Goal: Task Accomplishment & Management: Use online tool/utility

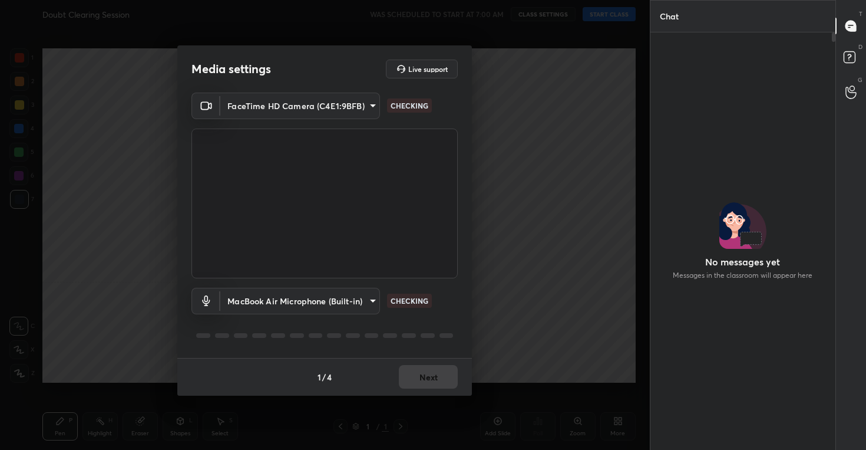
scroll to position [4, 4]
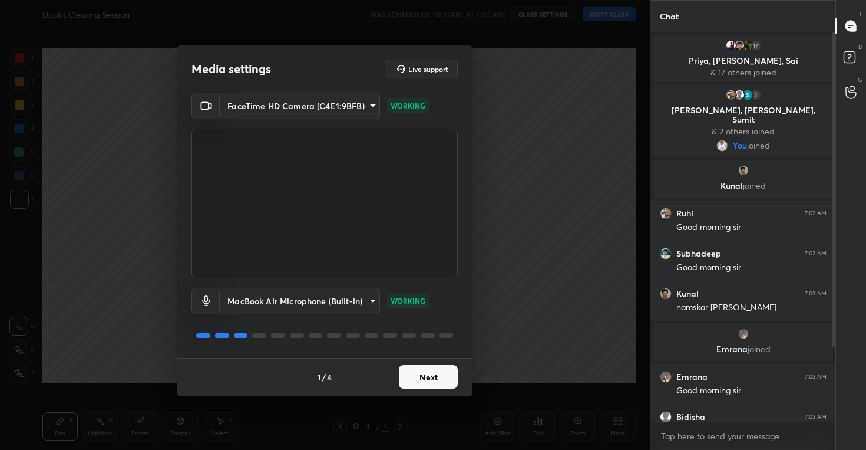
click at [434, 385] on button "Next" at bounding box center [428, 377] width 59 height 24
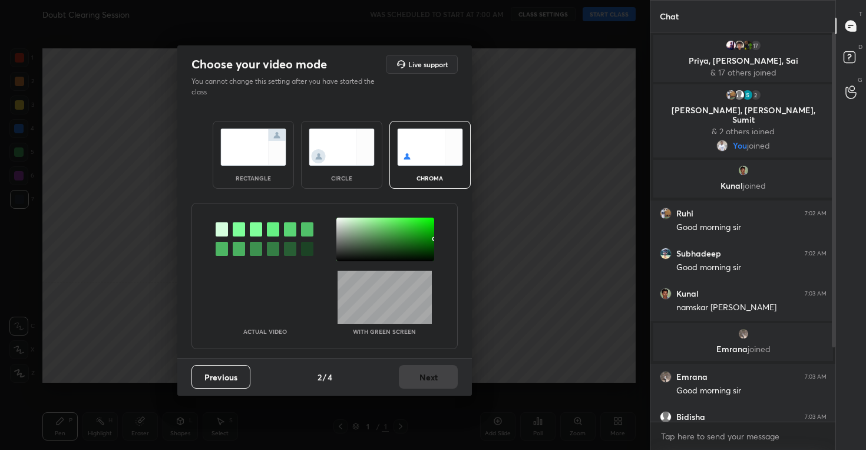
click at [337, 146] on img at bounding box center [342, 146] width 66 height 37
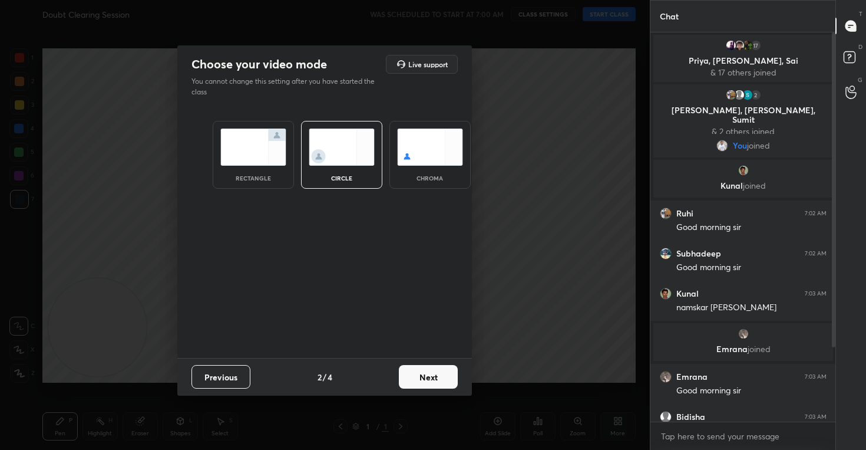
click at [430, 379] on button "Next" at bounding box center [428, 377] width 59 height 24
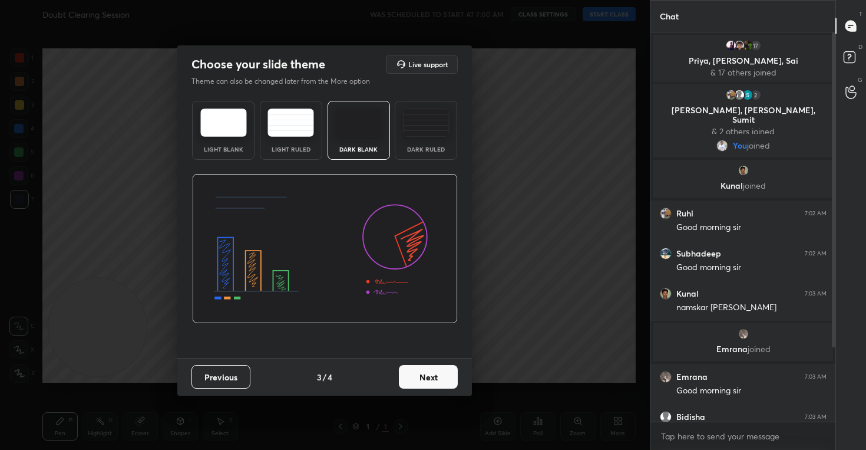
click at [433, 373] on button "Next" at bounding box center [428, 377] width 59 height 24
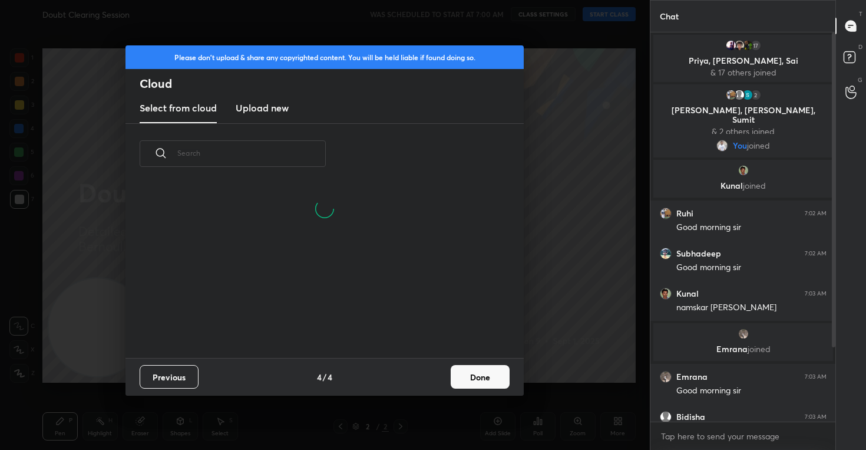
click at [474, 379] on button "Done" at bounding box center [480, 377] width 59 height 24
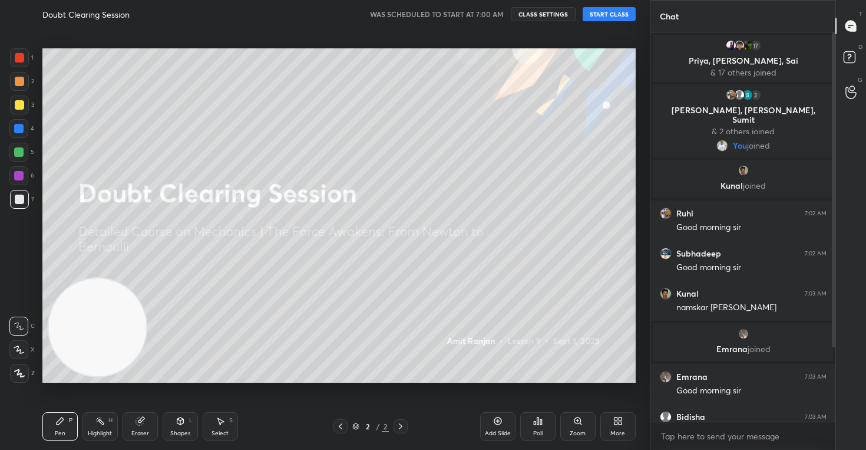
click at [24, 350] on icon at bounding box center [19, 349] width 11 height 8
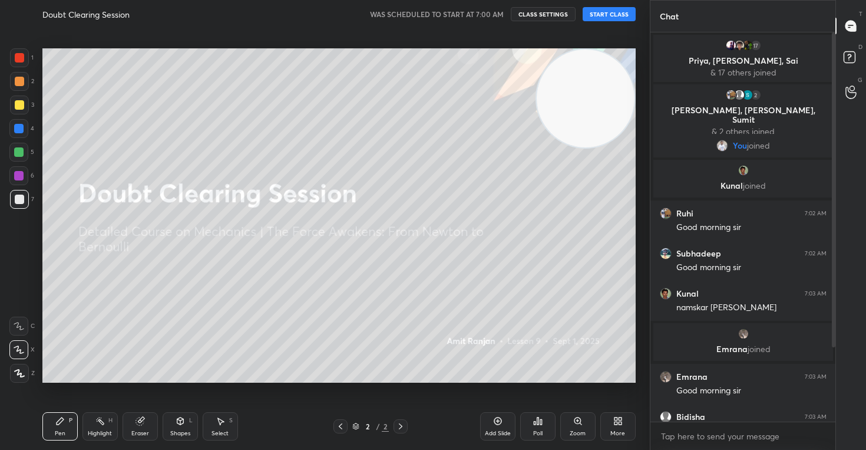
drag, startPoint x: 58, startPoint y: 346, endPoint x: 621, endPoint y: 67, distance: 628.1
click at [621, 67] on video at bounding box center [586, 99] width 98 height 98
click at [525, 10] on button "CLASS SETTINGS" at bounding box center [543, 14] width 65 height 14
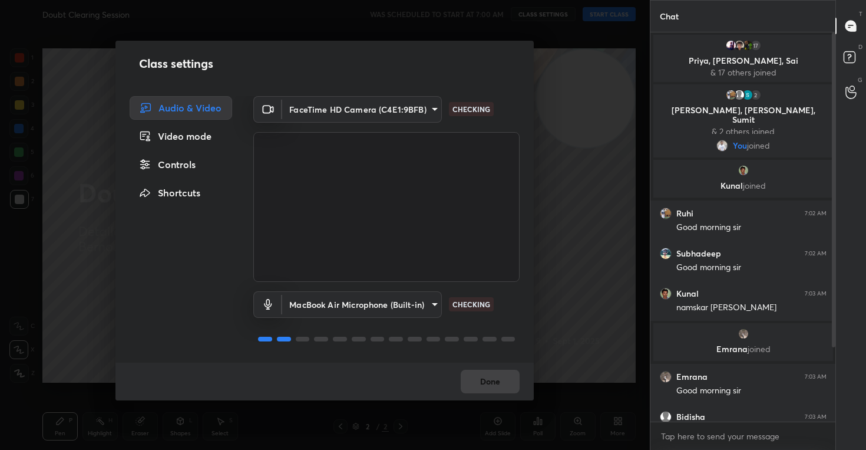
click at [164, 157] on div "Controls" at bounding box center [181, 165] width 103 height 24
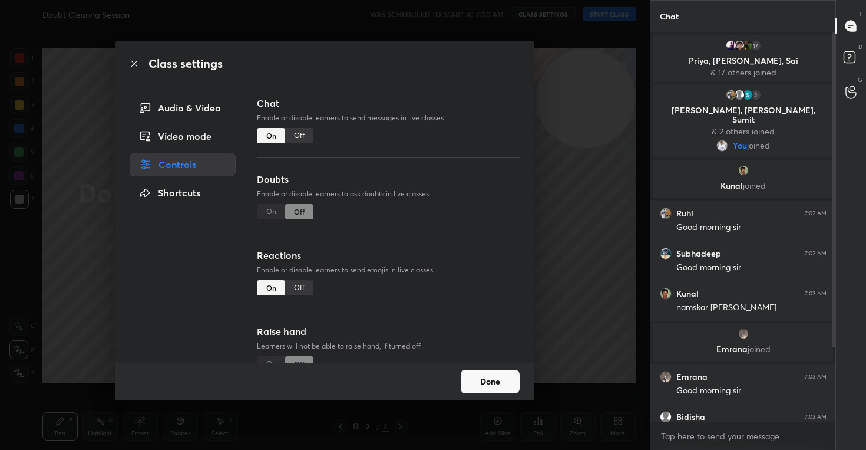
click at [298, 284] on div "Off" at bounding box center [299, 287] width 28 height 15
click at [499, 374] on button "Done" at bounding box center [490, 382] width 59 height 24
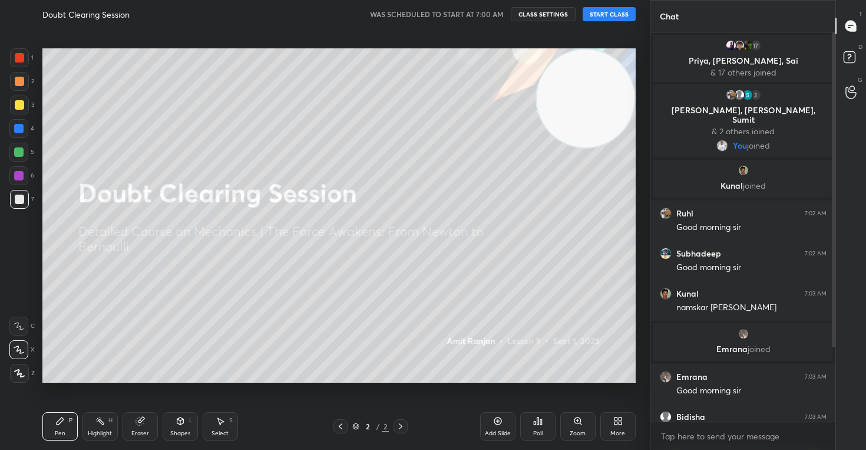
click at [611, 13] on button "START CLASS" at bounding box center [609, 14] width 53 height 14
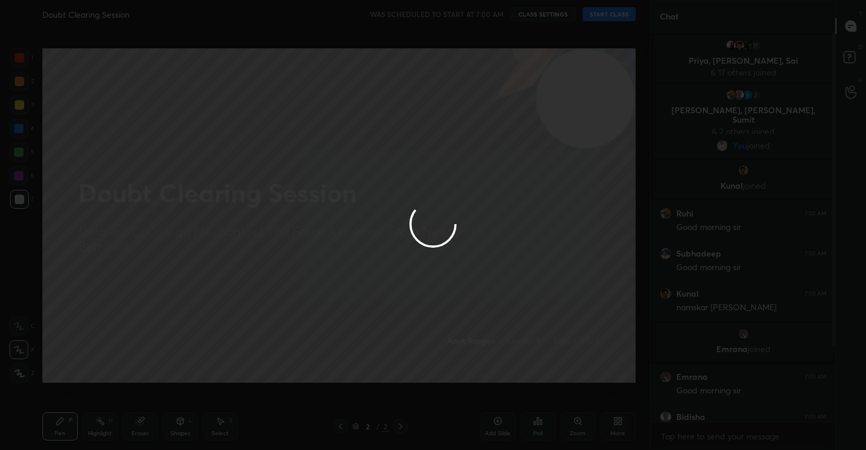
type textarea "x"
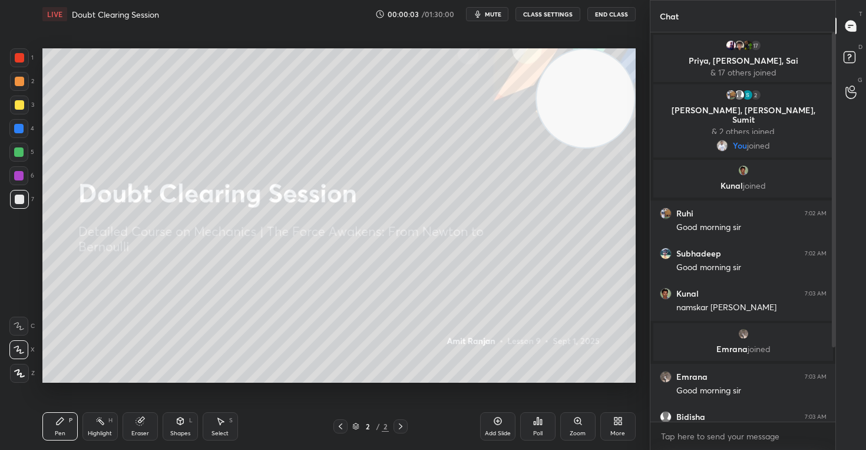
click at [542, 17] on button "CLASS SETTINGS" at bounding box center [548, 14] width 65 height 14
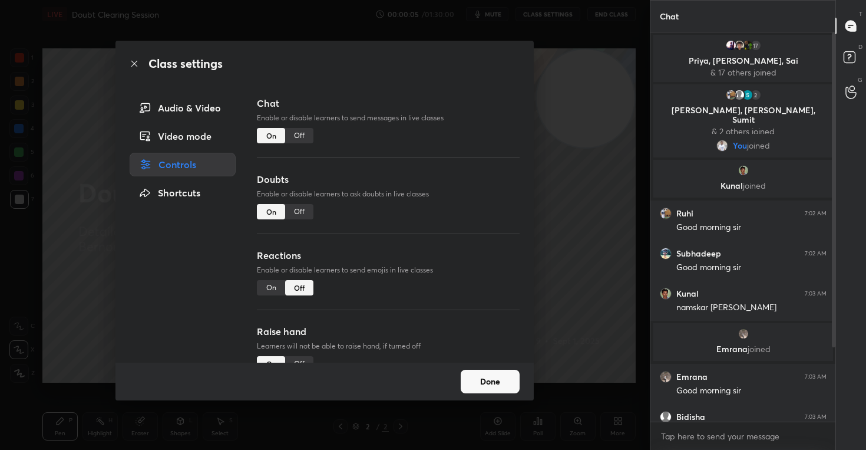
click at [486, 386] on button "Done" at bounding box center [490, 382] width 59 height 24
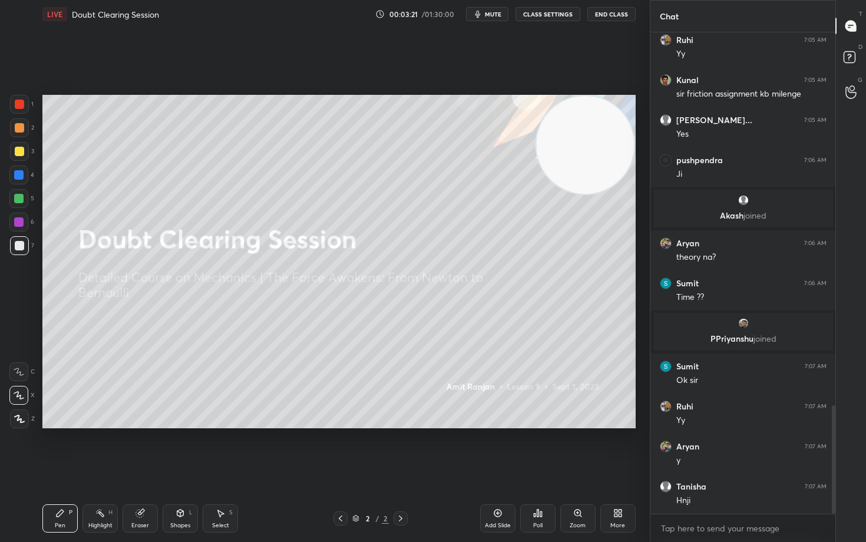
scroll to position [1737, 0]
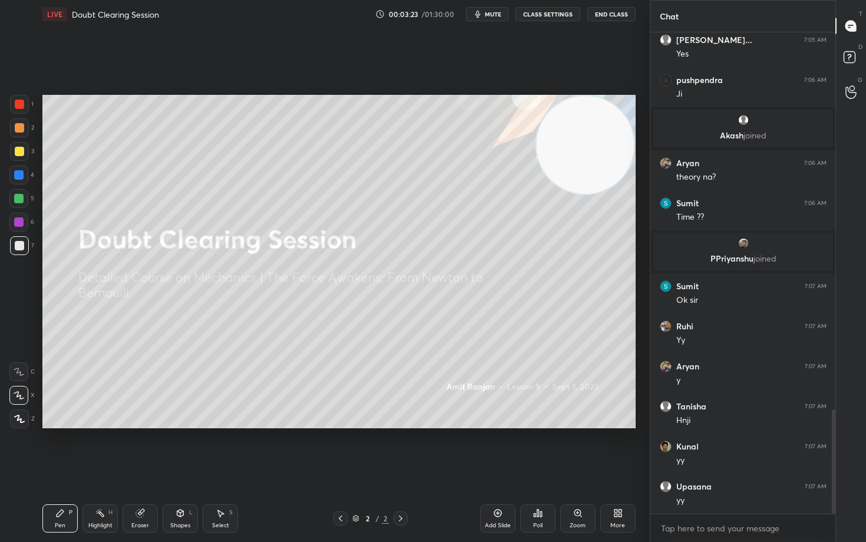
click at [496, 449] on icon at bounding box center [497, 513] width 9 height 9
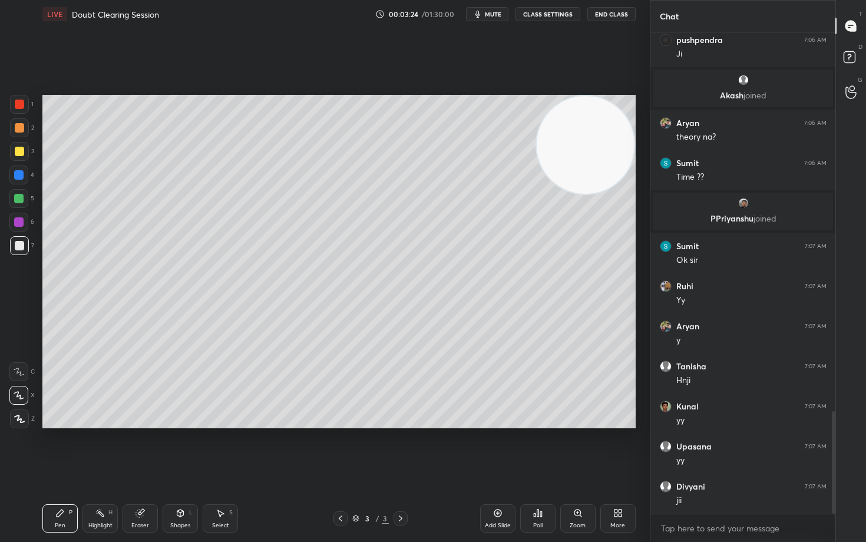
drag, startPoint x: 592, startPoint y: 155, endPoint x: 593, endPoint y: 137, distance: 18.3
click at [596, 144] on video at bounding box center [586, 145] width 98 height 98
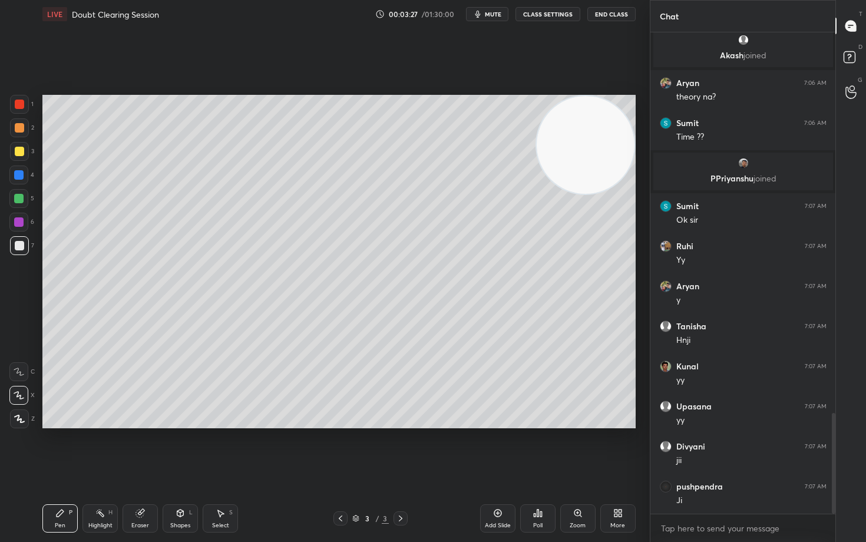
click at [18, 151] on div at bounding box center [19, 151] width 9 height 9
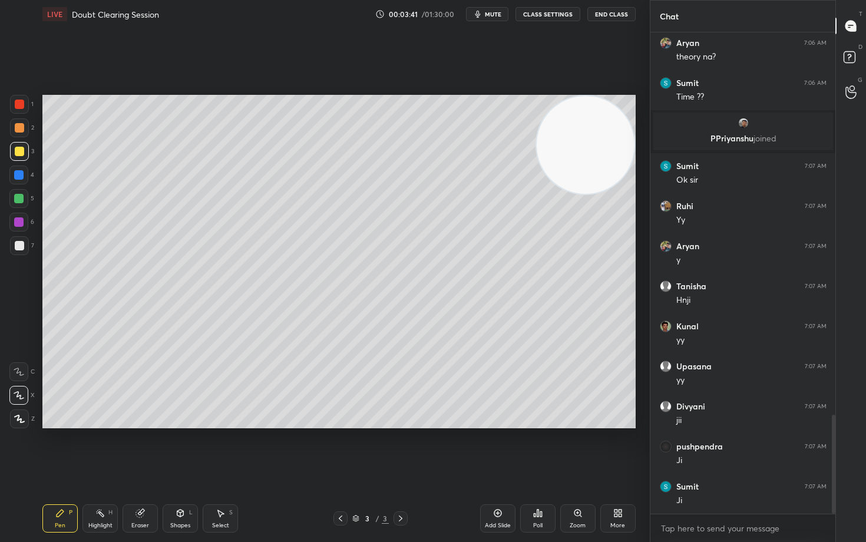
click at [145, 449] on div "Eraser" at bounding box center [140, 519] width 35 height 28
click at [60, 449] on icon at bounding box center [59, 513] width 9 height 9
click at [19, 131] on div at bounding box center [19, 127] width 9 height 9
click at [135, 449] on div "Eraser" at bounding box center [140, 519] width 35 height 28
drag, startPoint x: 62, startPoint y: 518, endPoint x: 128, endPoint y: 441, distance: 102.0
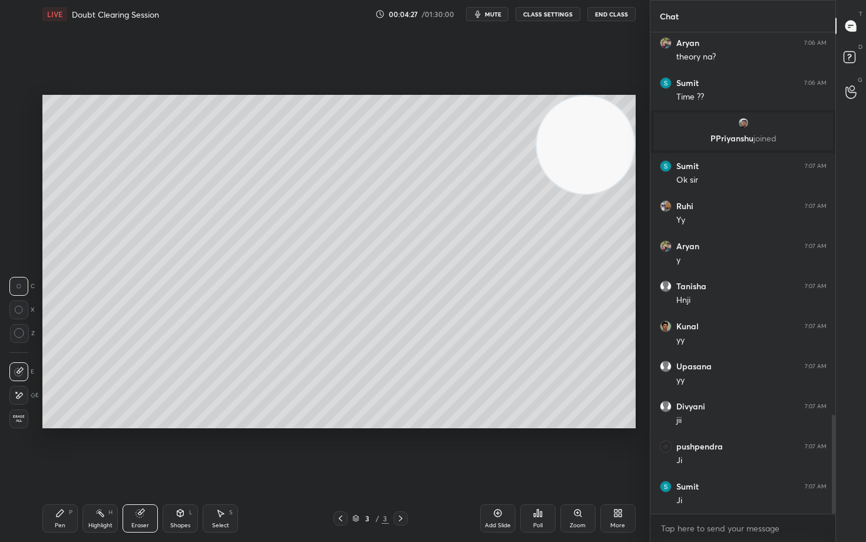
click at [61, 449] on div "Pen P" at bounding box center [59, 519] width 35 height 28
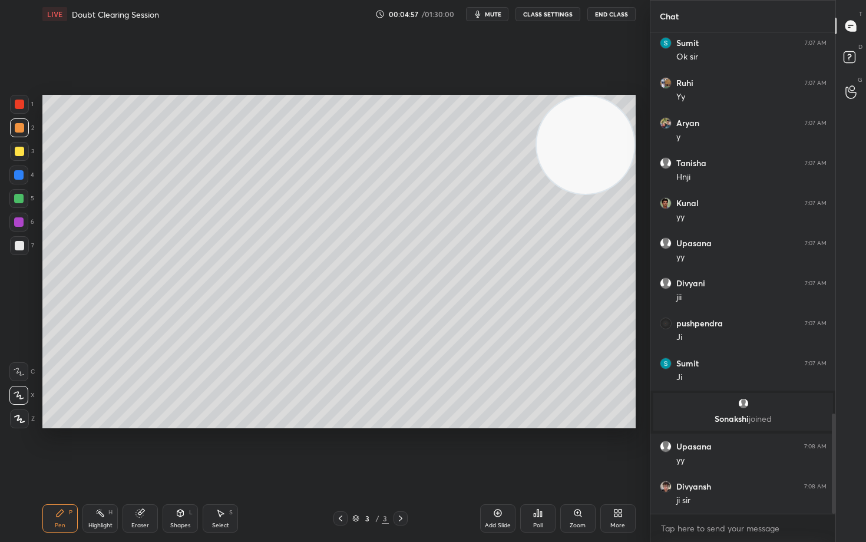
scroll to position [1848, 0]
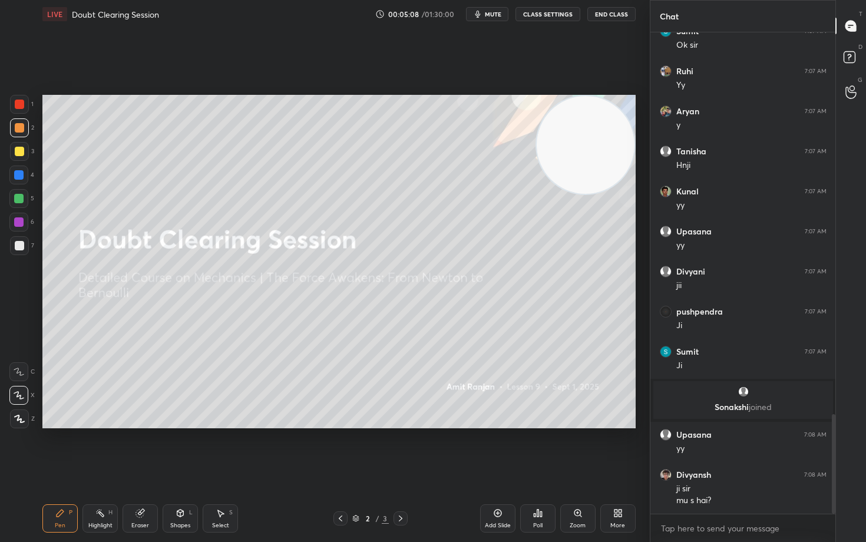
drag, startPoint x: 498, startPoint y: 512, endPoint x: 478, endPoint y: 494, distance: 26.7
click at [497, 449] on icon at bounding box center [497, 513] width 9 height 9
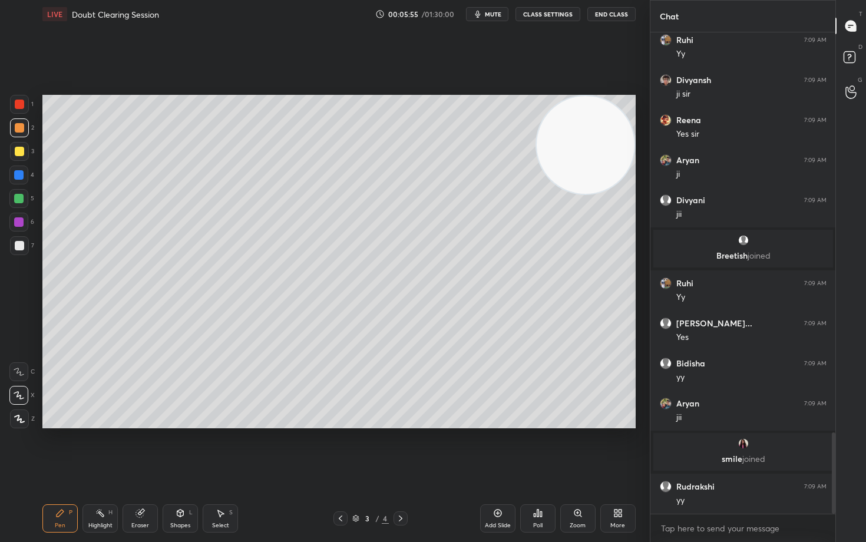
scroll to position [2379, 0]
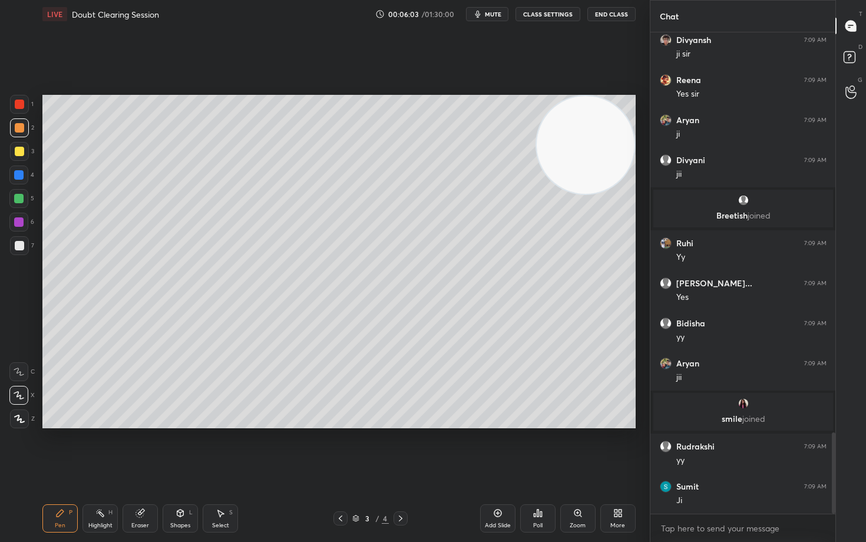
drag, startPoint x: 499, startPoint y: 511, endPoint x: 506, endPoint y: 502, distance: 11.8
click at [497, 449] on icon at bounding box center [497, 513] width 9 height 9
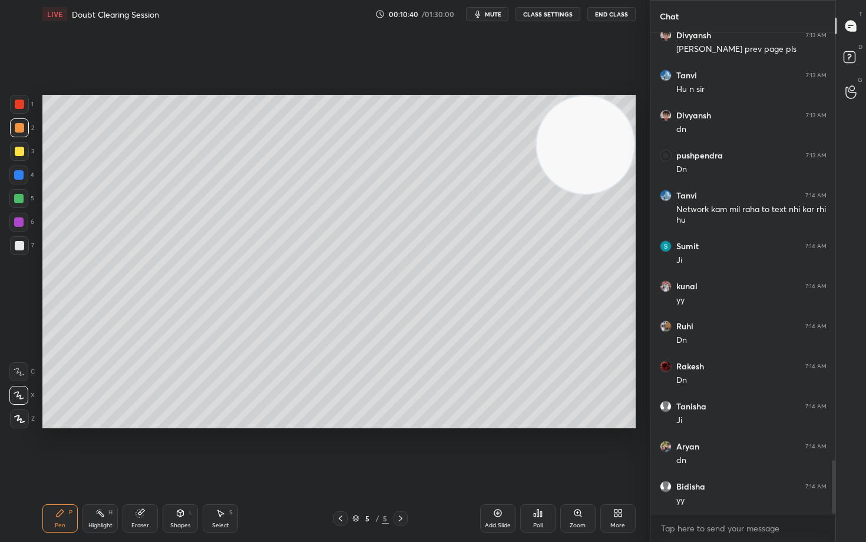
scroll to position [3884, 0]
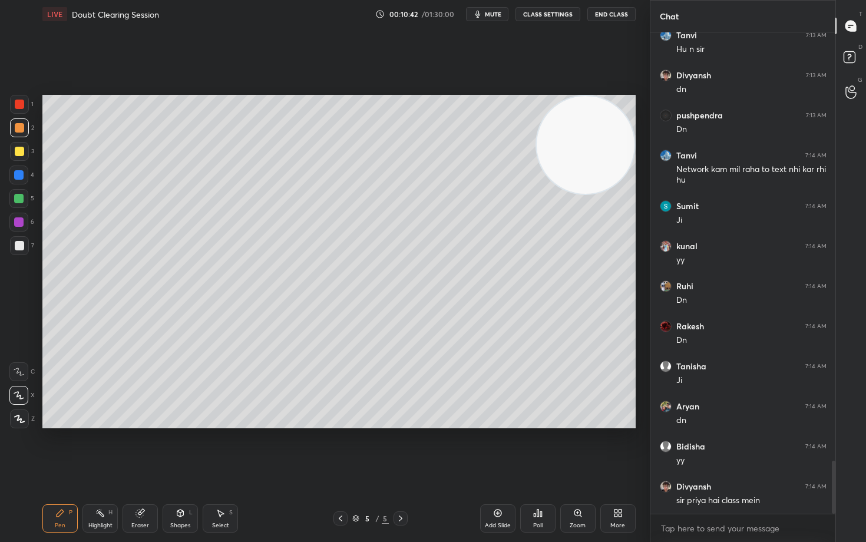
click at [137, 449] on div "Eraser" at bounding box center [140, 519] width 35 height 28
click at [13, 341] on div at bounding box center [19, 333] width 19 height 19
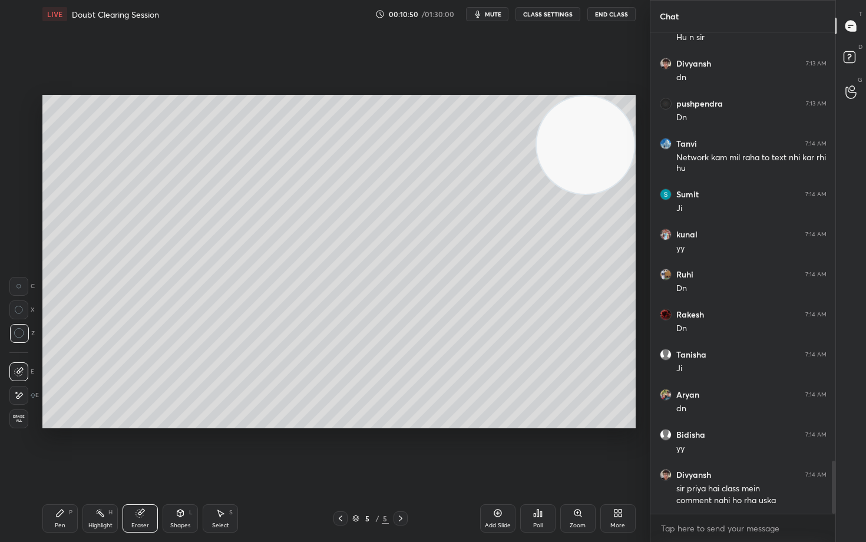
click at [54, 449] on div "Pen P" at bounding box center [59, 519] width 35 height 28
drag, startPoint x: 141, startPoint y: 519, endPoint x: 140, endPoint y: 506, distance: 12.4
click at [141, 449] on div "Eraser" at bounding box center [140, 519] width 35 height 28
drag, startPoint x: 61, startPoint y: 520, endPoint x: 78, endPoint y: 491, distance: 33.8
click at [60, 449] on div "Pen P" at bounding box center [59, 519] width 35 height 28
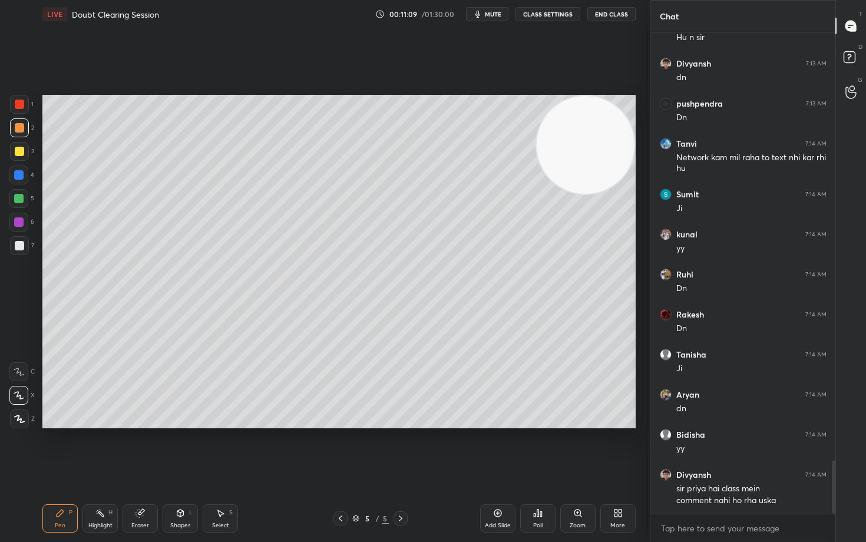
scroll to position [3938, 0]
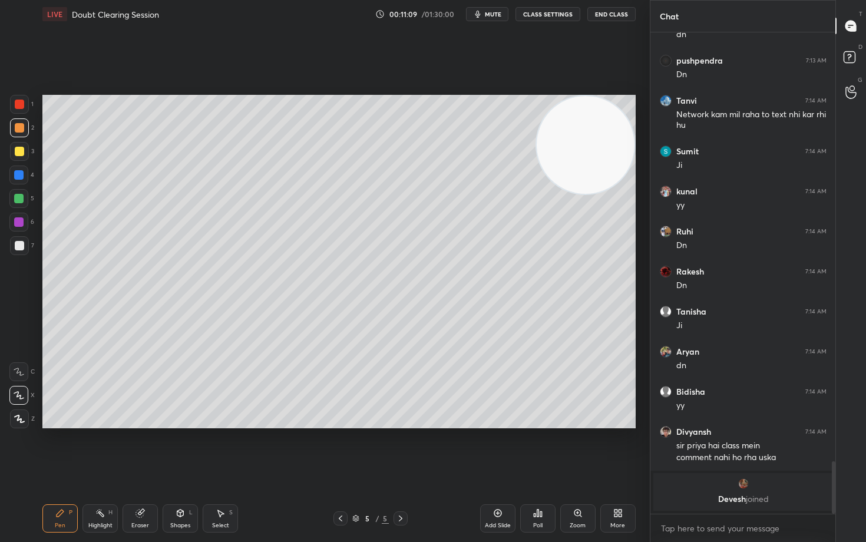
click at [15, 245] on div at bounding box center [19, 245] width 9 height 9
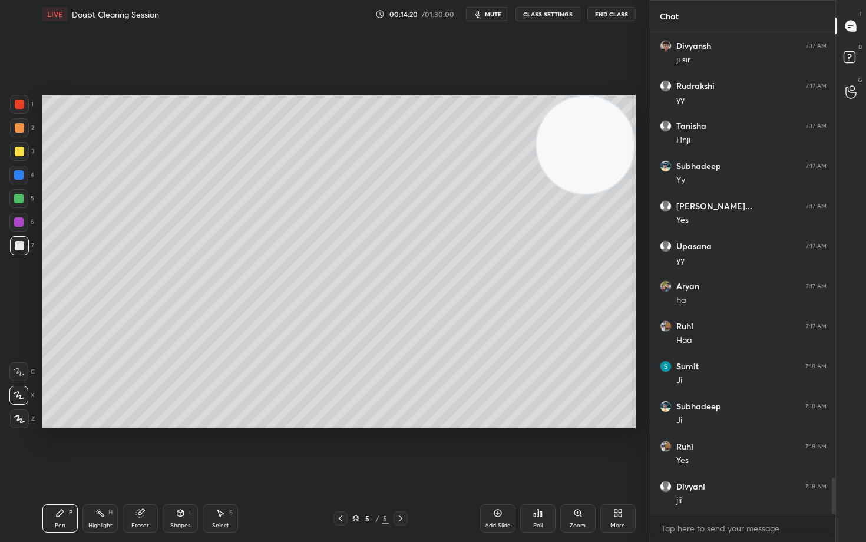
scroll to position [5990, 0]
click at [18, 129] on div at bounding box center [19, 127] width 9 height 9
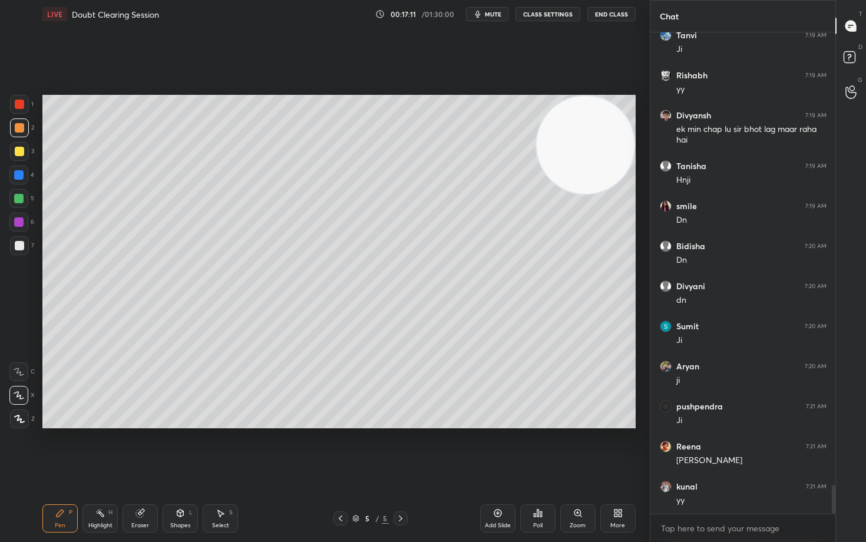
scroll to position [7564, 0]
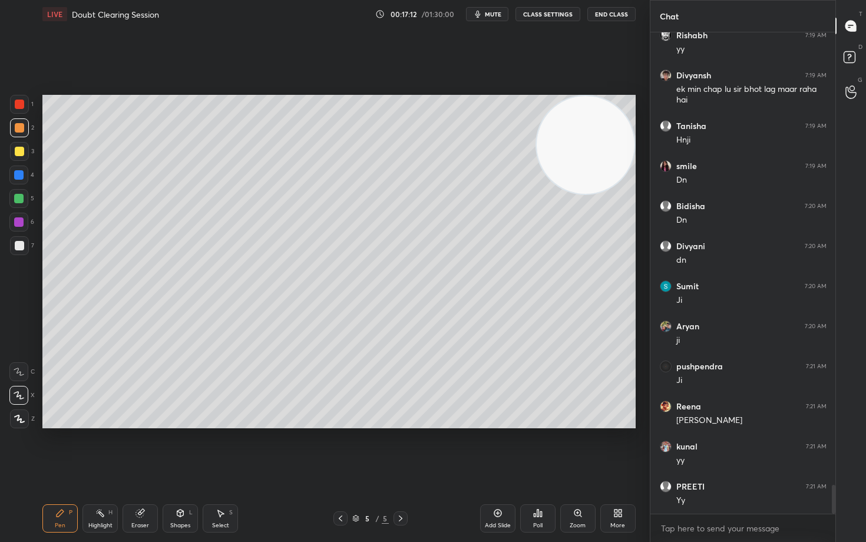
click at [497, 449] on icon at bounding box center [497, 513] width 9 height 9
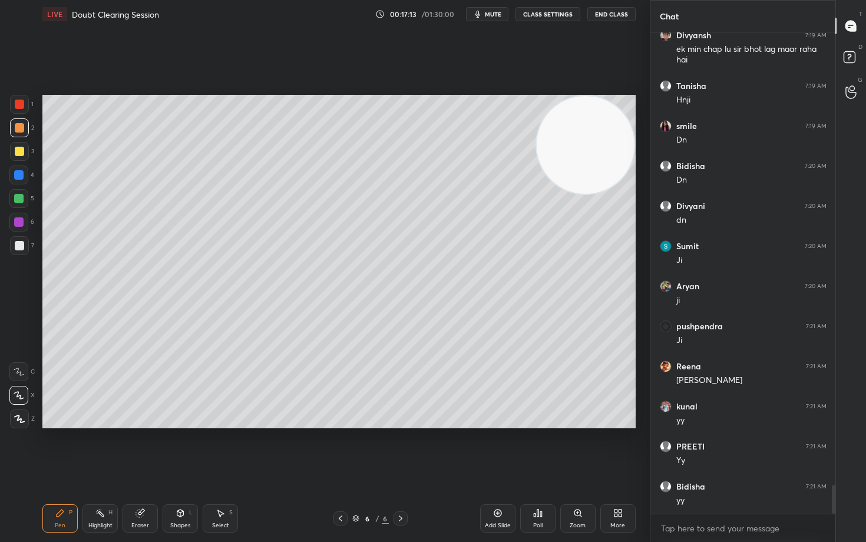
click at [17, 151] on div at bounding box center [19, 151] width 9 height 9
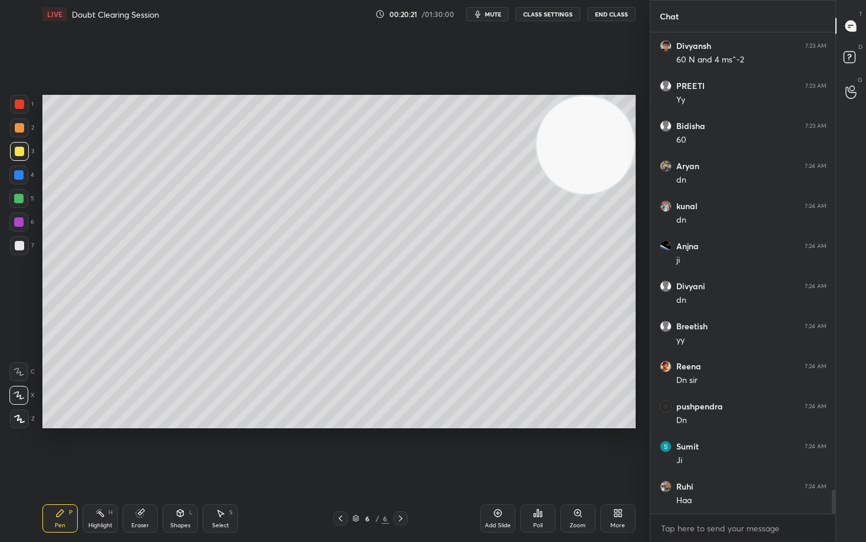
scroll to position [9167, 0]
click at [18, 247] on div at bounding box center [19, 245] width 9 height 9
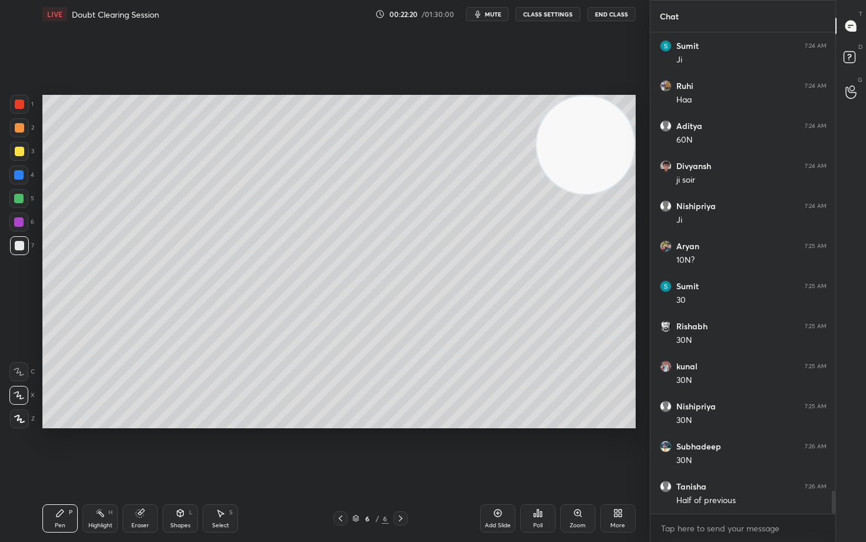
scroll to position [9568, 0]
drag, startPoint x: 497, startPoint y: 515, endPoint x: 493, endPoint y: 508, distance: 8.5
click at [497, 449] on icon at bounding box center [497, 513] width 9 height 9
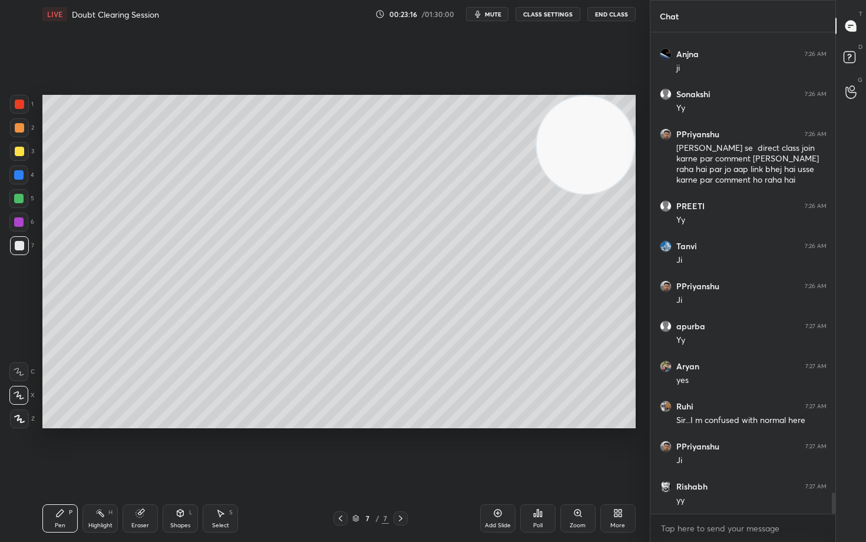
scroll to position [10521, 0]
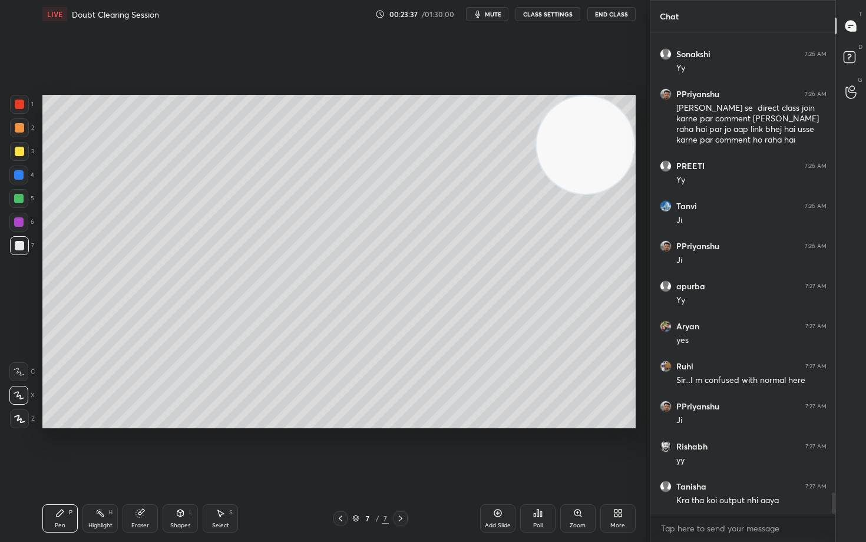
click at [496, 449] on icon at bounding box center [497, 513] width 9 height 9
drag, startPoint x: 14, startPoint y: 150, endPoint x: 28, endPoint y: 149, distance: 13.6
click at [15, 150] on div at bounding box center [19, 151] width 9 height 9
drag, startPoint x: 22, startPoint y: 251, endPoint x: 17, endPoint y: 248, distance: 6.4
click at [21, 250] on div at bounding box center [19, 245] width 19 height 19
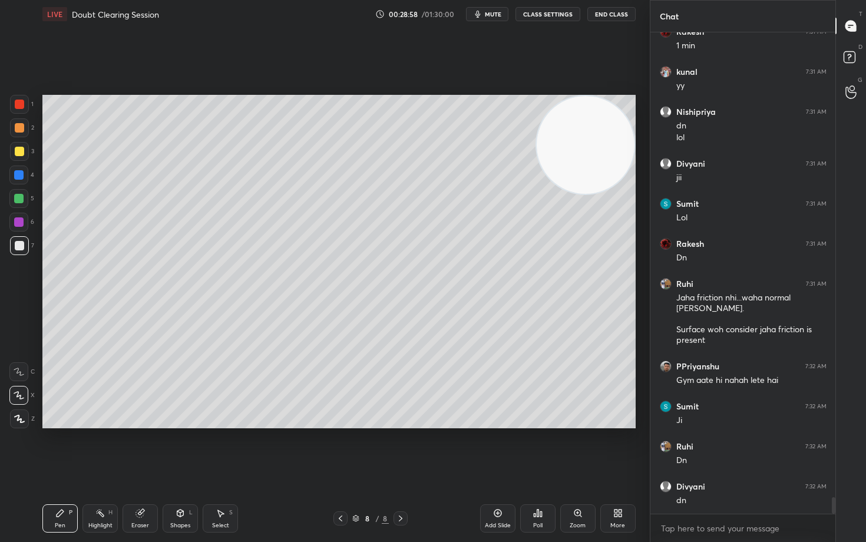
scroll to position [13413, 0]
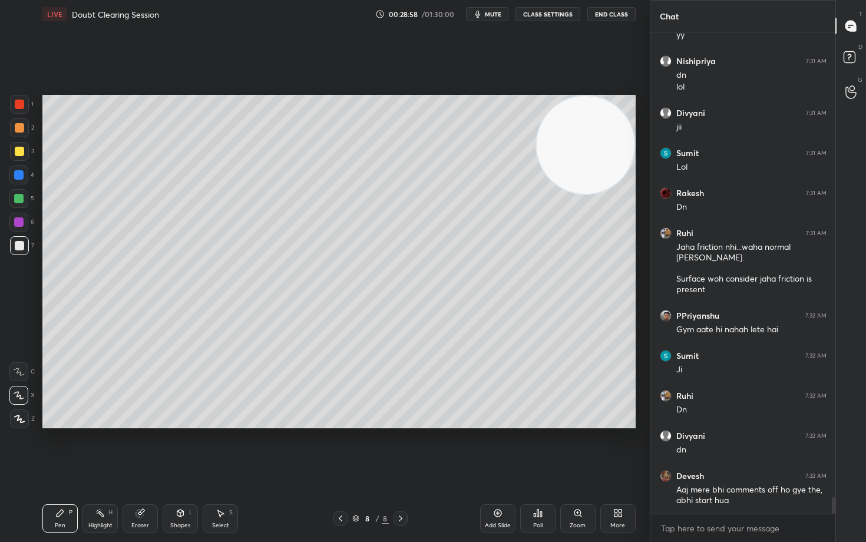
click at [496, 449] on icon at bounding box center [497, 513] width 9 height 9
click at [18, 151] on div at bounding box center [19, 151] width 9 height 9
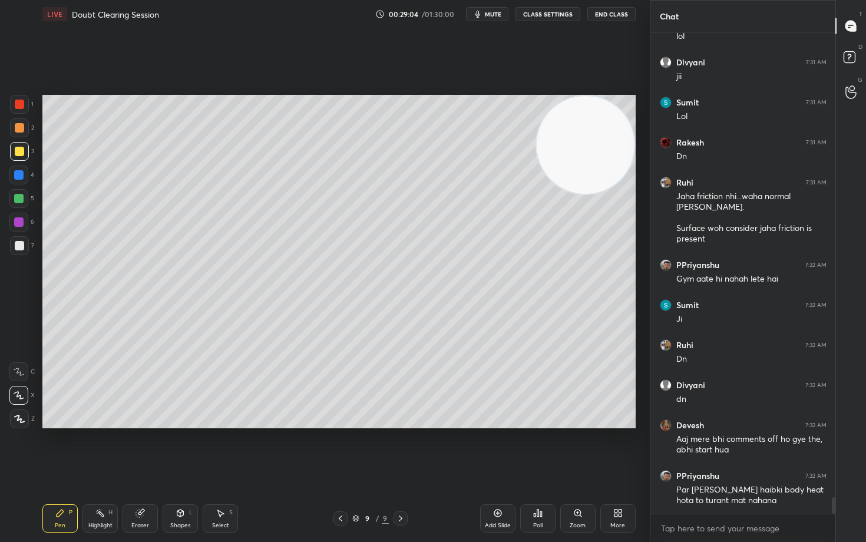
scroll to position [13504, 0]
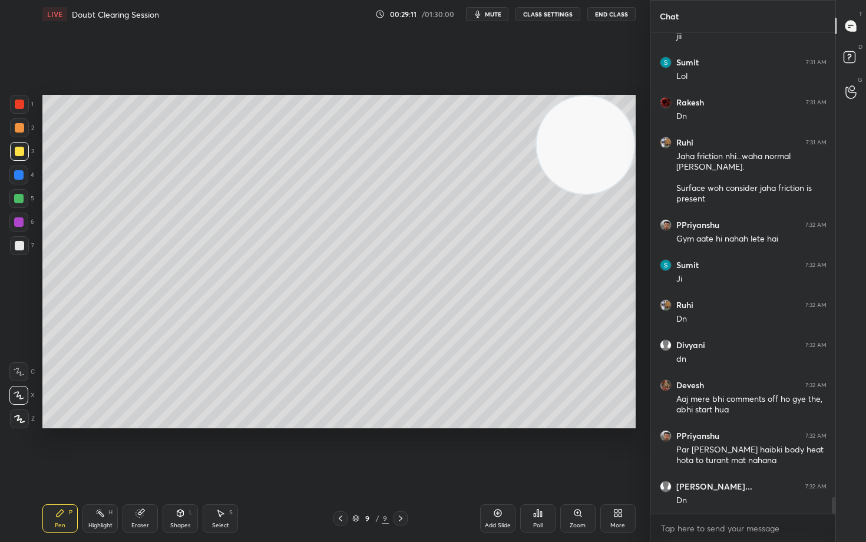
click at [19, 129] on div at bounding box center [19, 127] width 9 height 9
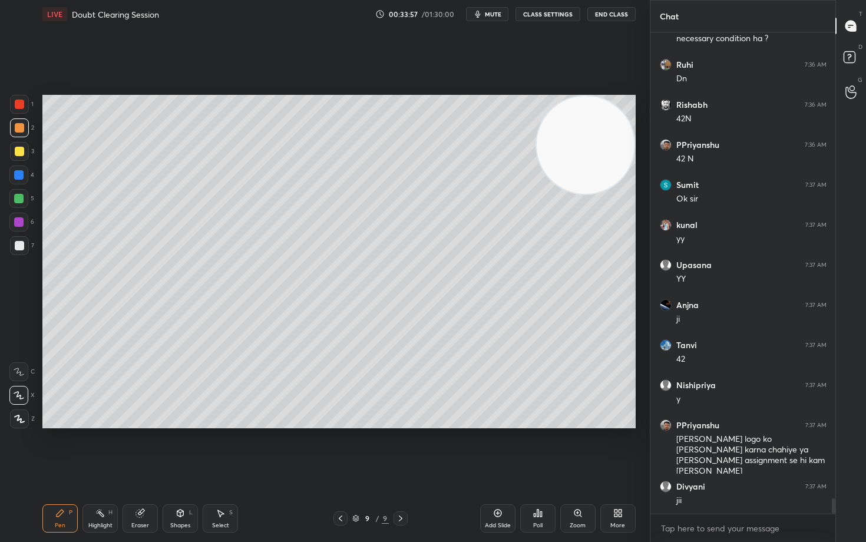
scroll to position [14799, 0]
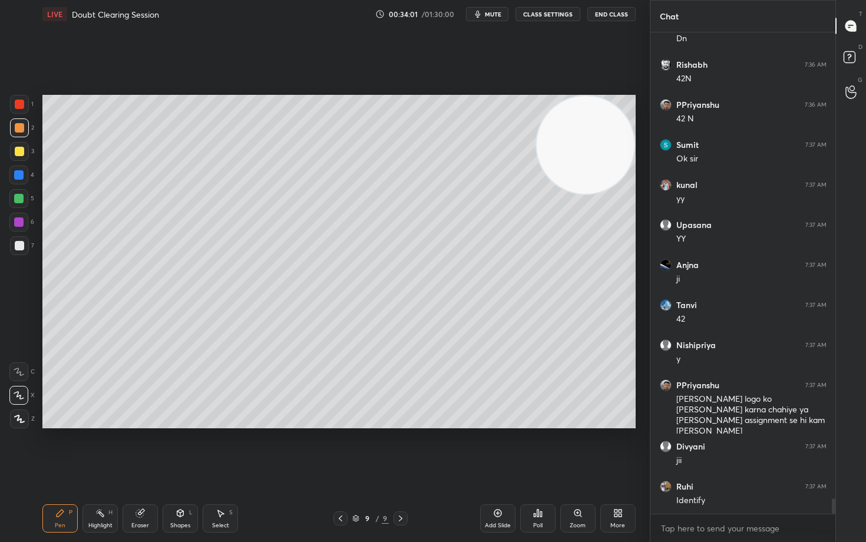
click at [15, 156] on div at bounding box center [19, 151] width 19 height 19
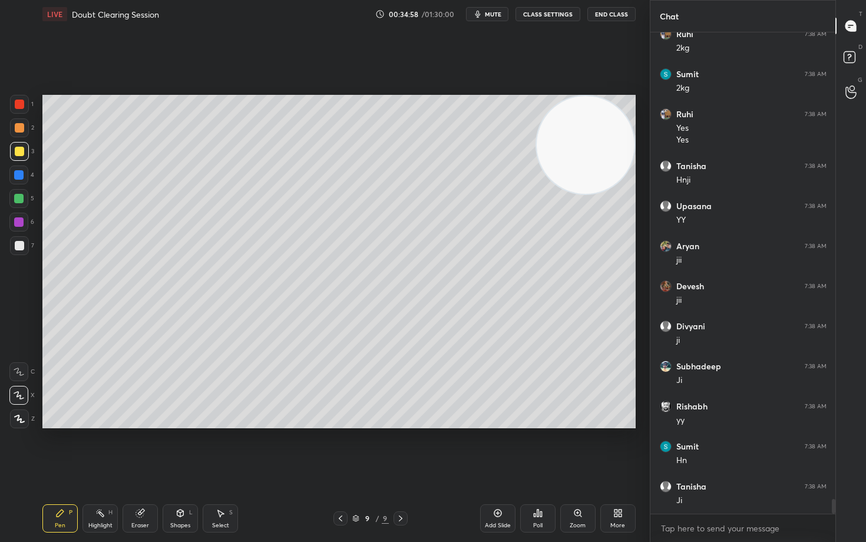
scroll to position [15412, 0]
click at [492, 449] on div "Add Slide" at bounding box center [497, 519] width 35 height 28
drag, startPoint x: 145, startPoint y: 523, endPoint x: 160, endPoint y: 480, distance: 45.5
click at [144, 449] on div "Eraser" at bounding box center [140, 526] width 18 height 6
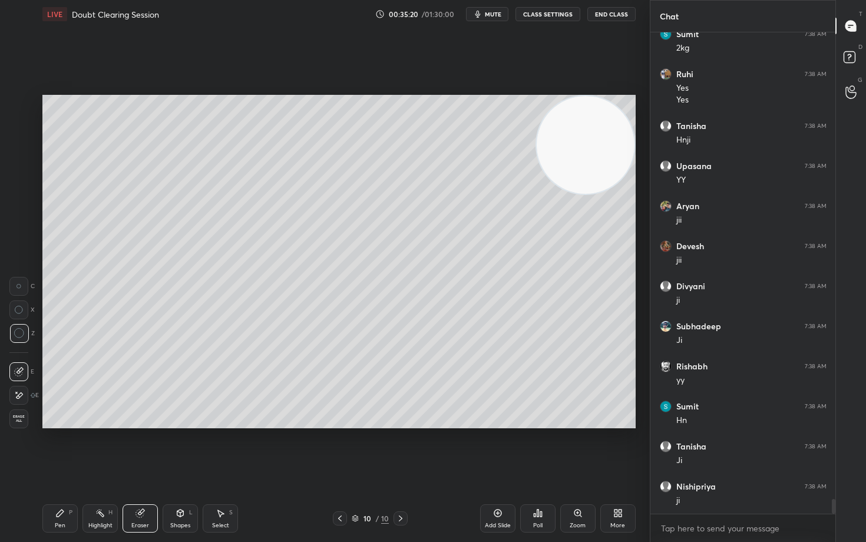
click at [57, 449] on icon at bounding box center [60, 513] width 7 height 7
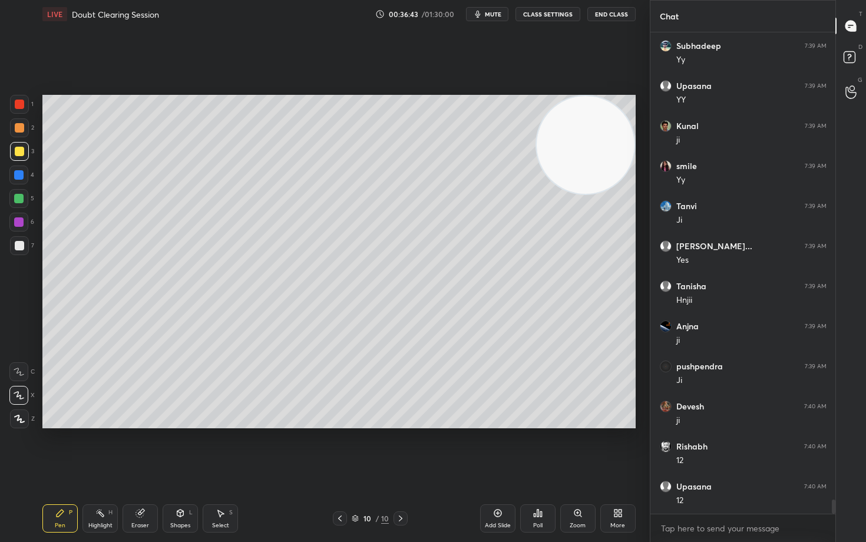
scroll to position [16174, 0]
click at [19, 244] on div at bounding box center [19, 245] width 9 height 9
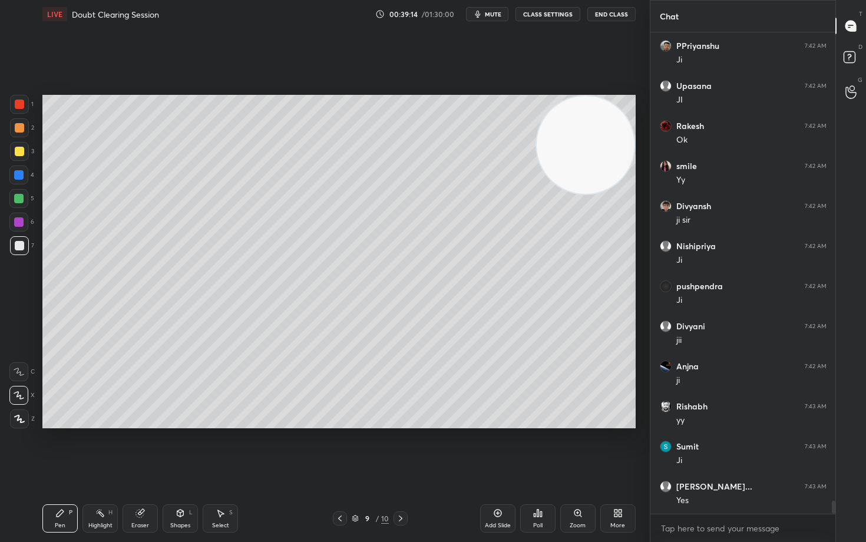
scroll to position [17617, 0]
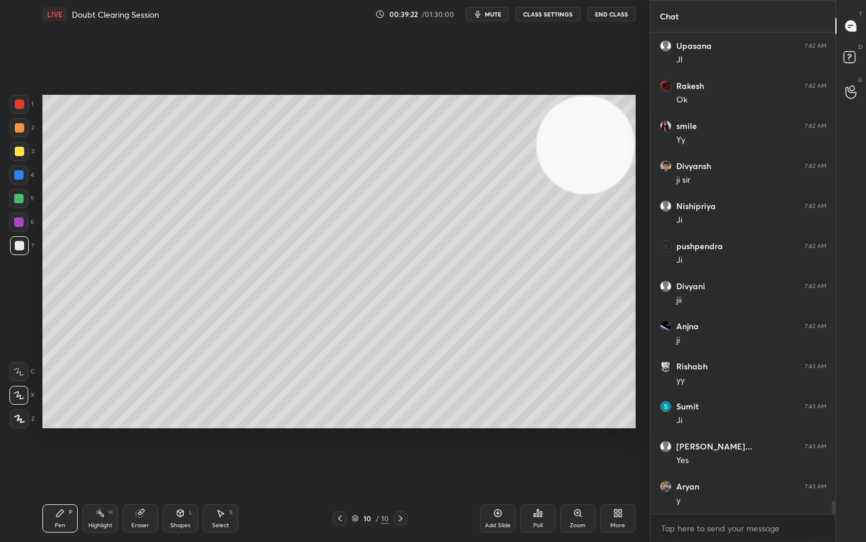
click at [495, 449] on icon at bounding box center [497, 513] width 9 height 9
drag, startPoint x: 572, startPoint y: 170, endPoint x: 586, endPoint y: 135, distance: 37.3
click at [594, 146] on video at bounding box center [586, 145] width 98 height 98
click at [19, 151] on div at bounding box center [19, 151] width 9 height 9
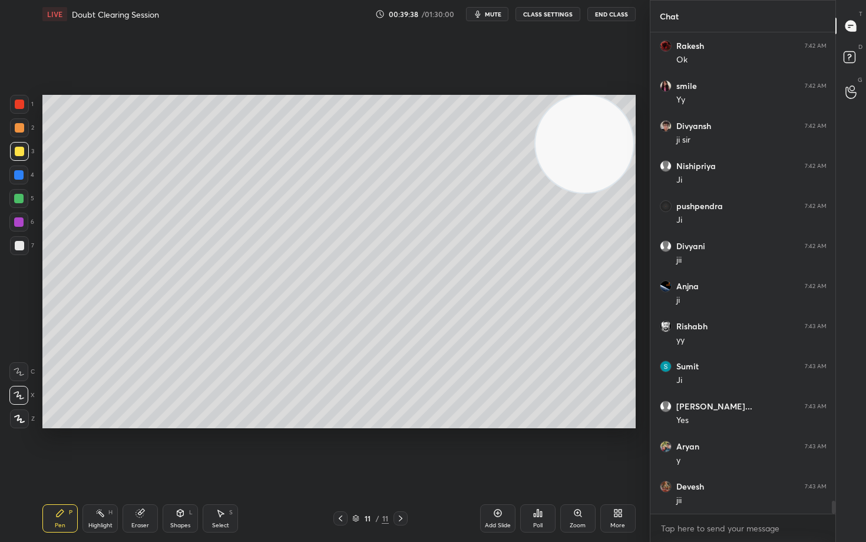
click at [18, 245] on div at bounding box center [19, 245] width 9 height 9
click at [17, 151] on div at bounding box center [19, 151] width 9 height 9
click at [19, 245] on div at bounding box center [19, 245] width 9 height 9
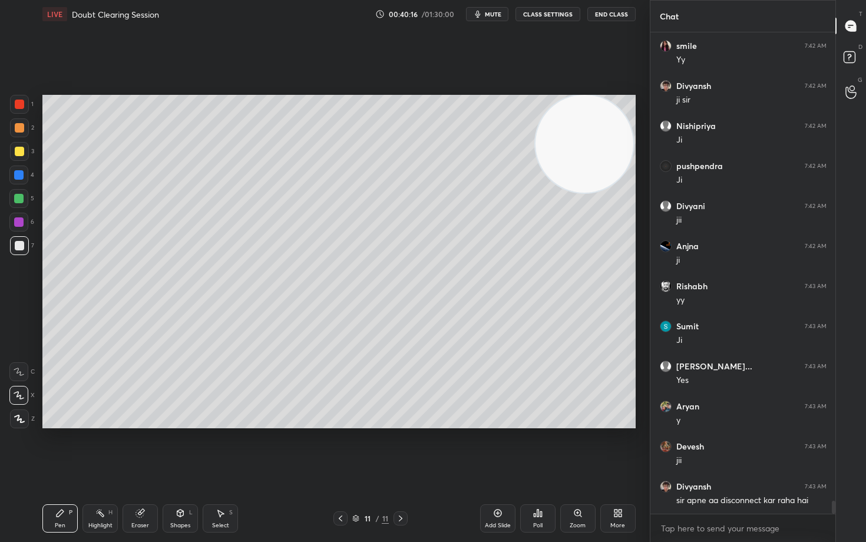
click at [18, 151] on div at bounding box center [19, 151] width 9 height 9
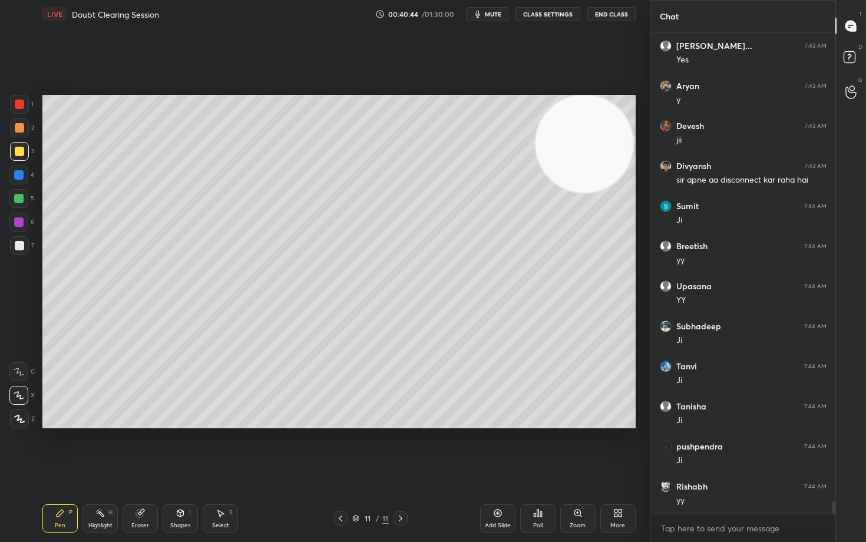
scroll to position [18058, 0]
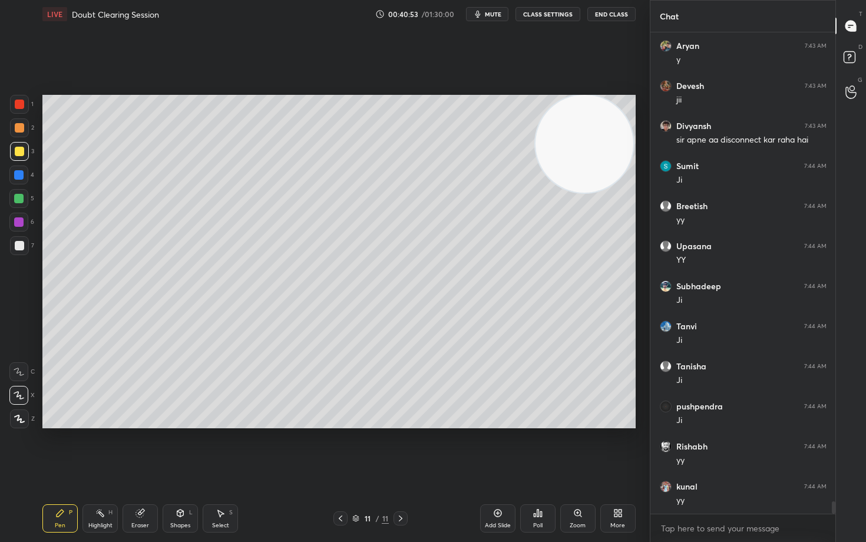
click at [182, 449] on icon at bounding box center [180, 513] width 9 height 9
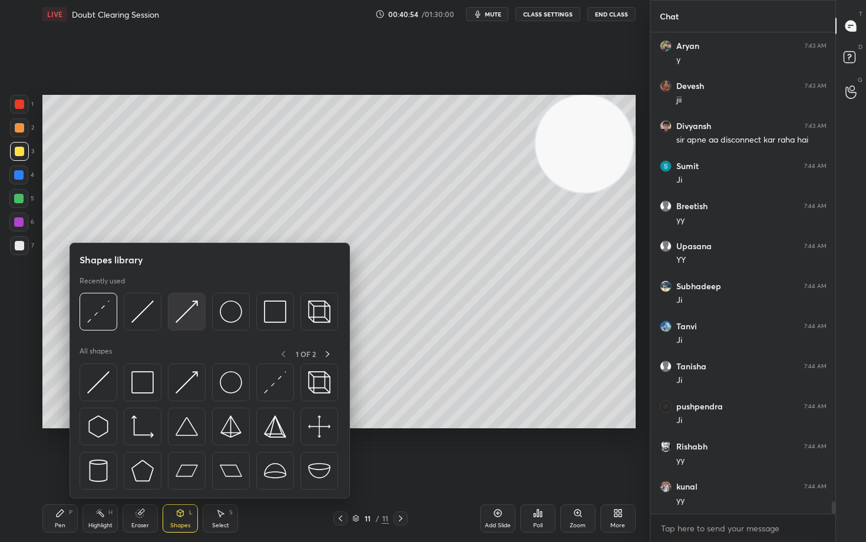
click at [179, 311] on img at bounding box center [187, 312] width 22 height 22
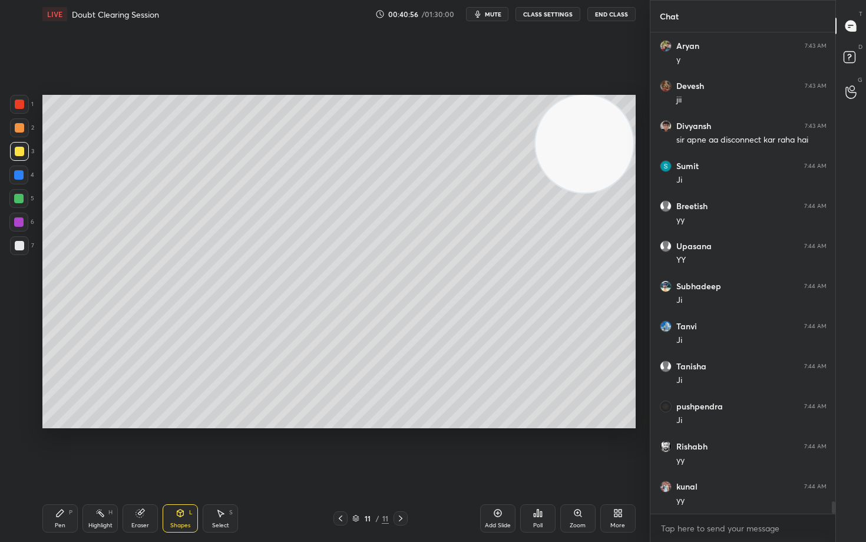
click at [19, 197] on div at bounding box center [18, 198] width 9 height 9
drag, startPoint x: 67, startPoint y: 520, endPoint x: 59, endPoint y: 513, distance: 10.9
click at [65, 449] on div "Pen P" at bounding box center [59, 519] width 35 height 28
drag, startPoint x: 182, startPoint y: 513, endPoint x: 179, endPoint y: 507, distance: 6.6
click at [181, 449] on icon at bounding box center [180, 513] width 6 height 7
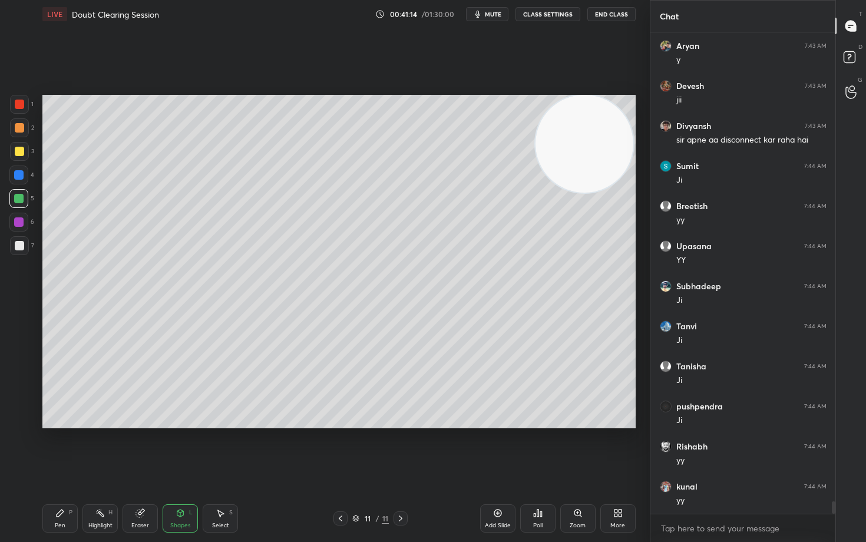
click at [59, 449] on div "Pen P" at bounding box center [59, 519] width 35 height 28
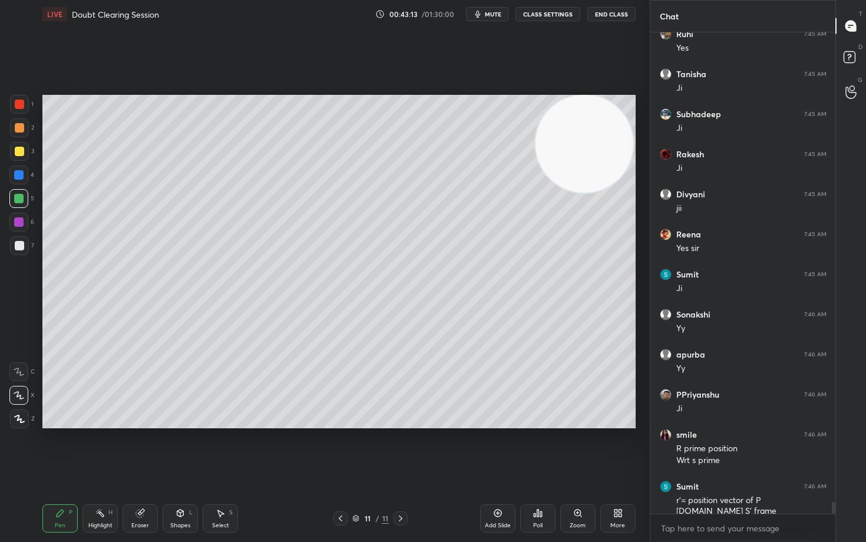
scroll to position [19002, 0]
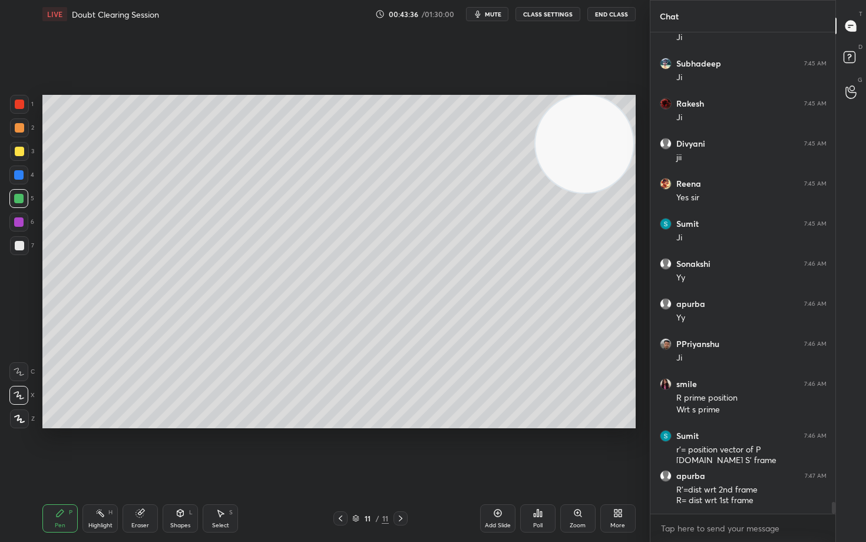
click at [496, 449] on icon at bounding box center [497, 513] width 9 height 9
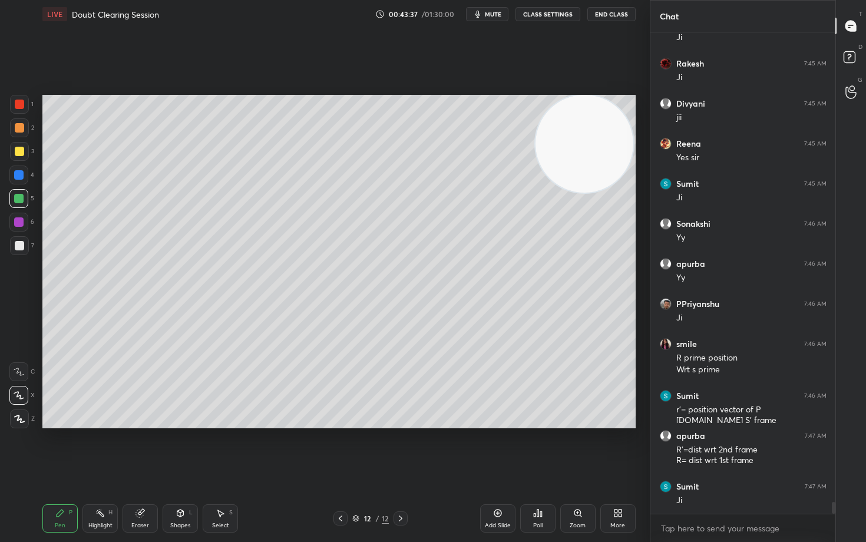
scroll to position [19122, 0]
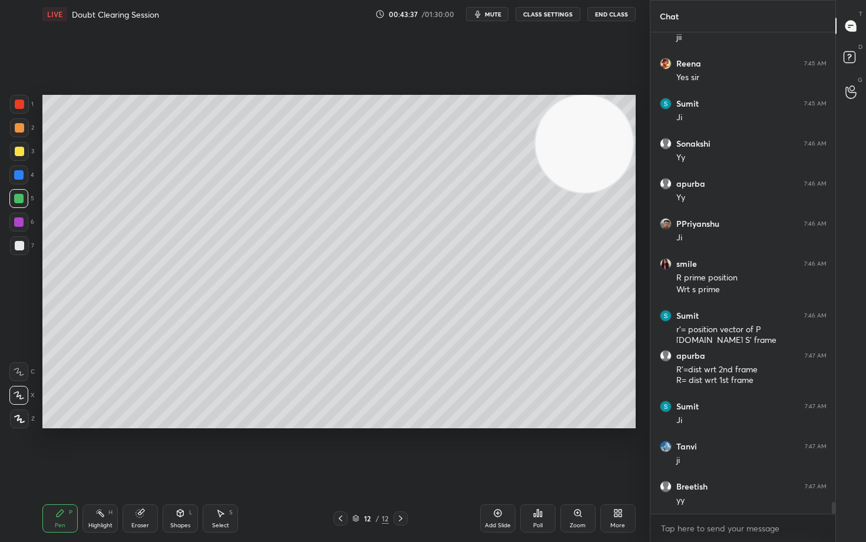
click at [21, 156] on div at bounding box center [19, 151] width 9 height 9
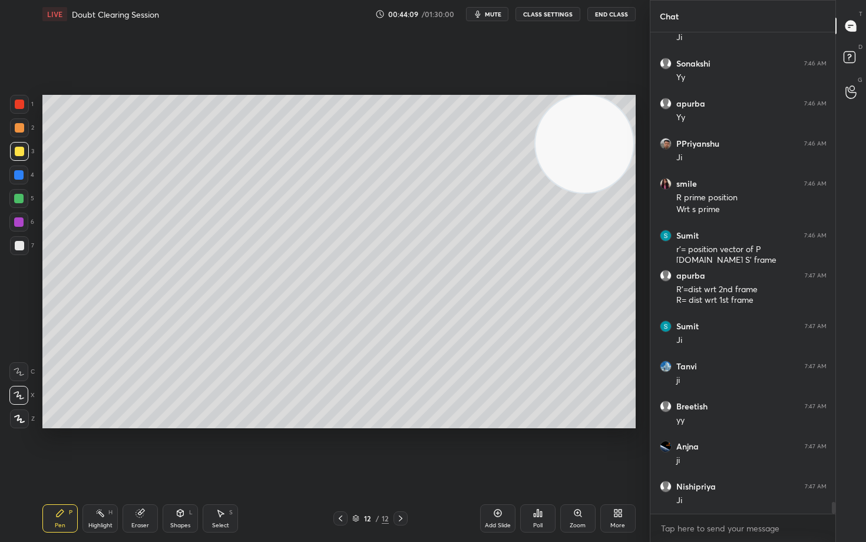
scroll to position [19242, 0]
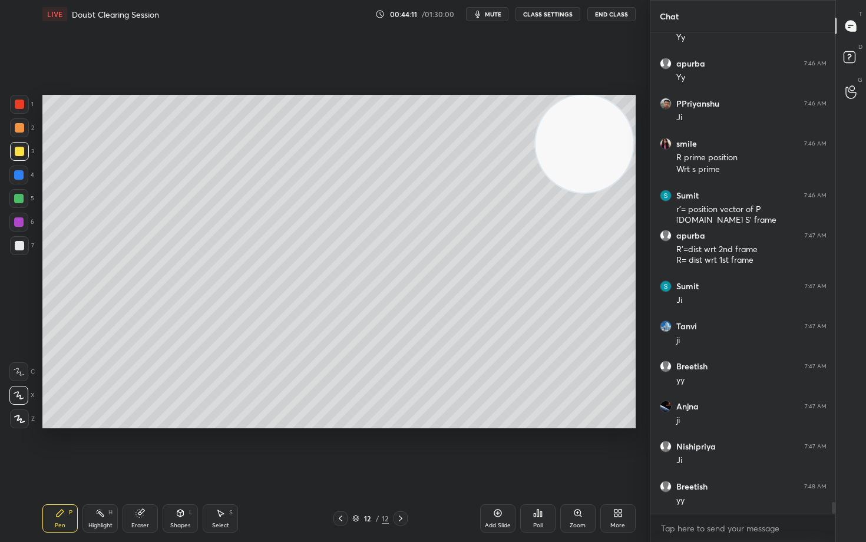
drag, startPoint x: 19, startPoint y: 249, endPoint x: 9, endPoint y: 242, distance: 11.4
click at [18, 248] on div at bounding box center [19, 245] width 9 height 9
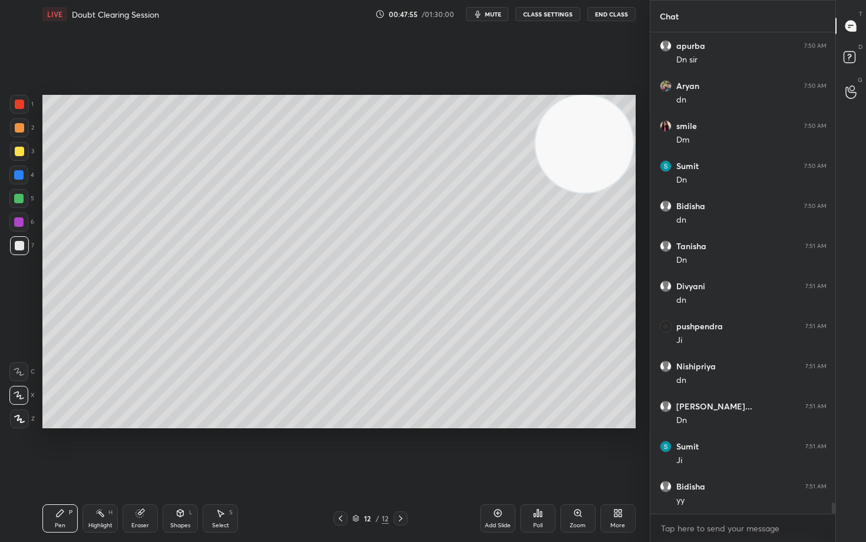
scroll to position [20405, 0]
click at [493, 449] on icon at bounding box center [497, 513] width 9 height 9
click at [18, 131] on div at bounding box center [19, 127] width 9 height 9
drag, startPoint x: 19, startPoint y: 242, endPoint x: 12, endPoint y: 238, distance: 8.7
click at [18, 243] on div at bounding box center [19, 245] width 9 height 9
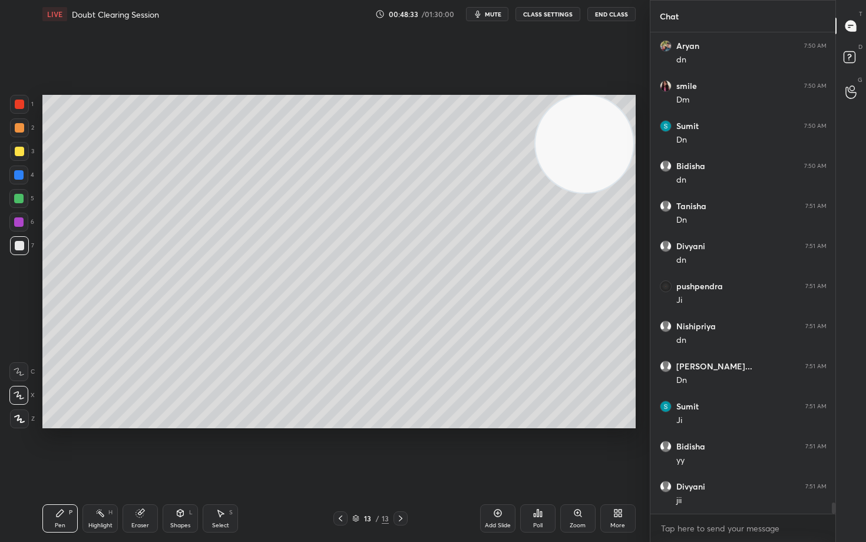
click at [183, 449] on icon at bounding box center [180, 513] width 6 height 7
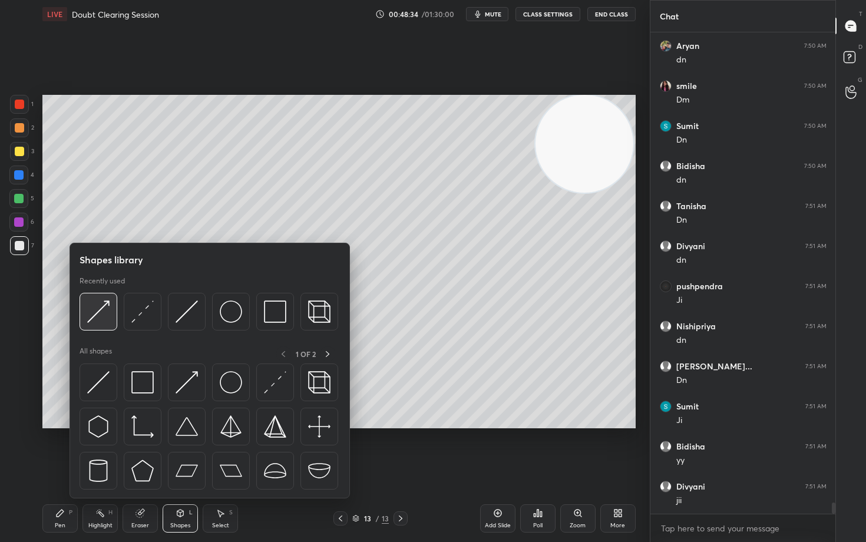
click at [94, 315] on img at bounding box center [98, 312] width 22 height 22
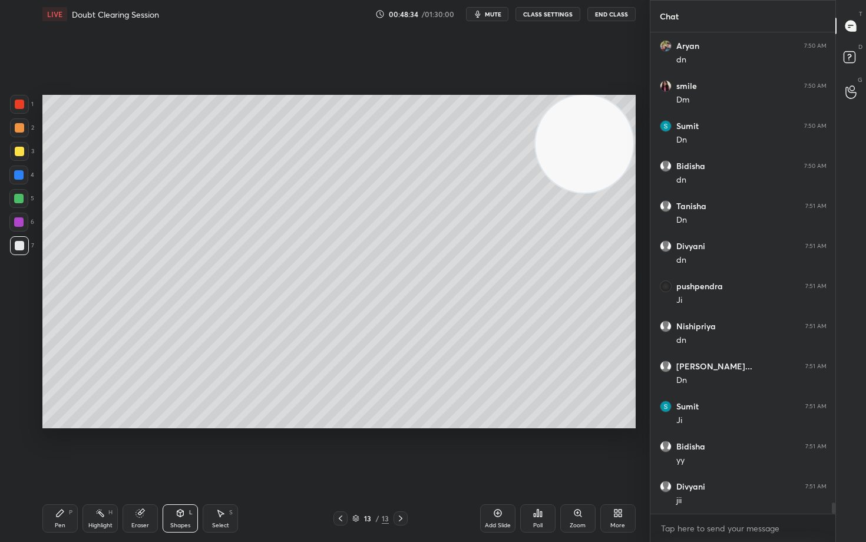
scroll to position [20445, 0]
drag, startPoint x: 19, startPoint y: 198, endPoint x: 37, endPoint y: 216, distance: 25.4
click at [19, 198] on div at bounding box center [18, 198] width 9 height 9
click at [56, 449] on div "Pen P" at bounding box center [59, 519] width 35 height 28
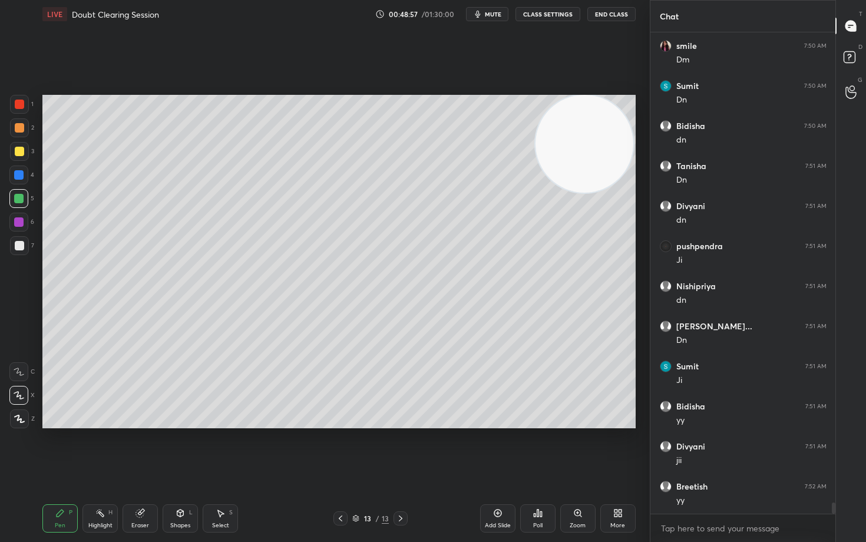
click at [25, 248] on div at bounding box center [19, 245] width 19 height 19
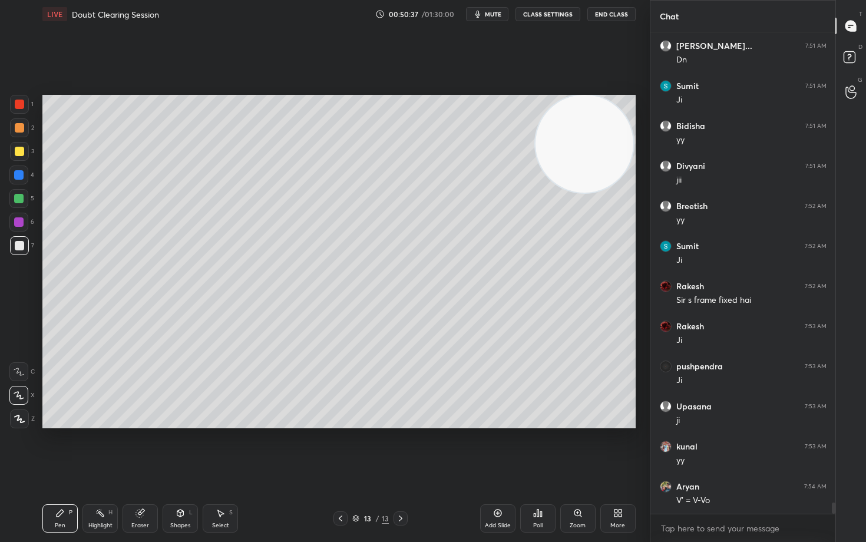
scroll to position [20768, 0]
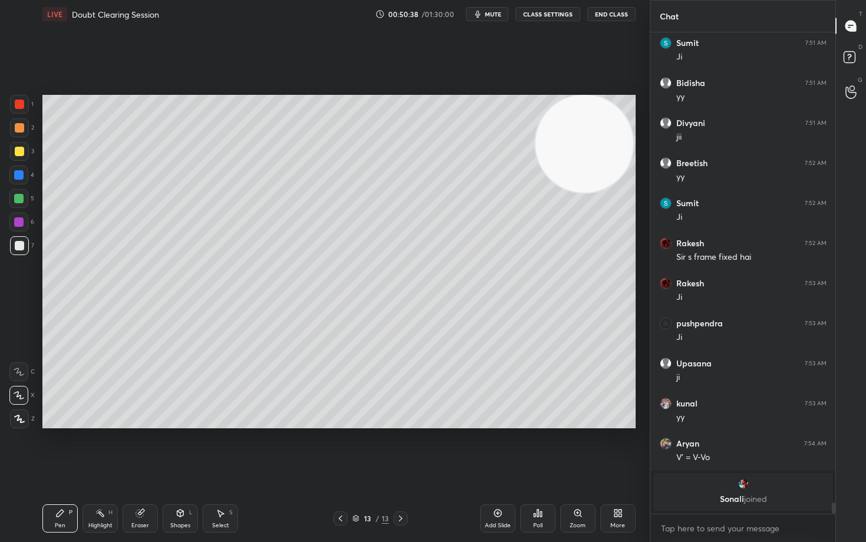
click at [499, 449] on icon at bounding box center [498, 514] width 4 height 4
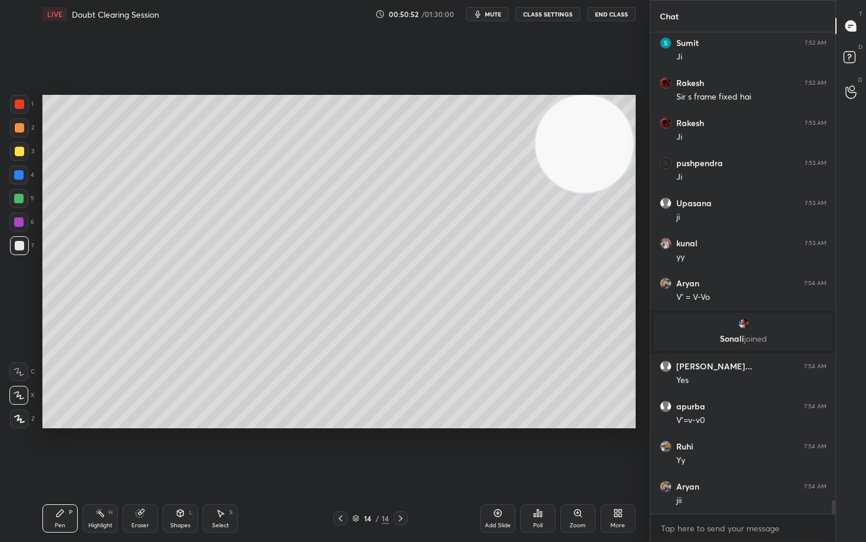
scroll to position [16332, 0]
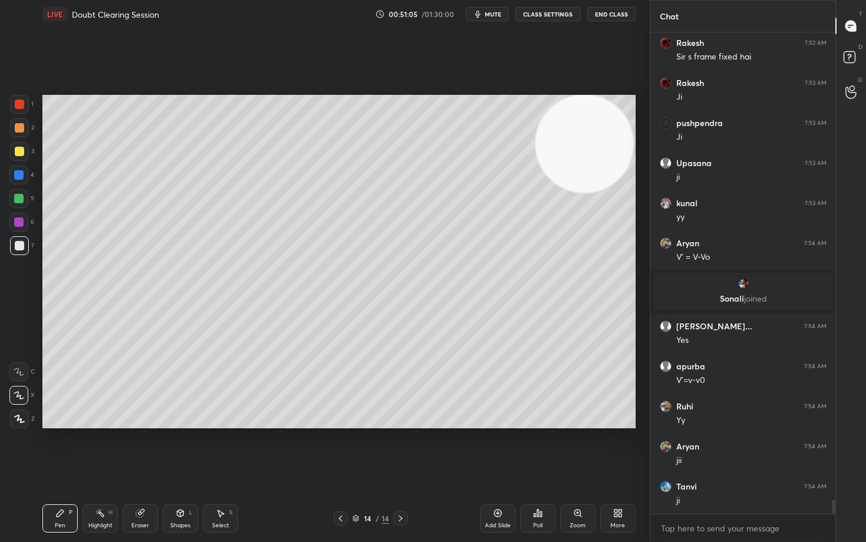
drag, startPoint x: 19, startPoint y: 149, endPoint x: 39, endPoint y: 163, distance: 24.2
click at [19, 150] on div at bounding box center [19, 151] width 9 height 9
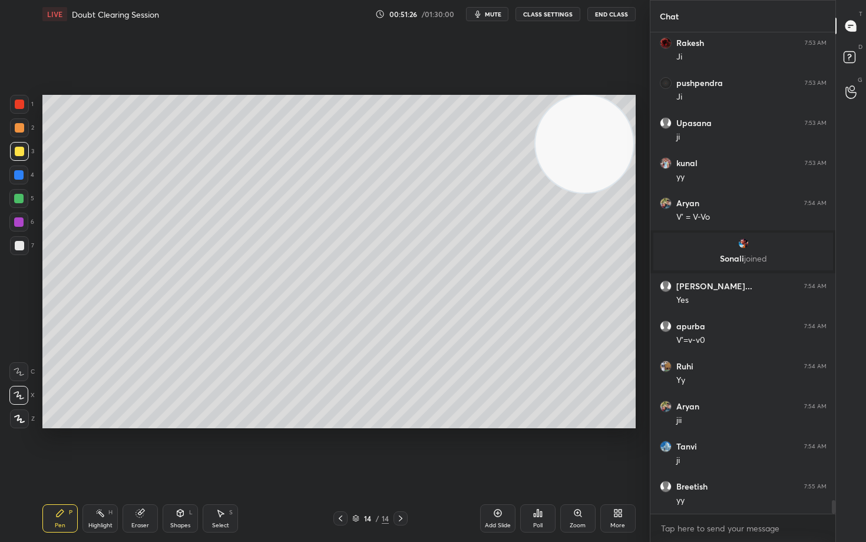
drag, startPoint x: 141, startPoint y: 520, endPoint x: 237, endPoint y: 446, distance: 121.4
click at [140, 449] on div "Eraser" at bounding box center [140, 519] width 35 height 28
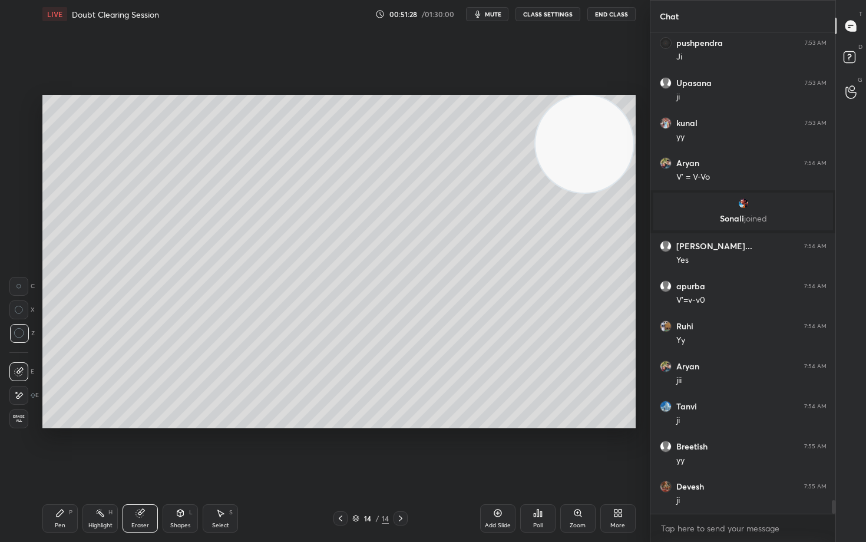
click at [57, 449] on icon at bounding box center [59, 513] width 9 height 9
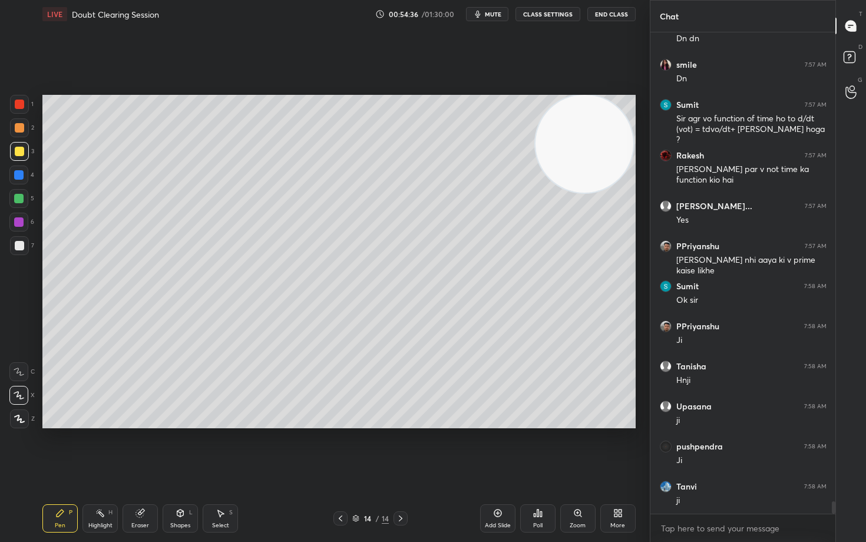
scroll to position [18037, 0]
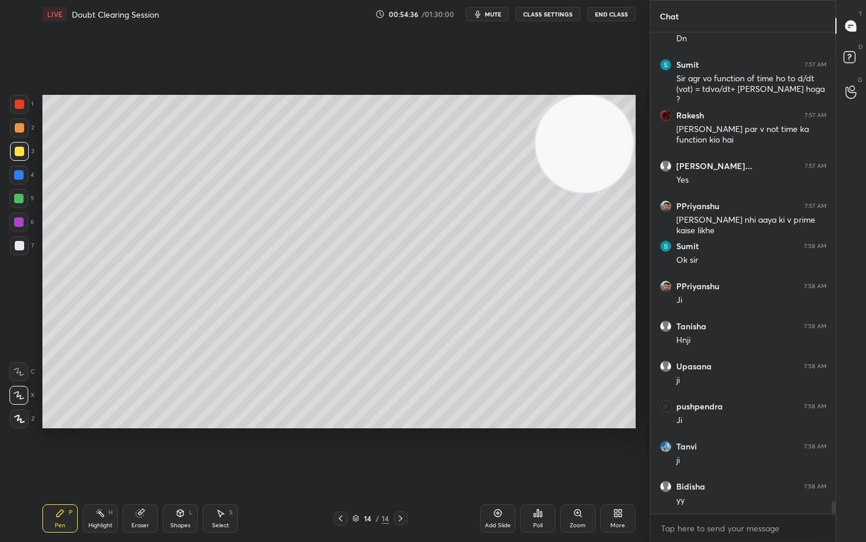
click at [17, 244] on div at bounding box center [19, 245] width 9 height 9
click at [496, 449] on icon at bounding box center [498, 514] width 4 height 4
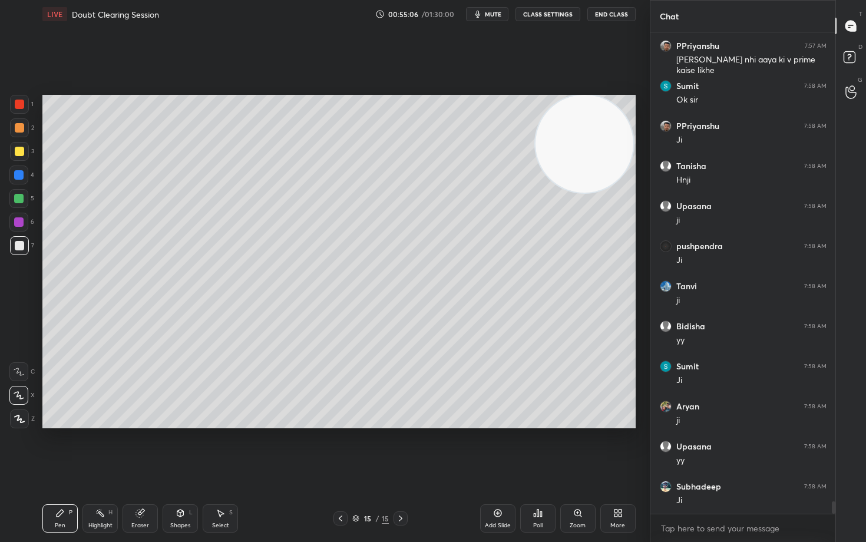
scroll to position [18237, 0]
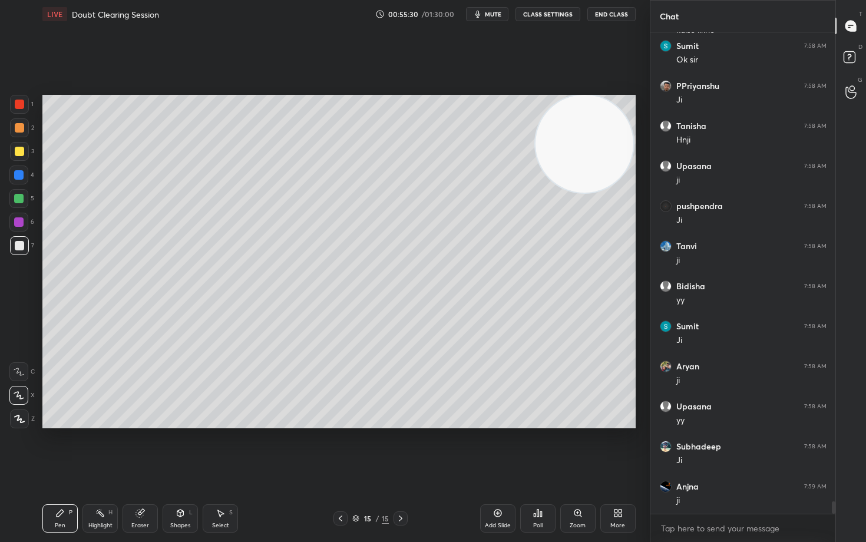
click at [23, 151] on div at bounding box center [19, 151] width 19 height 19
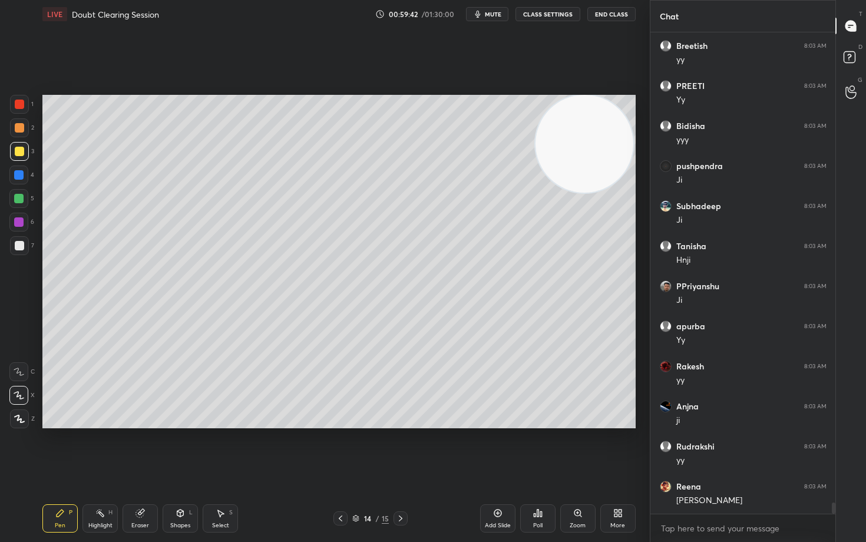
click at [496, 449] on icon at bounding box center [497, 513] width 9 height 9
drag, startPoint x: 21, startPoint y: 245, endPoint x: 34, endPoint y: 242, distance: 13.2
click at [21, 246] on div at bounding box center [19, 245] width 9 height 9
drag, startPoint x: 12, startPoint y: 147, endPoint x: 20, endPoint y: 156, distance: 12.1
click at [13, 149] on div at bounding box center [19, 151] width 19 height 19
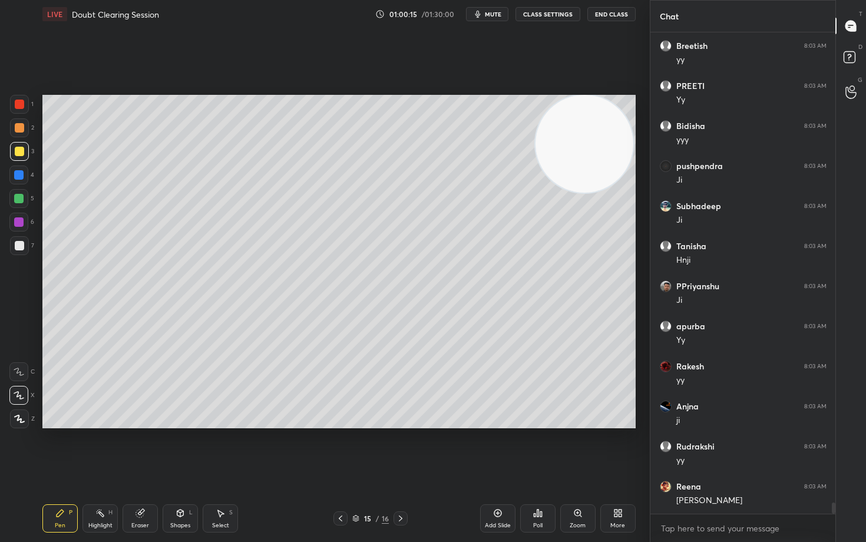
drag, startPoint x: 21, startPoint y: 197, endPoint x: 35, endPoint y: 192, distance: 15.7
click at [21, 199] on div at bounding box center [18, 198] width 9 height 9
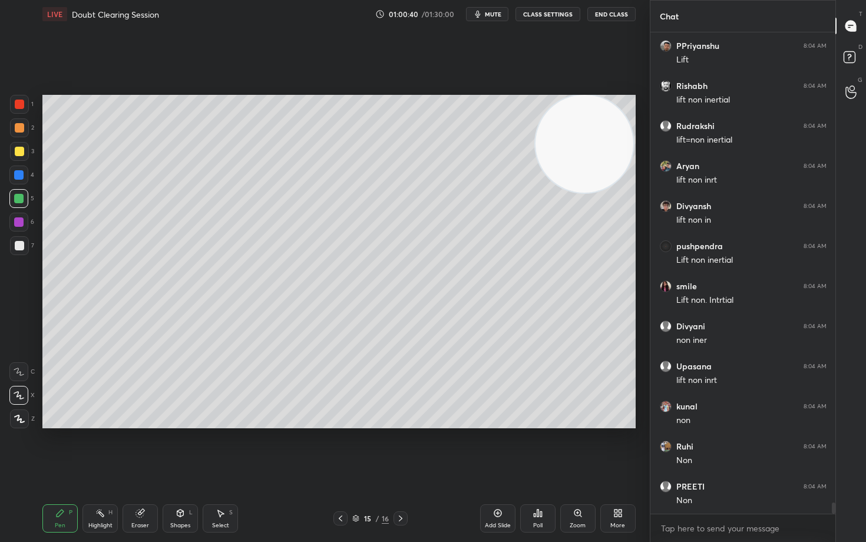
scroll to position [20313, 0]
click at [21, 153] on div at bounding box center [19, 151] width 9 height 9
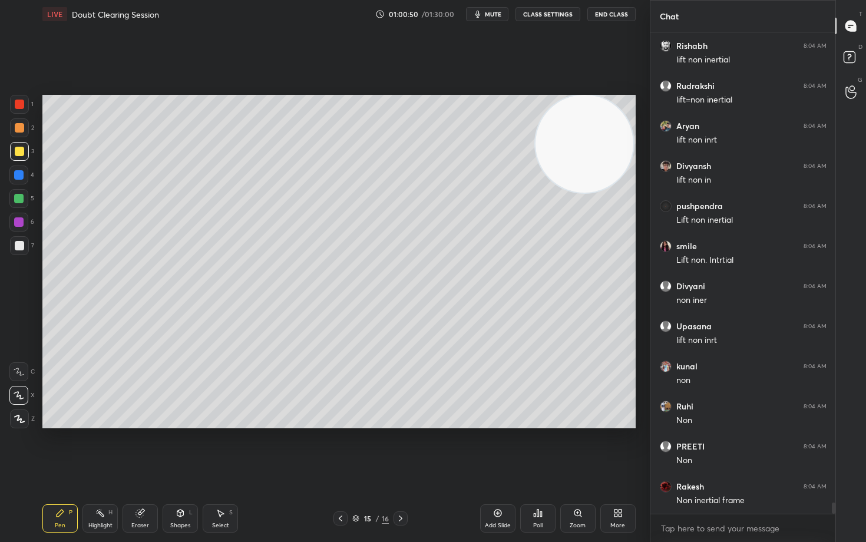
click at [143, 449] on icon at bounding box center [140, 513] width 9 height 9
drag, startPoint x: 57, startPoint y: 519, endPoint x: 62, endPoint y: 506, distance: 13.2
click at [55, 449] on div "Pen P" at bounding box center [59, 519] width 35 height 28
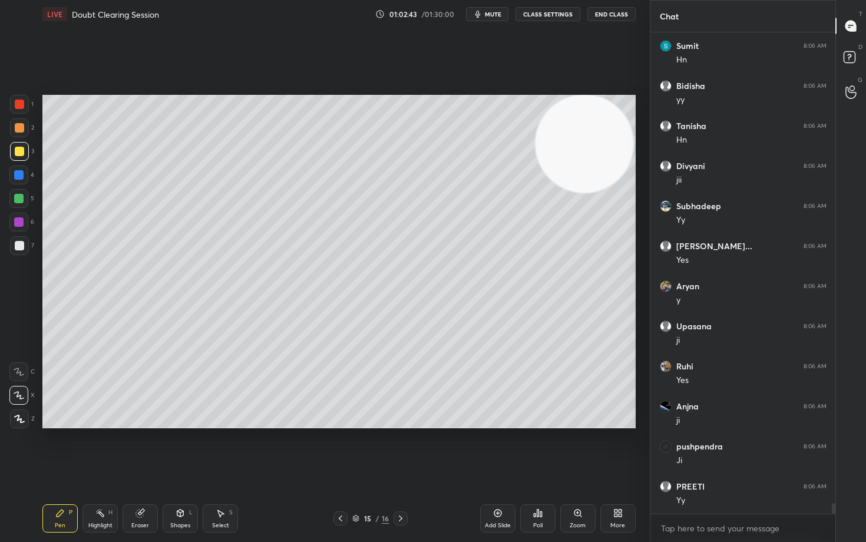
scroll to position [21526, 0]
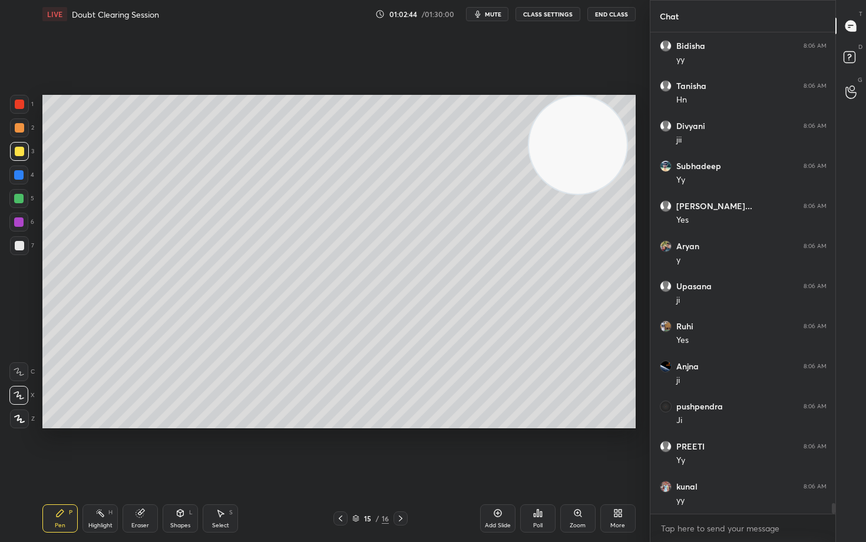
drag, startPoint x: 602, startPoint y: 142, endPoint x: 311, endPoint y: 130, distance: 290.8
click at [529, 131] on video at bounding box center [578, 145] width 98 height 98
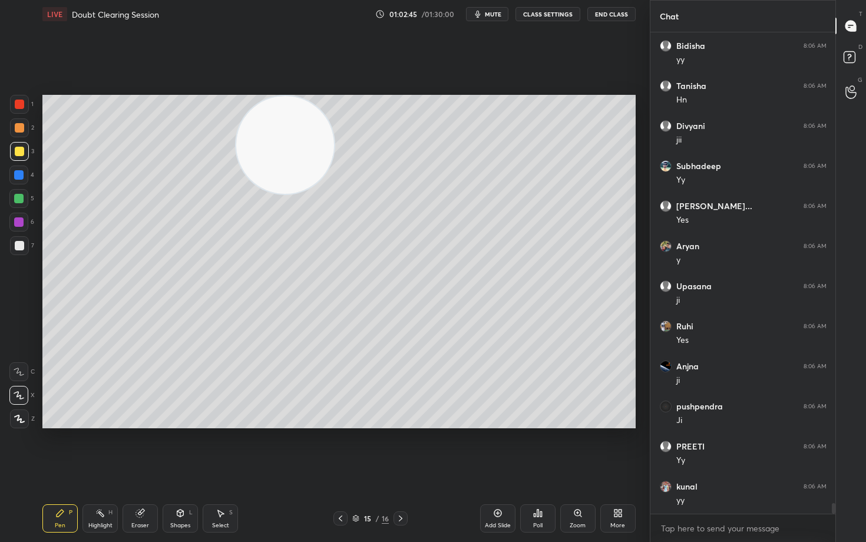
drag, startPoint x: 294, startPoint y: 136, endPoint x: 121, endPoint y: 110, distance: 174.6
click at [236, 120] on video at bounding box center [285, 145] width 98 height 98
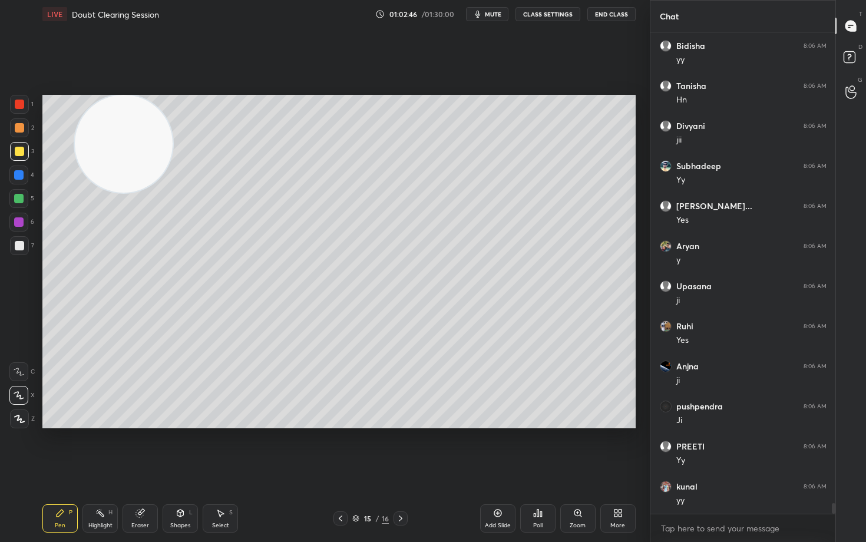
drag, startPoint x: 17, startPoint y: 128, endPoint x: 1, endPoint y: 130, distance: 15.4
click at [15, 130] on div at bounding box center [19, 127] width 9 height 9
drag, startPoint x: 14, startPoint y: 245, endPoint x: 19, endPoint y: 243, distance: 6.0
click at [14, 245] on div at bounding box center [19, 245] width 19 height 19
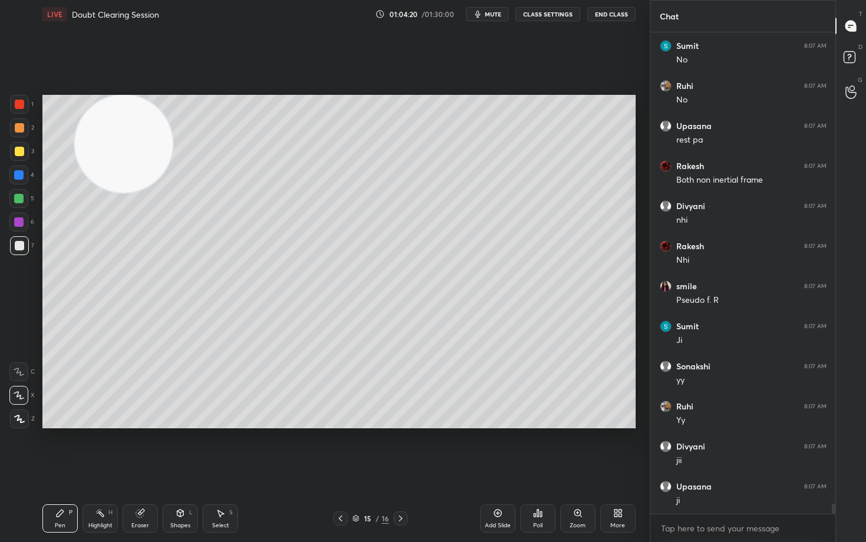
scroll to position [22087, 0]
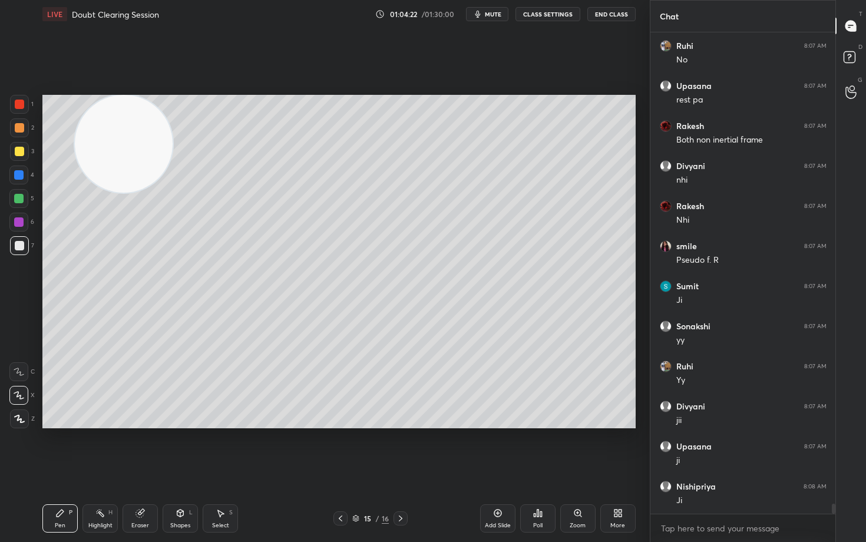
drag, startPoint x: 20, startPoint y: 174, endPoint x: 32, endPoint y: 177, distance: 12.9
click at [19, 176] on div at bounding box center [18, 174] width 9 height 9
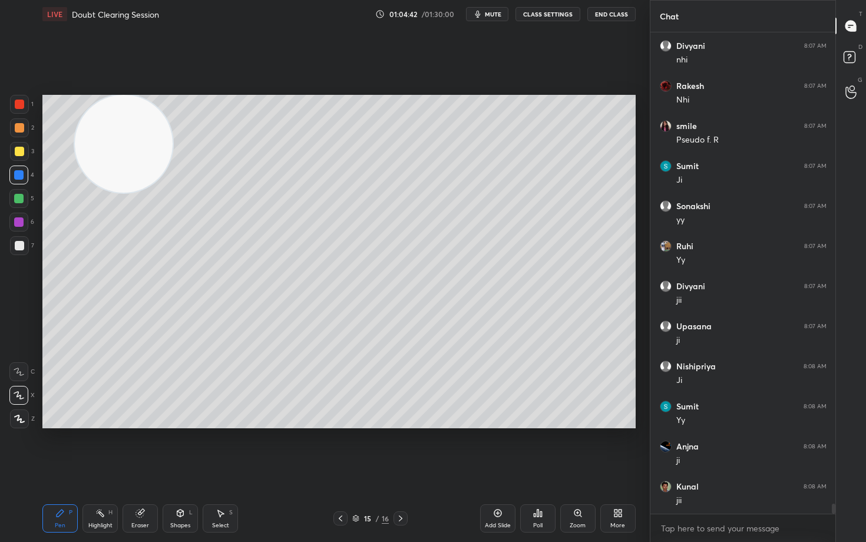
scroll to position [22248, 0]
drag, startPoint x: 27, startPoint y: 104, endPoint x: 30, endPoint y: 111, distance: 7.9
click at [26, 106] on div at bounding box center [19, 104] width 19 height 19
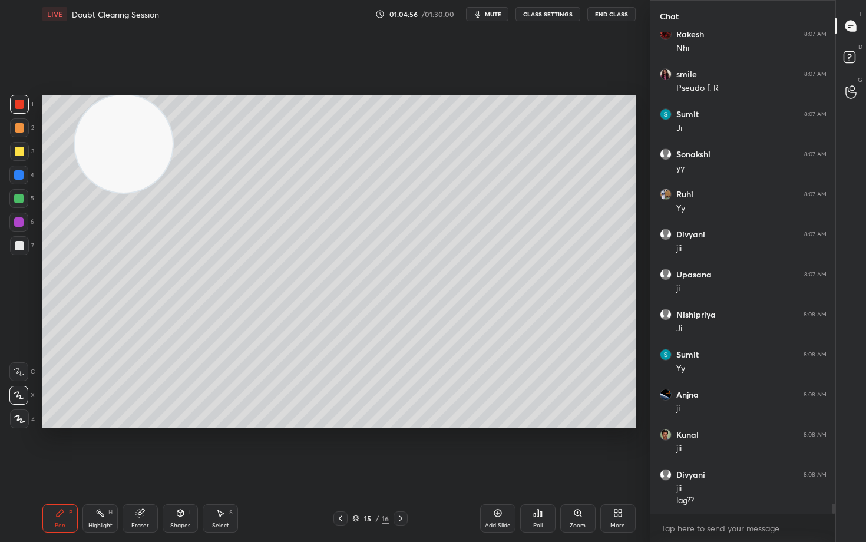
scroll to position [22300, 0]
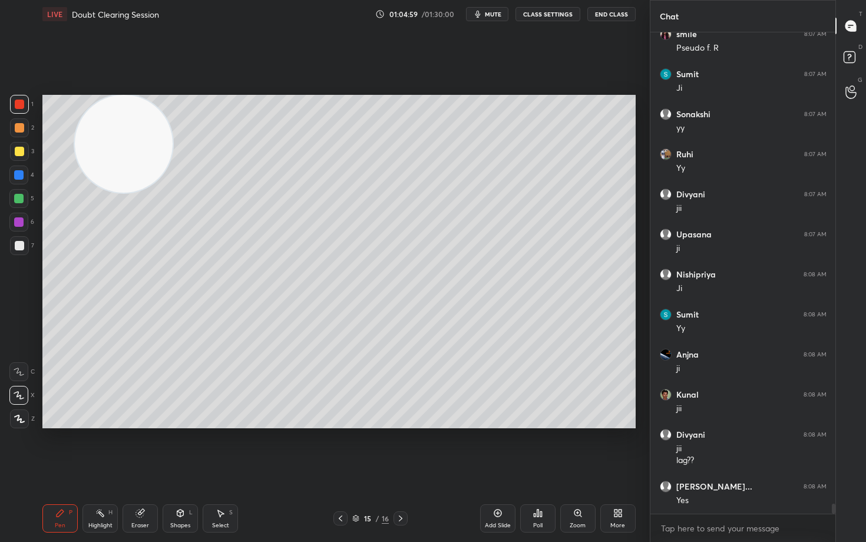
click at [138, 449] on div "Eraser" at bounding box center [140, 519] width 35 height 28
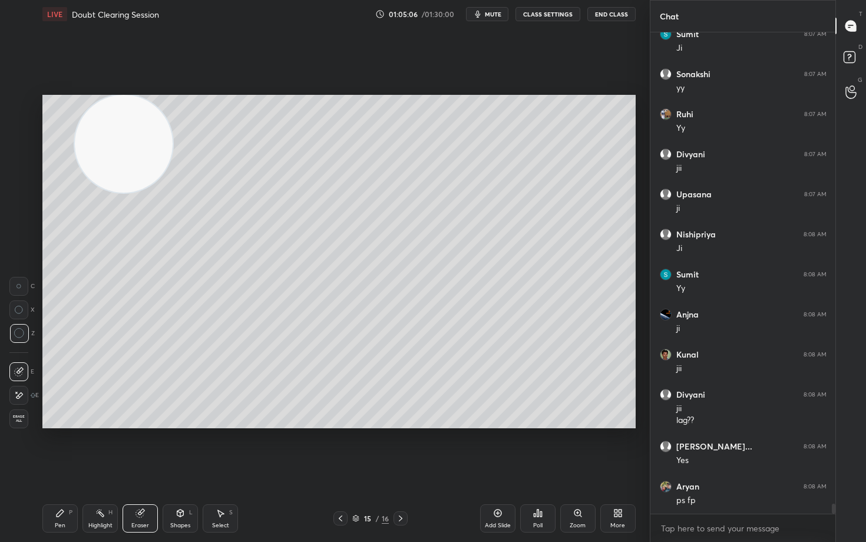
click at [55, 449] on div "Pen P" at bounding box center [59, 519] width 35 height 28
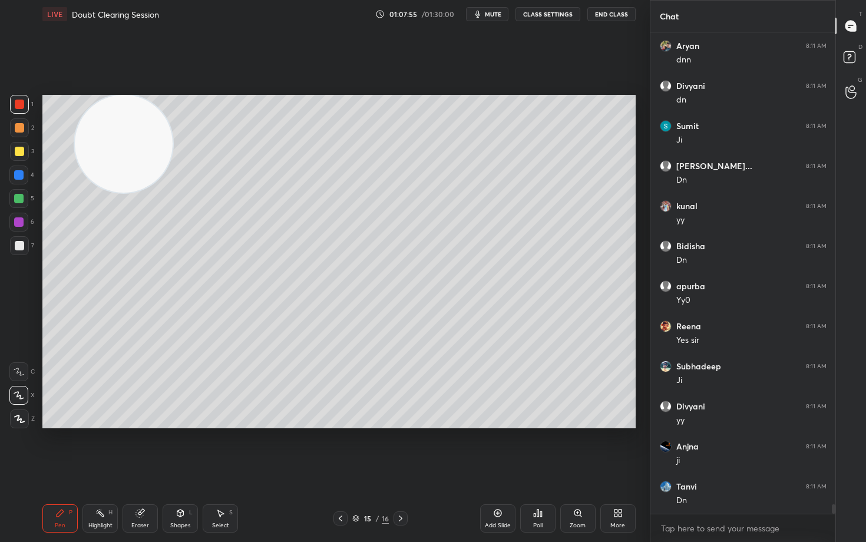
scroll to position [23382, 0]
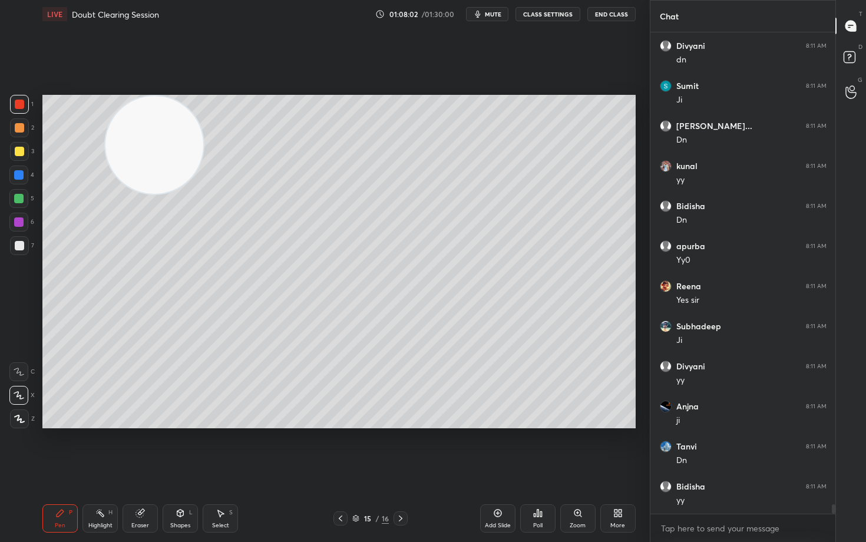
drag, startPoint x: 154, startPoint y: 141, endPoint x: 565, endPoint y: 110, distance: 412.0
click at [203, 124] on video at bounding box center [155, 145] width 98 height 98
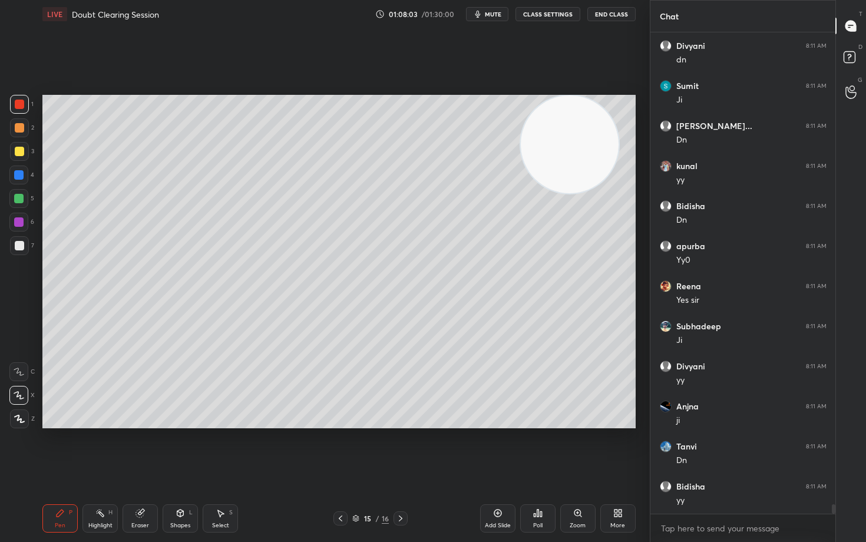
click at [496, 449] on icon at bounding box center [497, 513] width 9 height 9
click at [18, 246] on div at bounding box center [19, 245] width 9 height 9
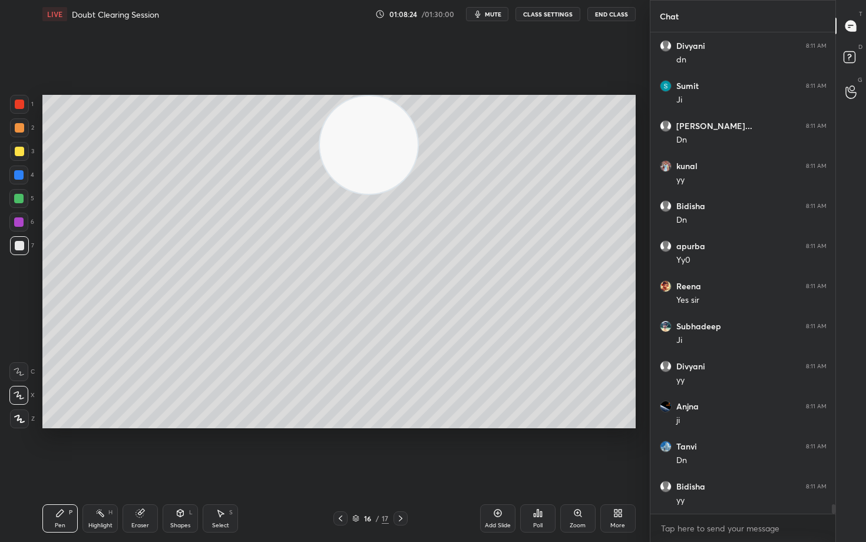
drag, startPoint x: 548, startPoint y: 139, endPoint x: 295, endPoint y: 117, distance: 253.2
click at [320, 111] on video at bounding box center [369, 145] width 98 height 98
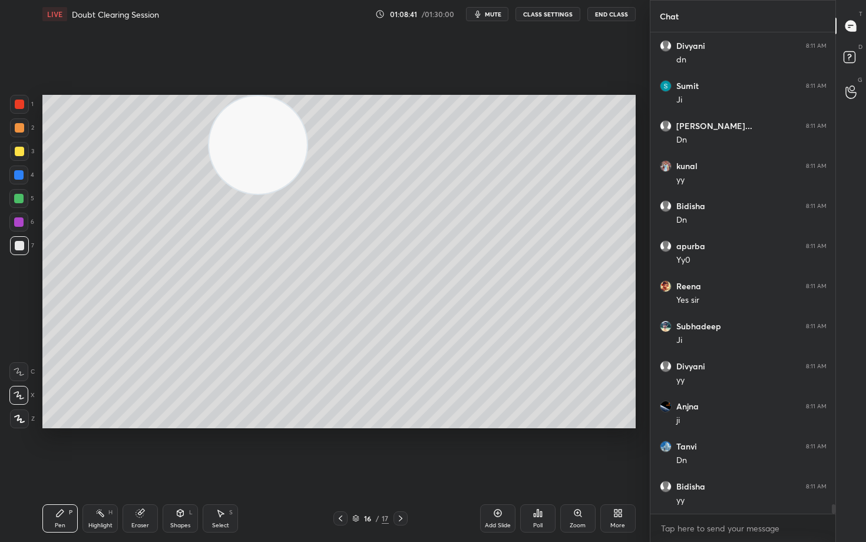
drag, startPoint x: 272, startPoint y: 168, endPoint x: 558, endPoint y: 110, distance: 292.3
click at [307, 114] on video at bounding box center [258, 145] width 98 height 98
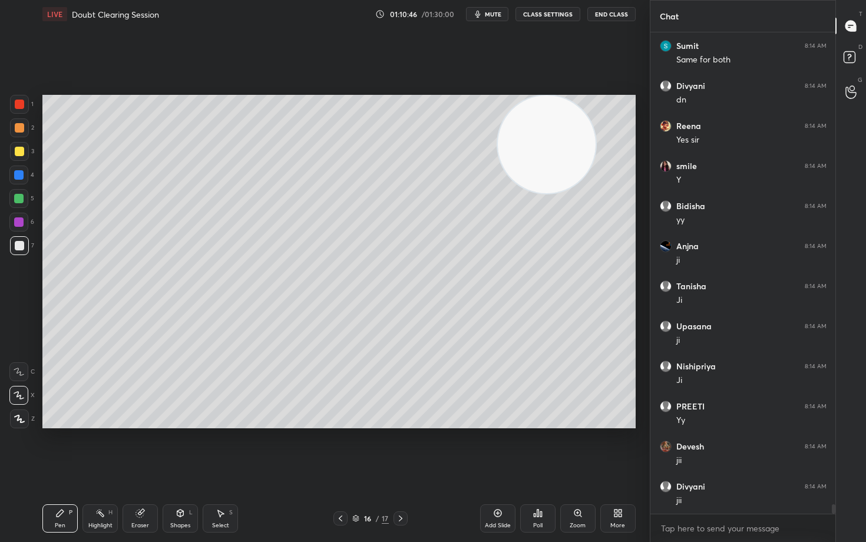
scroll to position [24744, 0]
click at [17, 154] on div at bounding box center [19, 151] width 9 height 9
drag, startPoint x: 497, startPoint y: 511, endPoint x: 493, endPoint y: 441, distance: 70.2
click at [496, 449] on icon at bounding box center [497, 513] width 9 height 9
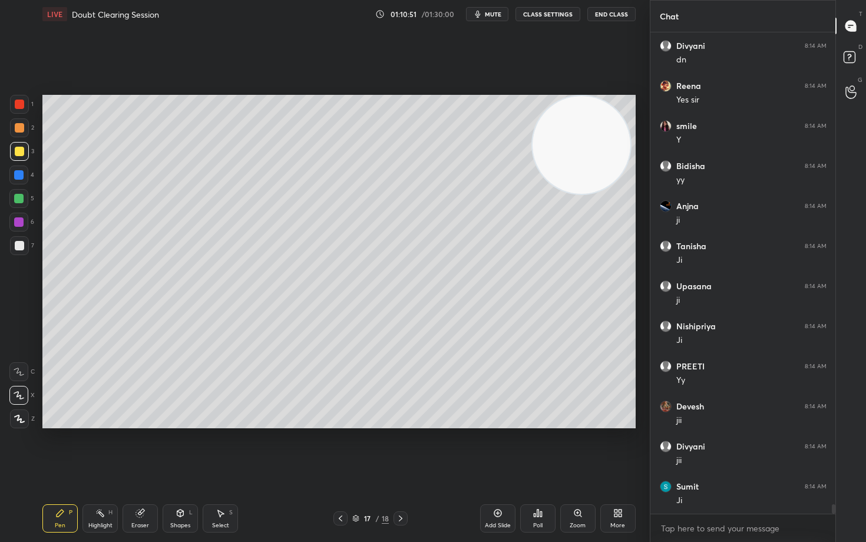
drag, startPoint x: 536, startPoint y: 157, endPoint x: 548, endPoint y: 142, distance: 18.9
click at [596, 138] on video at bounding box center [582, 145] width 98 height 98
drag, startPoint x: 18, startPoint y: 245, endPoint x: 30, endPoint y: 238, distance: 13.7
click at [17, 246] on div at bounding box center [19, 245] width 9 height 9
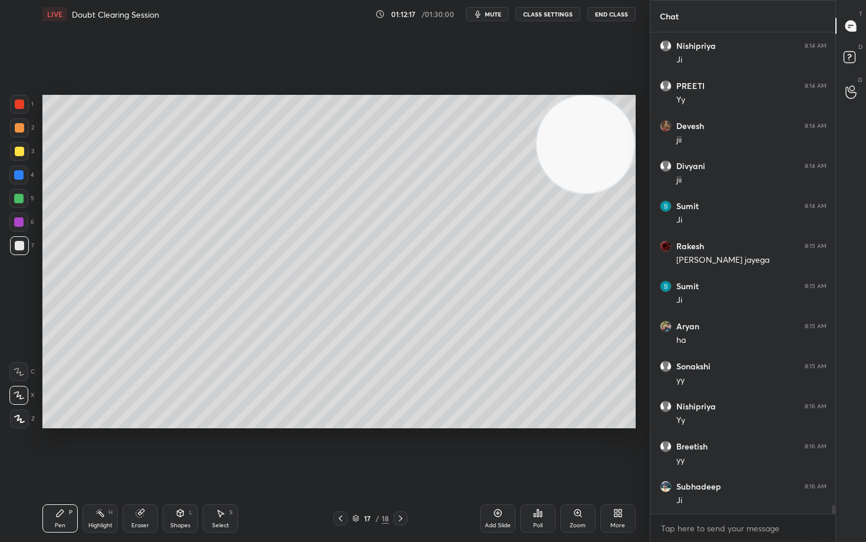
scroll to position [25065, 0]
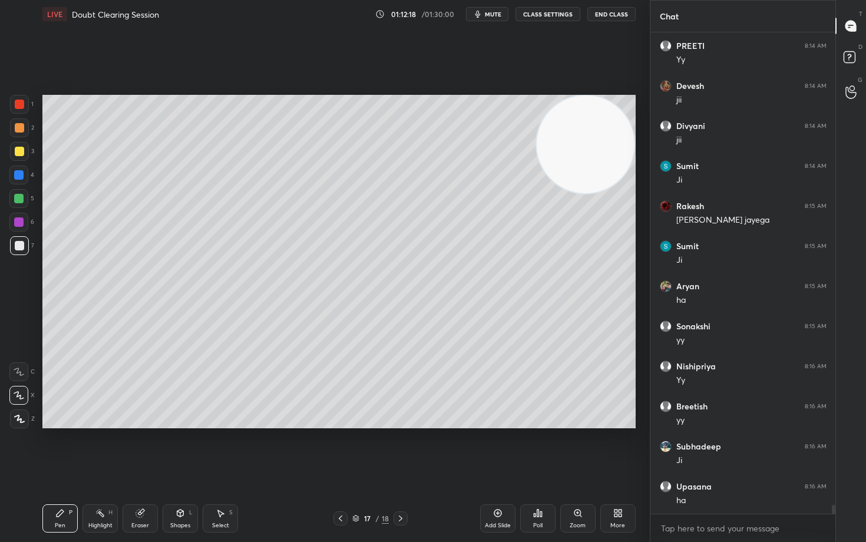
drag, startPoint x: 496, startPoint y: 512, endPoint x: 491, endPoint y: 509, distance: 6.1
click at [493, 449] on icon at bounding box center [497, 513] width 9 height 9
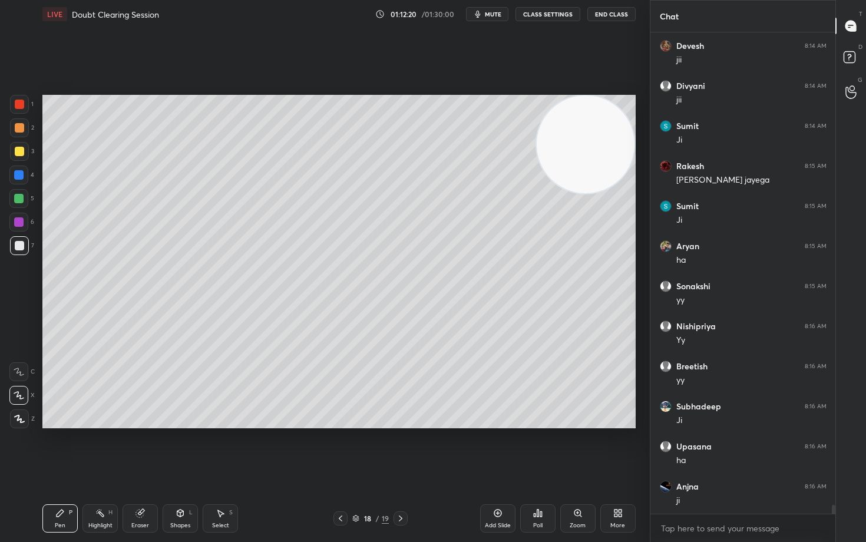
scroll to position [25145, 0]
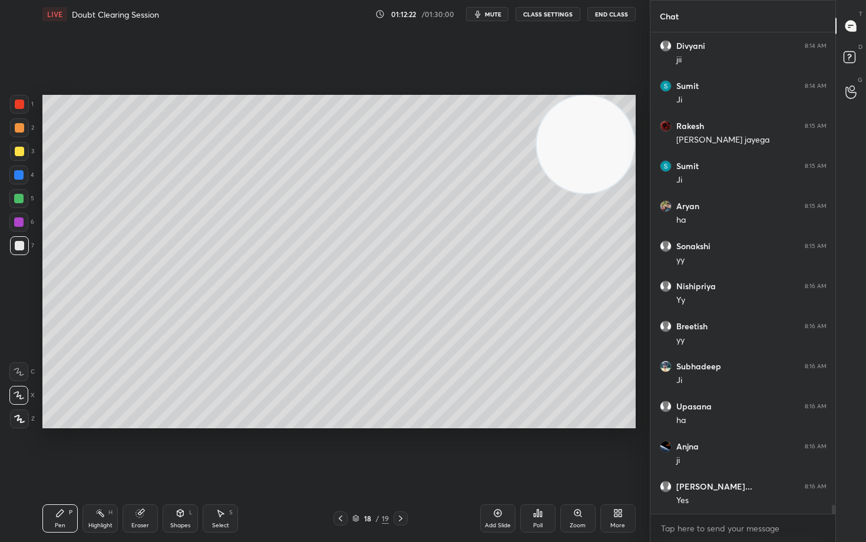
click at [17, 154] on div at bounding box center [19, 151] width 9 height 9
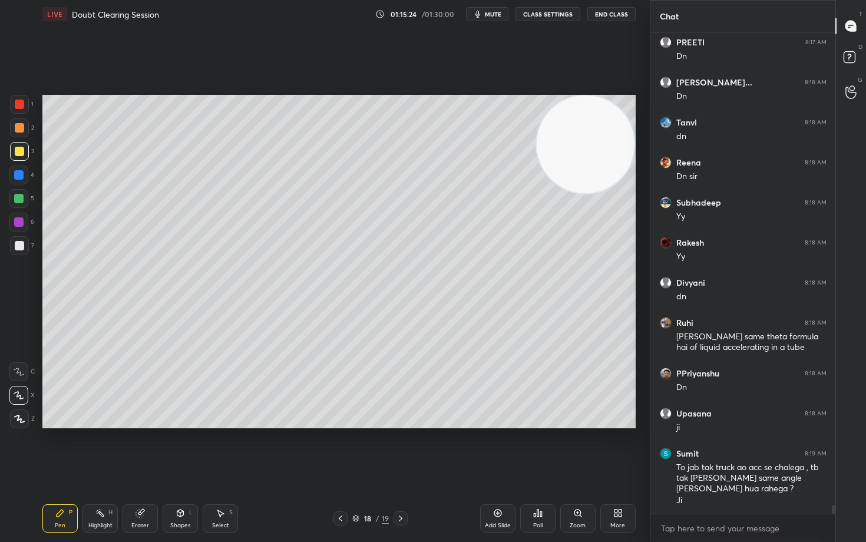
scroll to position [26311, 0]
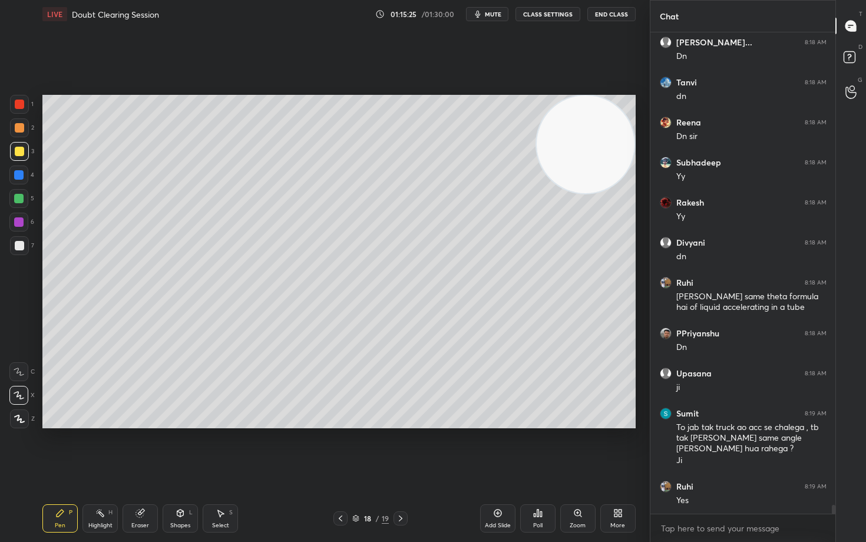
click at [400, 449] on icon at bounding box center [400, 518] width 9 height 9
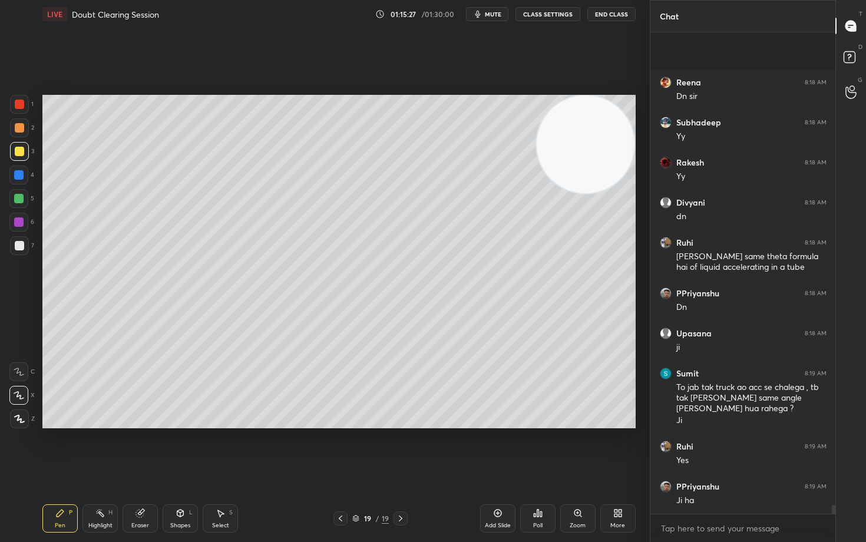
scroll to position [26431, 0]
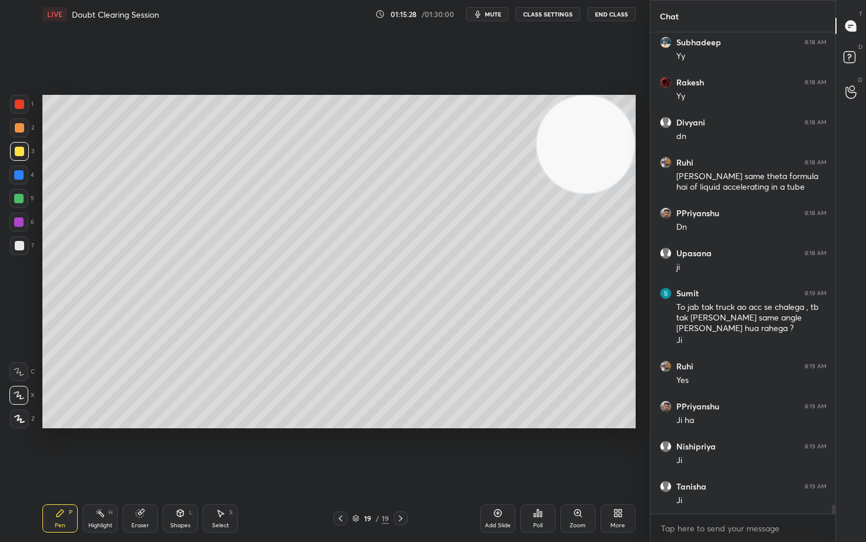
click at [615, 449] on icon at bounding box center [616, 511] width 3 height 3
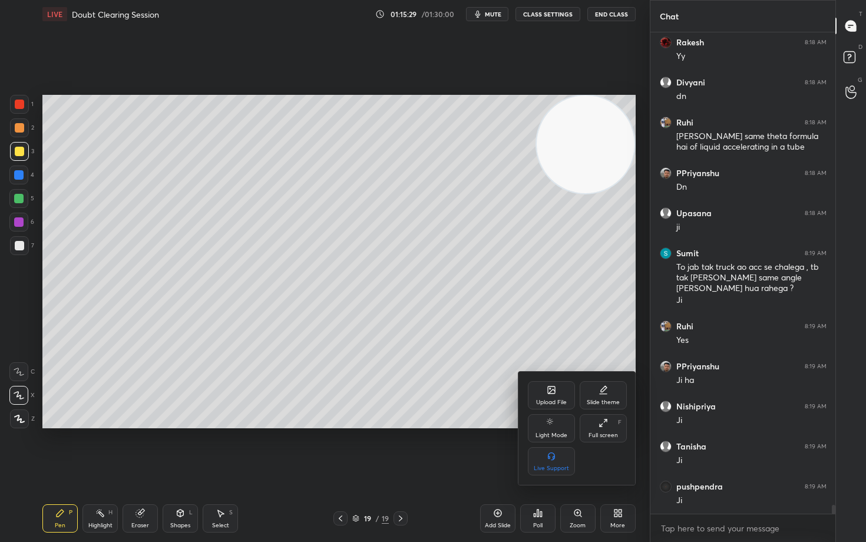
click at [561, 397] on div "Upload File" at bounding box center [551, 395] width 47 height 28
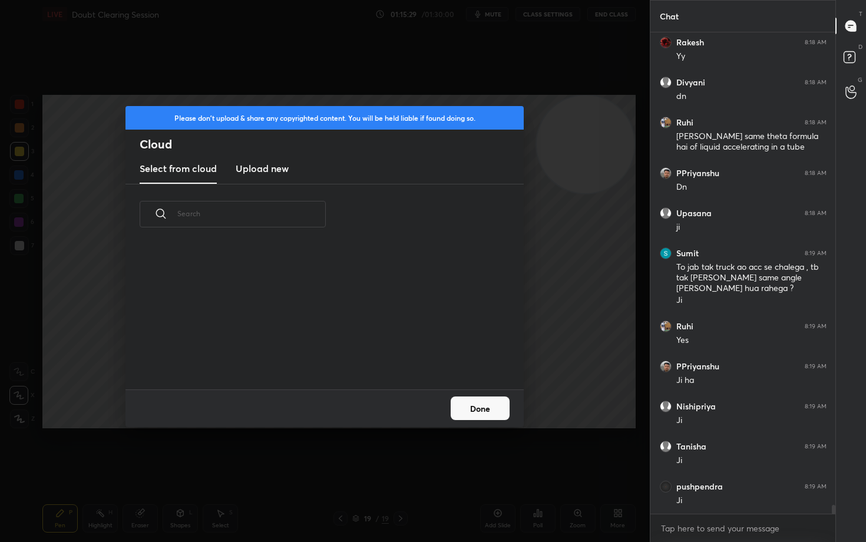
scroll to position [26511, 0]
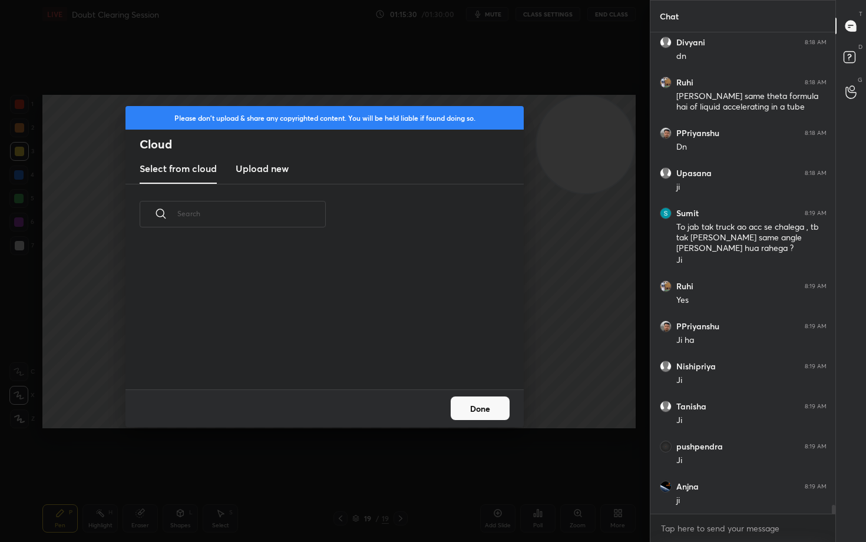
click at [262, 164] on h3 "Upload new" at bounding box center [262, 168] width 53 height 14
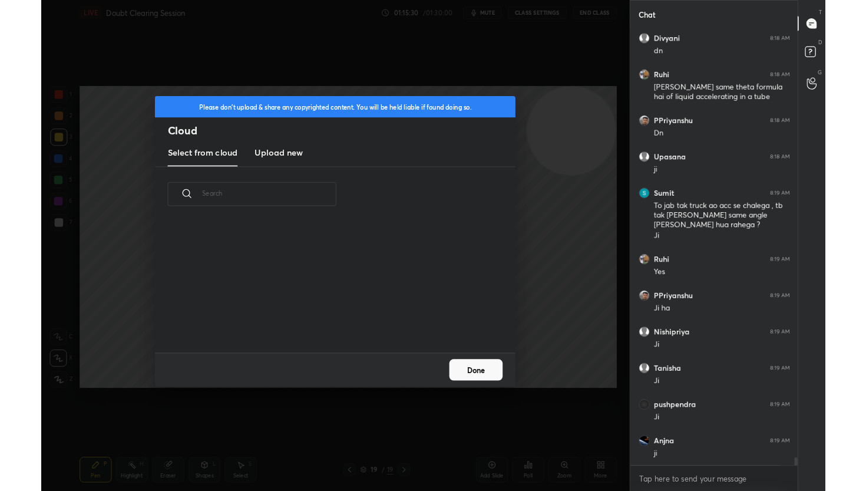
scroll to position [0, 0]
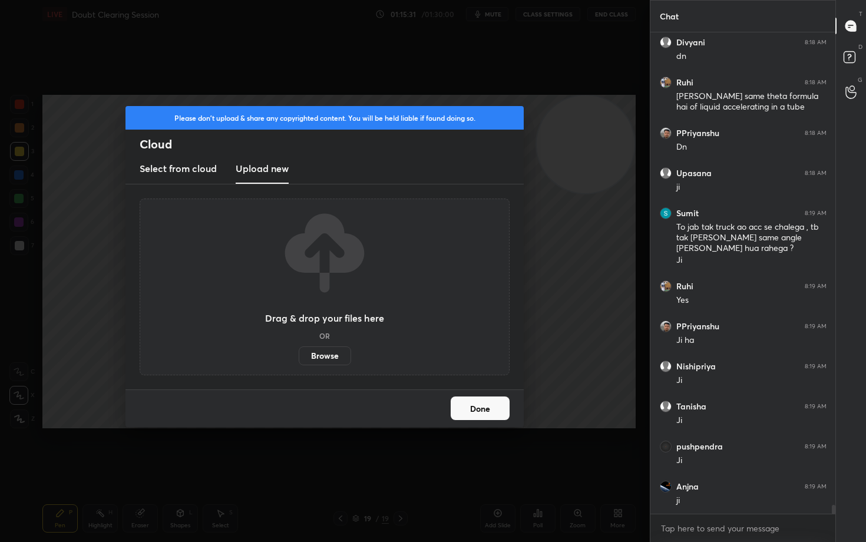
click at [324, 357] on label "Browse" at bounding box center [325, 356] width 52 height 19
click at [299, 357] on input "Browse" at bounding box center [299, 356] width 0 height 19
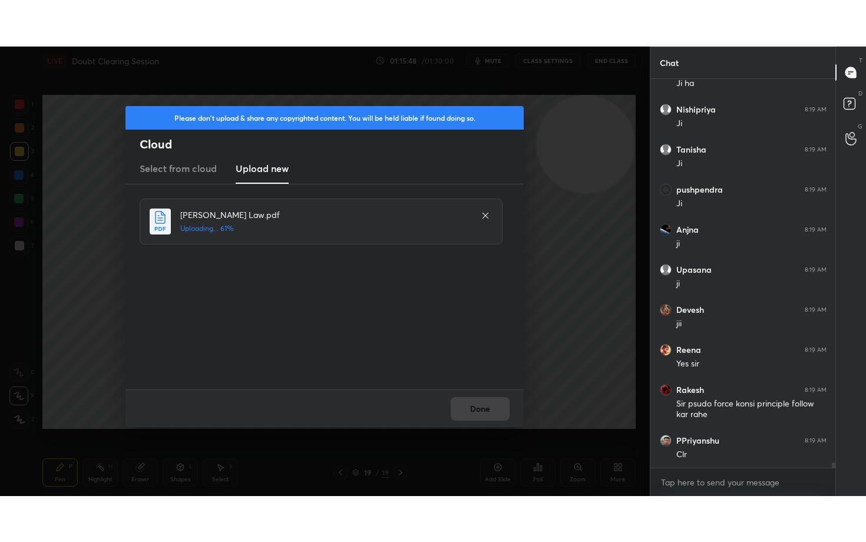
scroll to position [26855, 0]
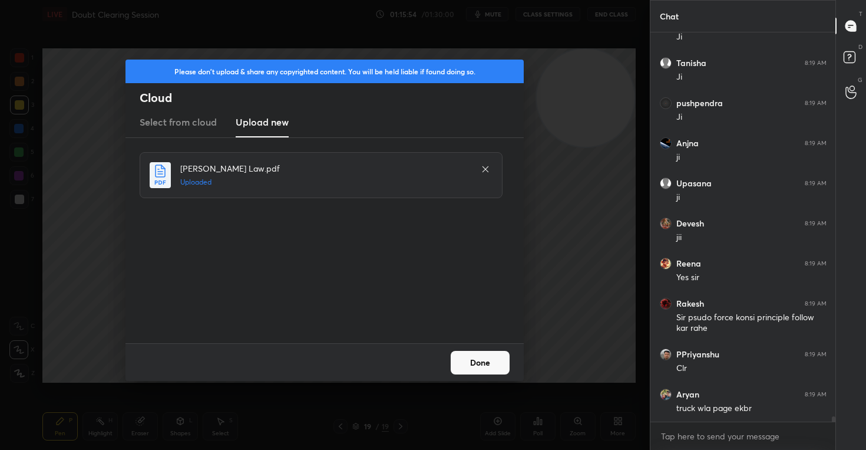
click at [467, 360] on button "Done" at bounding box center [480, 363] width 59 height 24
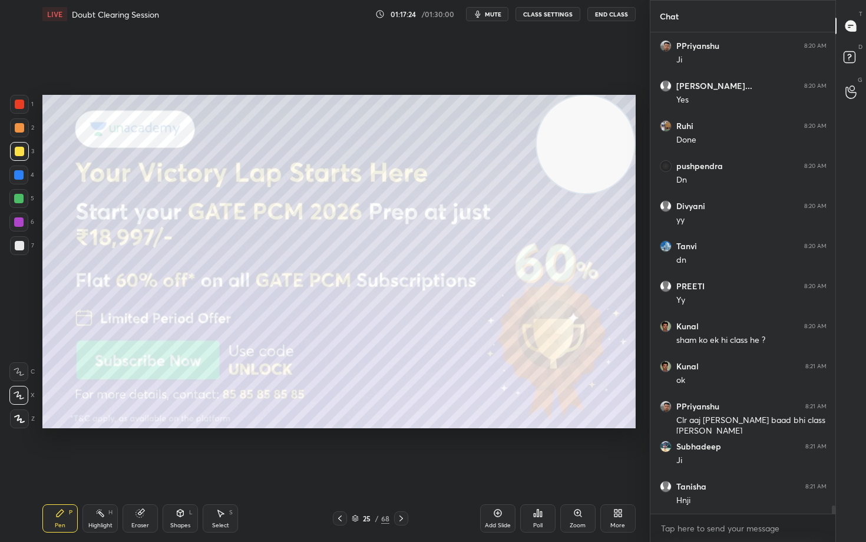
scroll to position [27484, 0]
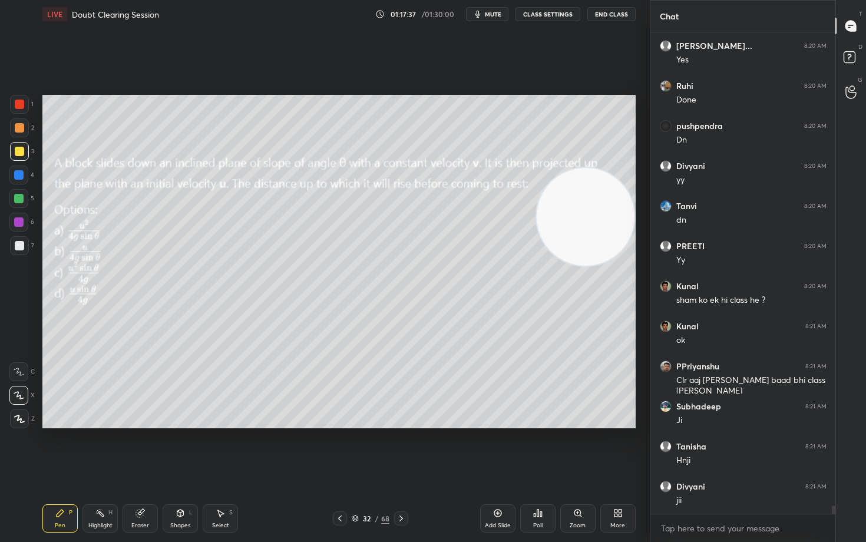
drag, startPoint x: 600, startPoint y: 143, endPoint x: 603, endPoint y: 276, distance: 133.8
click at [603, 266] on video at bounding box center [586, 217] width 98 height 98
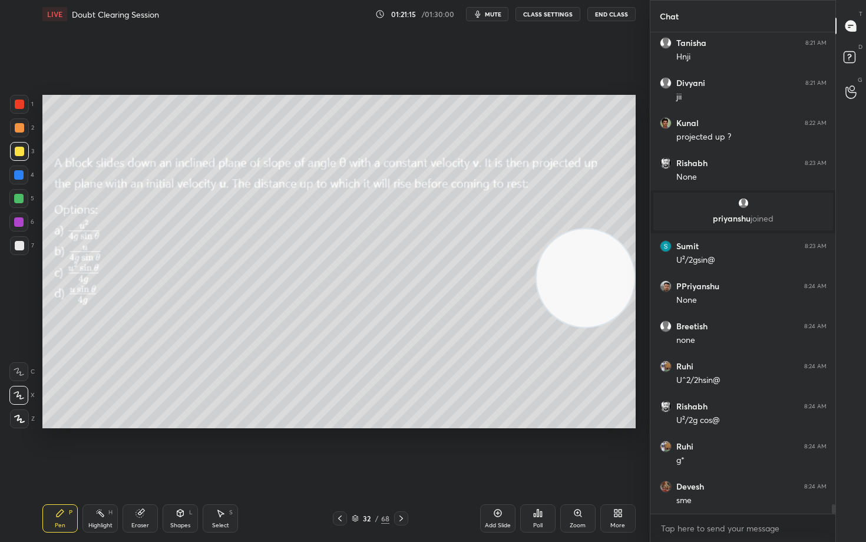
scroll to position [24825, 0]
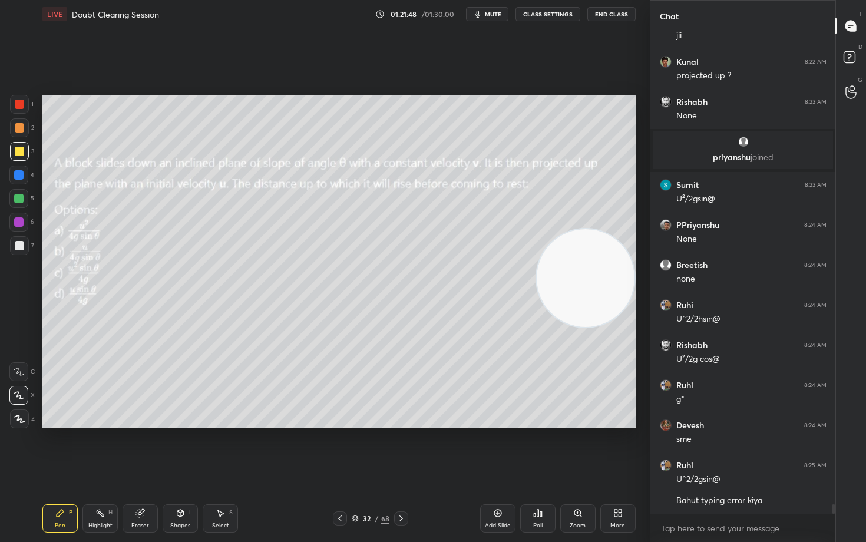
drag, startPoint x: 579, startPoint y: 266, endPoint x: 595, endPoint y: 117, distance: 150.0
click at [595, 229] on video at bounding box center [586, 278] width 98 height 98
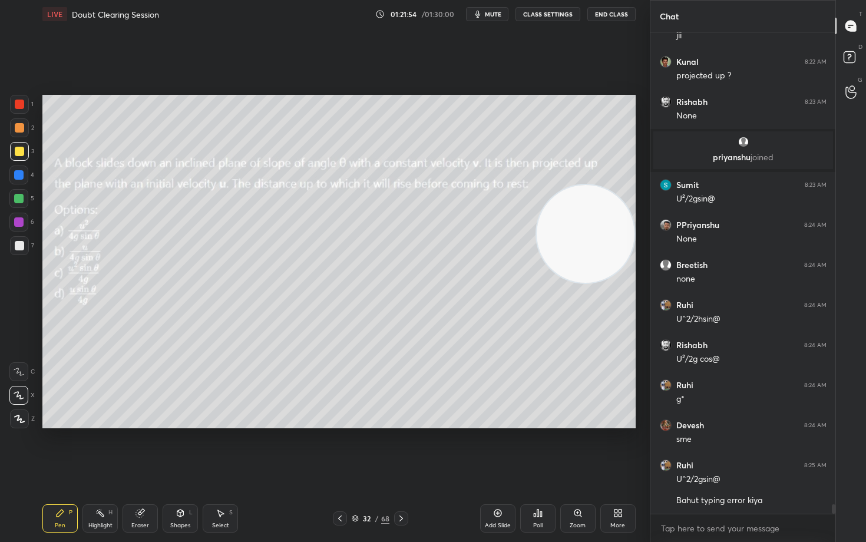
drag, startPoint x: 584, startPoint y: 156, endPoint x: 533, endPoint y: 137, distance: 53.9
click at [590, 185] on video at bounding box center [586, 234] width 98 height 98
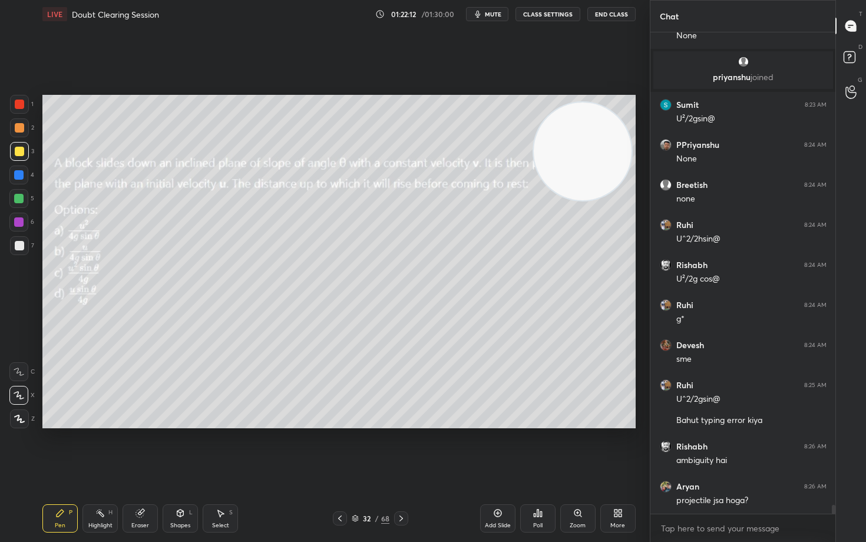
scroll to position [24945, 0]
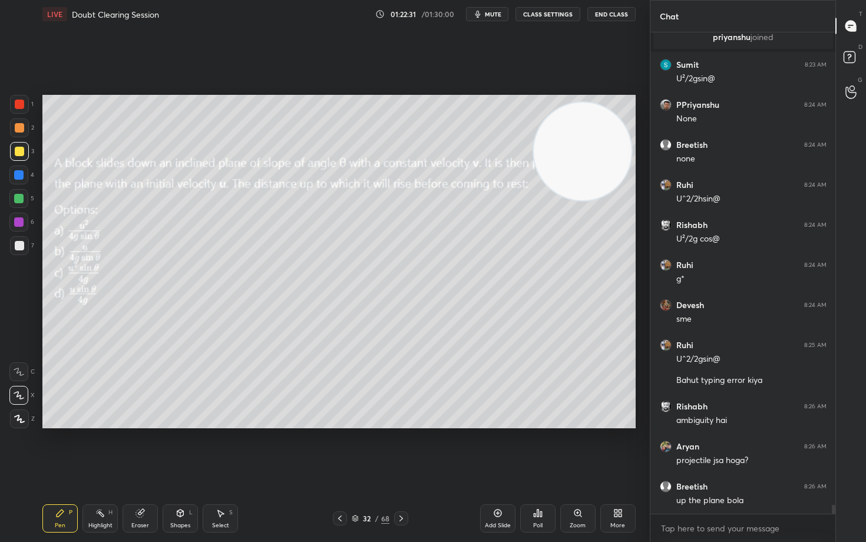
drag, startPoint x: 590, startPoint y: 151, endPoint x: 419, endPoint y: 158, distance: 171.1
click at [534, 155] on video at bounding box center [583, 152] width 98 height 98
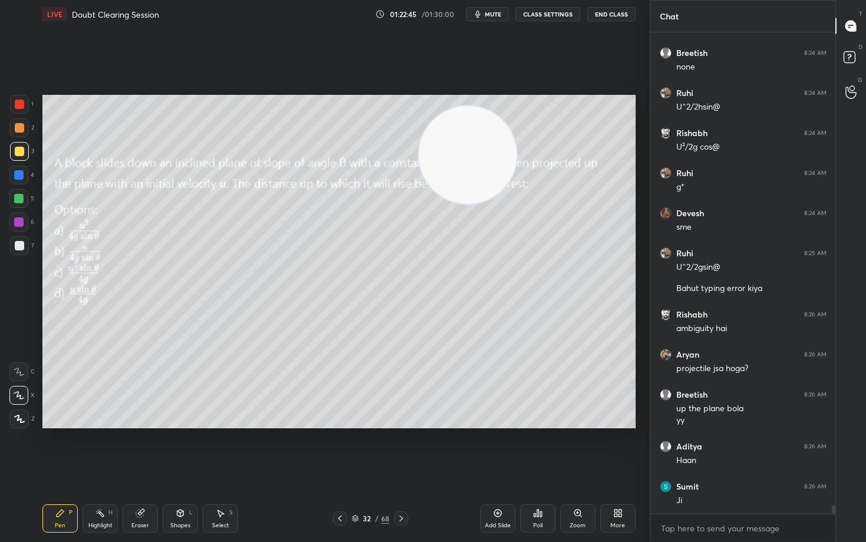
scroll to position [25077, 0]
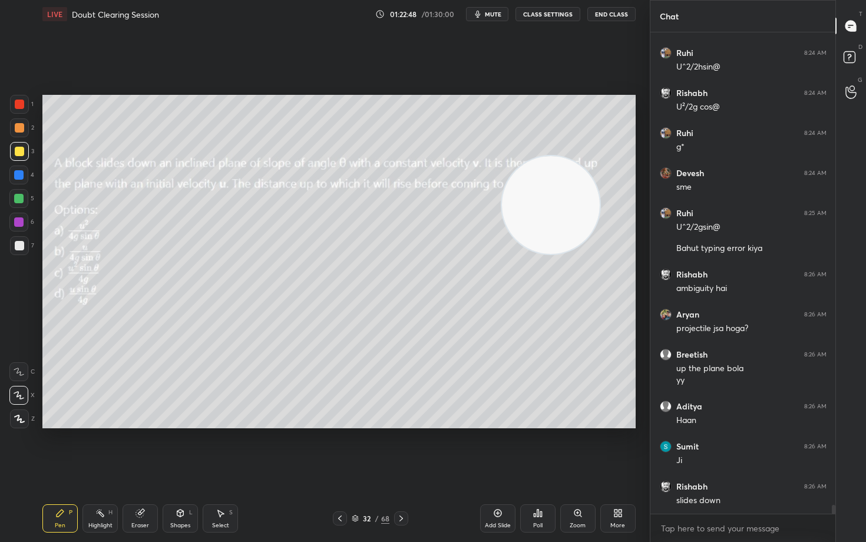
drag, startPoint x: 483, startPoint y: 173, endPoint x: 581, endPoint y: 223, distance: 109.1
click at [581, 225] on video at bounding box center [551, 205] width 98 height 98
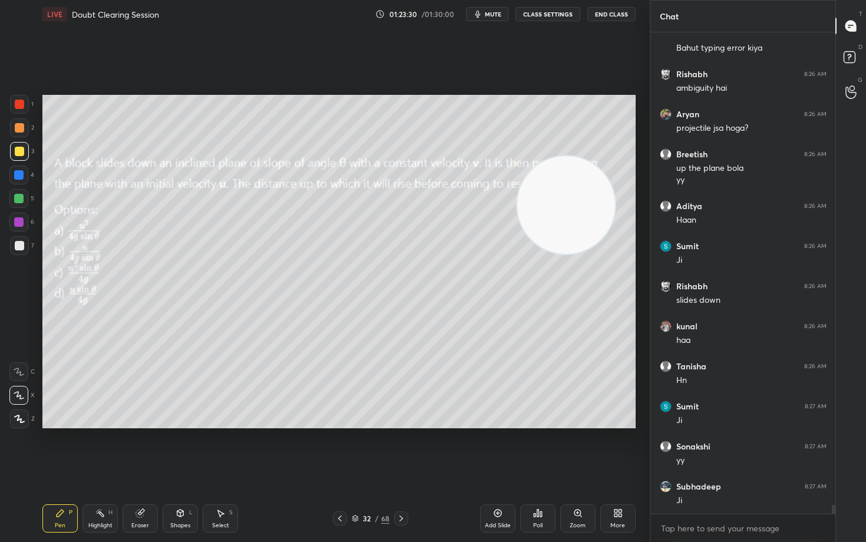
scroll to position [25317, 0]
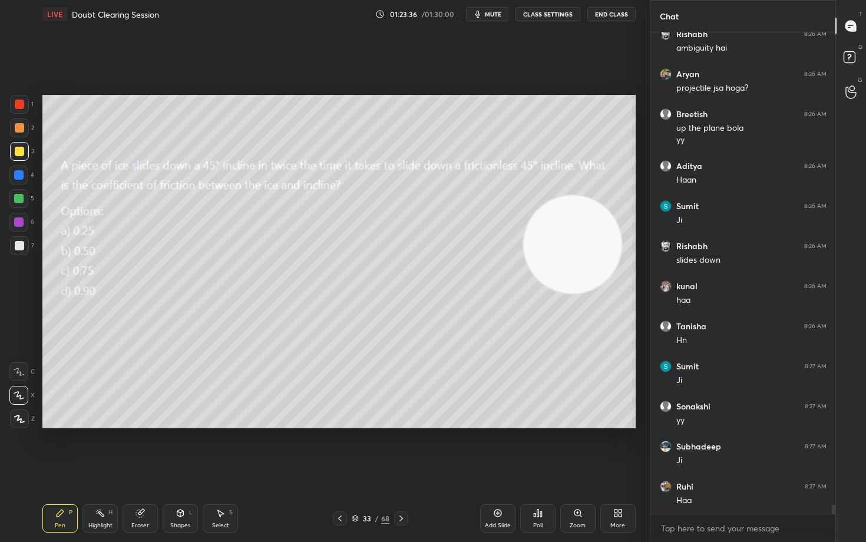
drag, startPoint x: 552, startPoint y: 196, endPoint x: 584, endPoint y: 311, distance: 119.7
click at [584, 294] on video at bounding box center [573, 245] width 98 height 98
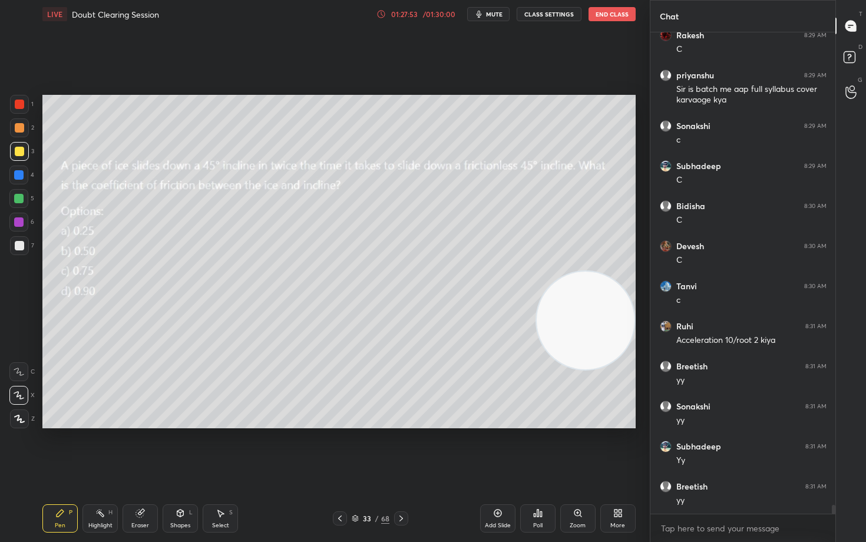
scroll to position [26020, 0]
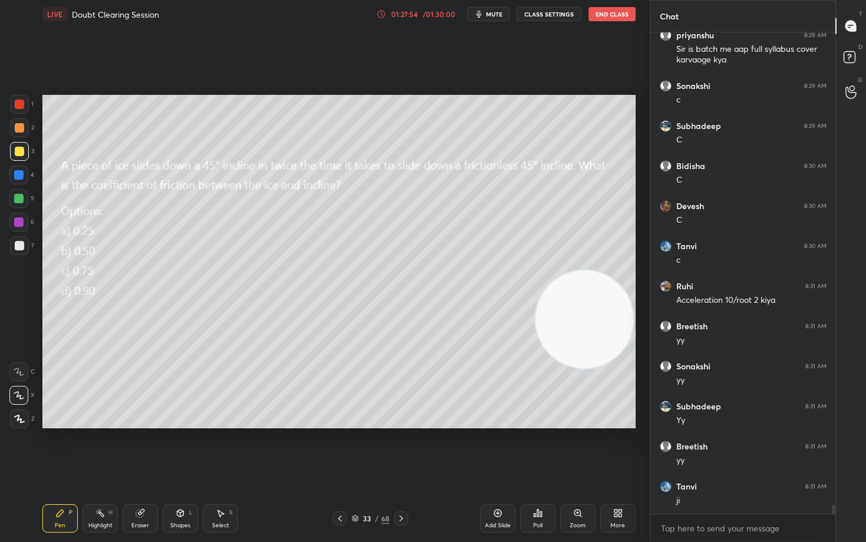
drag, startPoint x: 601, startPoint y: 329, endPoint x: 430, endPoint y: 190, distance: 221.2
click at [536, 271] on video at bounding box center [585, 320] width 98 height 98
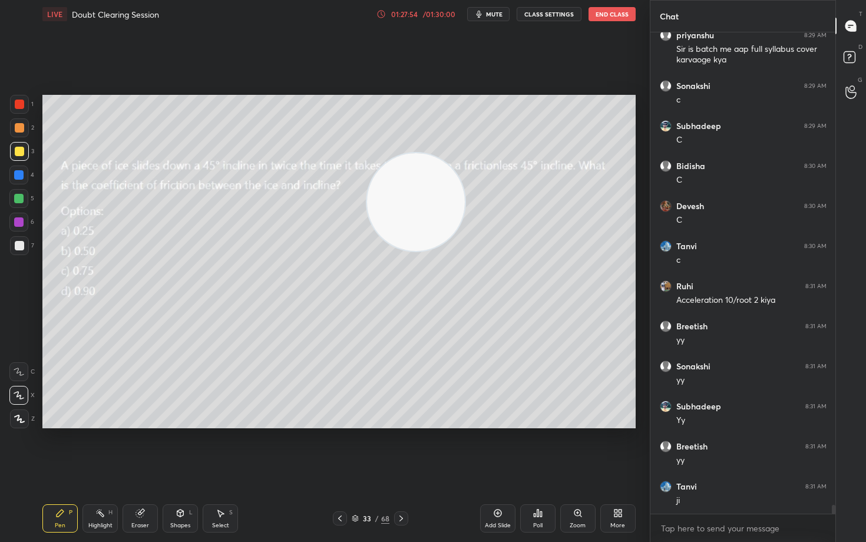
drag, startPoint x: 426, startPoint y: 206, endPoint x: 217, endPoint y: 138, distance: 219.0
click at [367, 153] on video at bounding box center [416, 202] width 98 height 98
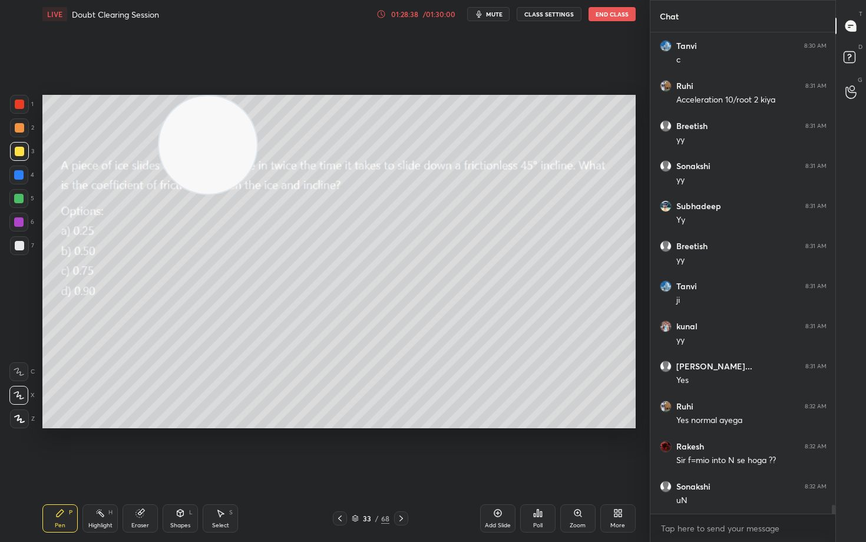
scroll to position [26260, 0]
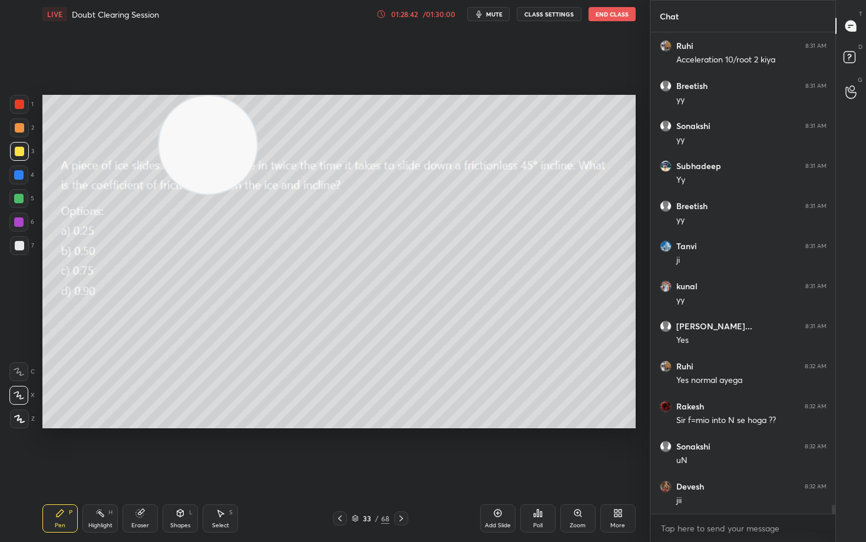
drag, startPoint x: 16, startPoint y: 100, endPoint x: 37, endPoint y: 114, distance: 25.0
click at [17, 100] on div at bounding box center [19, 104] width 9 height 9
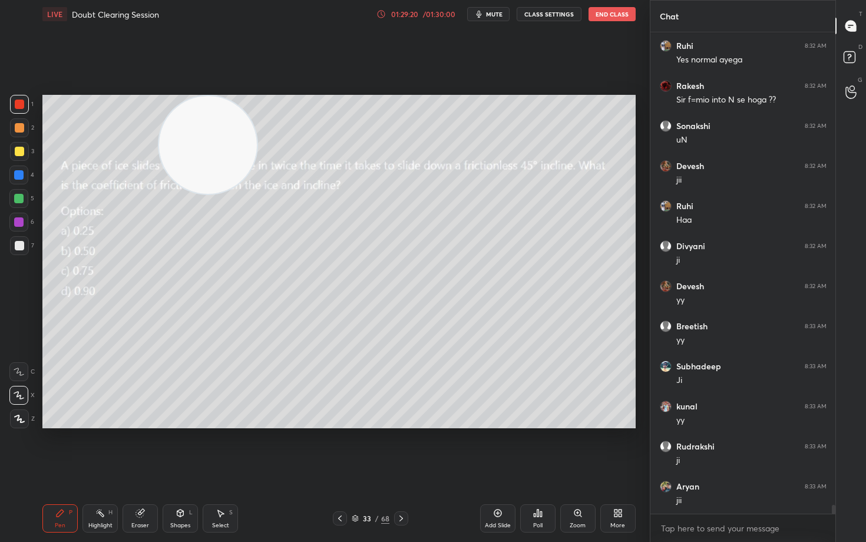
scroll to position [26632, 0]
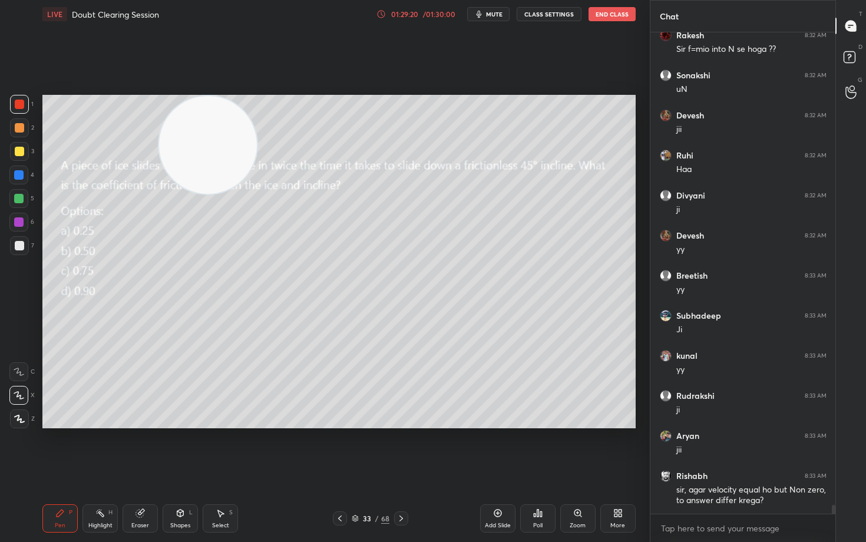
click at [18, 245] on div at bounding box center [19, 245] width 9 height 9
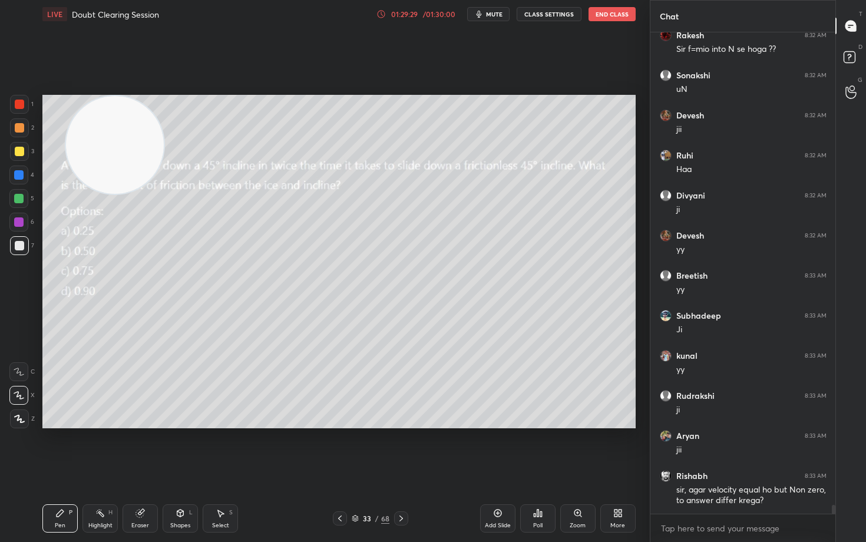
drag, startPoint x: 192, startPoint y: 139, endPoint x: 116, endPoint y: 129, distance: 76.6
click at [66, 133] on video at bounding box center [115, 145] width 98 height 98
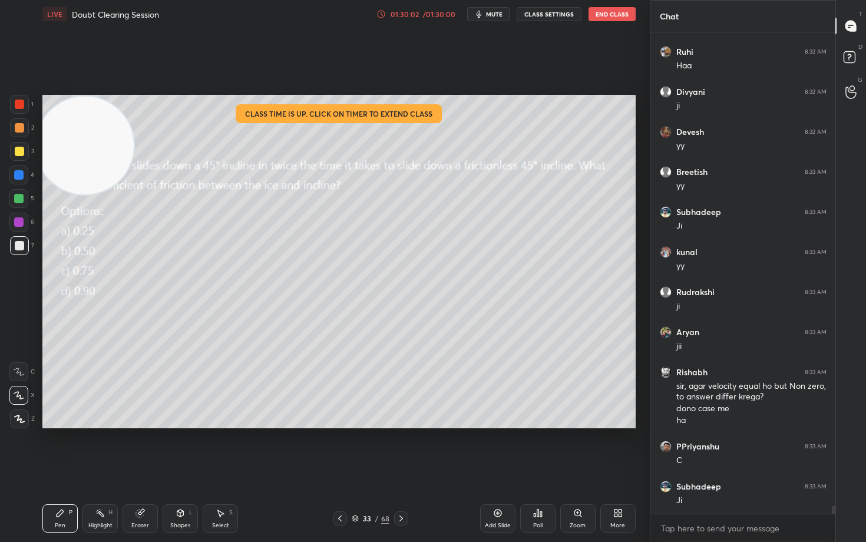
scroll to position [26776, 0]
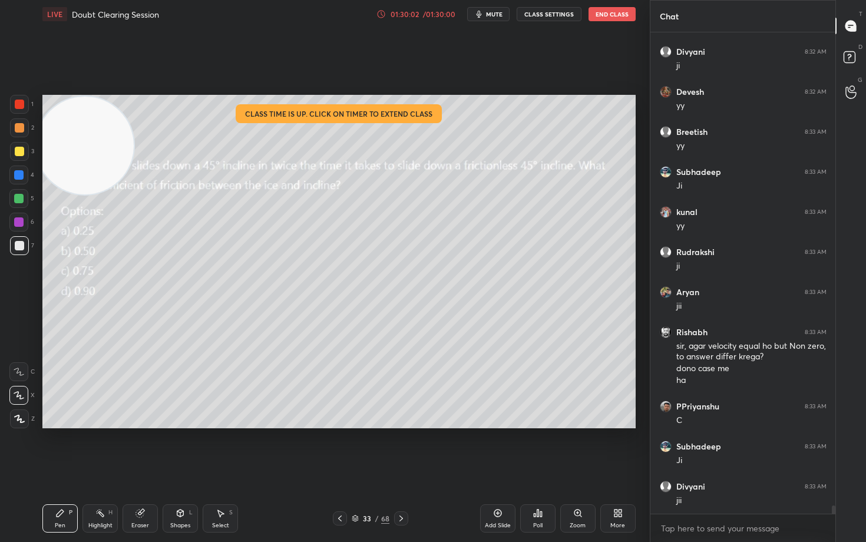
click at [384, 14] on icon at bounding box center [381, 13] width 9 height 9
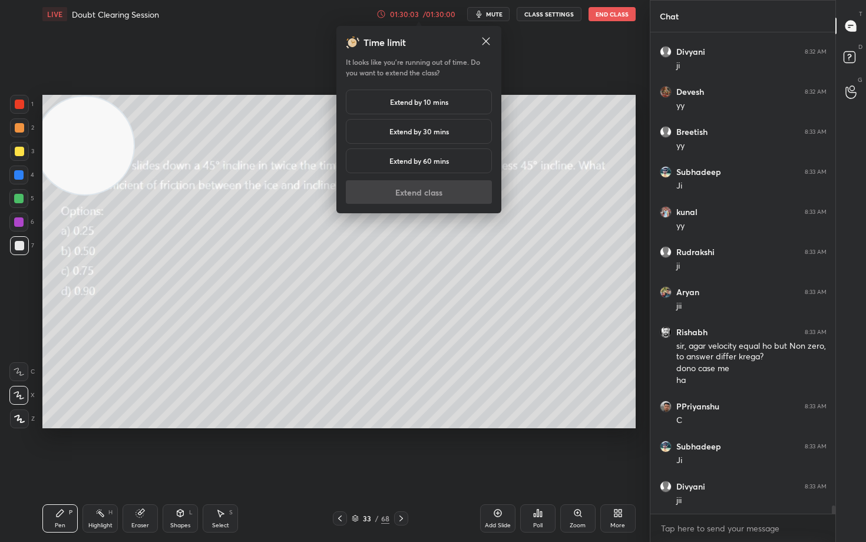
click at [395, 103] on h5 "Extend by 10 mins" at bounding box center [419, 102] width 58 height 11
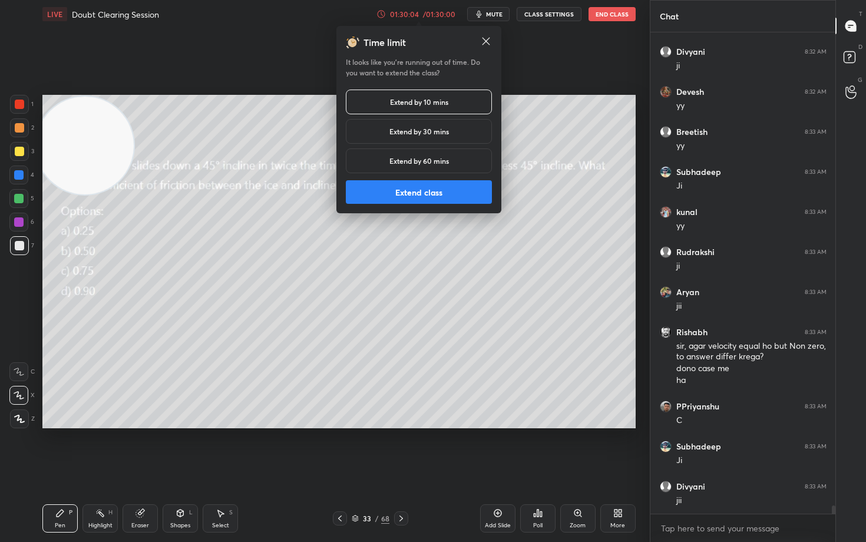
scroll to position [26816, 0]
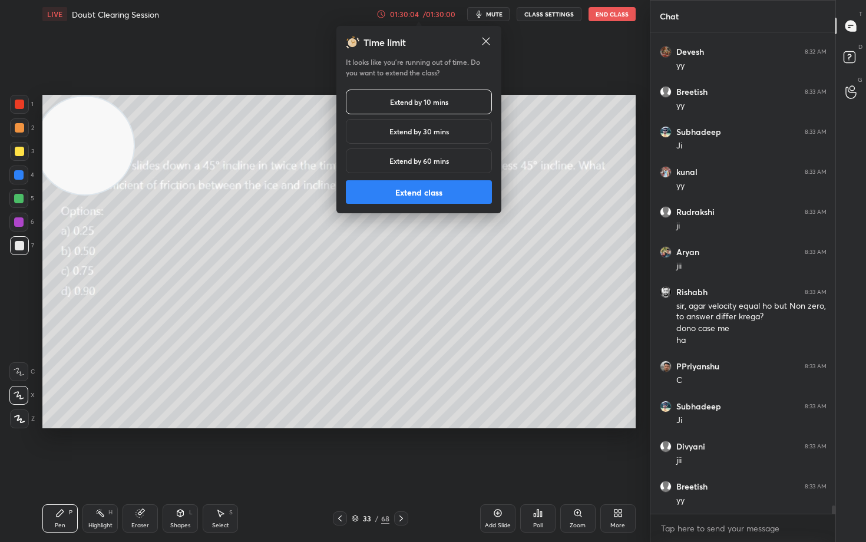
click at [410, 193] on button "Extend class" at bounding box center [419, 192] width 146 height 24
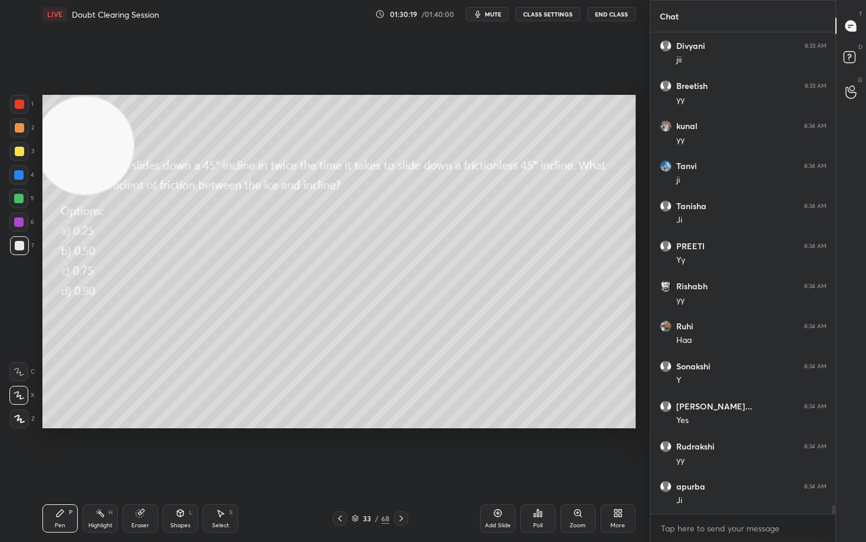
scroll to position [27256, 0]
click at [498, 449] on icon at bounding box center [497, 513] width 9 height 9
drag, startPoint x: 104, startPoint y: 143, endPoint x: 128, endPoint y: 169, distance: 35.9
click at [134, 195] on video at bounding box center [85, 146] width 98 height 98
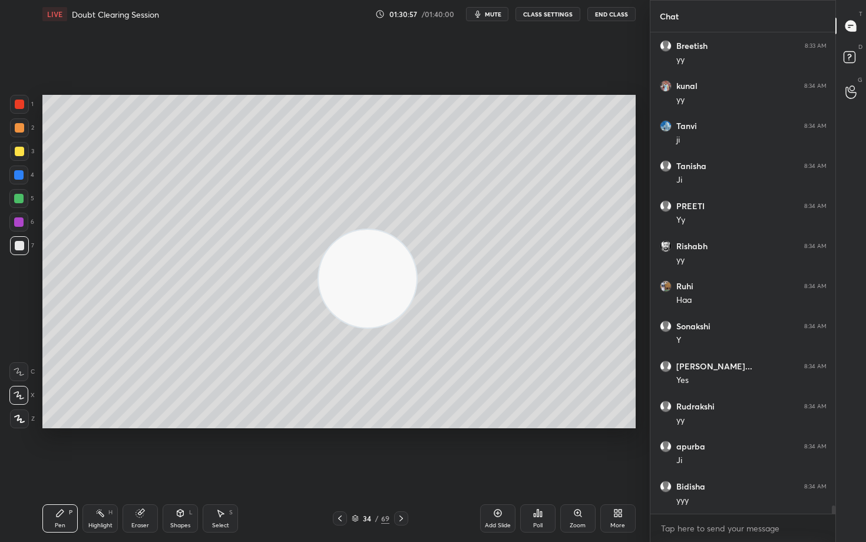
drag, startPoint x: 369, startPoint y: 281, endPoint x: 546, endPoint y: 289, distance: 177.6
click at [417, 304] on video at bounding box center [368, 279] width 98 height 98
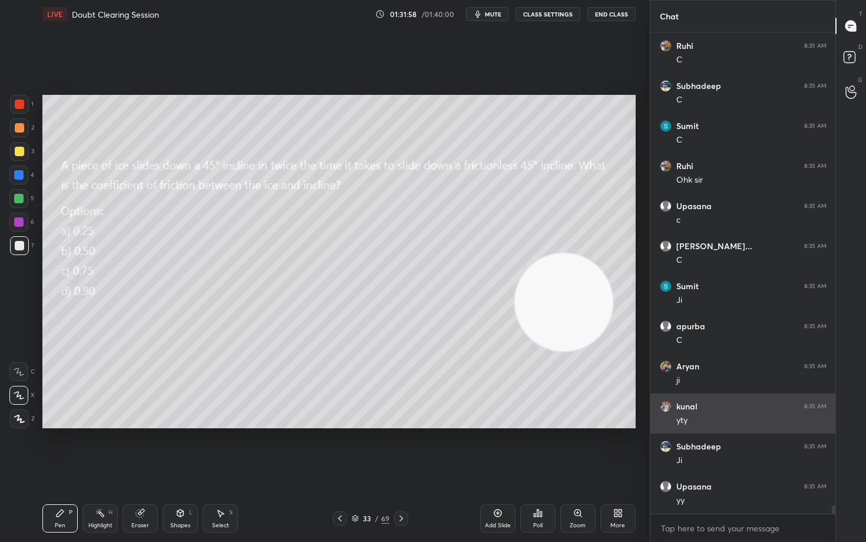
scroll to position [28138, 0]
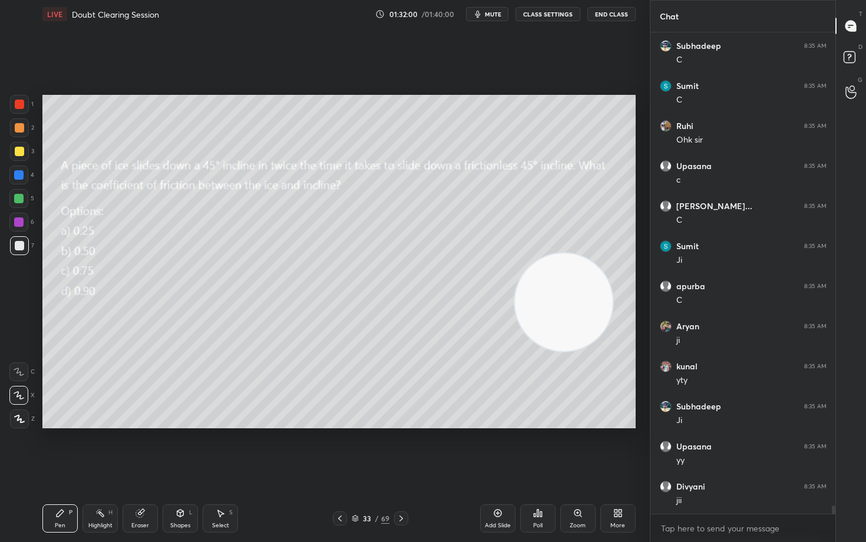
drag, startPoint x: 500, startPoint y: 508, endPoint x: 493, endPoint y: 507, distance: 7.7
click at [500, 449] on div "Add Slide" at bounding box center [497, 519] width 35 height 28
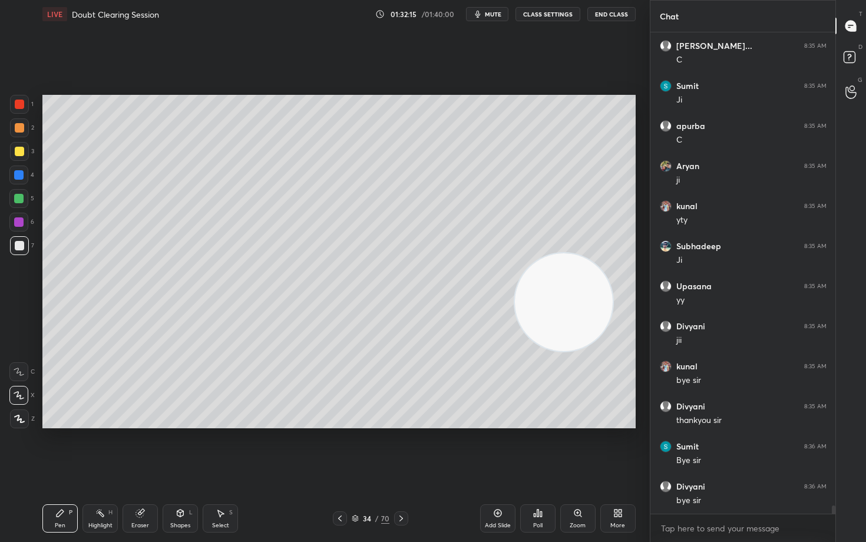
scroll to position [28339, 0]
click at [613, 11] on button "End Class" at bounding box center [612, 14] width 48 height 14
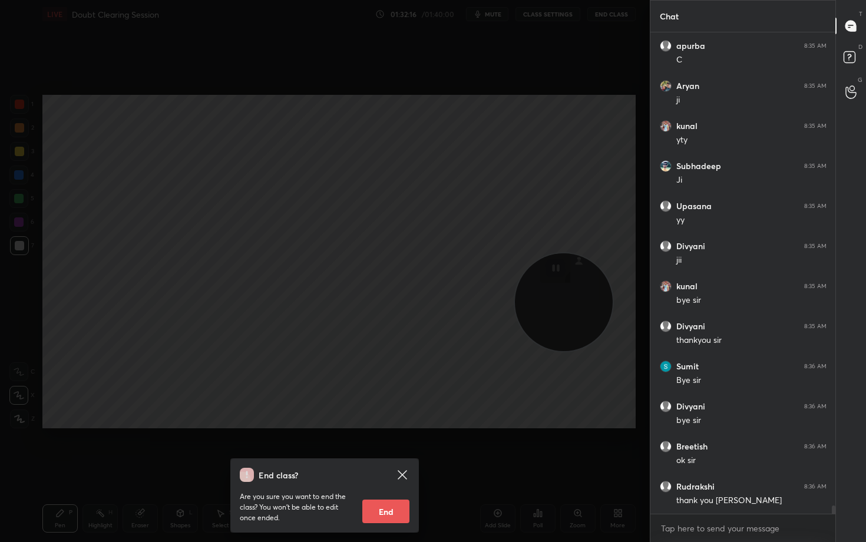
scroll to position [28429, 0]
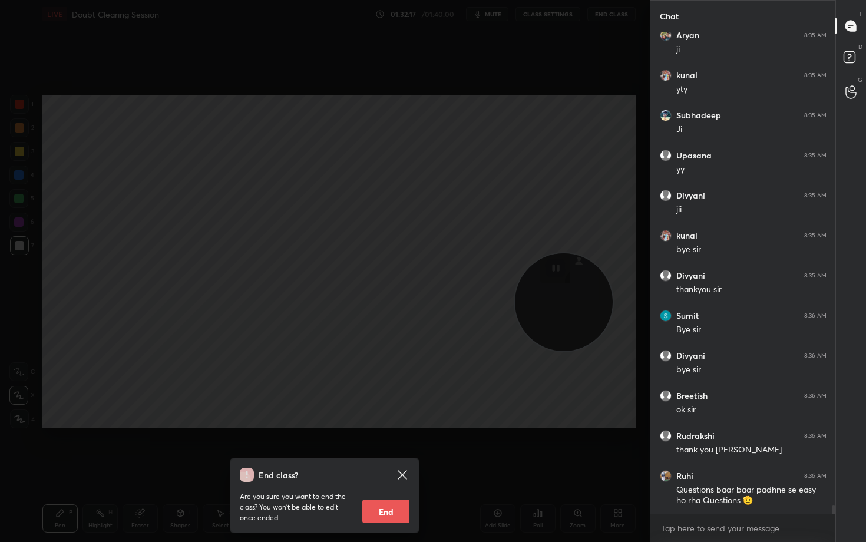
click at [376, 449] on button "End" at bounding box center [385, 512] width 47 height 24
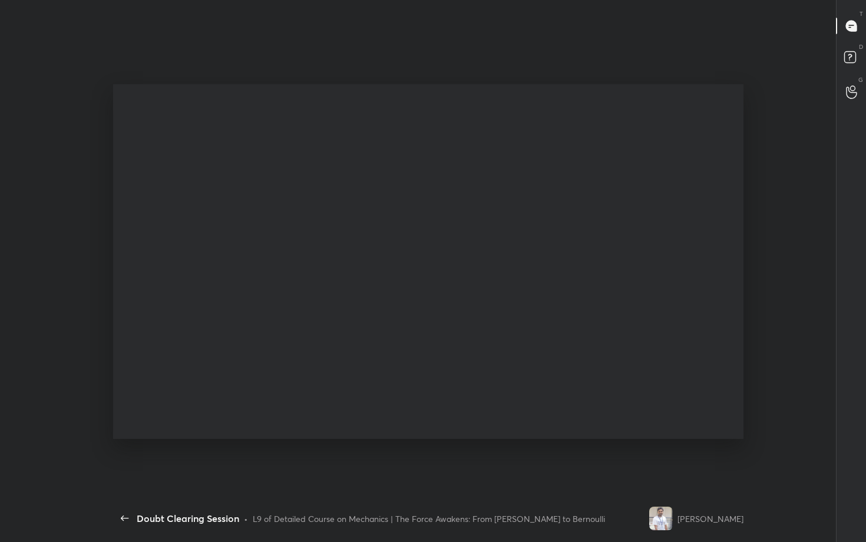
scroll to position [0, 0]
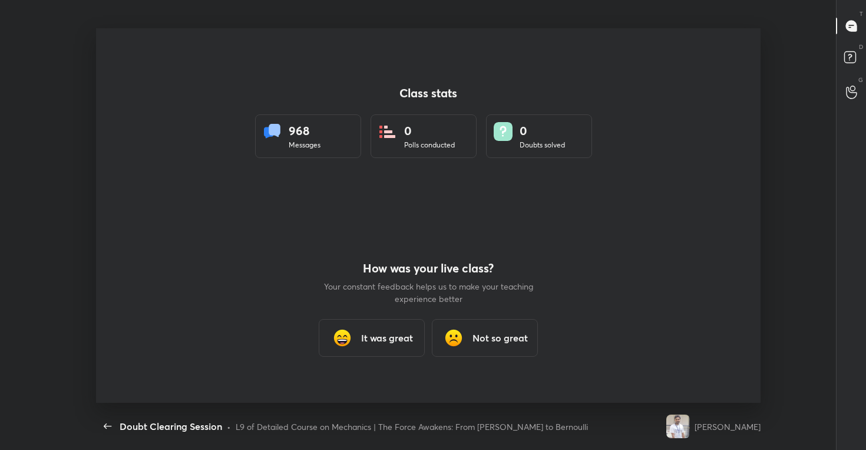
type textarea "x"
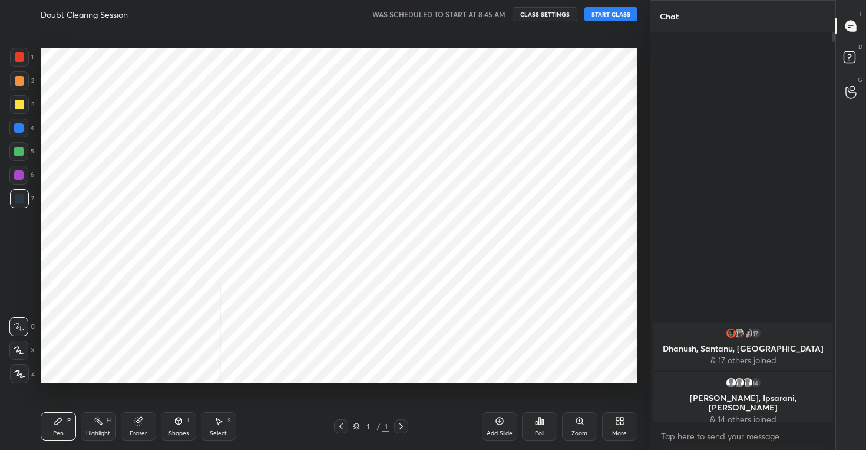
scroll to position [374, 603]
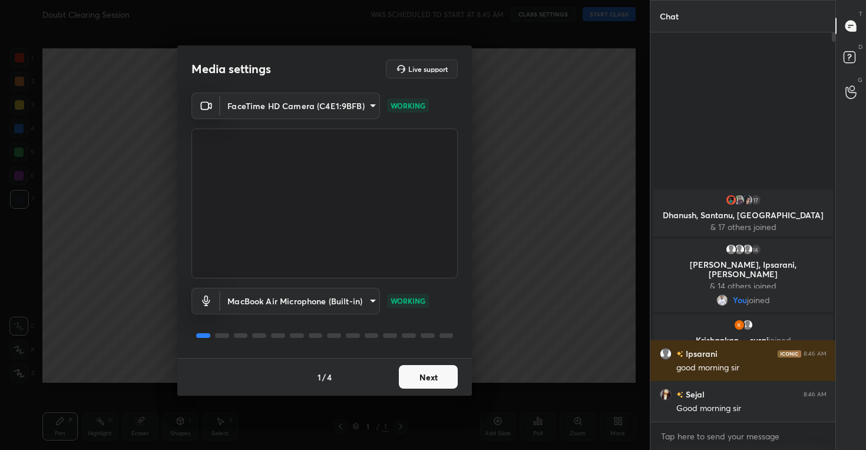
click at [416, 380] on button "Next" at bounding box center [428, 377] width 59 height 24
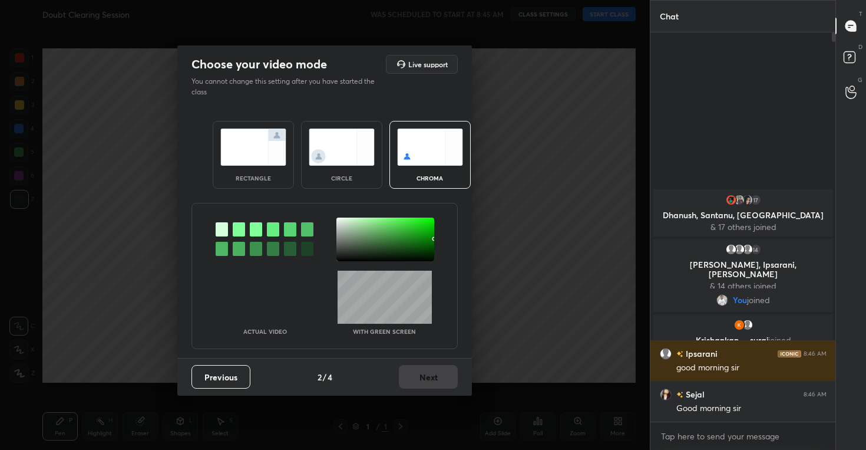
click at [331, 155] on img at bounding box center [342, 146] width 66 height 37
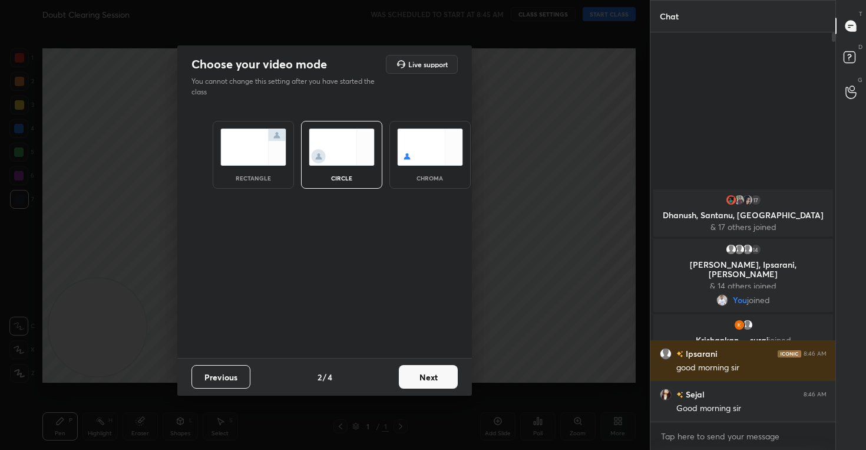
click at [426, 385] on button "Next" at bounding box center [428, 377] width 59 height 24
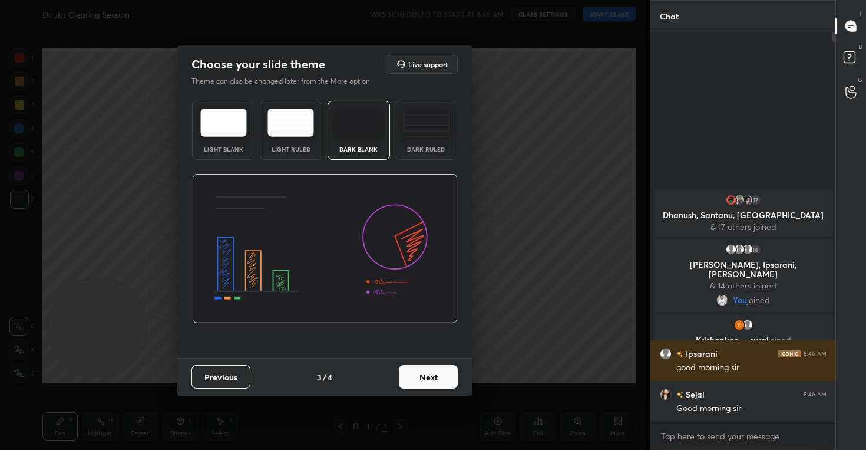
click at [433, 380] on button "Next" at bounding box center [428, 377] width 59 height 24
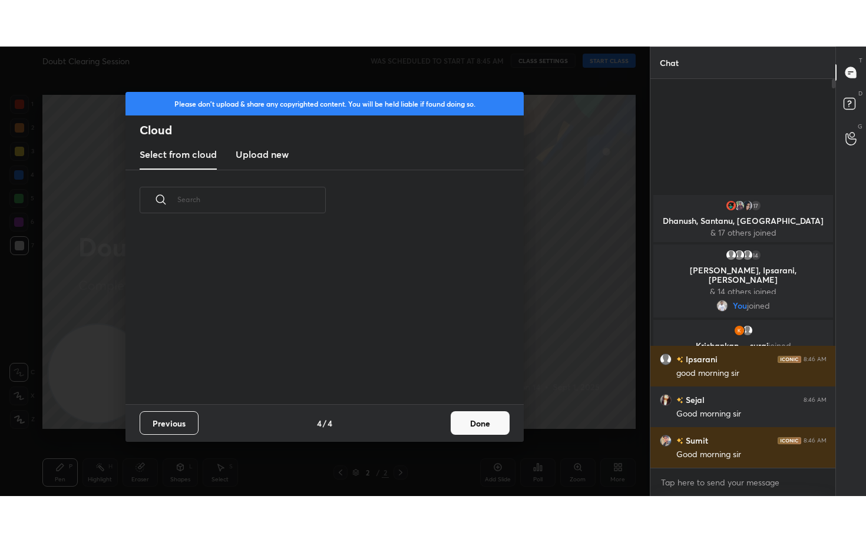
scroll to position [174, 378]
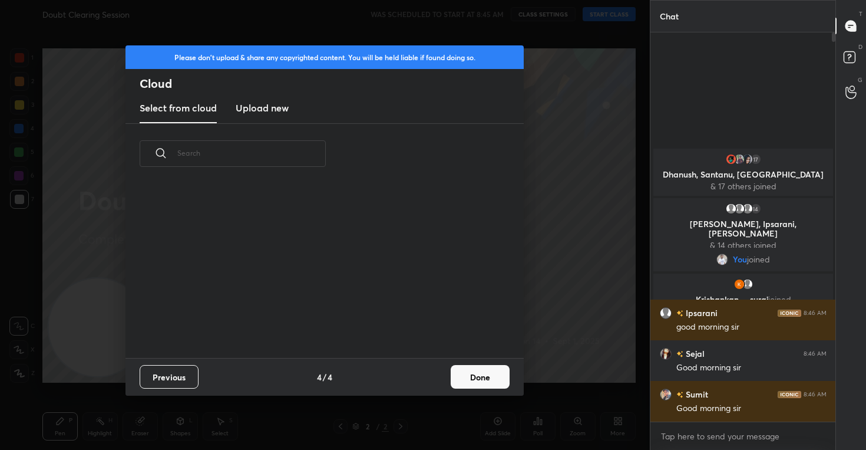
click at [485, 369] on button "Done" at bounding box center [480, 377] width 59 height 24
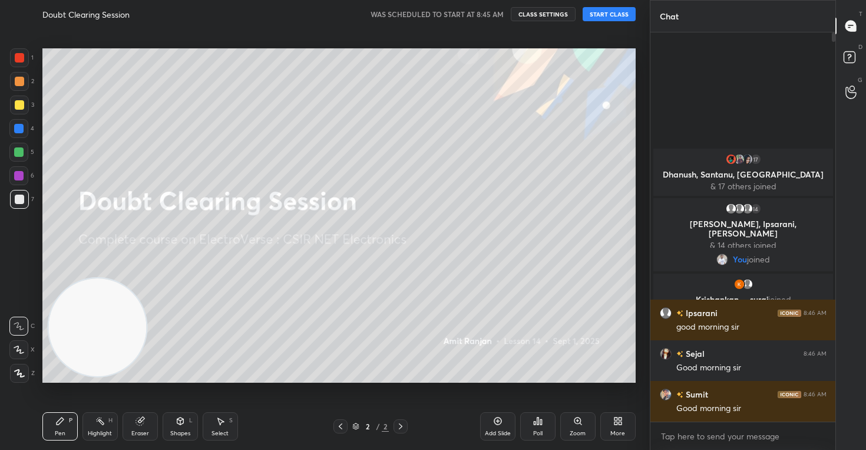
click at [15, 348] on icon at bounding box center [19, 349] width 11 height 8
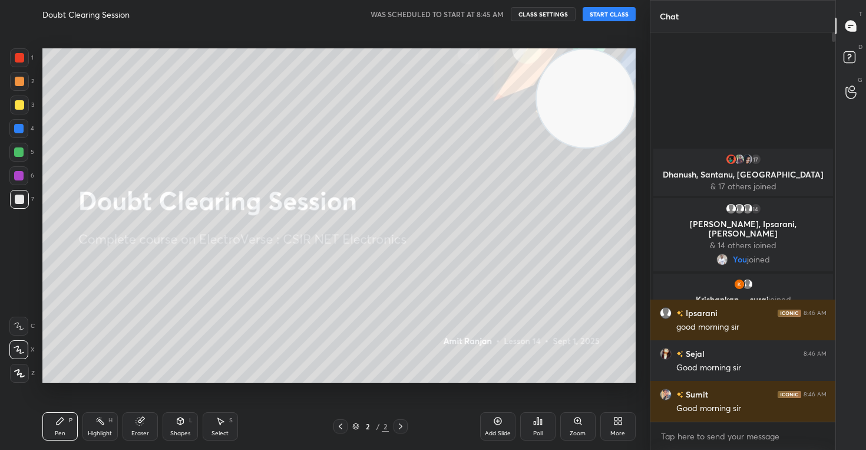
drag, startPoint x: 66, startPoint y: 349, endPoint x: 618, endPoint y: 101, distance: 604.7
click at [618, 101] on video at bounding box center [586, 99] width 98 height 98
click at [545, 13] on button "CLASS SETTINGS" at bounding box center [543, 14] width 65 height 14
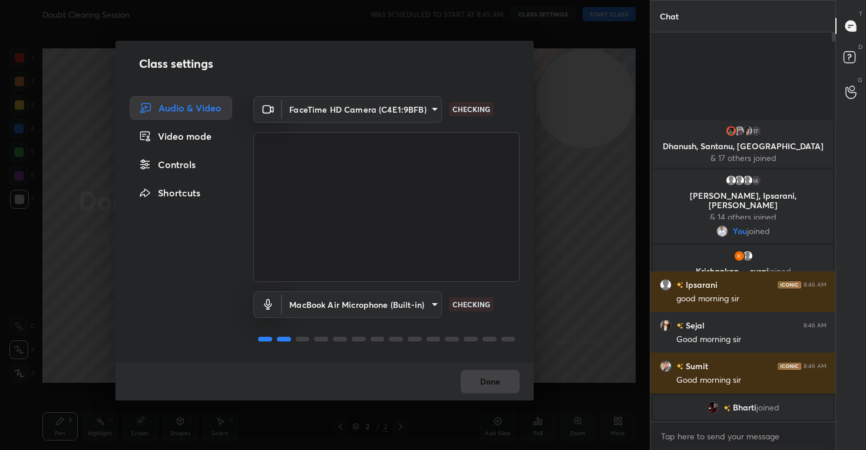
click at [189, 167] on div "Controls" at bounding box center [181, 165] width 103 height 24
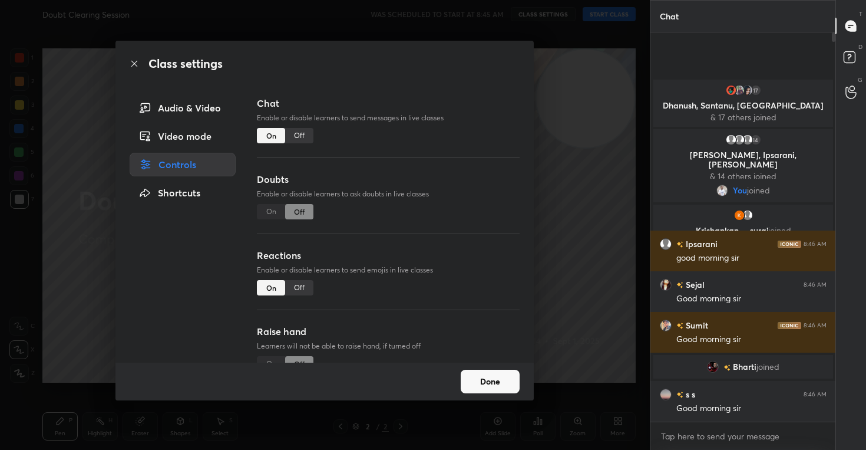
click at [294, 285] on div "Off" at bounding box center [299, 287] width 28 height 15
click at [496, 384] on button "Done" at bounding box center [490, 382] width 59 height 24
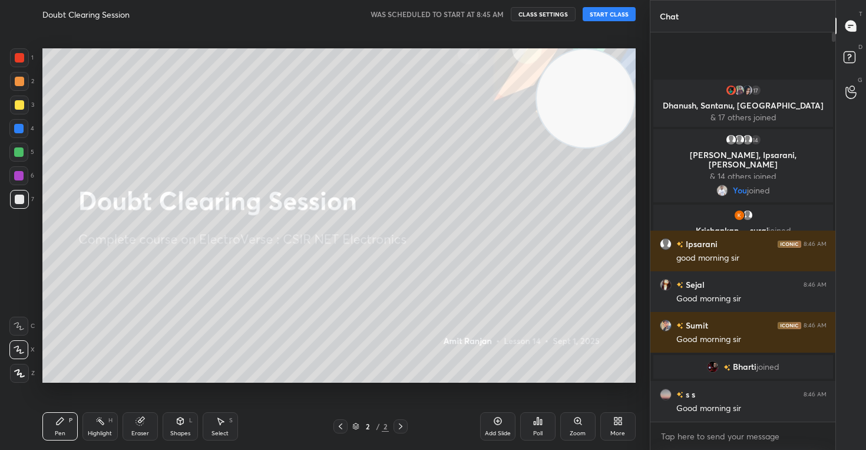
click at [608, 13] on button "START CLASS" at bounding box center [609, 14] width 53 height 14
type textarea "x"
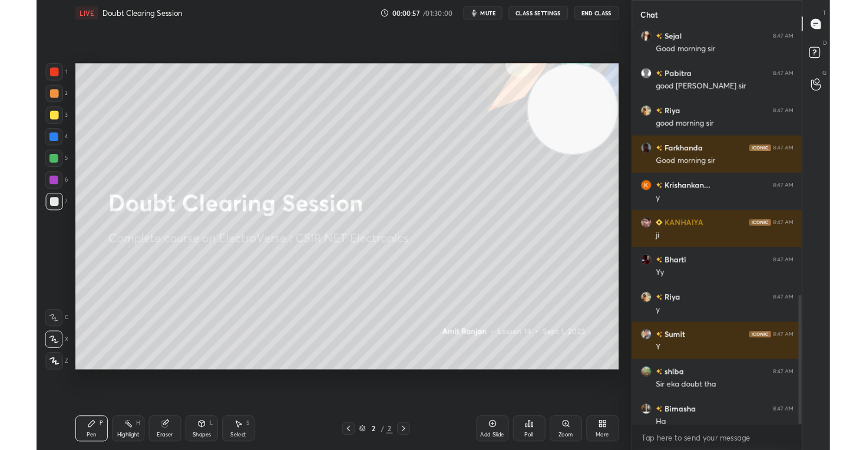
scroll to position [58566, 58338]
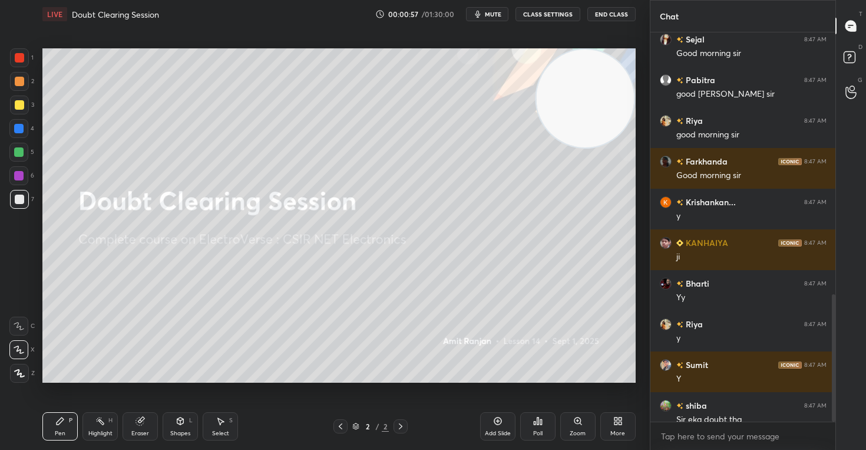
type textarea "x"
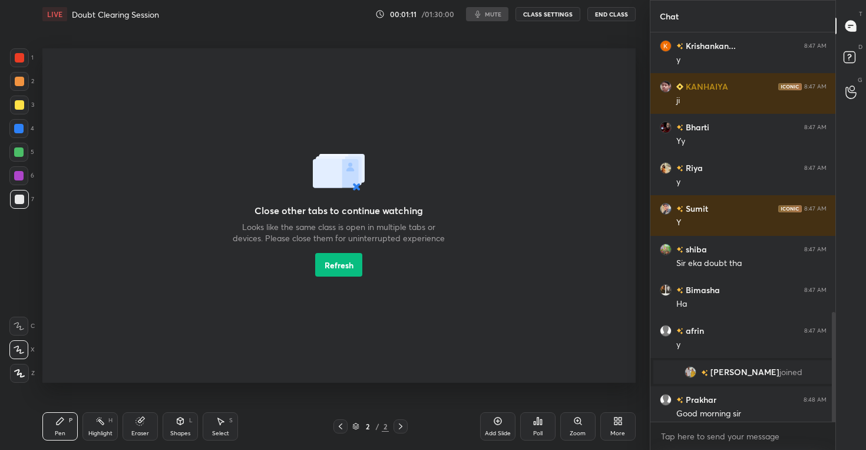
scroll to position [994, 0]
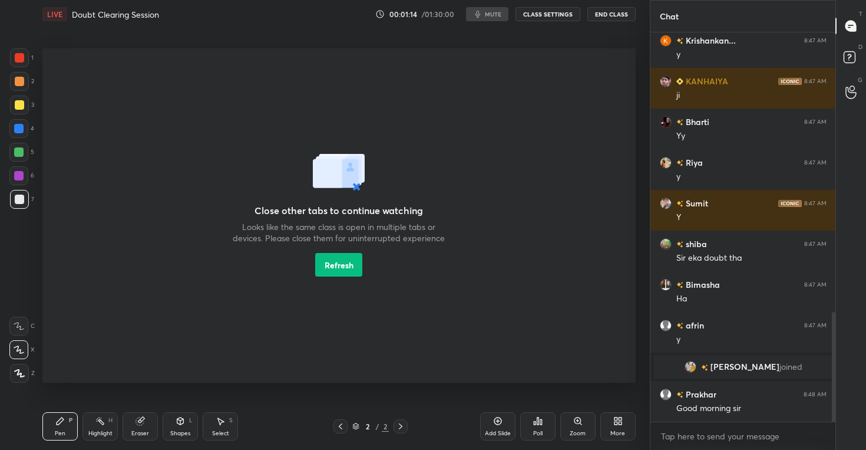
click at [332, 268] on button "Refresh" at bounding box center [338, 265] width 47 height 24
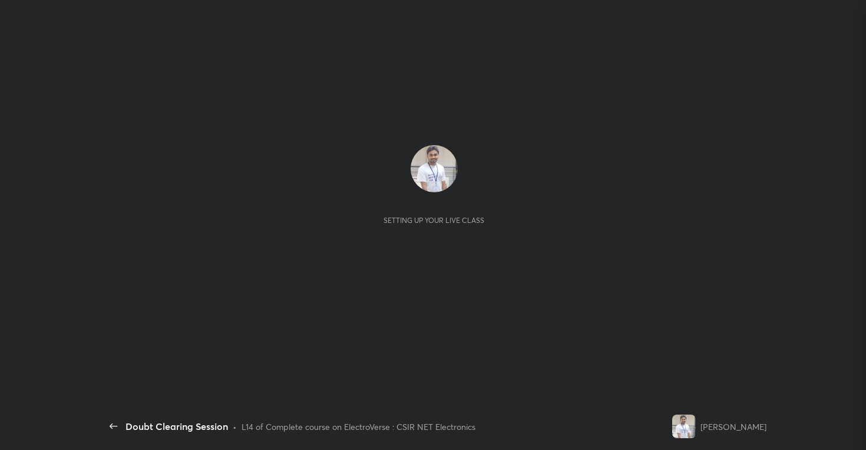
scroll to position [292, 182]
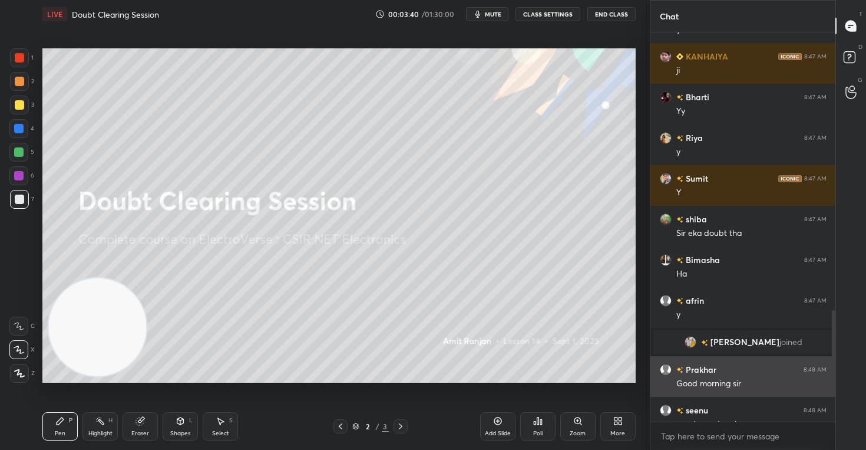
scroll to position [1208, 0]
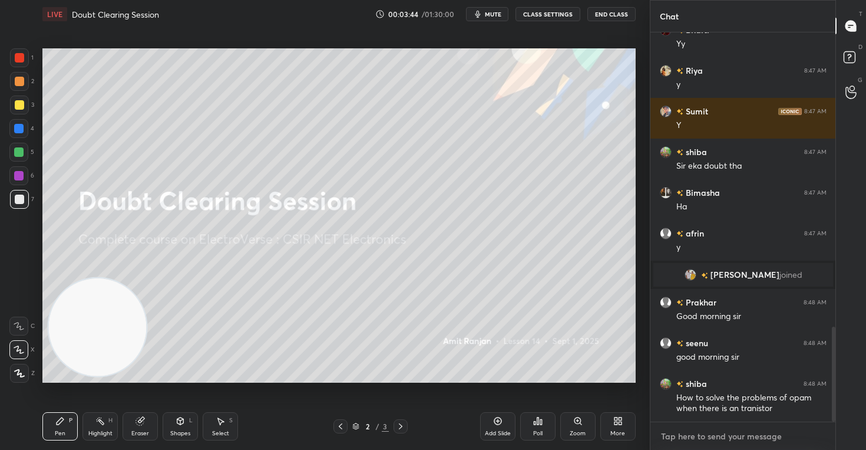
type textarea "x"
click at [710, 435] on textarea at bounding box center [743, 436] width 167 height 19
paste textarea "https://unacademy.com/class/what-moves-what-from-newton-to-lagrange/OSI0F6B1"
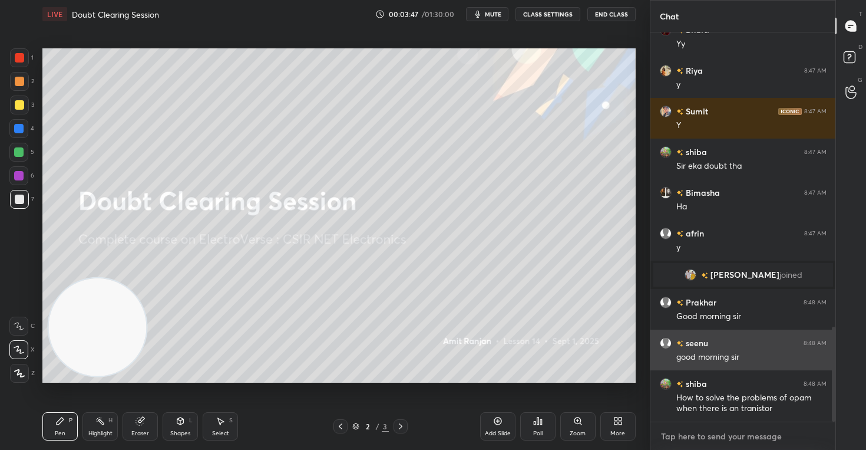
type textarea "https://unacademy.com/class/what-moves-what-from-newton-to-lagrange/OSI0F6B1"
type textarea "x"
type textarea "https://unacademy.com/class/what-moves-what-from-newton-to-lagrange/OSI0F6B1"
type textarea "x"
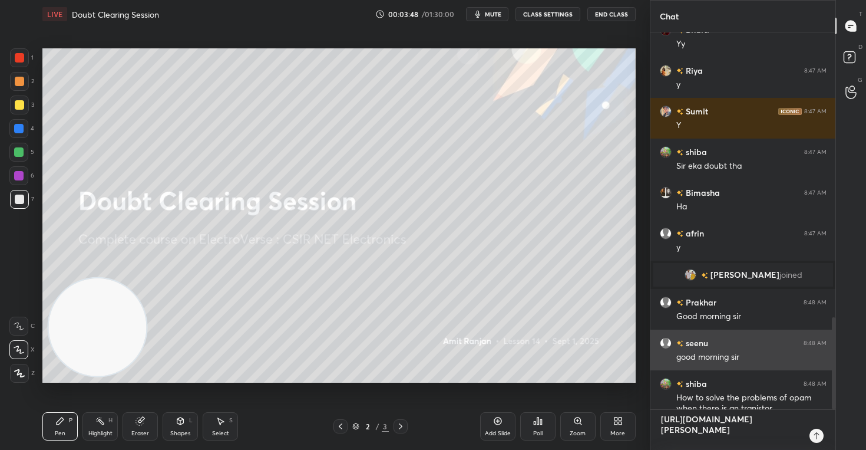
type textarea "https://unacademy.com/class/what-moves-what-from-newton-to-lagrange/OSI0F6B1 l"
type textarea "x"
type textarea "https://unacademy.com/class/what-moves-what-from-newton-to-lagrange/OSI0F6B1 li"
type textarea "x"
type textarea "https://unacademy.com/class/what-moves-what-from-newton-to-lagrange/OSI0F6B1 liv"
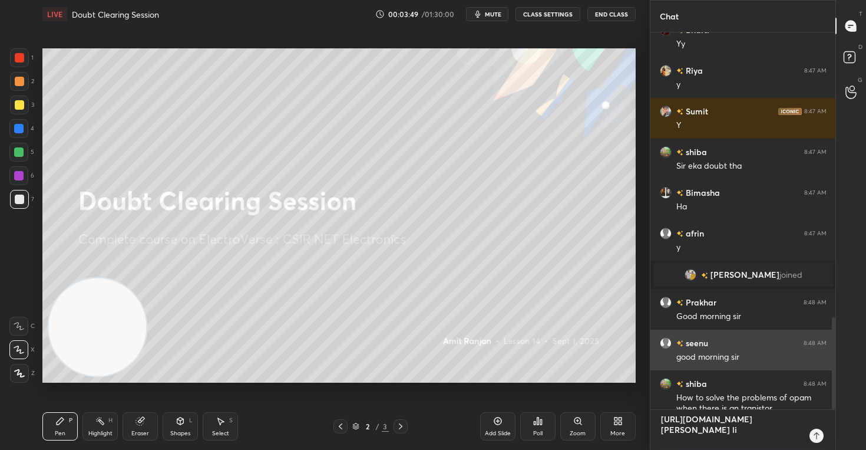
type textarea "x"
type textarea "https://unacademy.com/class/what-moves-what-from-newton-to-lagrange/OSI0F6B1 li…"
type textarea "x"
type textarea "https://unacademy.com/class/what-moves-what-from-newton-to-lagrange/OSI0F6B1 li…"
type textarea "x"
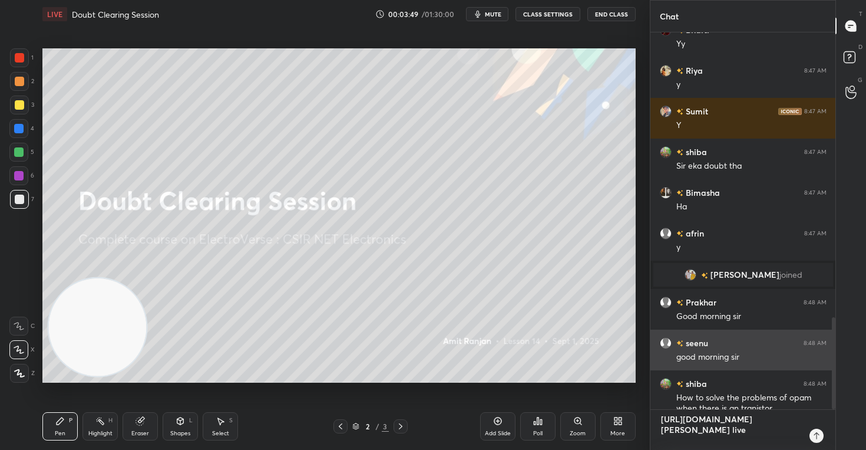
type textarea "https://unacademy.com/class/what-moves-what-from-newton-to-lagrange/OSI0F6B1 li…"
type textarea "x"
type textarea "https://unacademy.com/class/what-moves-what-from-newton-to-lagrange/OSI0F6B1 li…"
type textarea "x"
type textarea "https://unacademy.com/class/what-moves-what-from-newton-to-lagrange/OSI0F6B1 li…"
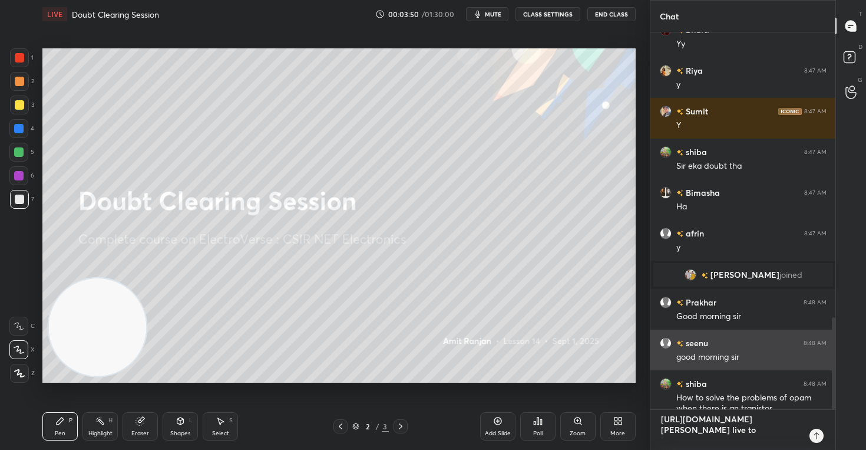
type textarea "x"
type textarea "https://unacademy.com/class/what-moves-what-from-newton-to-lagrange/OSI0F6B1 li…"
type textarea "x"
type textarea "https://unacademy.com/class/what-moves-what-from-newton-to-lagrange/OSI0F6B1 li…"
type textarea "x"
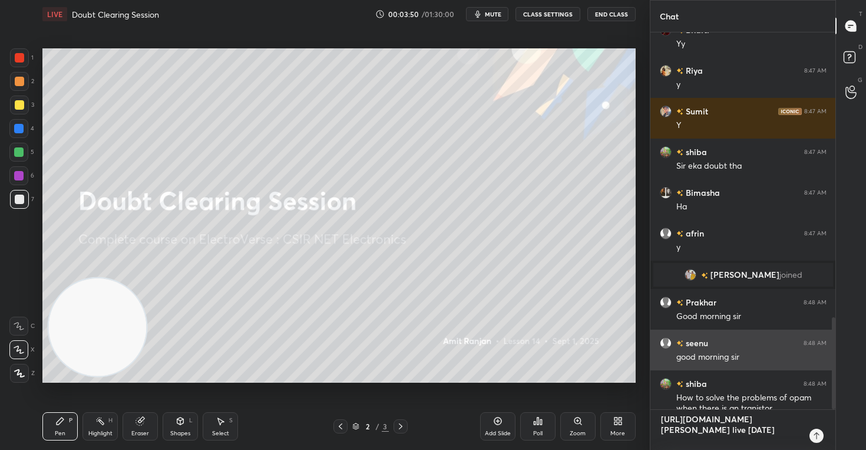
type textarea "https://unacademy.com/class/what-moves-what-from-newton-to-lagrange/OSI0F6B1 li…"
type textarea "x"
type textarea "https://unacademy.com/class/what-moves-what-from-newton-to-lagrange/OSI0F6B1 li…"
type textarea "x"
type textarea "https://unacademy.com/class/what-moves-what-from-newton-to-lagrange/OSI0F6B1 li…"
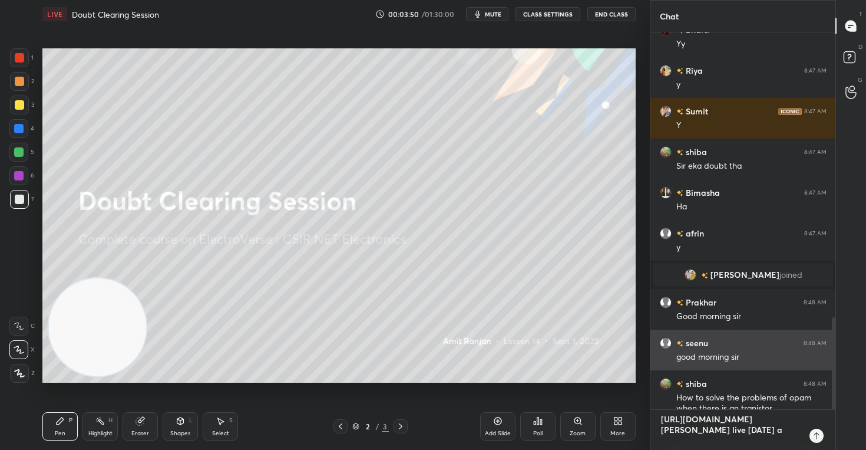
type textarea "x"
type textarea "https://unacademy.com/class/what-moves-what-from-newton-to-lagrange/OSI0F6B1 li…"
type textarea "x"
type textarea "https://unacademy.com/class/what-moves-what-from-newton-to-lagrange/OSI0F6B1 li…"
type textarea "x"
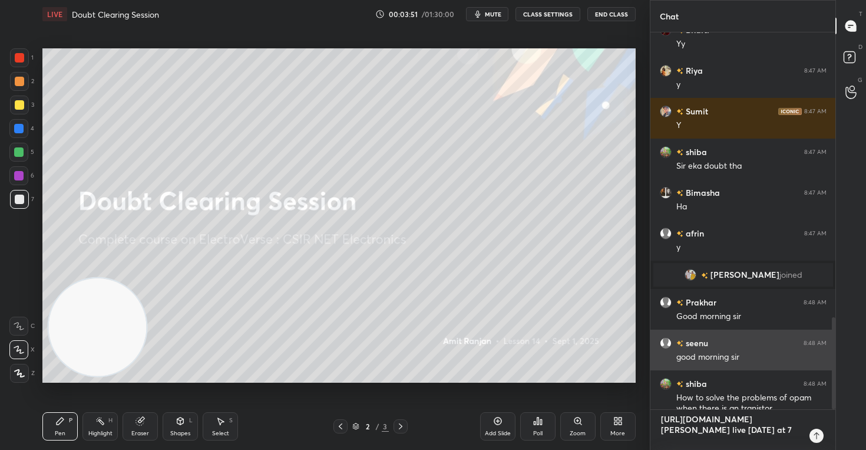
type textarea "https://unacademy.com/class/what-moves-what-from-newton-to-lagrange/OSI0F6B1 li…"
type textarea "x"
type textarea "https://unacademy.com/class/what-moves-what-from-newton-to-lagrange/OSI0F6B1 li…"
type textarea "x"
type textarea "https://unacademy.com/class/what-moves-what-from-newton-to-lagrange/OSI0F6B1 li…"
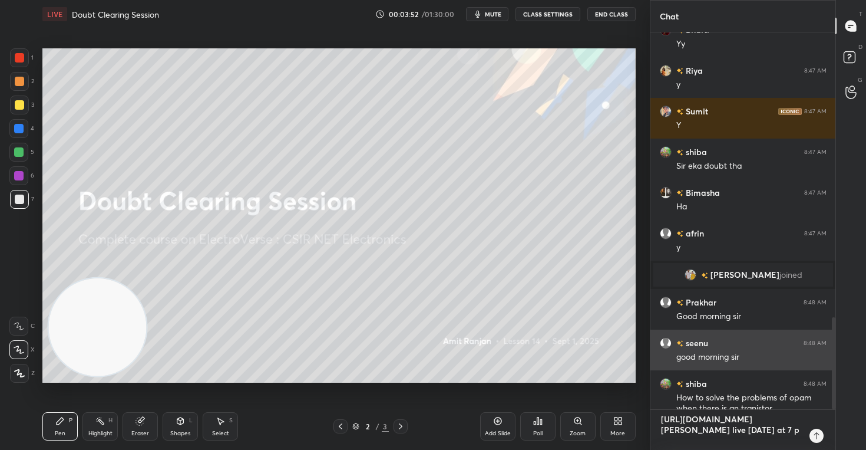
type textarea "x"
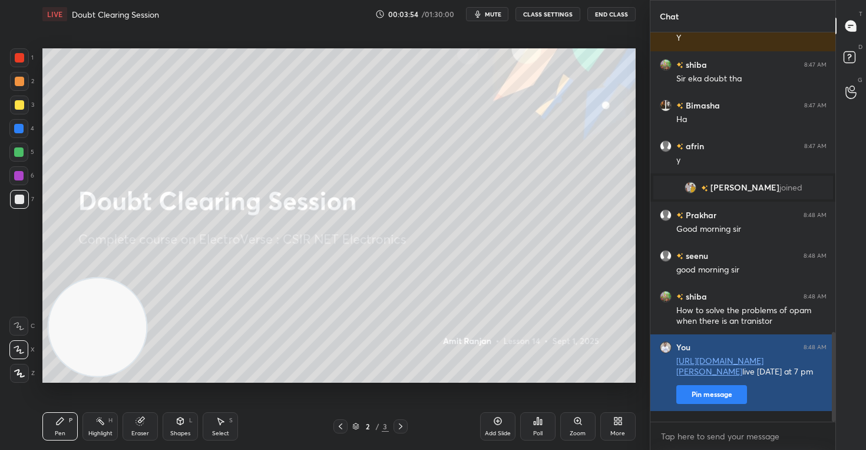
click at [713, 403] on button "Pin message" at bounding box center [712, 394] width 71 height 19
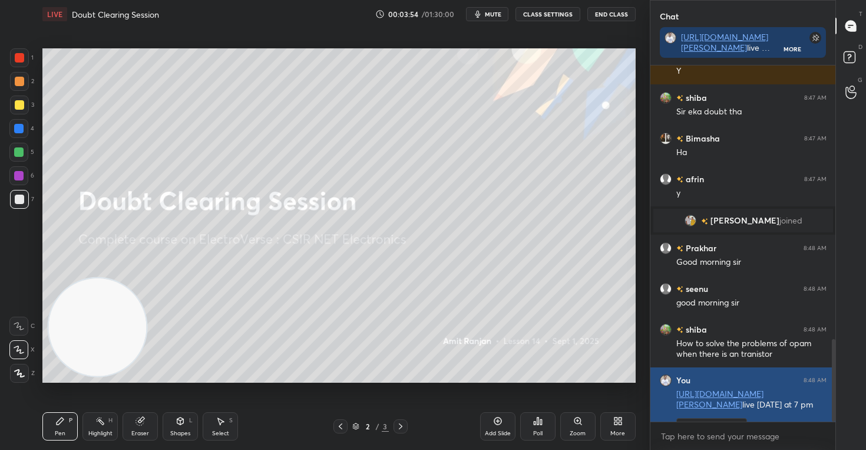
scroll to position [254, 182]
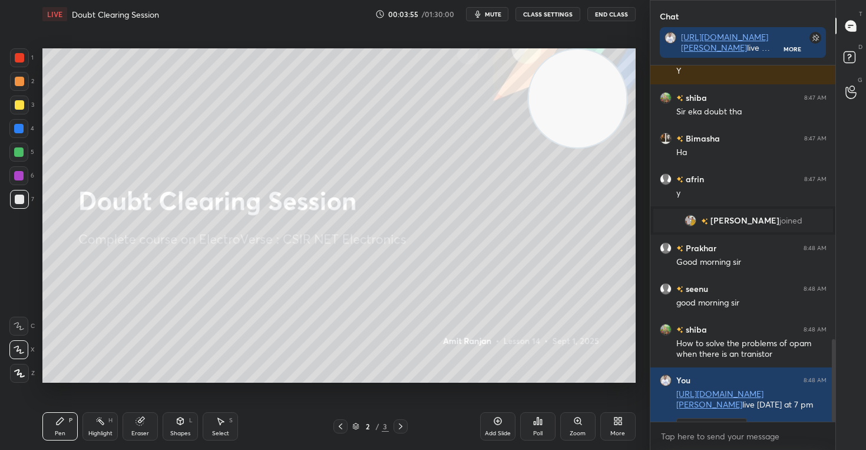
drag, startPoint x: 88, startPoint y: 332, endPoint x: 604, endPoint y: 88, distance: 571.1
click at [602, 88] on video at bounding box center [578, 99] width 98 height 98
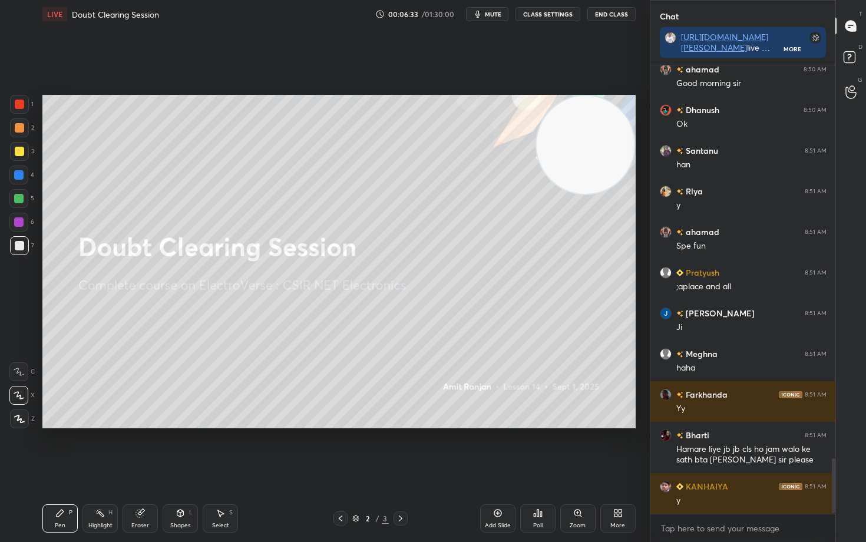
scroll to position [3232, 0]
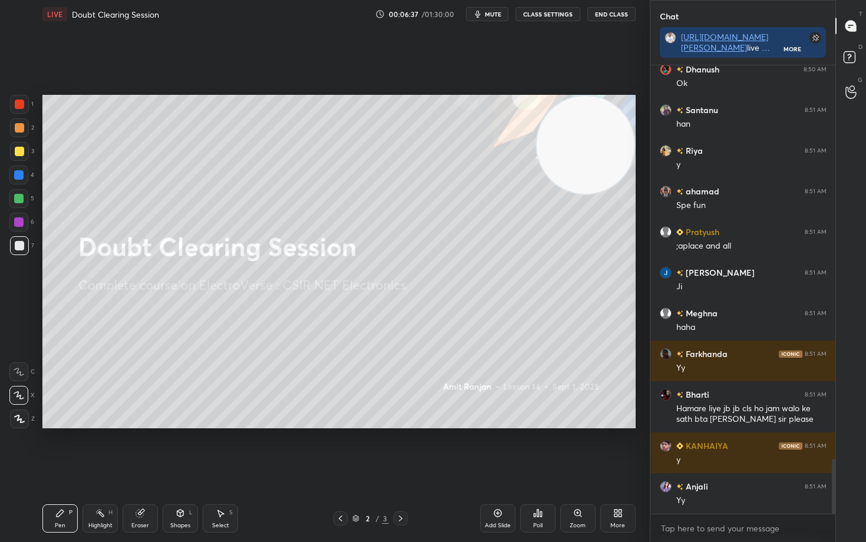
click at [18, 150] on div at bounding box center [19, 151] width 9 height 9
drag, startPoint x: 584, startPoint y: 160, endPoint x: 600, endPoint y: 136, distance: 29.4
click at [599, 138] on video at bounding box center [586, 145] width 98 height 98
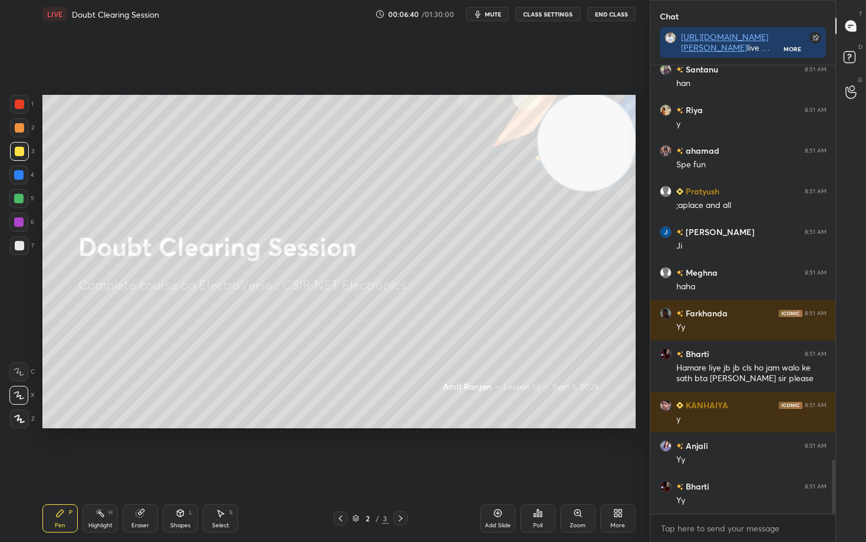
click at [496, 449] on icon at bounding box center [497, 513] width 9 height 9
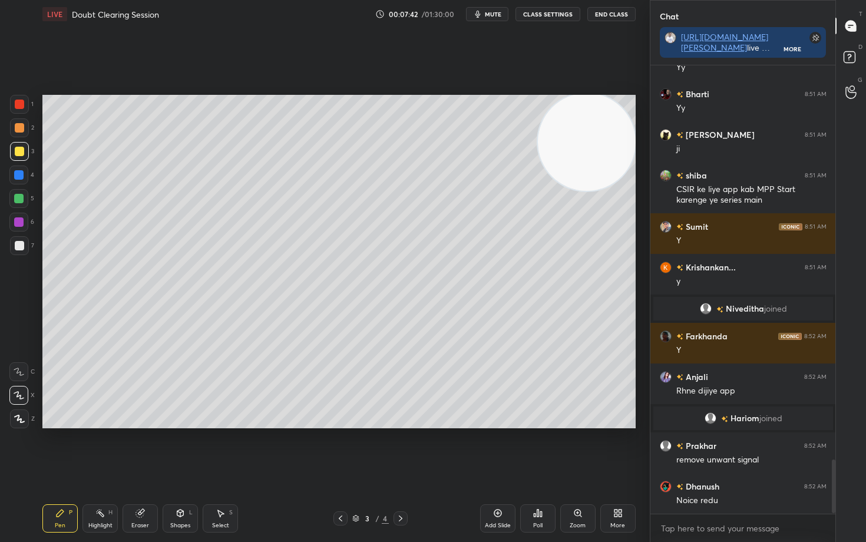
scroll to position [3327, 0]
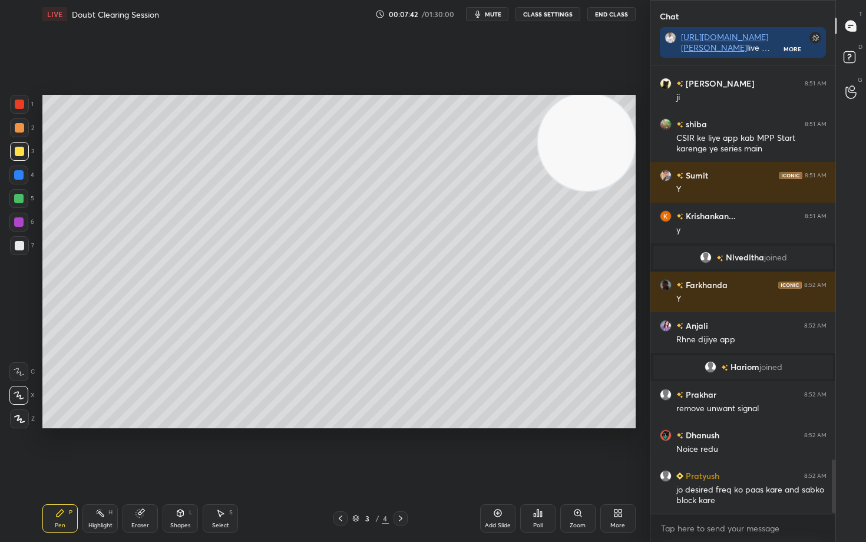
click at [17, 249] on div at bounding box center [19, 245] width 9 height 9
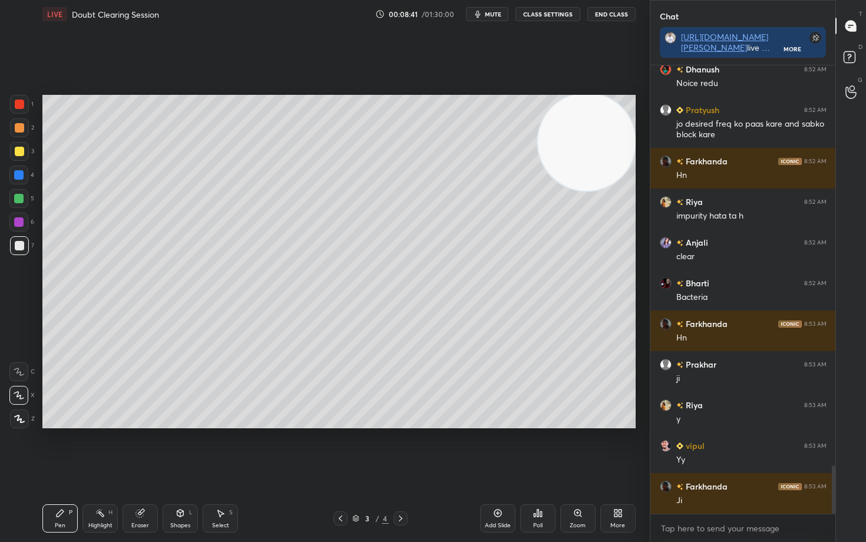
scroll to position [3775, 0]
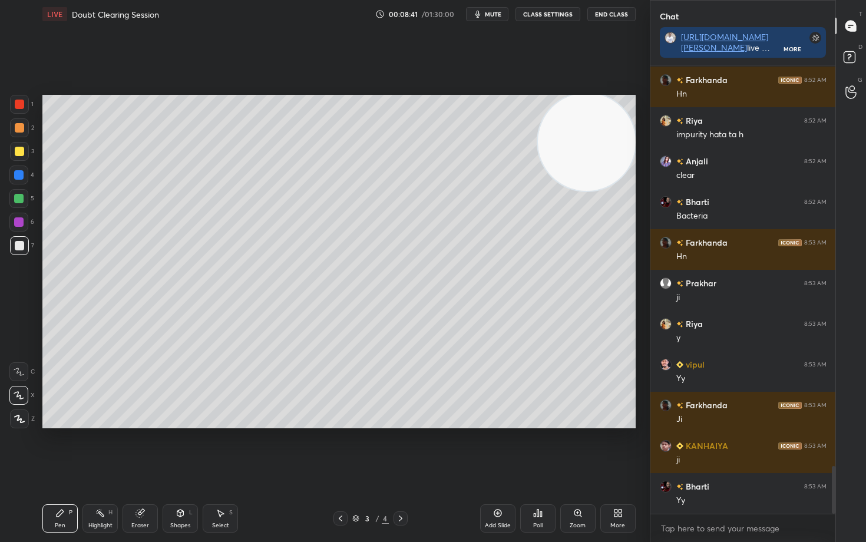
click at [21, 153] on div at bounding box center [19, 151] width 9 height 9
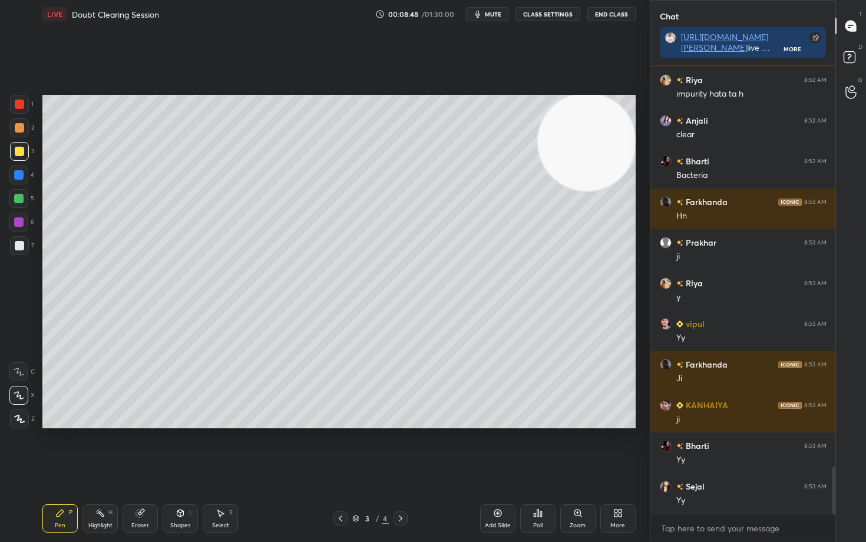
scroll to position [3856, 0]
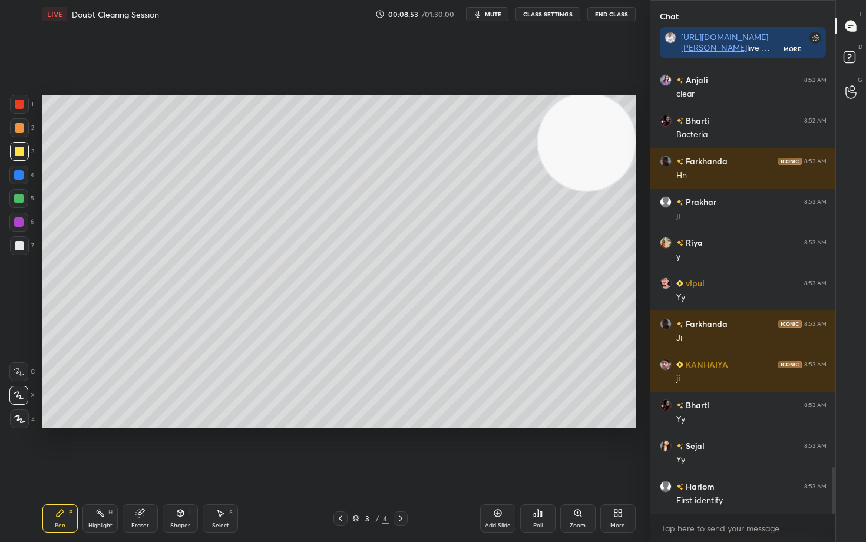
click at [22, 246] on div at bounding box center [19, 245] width 9 height 9
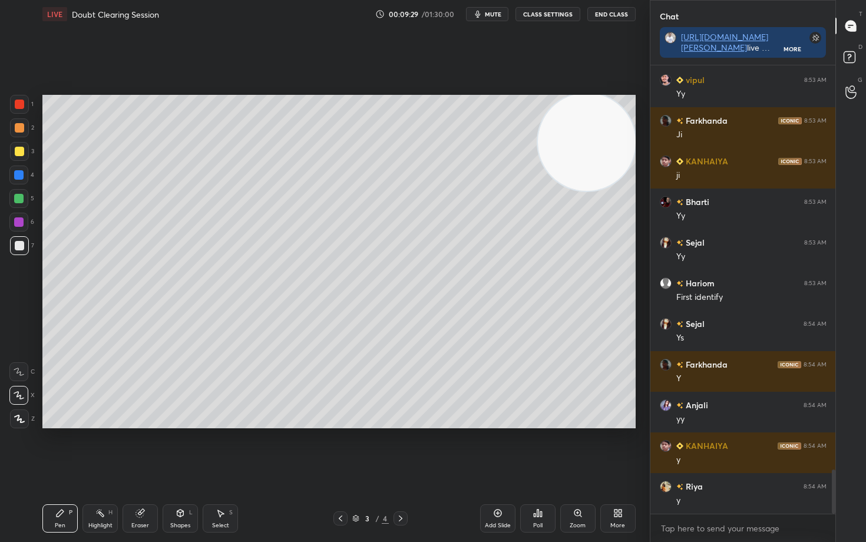
scroll to position [4100, 0]
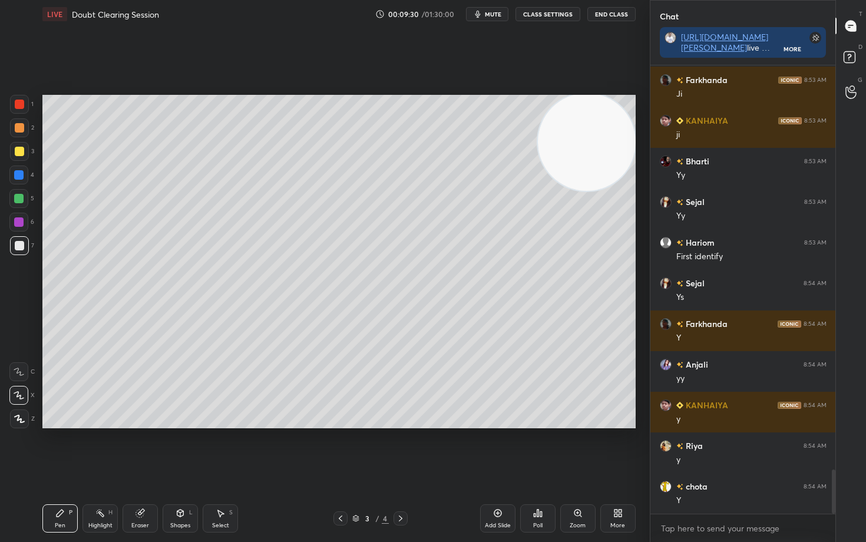
click at [492, 449] on div "Add Slide" at bounding box center [497, 519] width 35 height 28
click at [19, 150] on div at bounding box center [19, 151] width 9 height 9
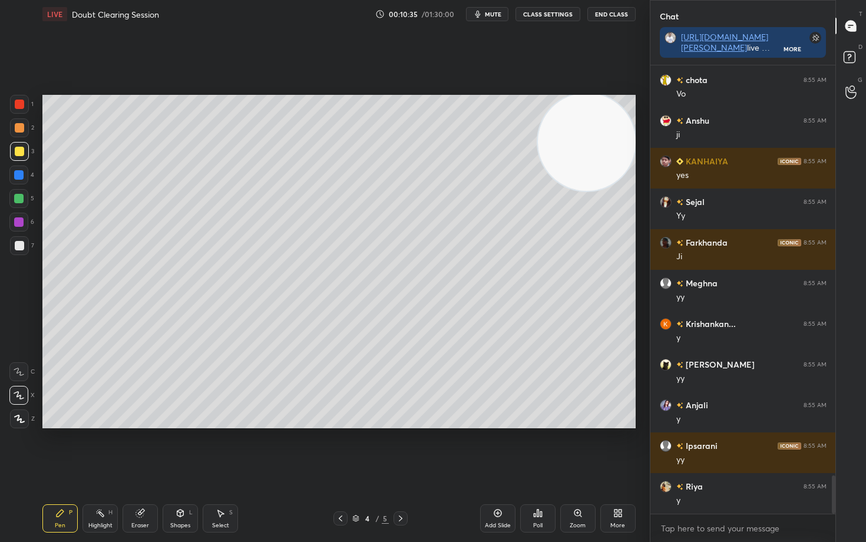
scroll to position [4877, 0]
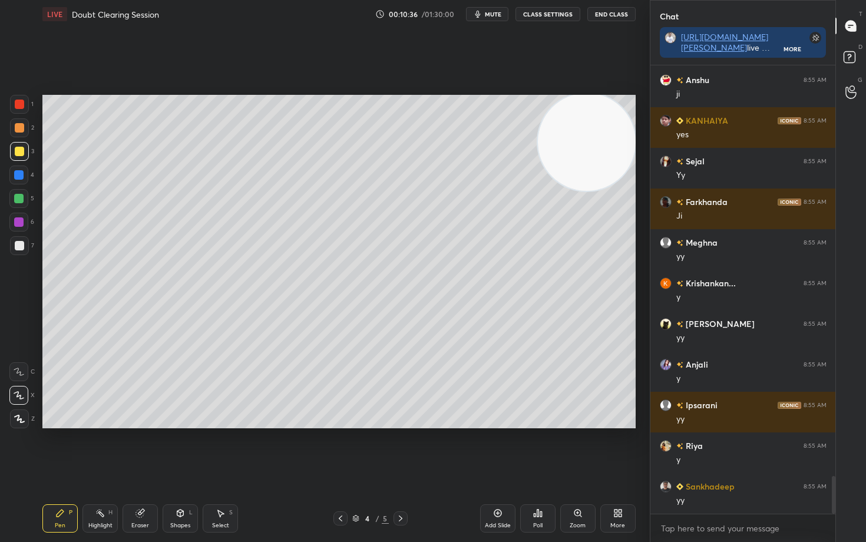
click at [22, 246] on div at bounding box center [19, 245] width 9 height 9
drag, startPoint x: 496, startPoint y: 519, endPoint x: 489, endPoint y: 516, distance: 7.7
click at [493, 449] on div "Add Slide" at bounding box center [497, 519] width 35 height 28
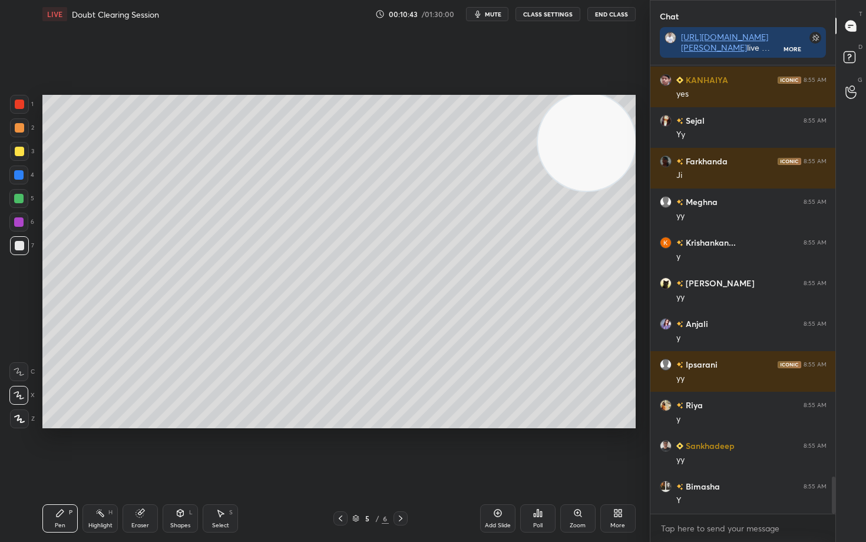
scroll to position [4946, 0]
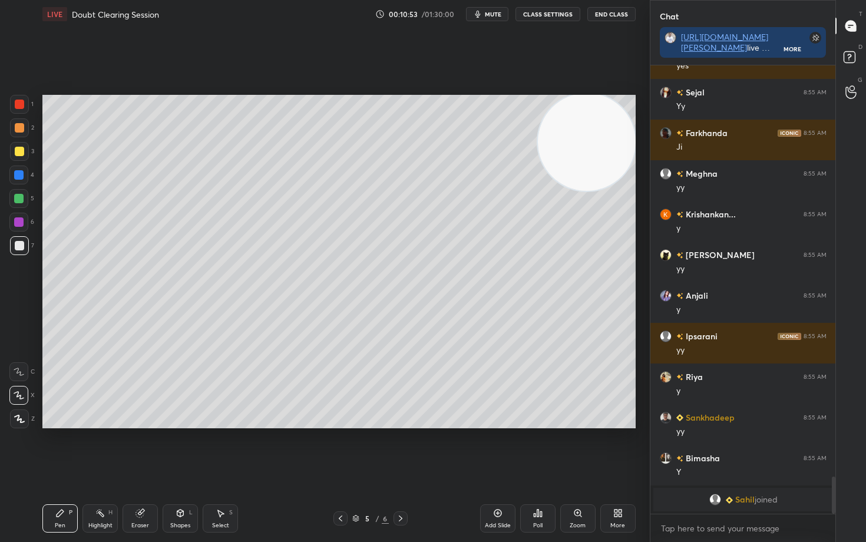
click at [21, 150] on div at bounding box center [19, 151] width 9 height 9
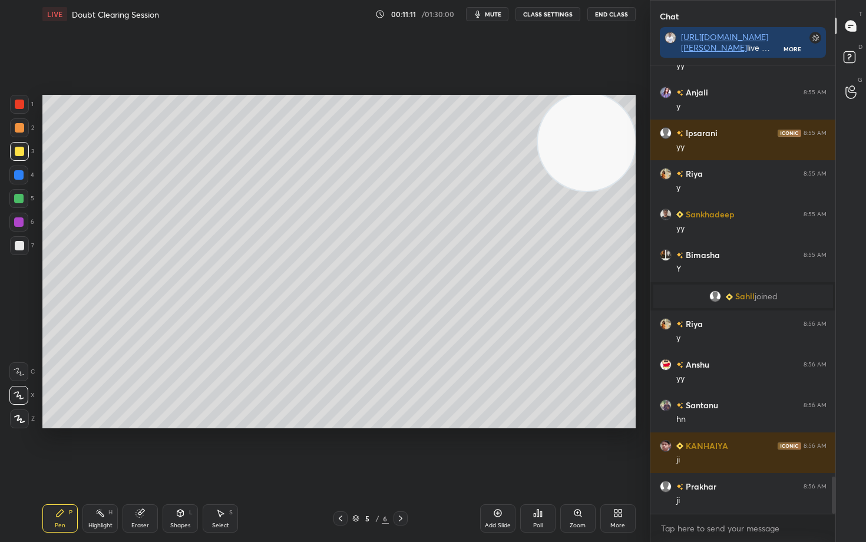
scroll to position [5101, 0]
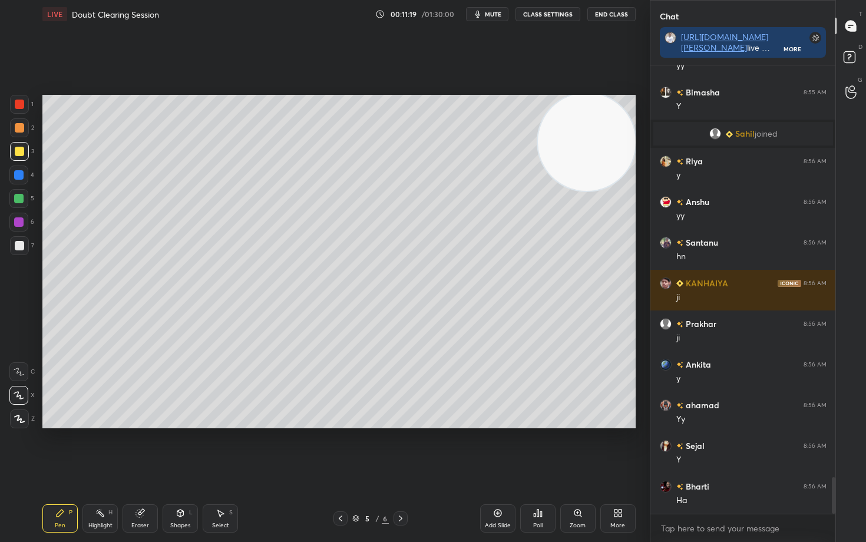
click at [21, 130] on div at bounding box center [19, 127] width 9 height 9
click at [19, 153] on div at bounding box center [19, 151] width 9 height 9
drag, startPoint x: 145, startPoint y: 519, endPoint x: 130, endPoint y: 457, distance: 64.2
click at [144, 449] on div "Eraser" at bounding box center [140, 519] width 35 height 28
click at [56, 449] on icon at bounding box center [59, 513] width 9 height 9
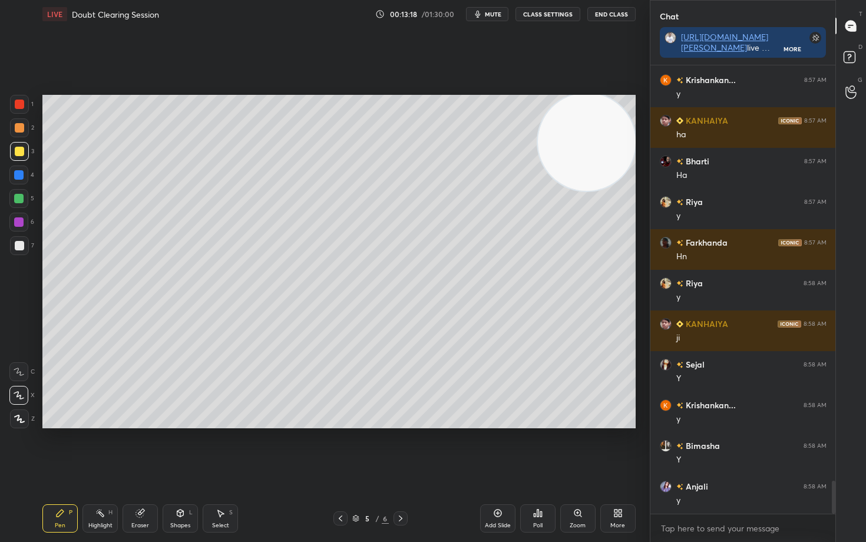
scroll to position [5711, 0]
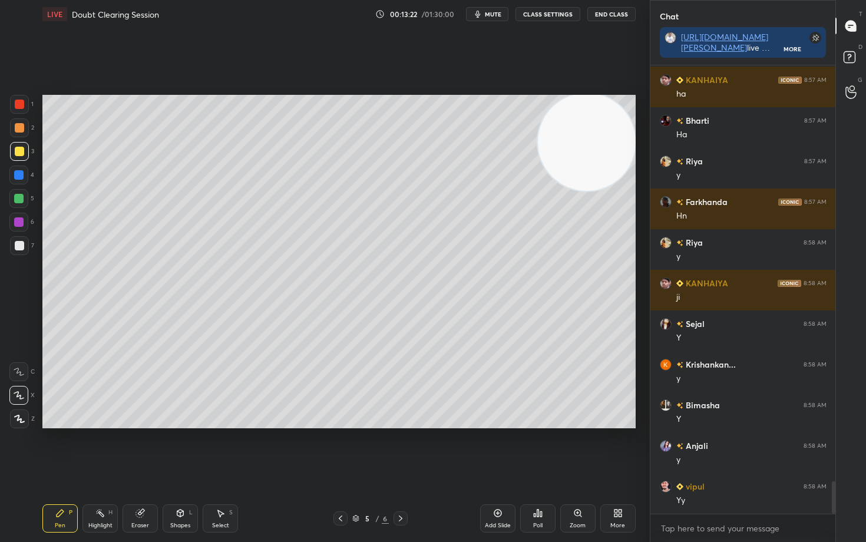
click at [19, 246] on div at bounding box center [19, 245] width 9 height 9
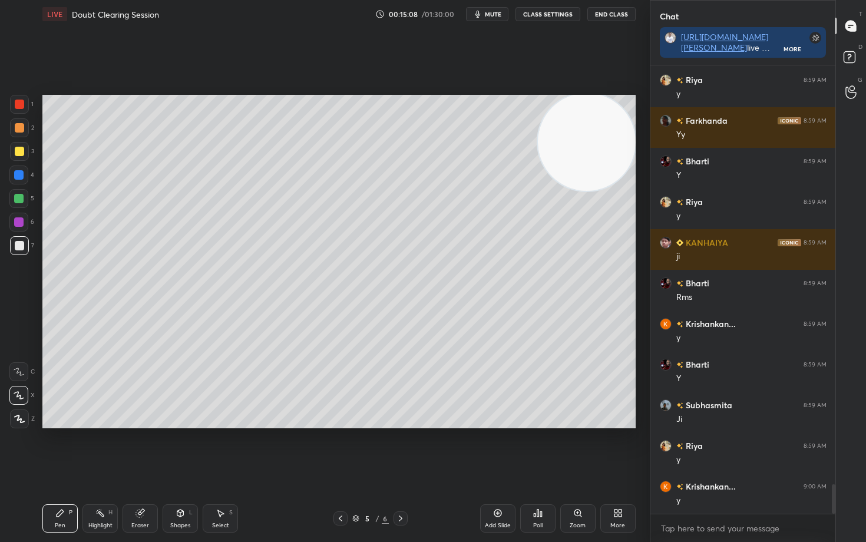
scroll to position [6403, 0]
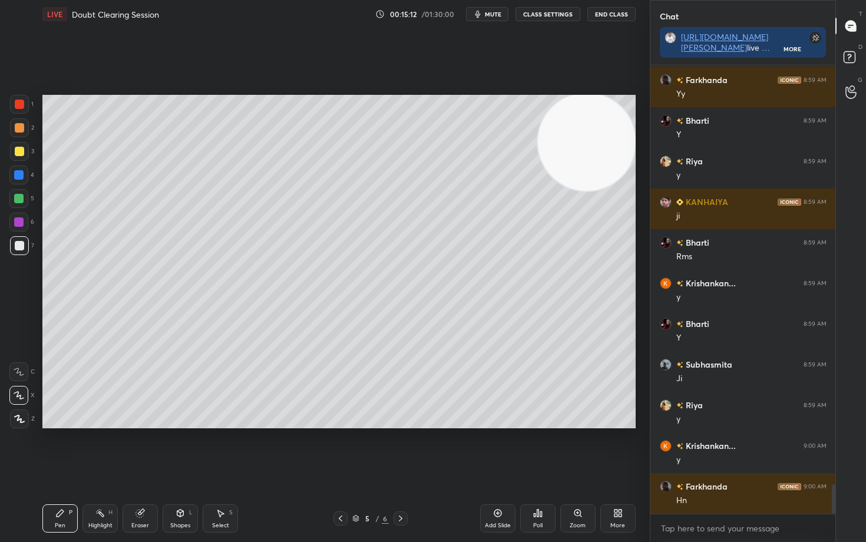
drag, startPoint x: 496, startPoint y: 516, endPoint x: 495, endPoint y: 506, distance: 9.5
click at [495, 449] on icon at bounding box center [497, 513] width 9 height 9
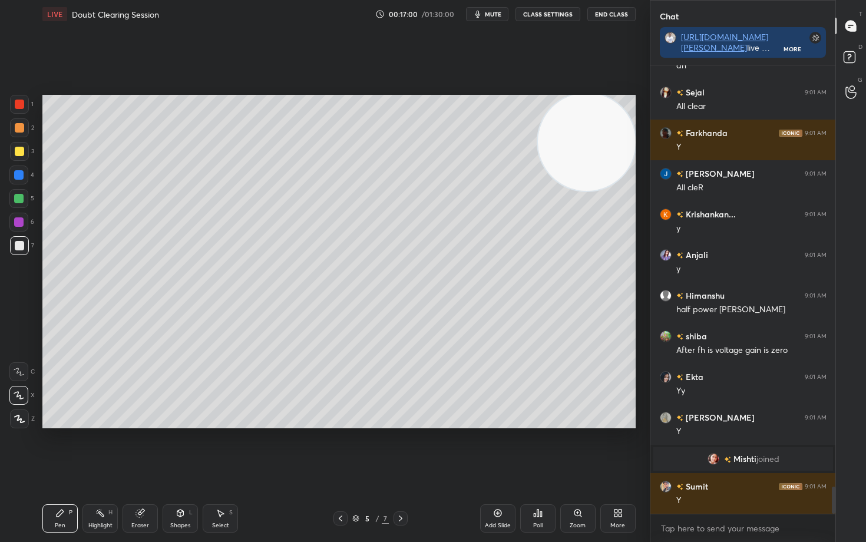
scroll to position [7039, 0]
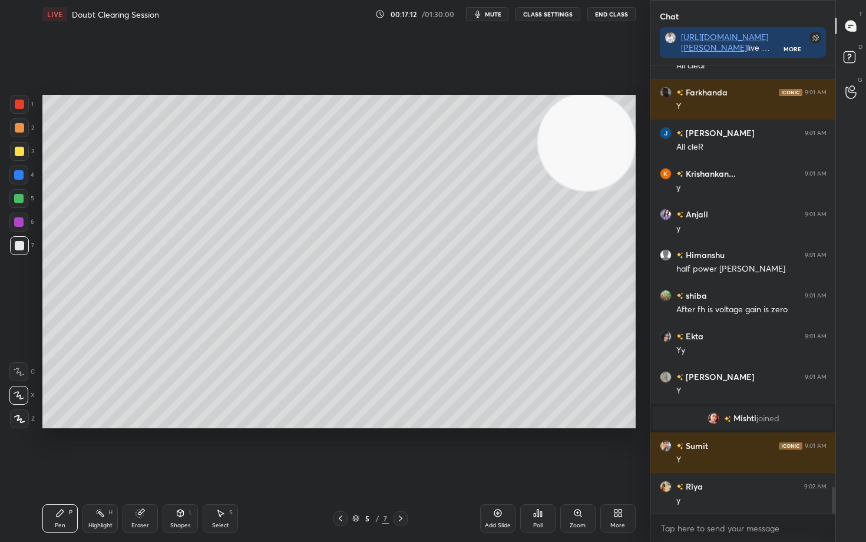
click at [500, 449] on icon at bounding box center [497, 513] width 9 height 9
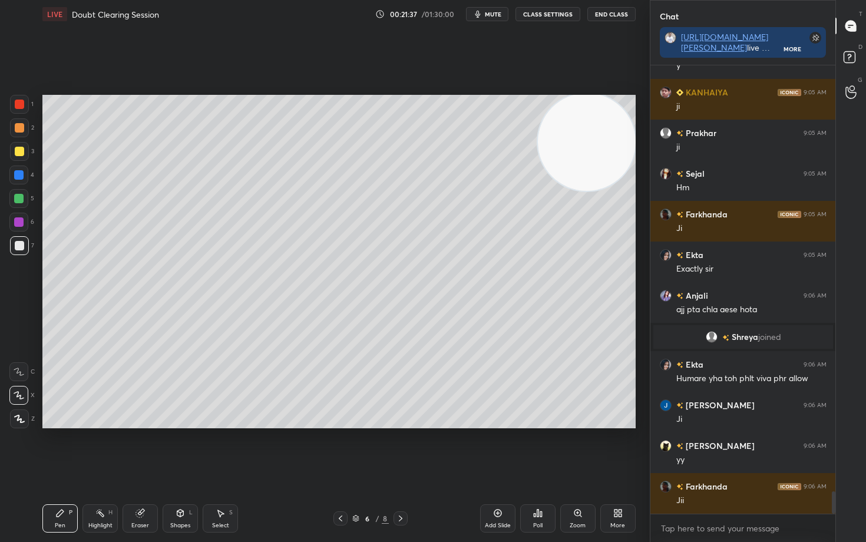
scroll to position [8638, 0]
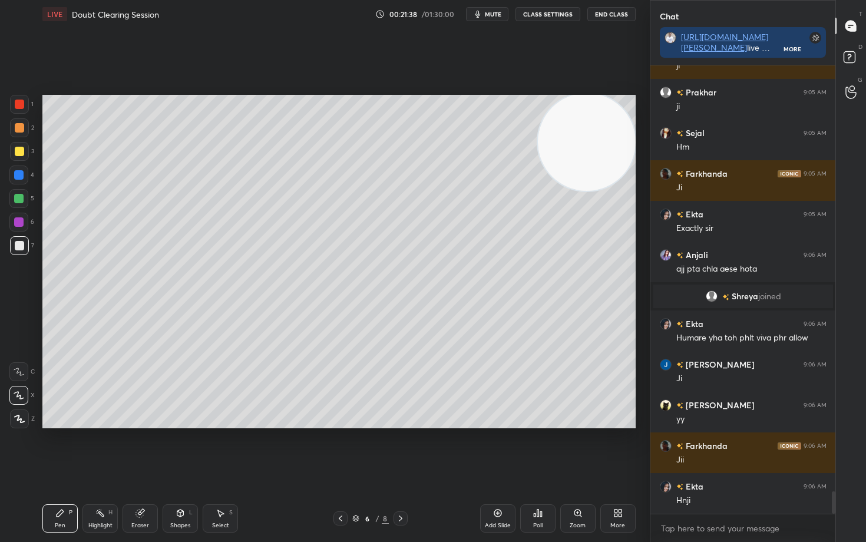
click at [495, 449] on icon at bounding box center [497, 513] width 9 height 9
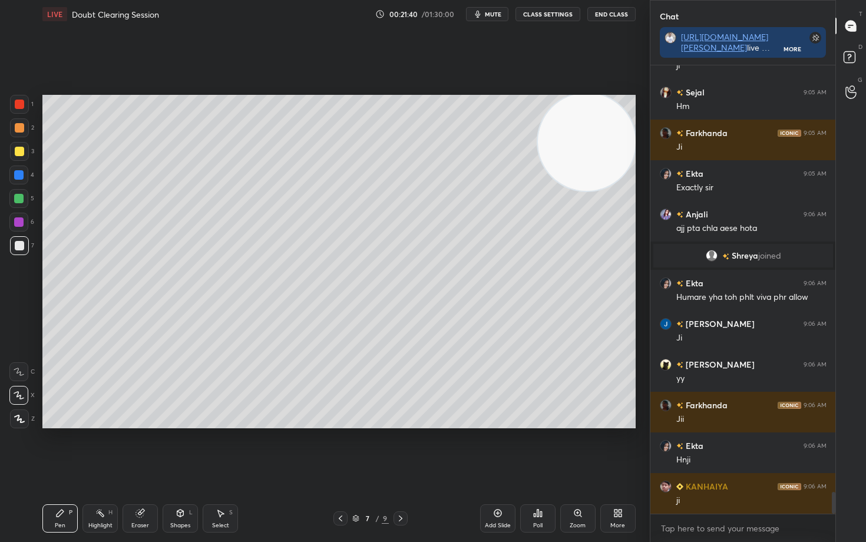
drag, startPoint x: 15, startPoint y: 151, endPoint x: 27, endPoint y: 150, distance: 11.8
click at [15, 151] on div at bounding box center [19, 151] width 9 height 9
drag, startPoint x: 18, startPoint y: 248, endPoint x: 27, endPoint y: 246, distance: 9.0
click at [18, 249] on div at bounding box center [19, 245] width 9 height 9
click at [15, 152] on div at bounding box center [19, 151] width 9 height 9
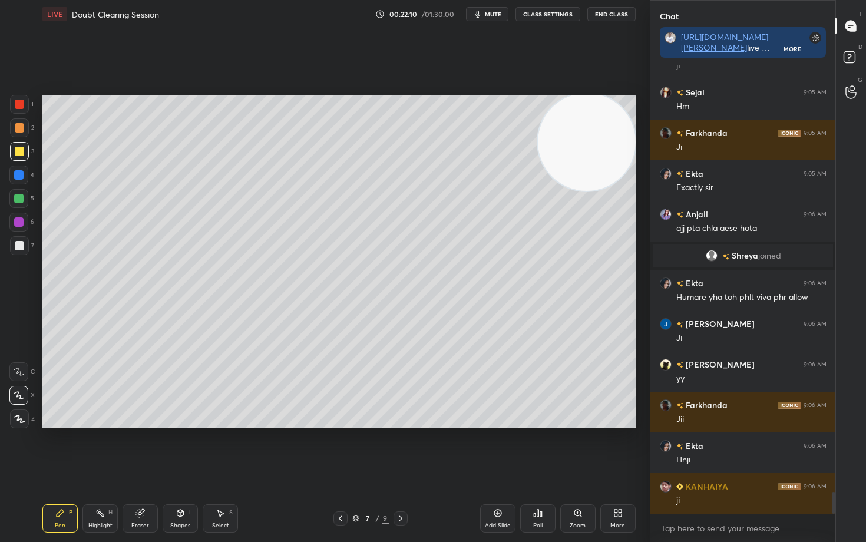
scroll to position [8719, 0]
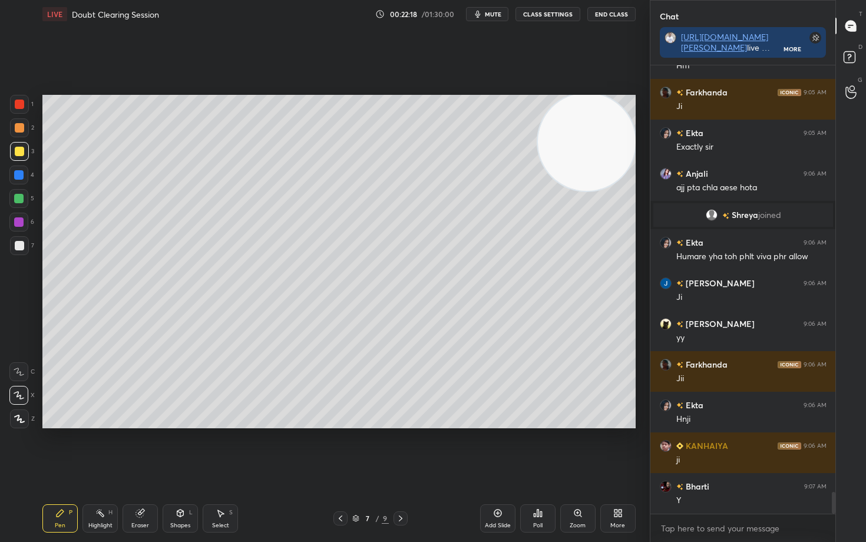
click at [140, 449] on icon at bounding box center [140, 514] width 8 height 8
click at [56, 449] on div "Pen P" at bounding box center [59, 519] width 35 height 28
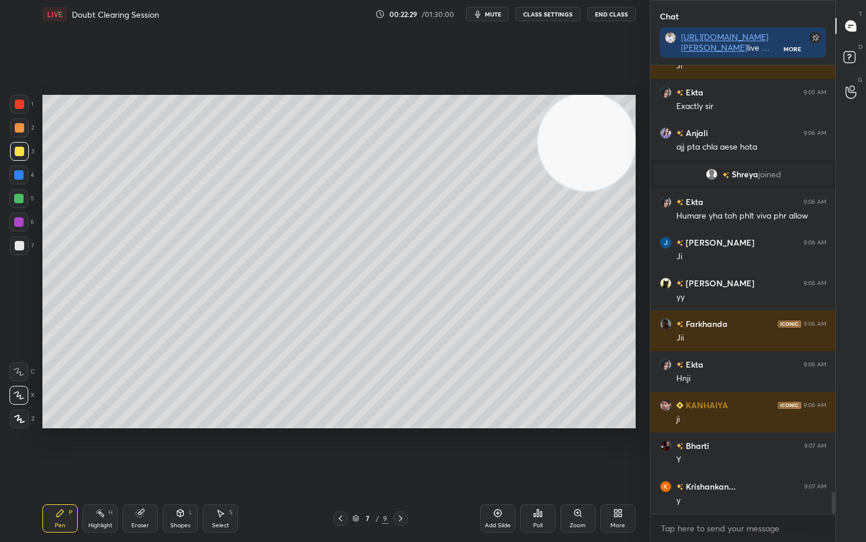
drag, startPoint x: 140, startPoint y: 516, endPoint x: 174, endPoint y: 436, distance: 87.1
click at [138, 449] on icon at bounding box center [140, 514] width 8 height 8
click at [62, 449] on div "Pen P" at bounding box center [59, 519] width 35 height 28
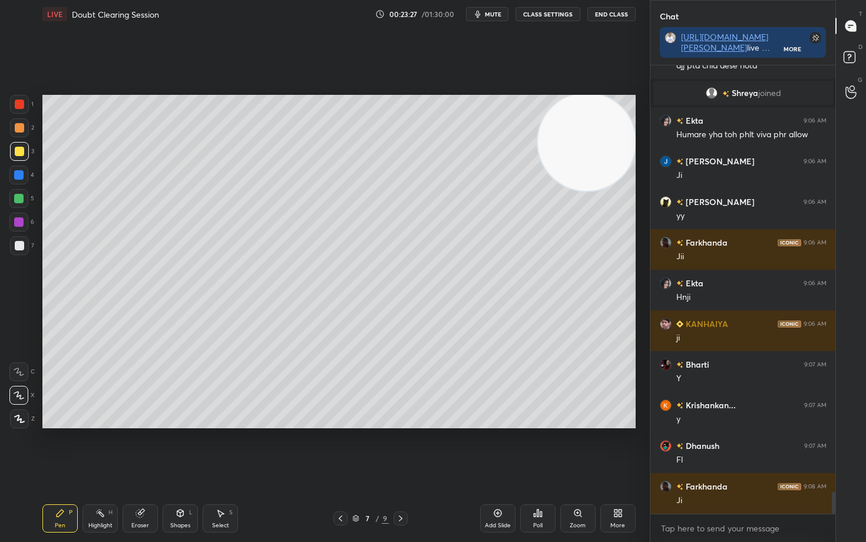
scroll to position [8882, 0]
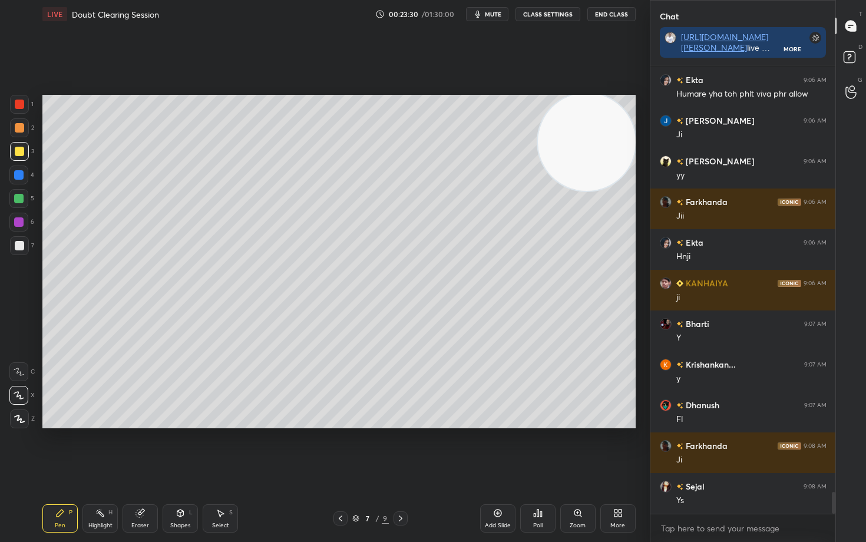
click at [634, 394] on div "Setting up your live class Poll for secs No correct answer Start poll" at bounding box center [339, 261] width 603 height 467
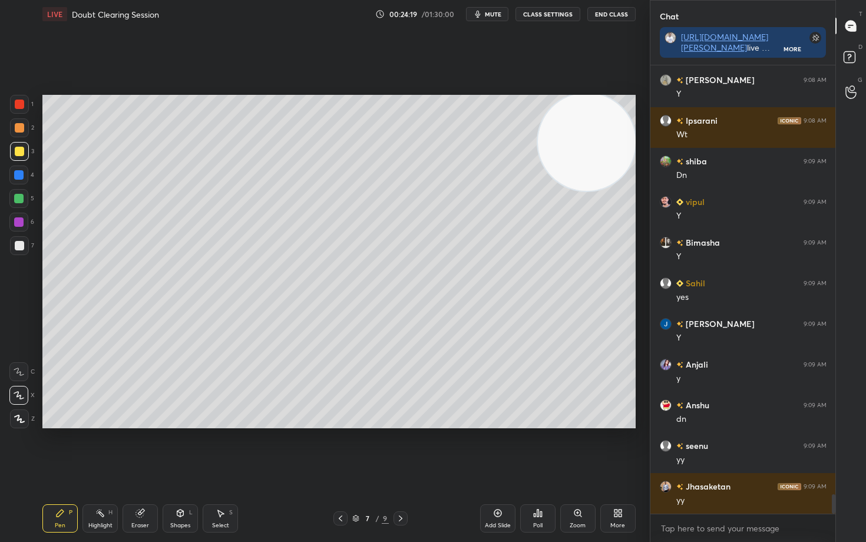
scroll to position [9858, 0]
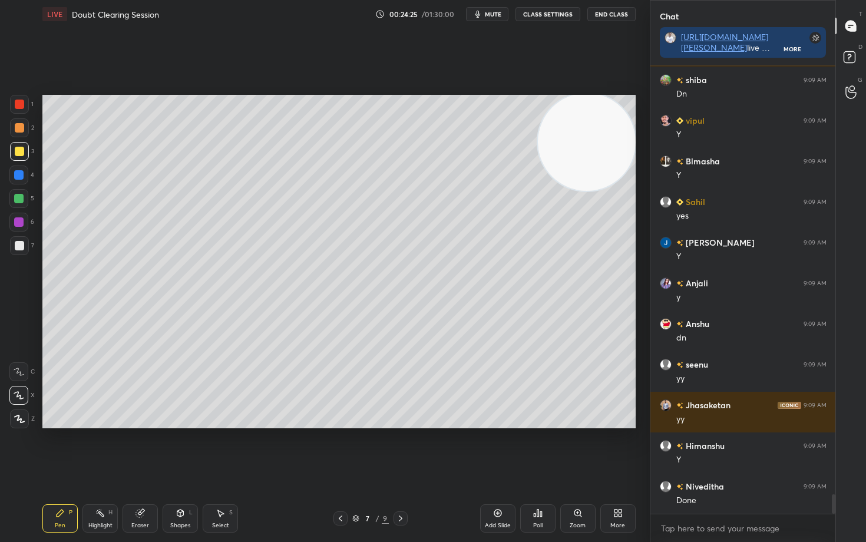
click at [493, 449] on icon at bounding box center [497, 513] width 9 height 9
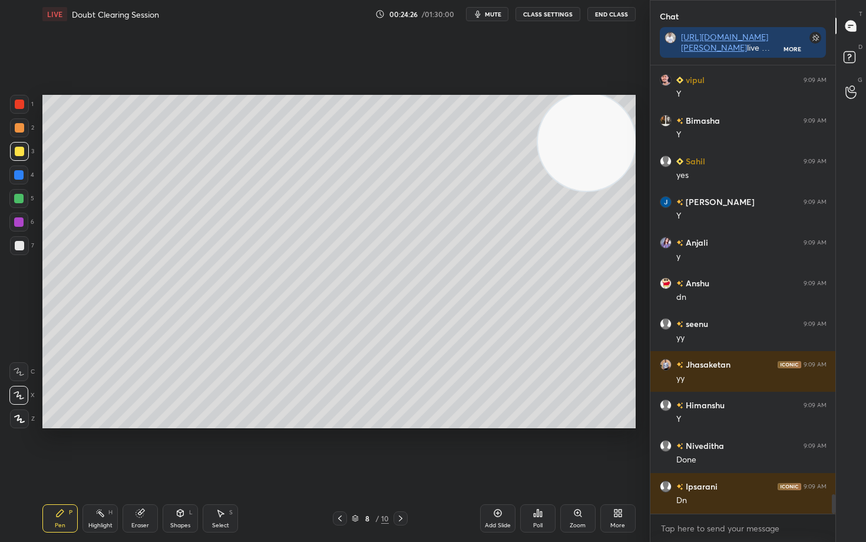
click at [15, 127] on div at bounding box center [19, 127] width 9 height 9
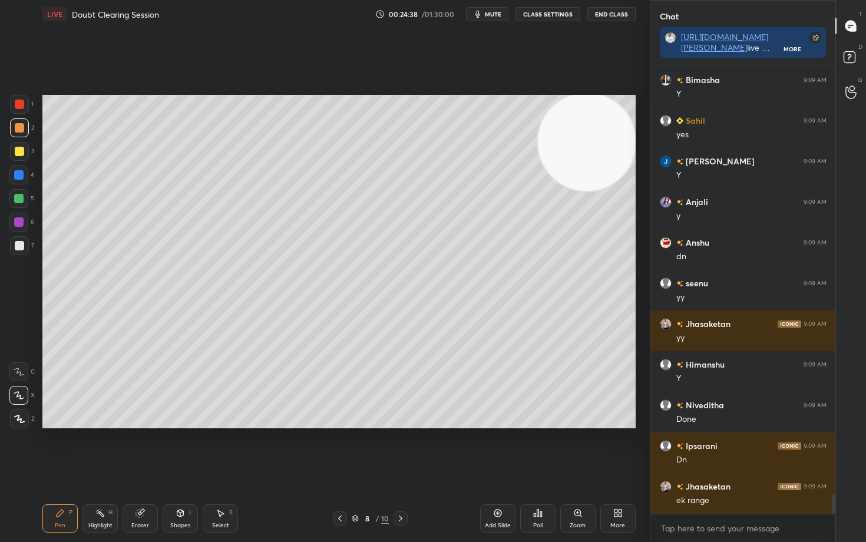
click at [15, 245] on div at bounding box center [19, 245] width 9 height 9
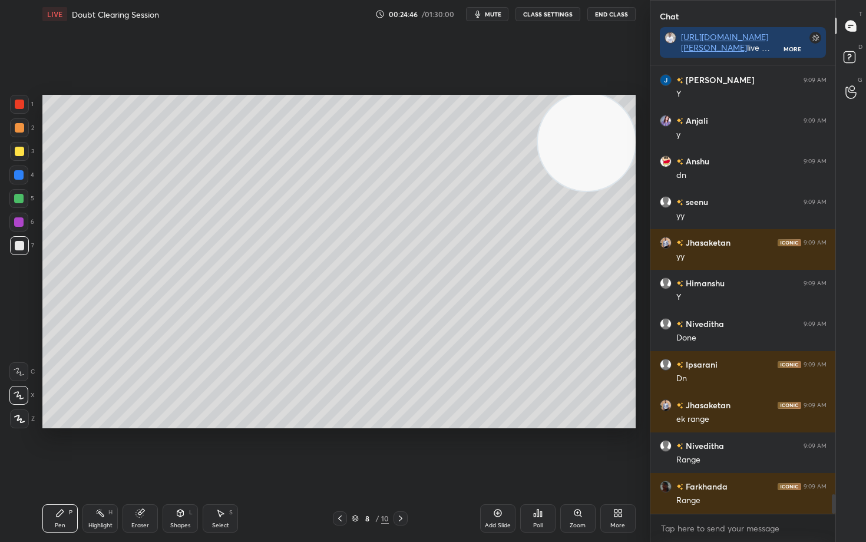
scroll to position [10142, 0]
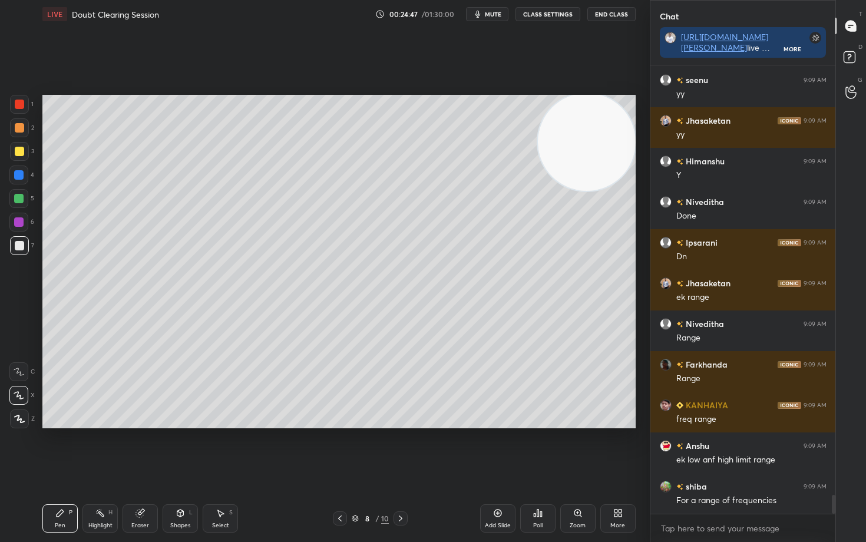
click at [17, 149] on div at bounding box center [19, 151] width 9 height 9
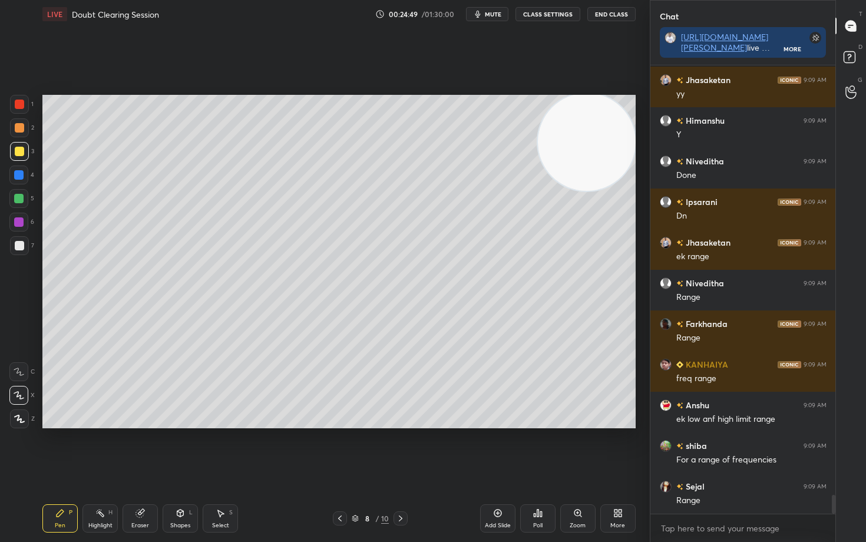
scroll to position [10264, 0]
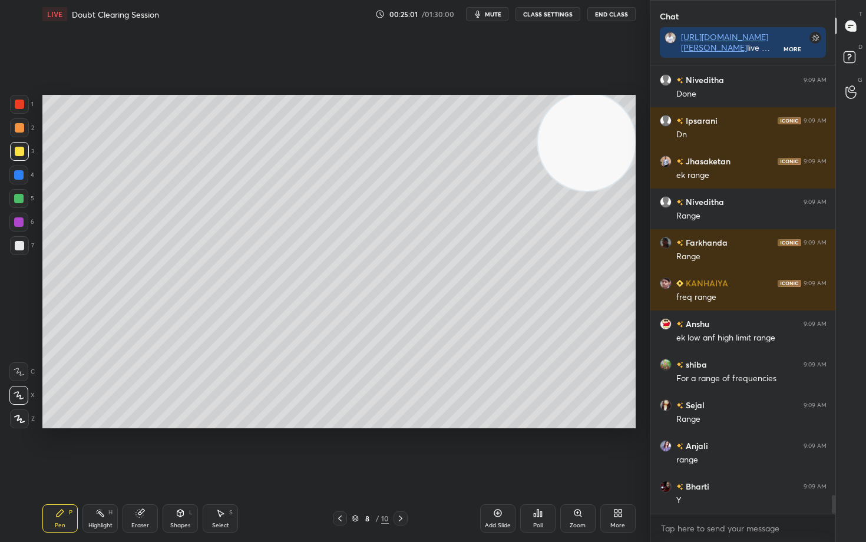
drag, startPoint x: 141, startPoint y: 518, endPoint x: 173, endPoint y: 432, distance: 91.8
click at [140, 449] on div "Eraser" at bounding box center [140, 519] width 35 height 28
drag, startPoint x: 60, startPoint y: 520, endPoint x: 112, endPoint y: 452, distance: 85.8
click at [61, 449] on div "Pen P" at bounding box center [59, 519] width 35 height 28
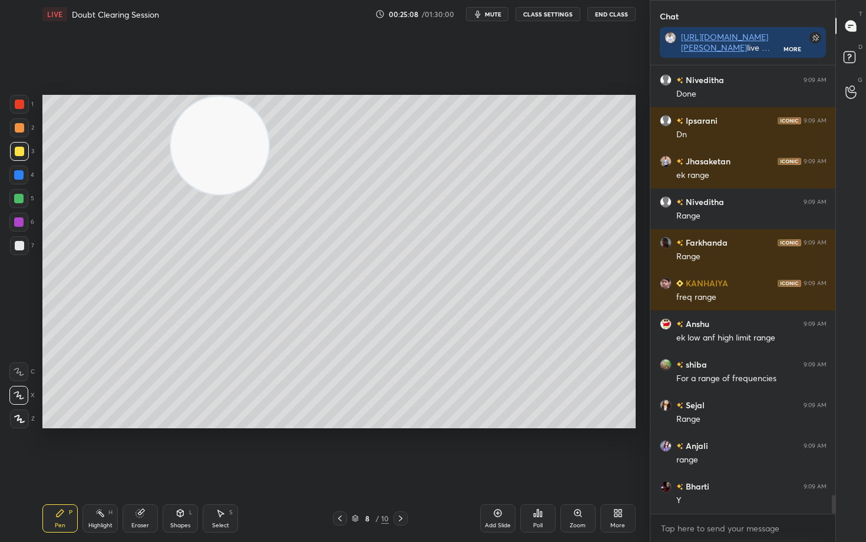
drag, startPoint x: 593, startPoint y: 144, endPoint x: 240, endPoint y: 136, distance: 353.2
click at [210, 150] on video at bounding box center [220, 146] width 98 height 98
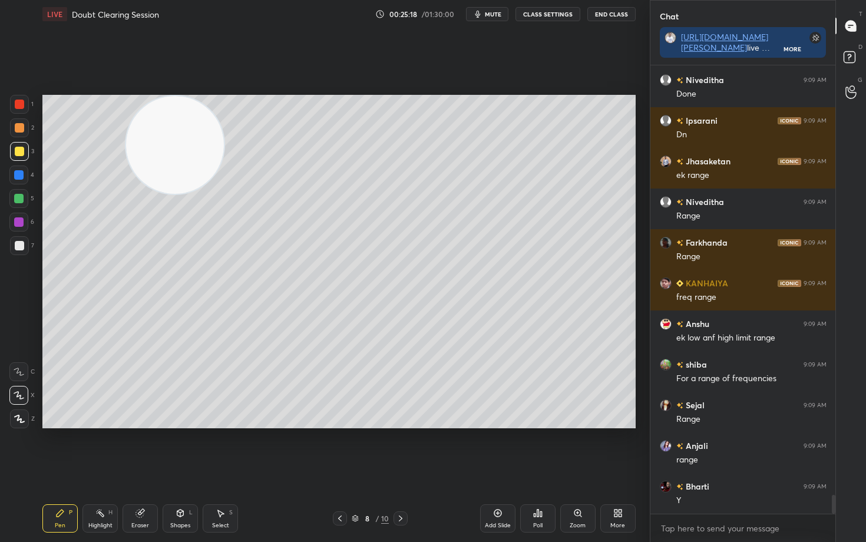
drag, startPoint x: 189, startPoint y: 136, endPoint x: 88, endPoint y: 115, distance: 102.9
click at [126, 117] on video at bounding box center [175, 145] width 98 height 98
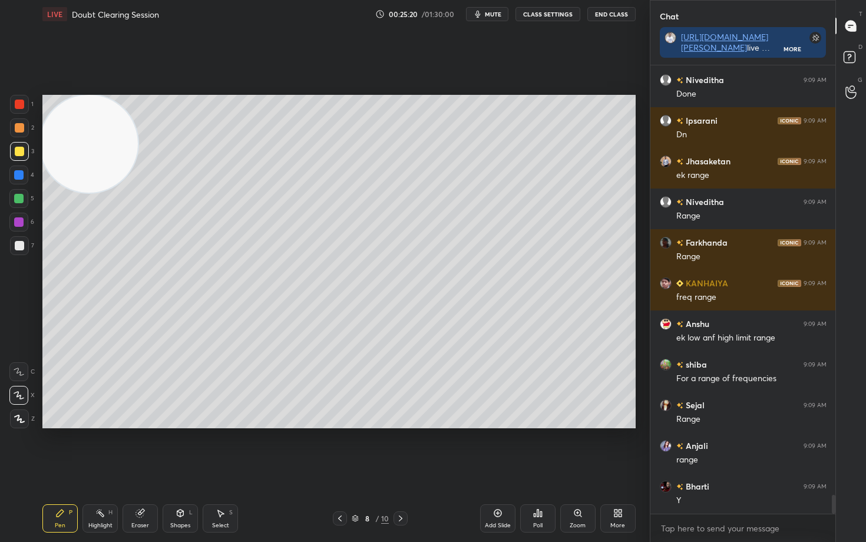
click at [20, 245] on div at bounding box center [19, 245] width 9 height 9
drag, startPoint x: 179, startPoint y: 517, endPoint x: 173, endPoint y: 503, distance: 15.1
click at [178, 449] on icon at bounding box center [180, 513] width 9 height 9
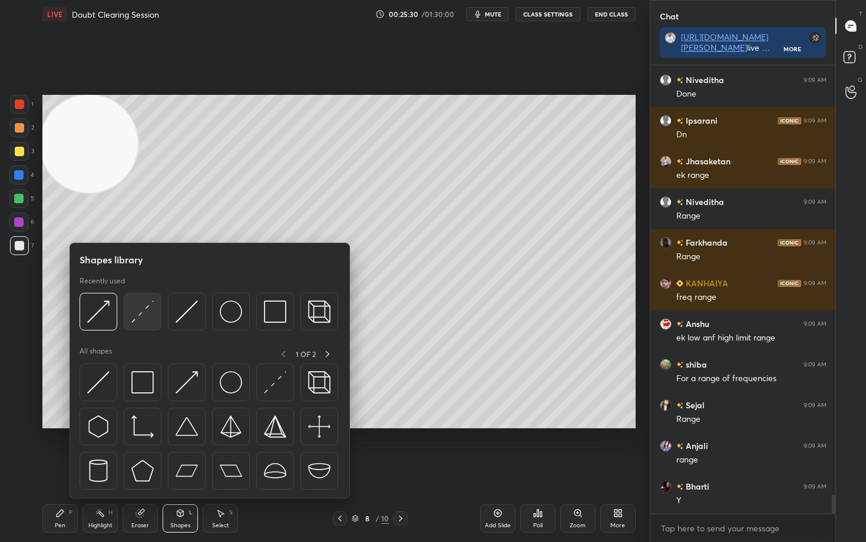
click at [138, 318] on img at bounding box center [142, 312] width 22 height 22
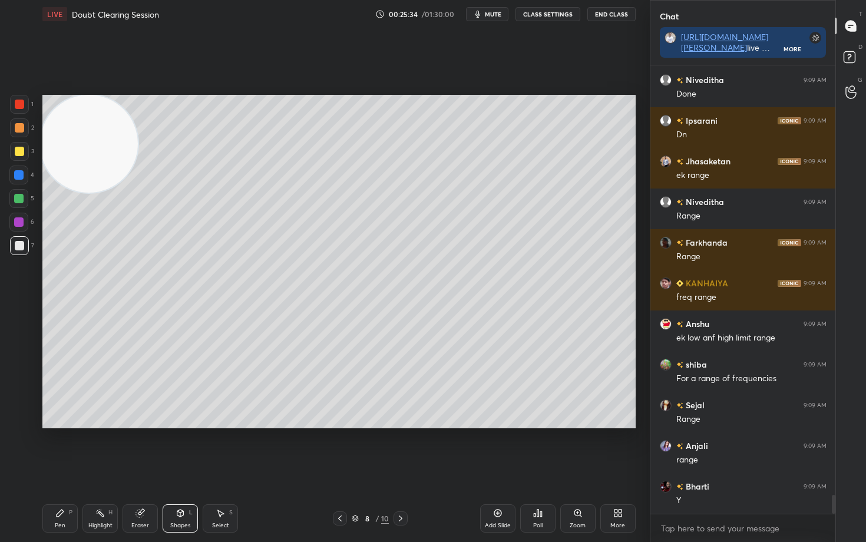
click at [64, 449] on icon at bounding box center [59, 513] width 9 height 9
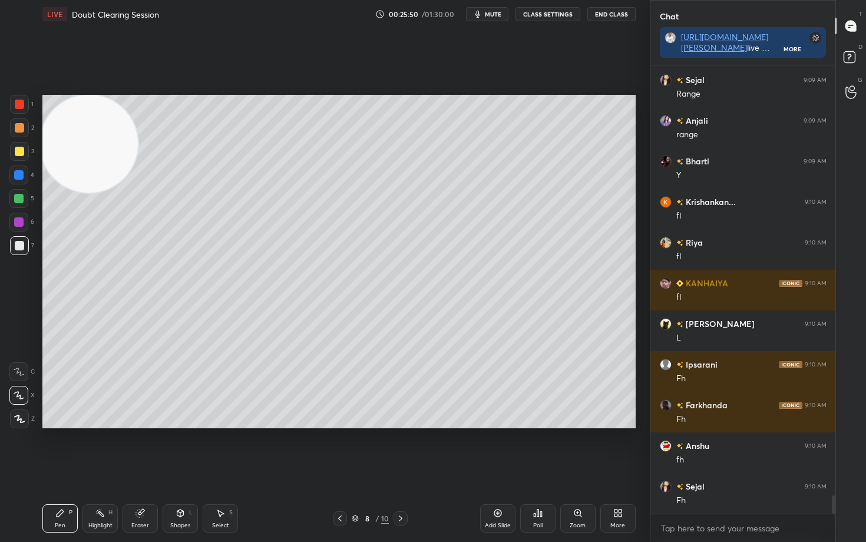
scroll to position [10631, 0]
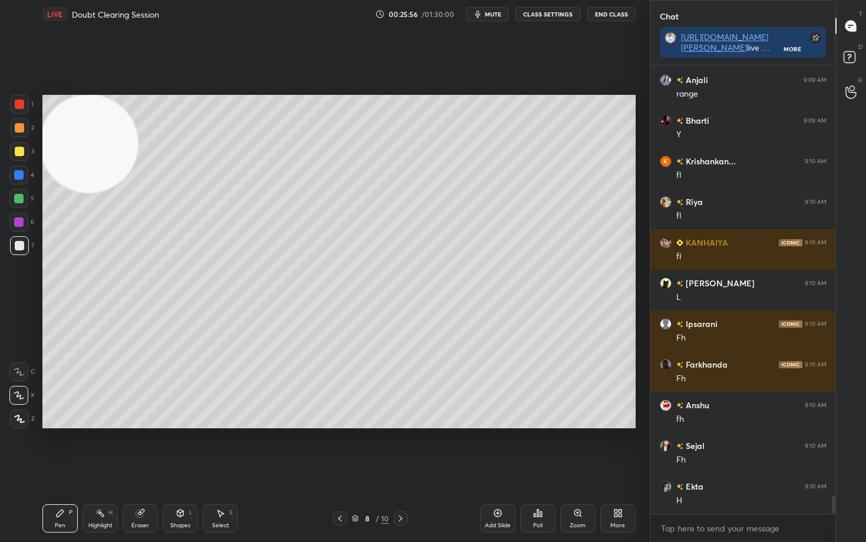
click at [142, 449] on div "Eraser" at bounding box center [140, 519] width 35 height 28
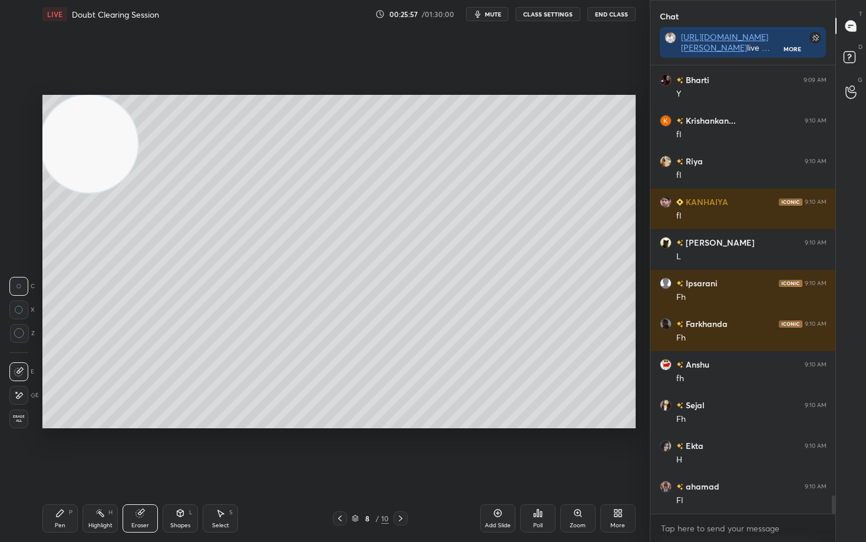
scroll to position [10712, 0]
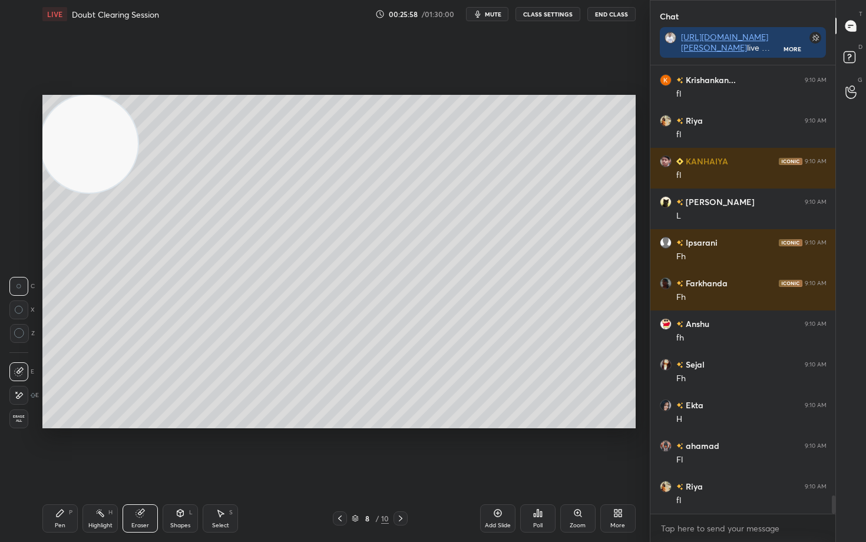
drag, startPoint x: 57, startPoint y: 512, endPoint x: 128, endPoint y: 460, distance: 88.3
click at [57, 449] on icon at bounding box center [59, 513] width 9 height 9
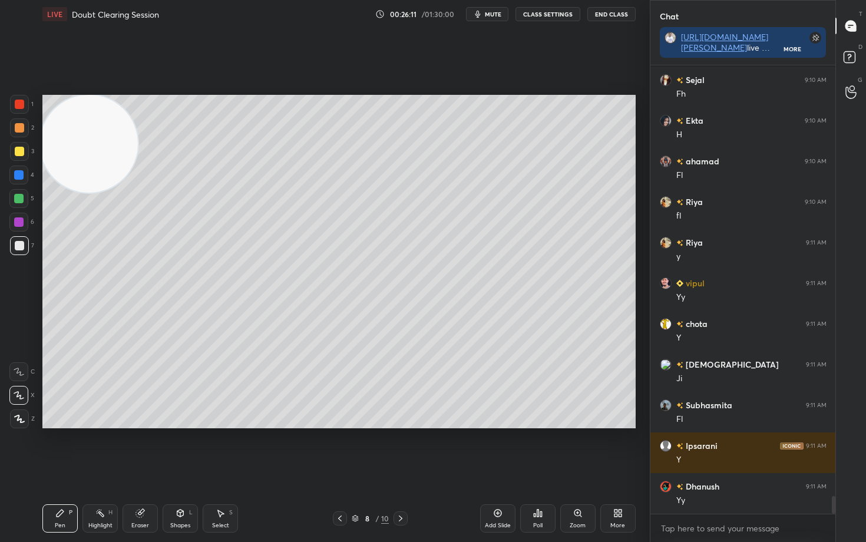
scroll to position [11078, 0]
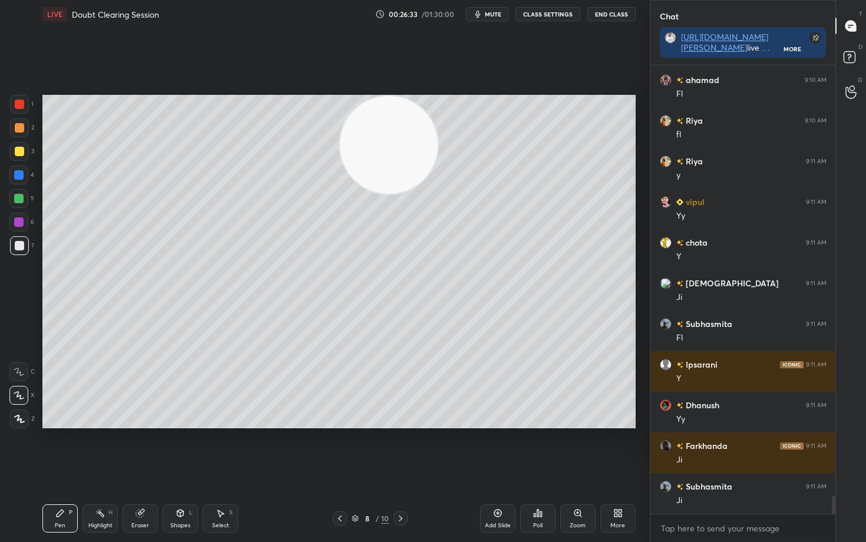
drag, startPoint x: 110, startPoint y: 149, endPoint x: 552, endPoint y: 123, distance: 442.8
click at [438, 131] on video at bounding box center [389, 145] width 98 height 98
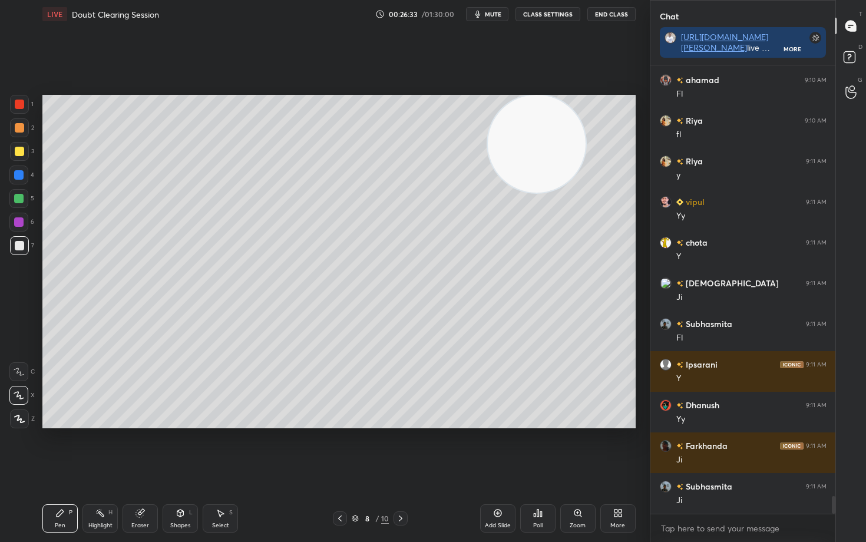
drag, startPoint x: 582, startPoint y: 128, endPoint x: 589, endPoint y: 127, distance: 7.1
click at [586, 127] on video at bounding box center [537, 144] width 98 height 98
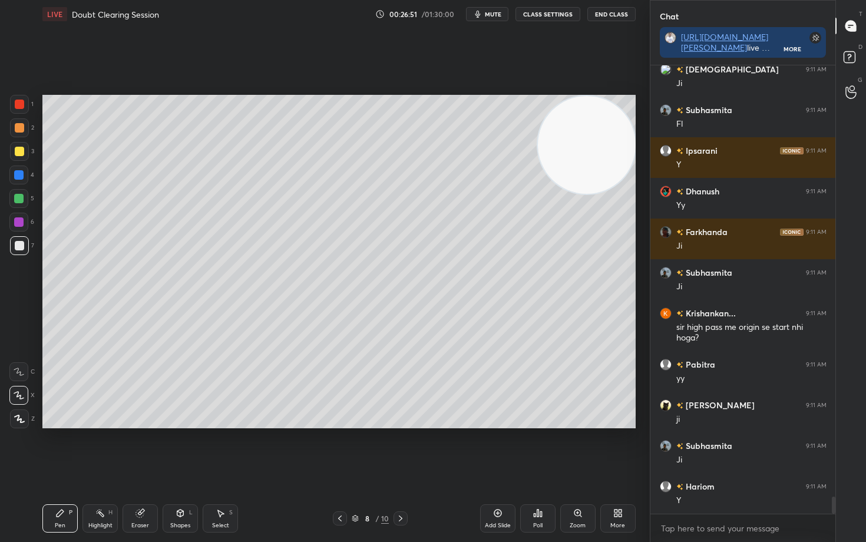
scroll to position [11332, 0]
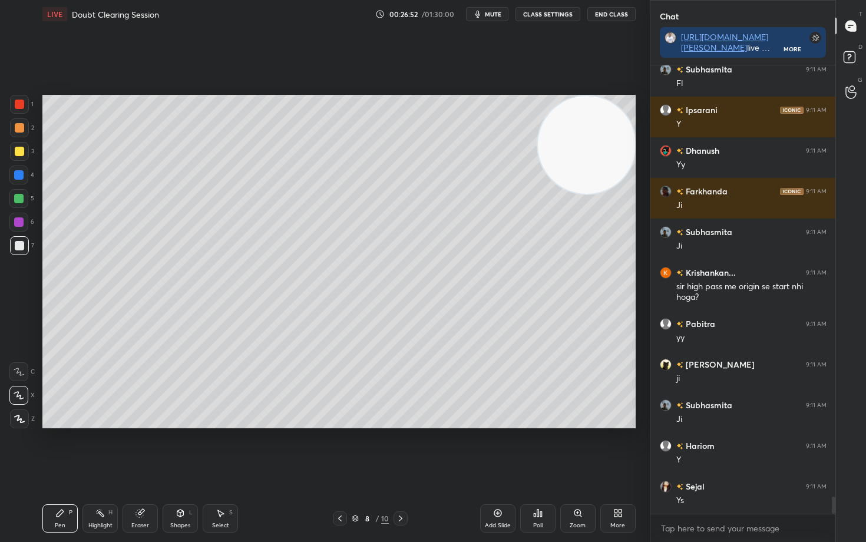
drag, startPoint x: 143, startPoint y: 524, endPoint x: 174, endPoint y: 454, distance: 76.8
click at [143, 449] on div "Eraser" at bounding box center [140, 526] width 18 height 6
drag, startPoint x: 55, startPoint y: 512, endPoint x: 66, endPoint y: 499, distance: 17.2
click at [56, 449] on icon at bounding box center [59, 513] width 9 height 9
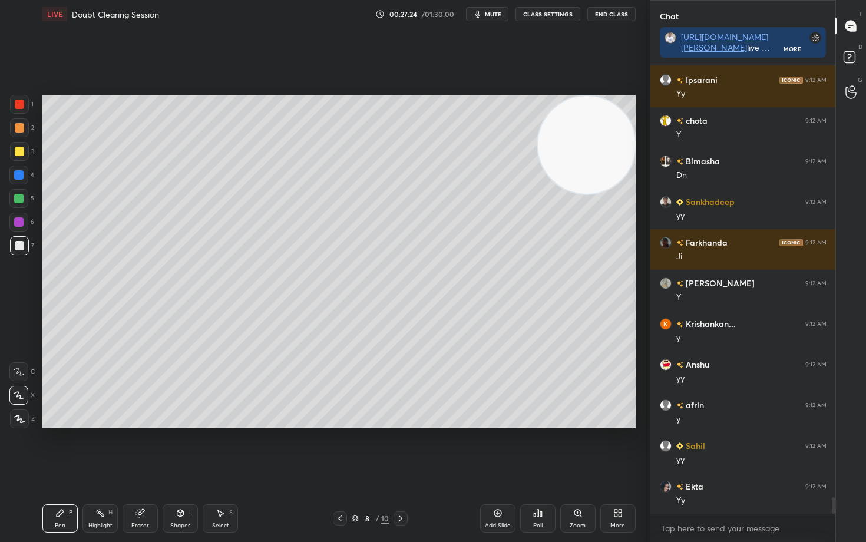
scroll to position [11943, 0]
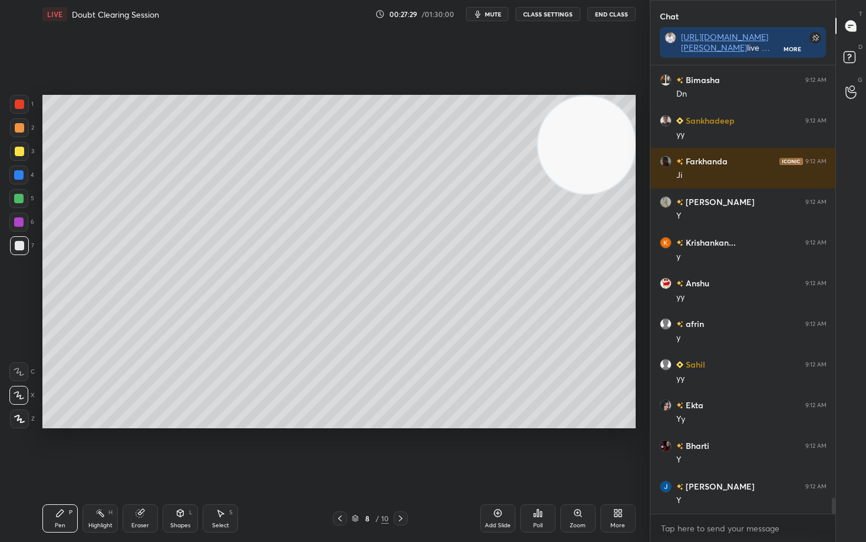
click at [495, 449] on div "Add Slide" at bounding box center [497, 519] width 35 height 28
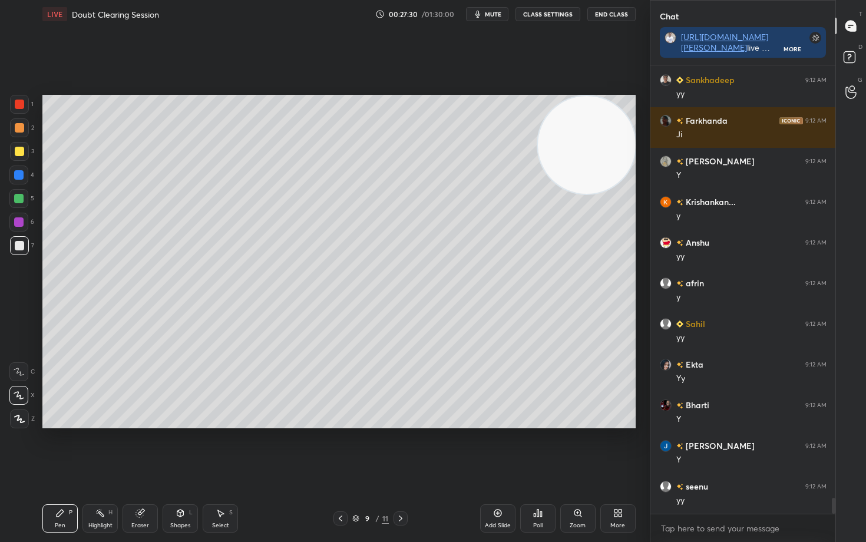
scroll to position [12065, 0]
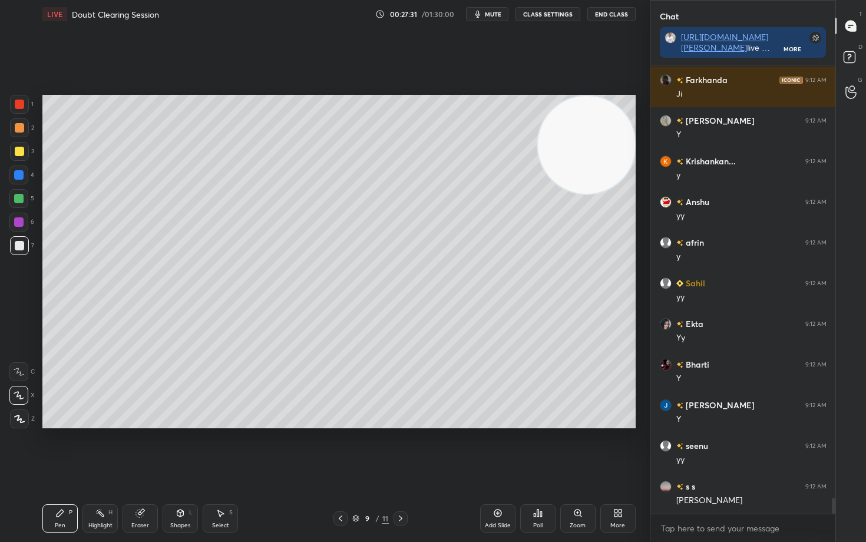
click at [21, 155] on div at bounding box center [19, 151] width 9 height 9
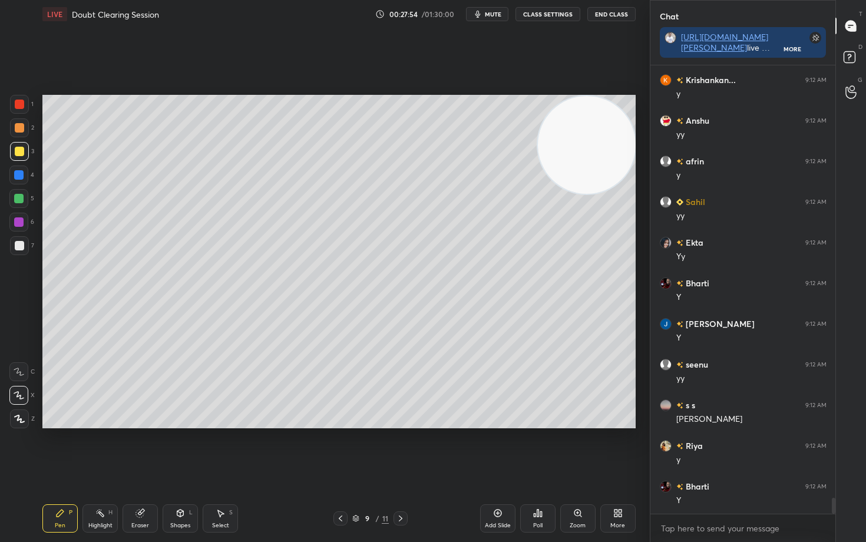
scroll to position [12227, 0]
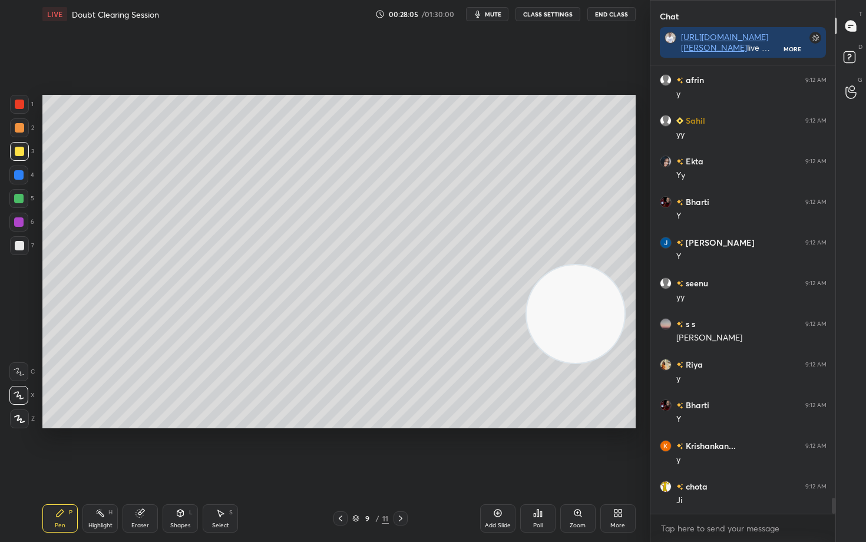
drag, startPoint x: 608, startPoint y: 150, endPoint x: 580, endPoint y: 316, distance: 168.0
click at [595, 323] on video at bounding box center [576, 314] width 98 height 98
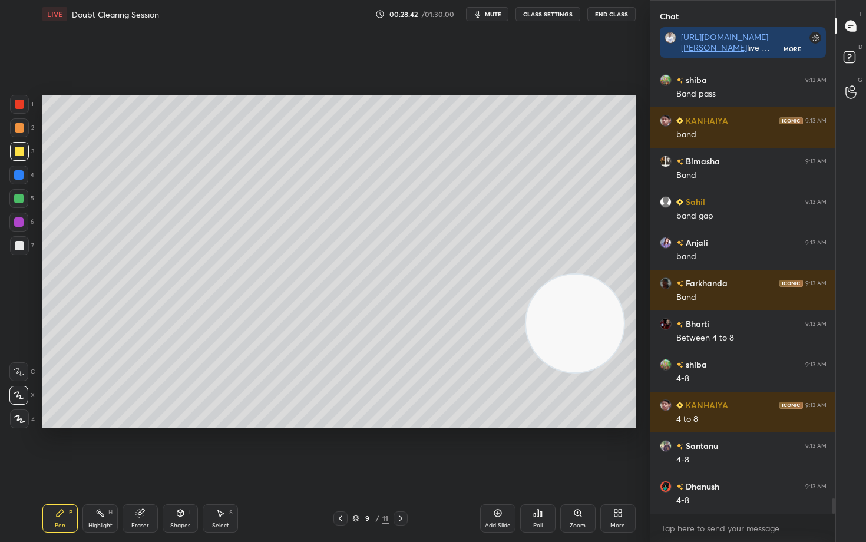
scroll to position [12837, 0]
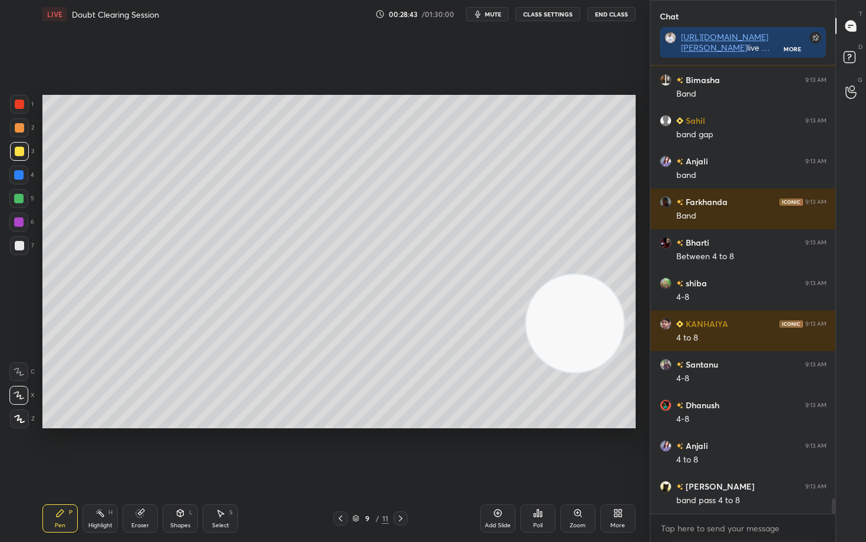
drag, startPoint x: 19, startPoint y: 127, endPoint x: 39, endPoint y: 150, distance: 30.5
click at [19, 128] on div at bounding box center [19, 127] width 9 height 9
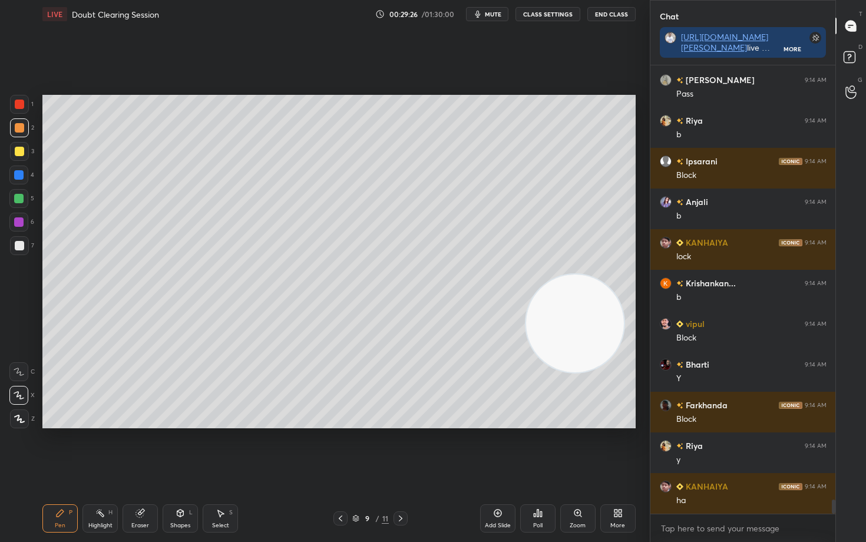
scroll to position [13906, 0]
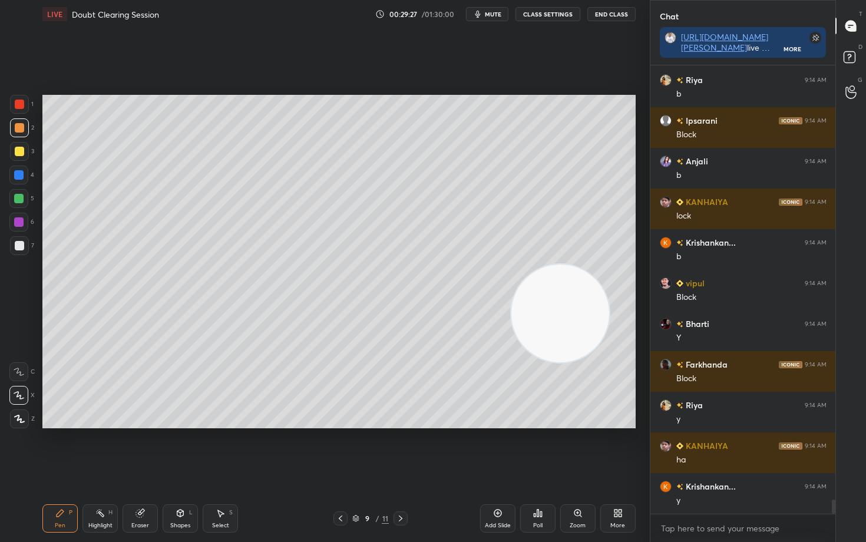
drag, startPoint x: 573, startPoint y: 317, endPoint x: 380, endPoint y: 156, distance: 251.5
click at [512, 265] on video at bounding box center [561, 314] width 98 height 98
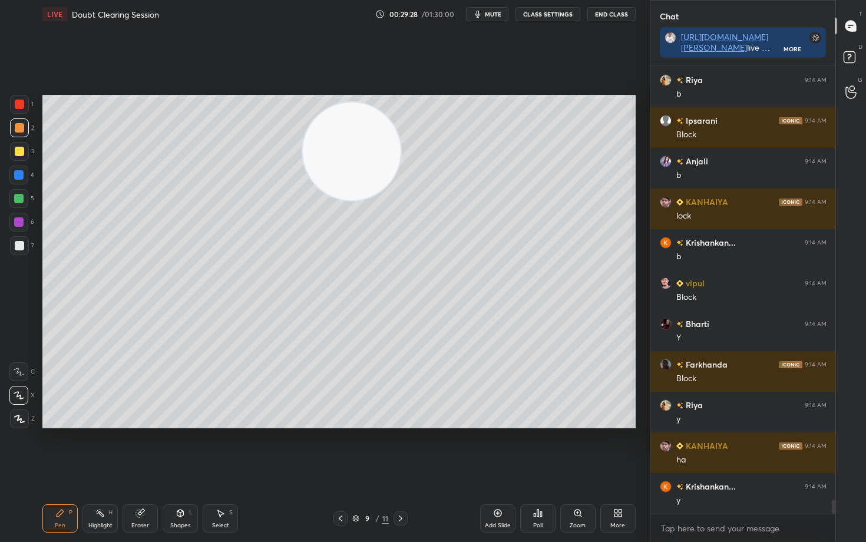
drag, startPoint x: 365, startPoint y: 170, endPoint x: 286, endPoint y: 124, distance: 91.1
click at [303, 127] on video at bounding box center [352, 152] width 98 height 98
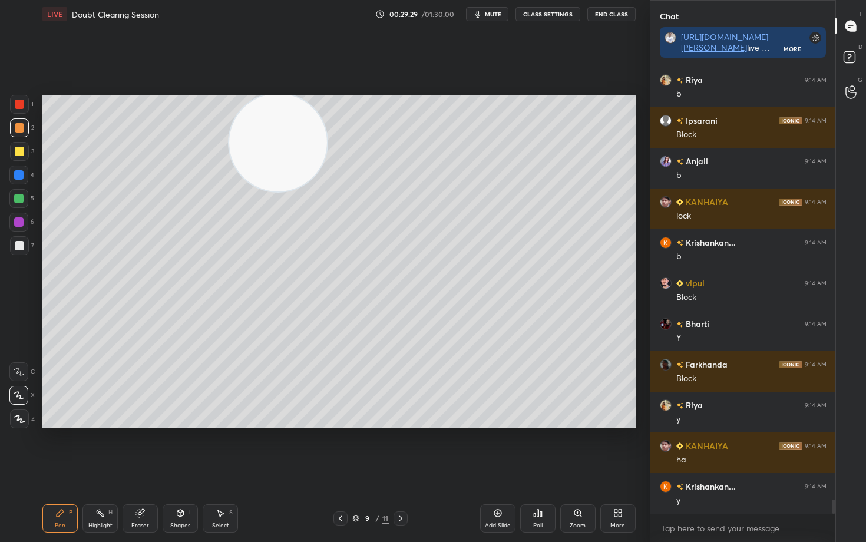
scroll to position [13947, 0]
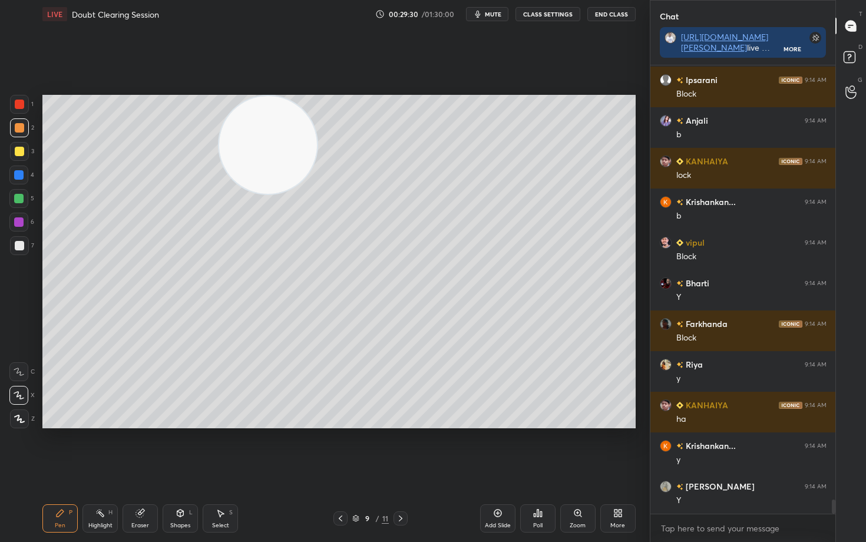
drag, startPoint x: 295, startPoint y: 150, endPoint x: 219, endPoint y: 133, distance: 78.4
click at [228, 137] on video at bounding box center [268, 145] width 98 height 98
drag, startPoint x: 219, startPoint y: 133, endPoint x: 250, endPoint y: 144, distance: 33.0
click at [219, 133] on video at bounding box center [268, 145] width 98 height 98
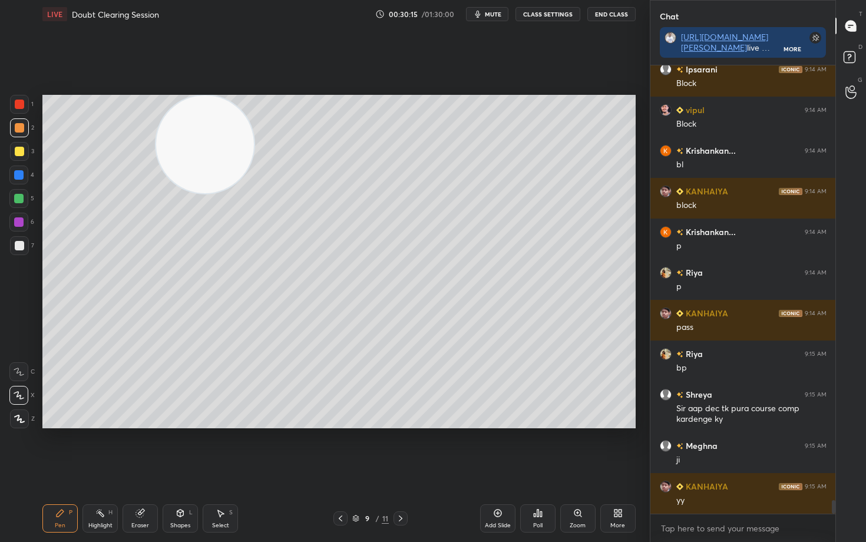
scroll to position [14568, 0]
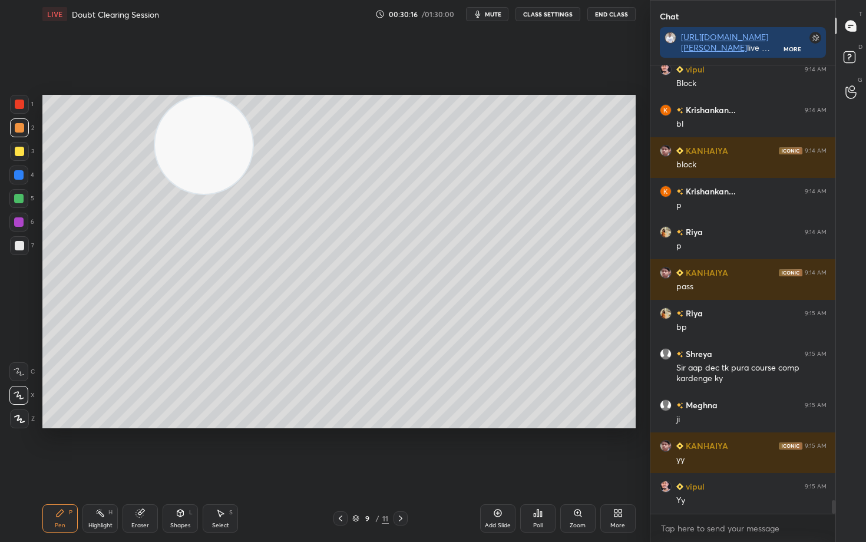
drag, startPoint x: 200, startPoint y: 149, endPoint x: 533, endPoint y: 119, distance: 334.4
click at [253, 124] on video at bounding box center [204, 145] width 98 height 98
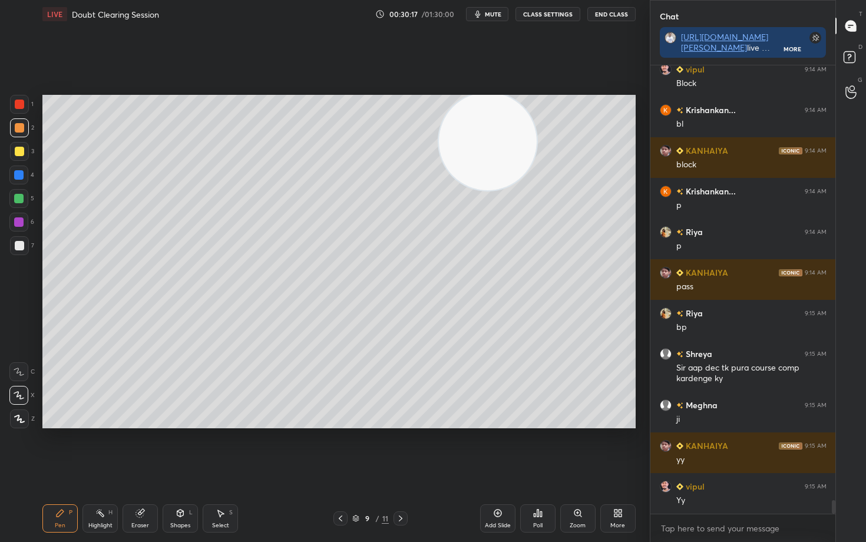
drag, startPoint x: 507, startPoint y: 147, endPoint x: 588, endPoint y: 124, distance: 83.4
click at [537, 129] on video at bounding box center [488, 142] width 98 height 98
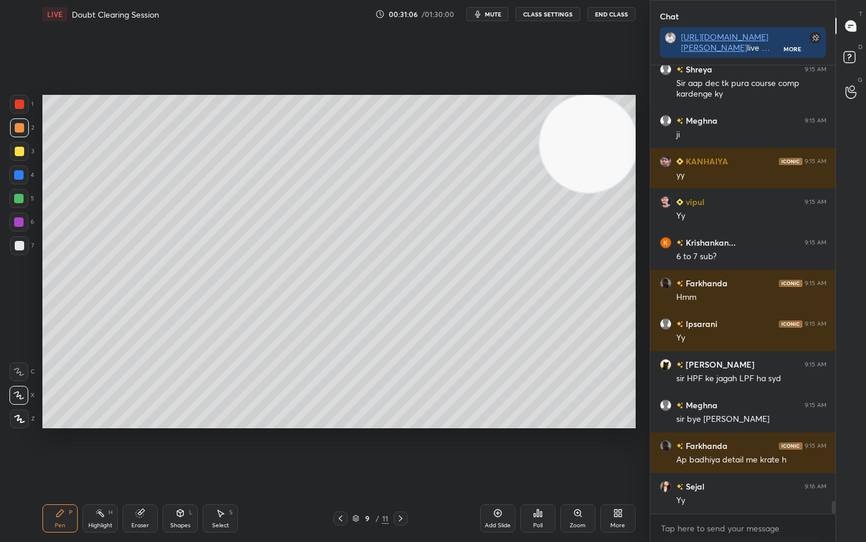
scroll to position [14893, 0]
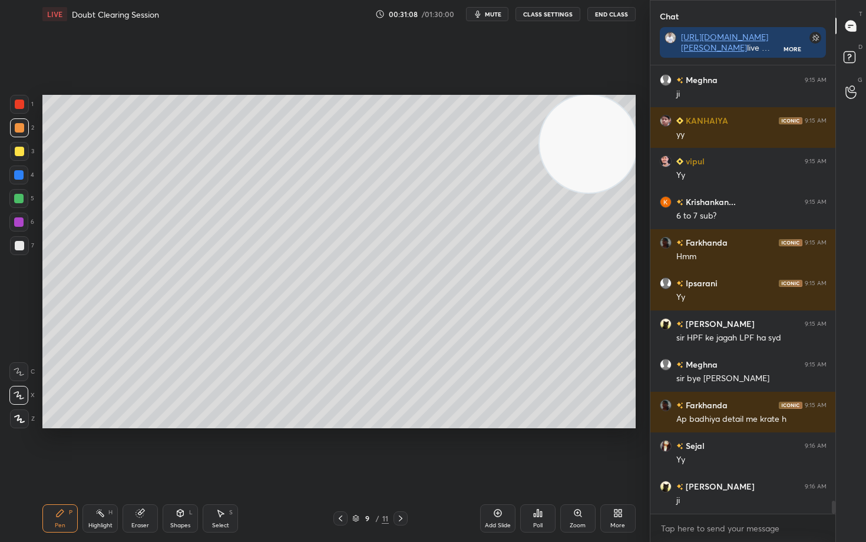
click at [495, 449] on icon at bounding box center [497, 513] width 9 height 9
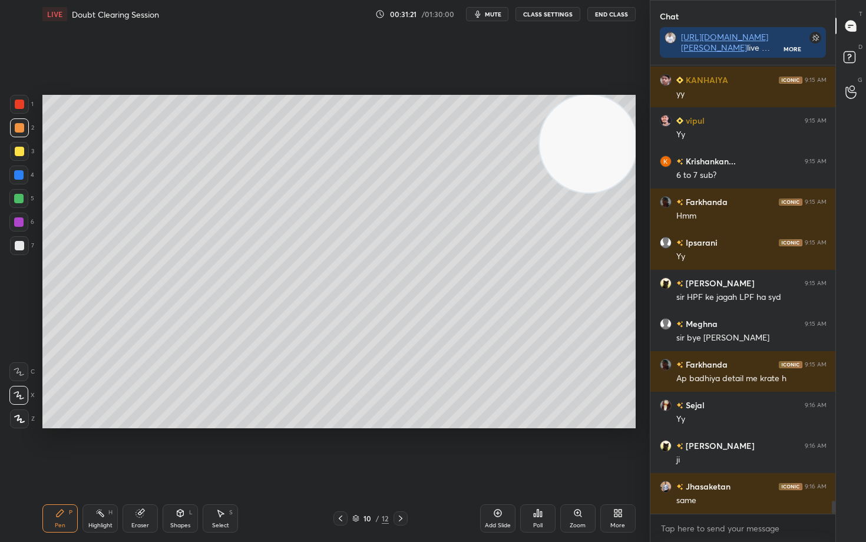
scroll to position [14974, 0]
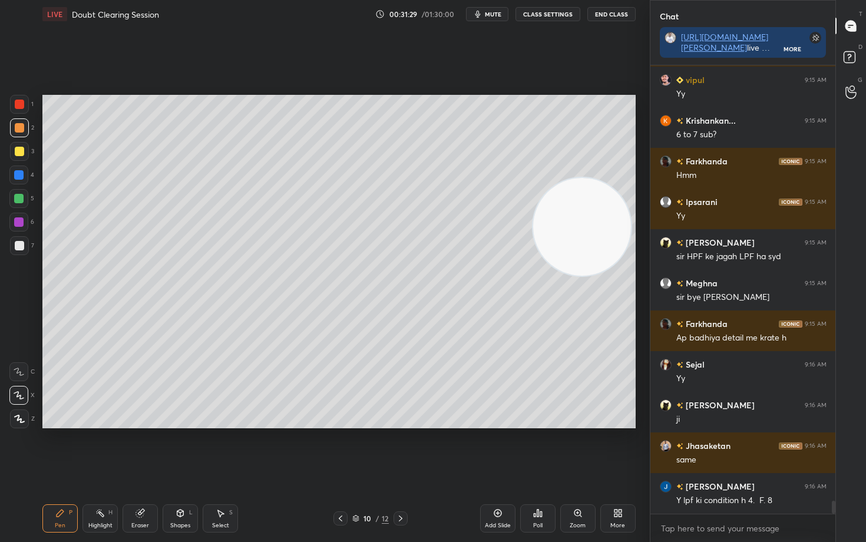
drag, startPoint x: 598, startPoint y: 229, endPoint x: 592, endPoint y: 245, distance: 17.2
click at [594, 245] on video at bounding box center [582, 227] width 98 height 98
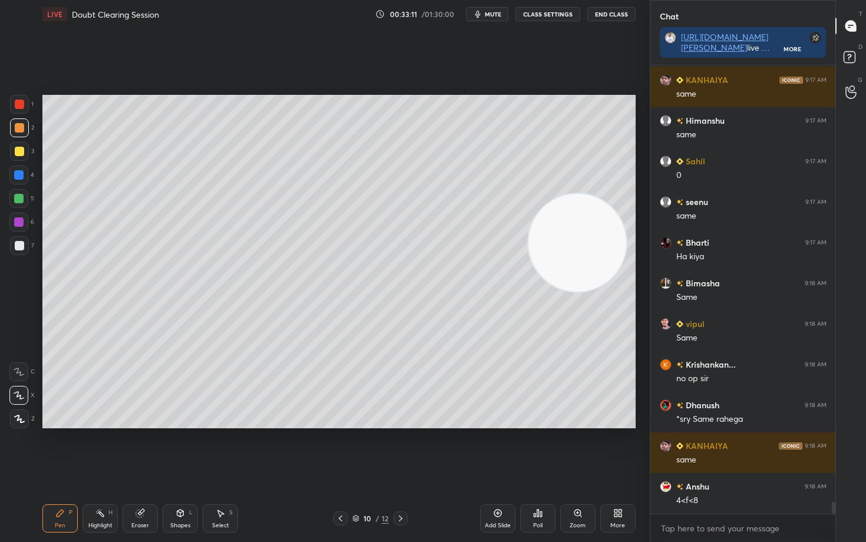
scroll to position [16479, 0]
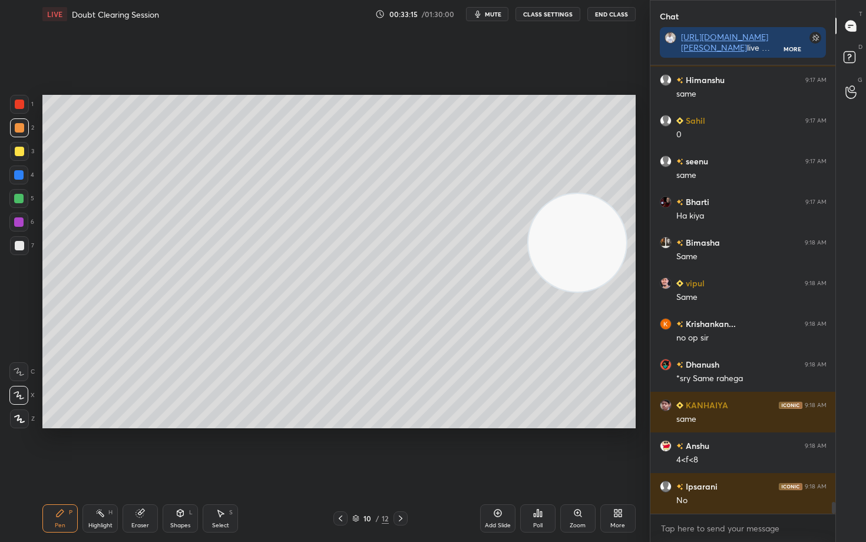
drag, startPoint x: 17, startPoint y: 247, endPoint x: 32, endPoint y: 243, distance: 16.4
click at [16, 246] on div at bounding box center [19, 245] width 9 height 9
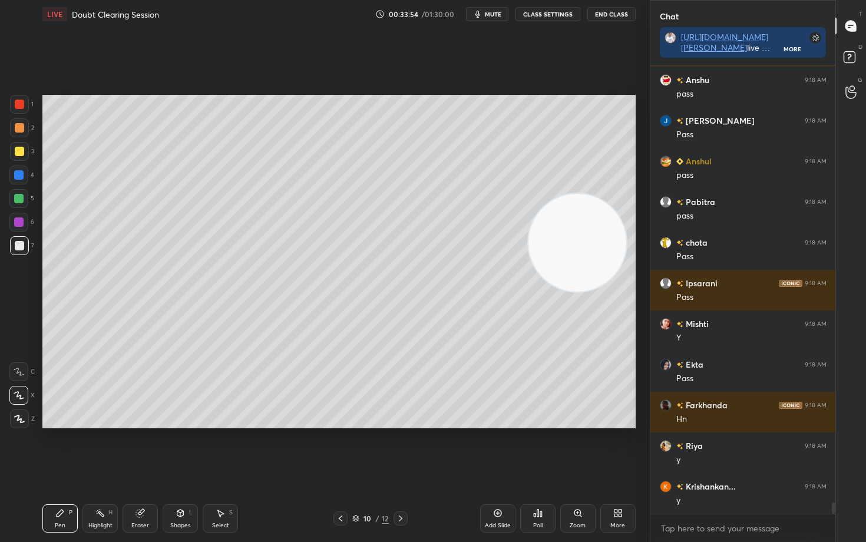
scroll to position [17903, 0]
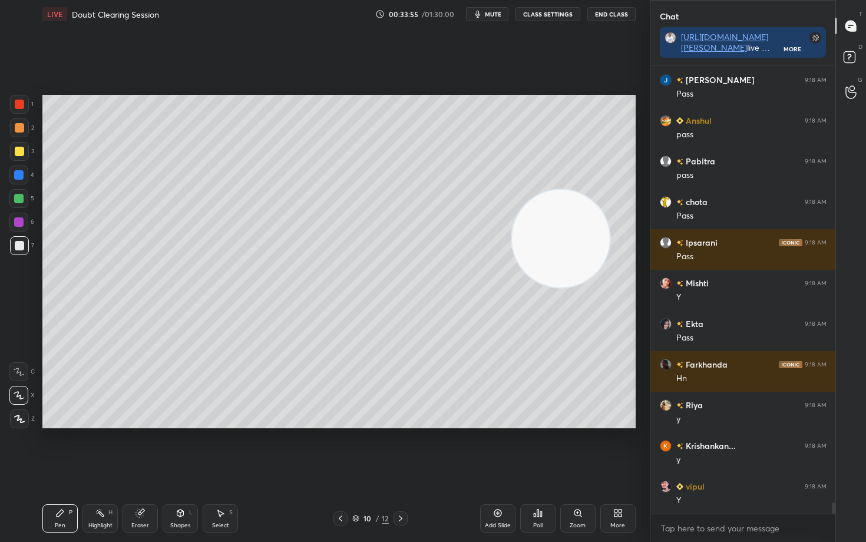
drag, startPoint x: 570, startPoint y: 250, endPoint x: 315, endPoint y: 183, distance: 263.5
click at [512, 196] on video at bounding box center [561, 239] width 98 height 98
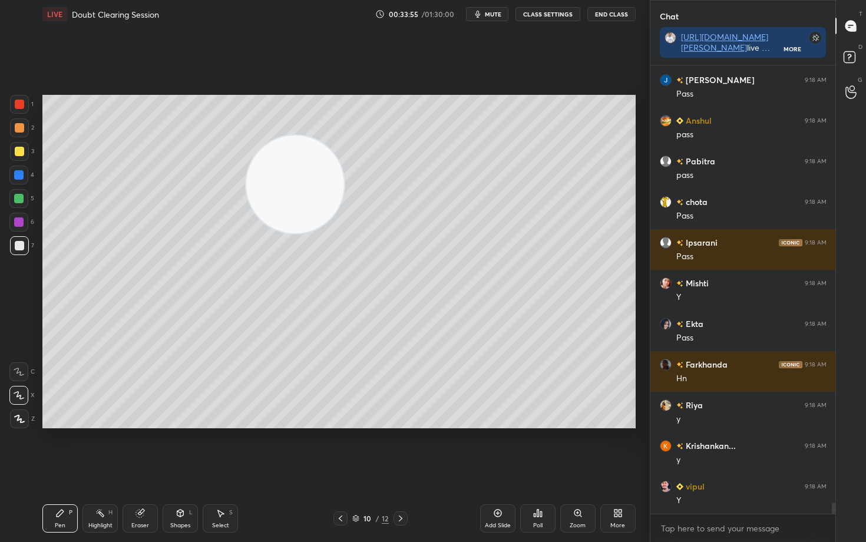
scroll to position [17943, 0]
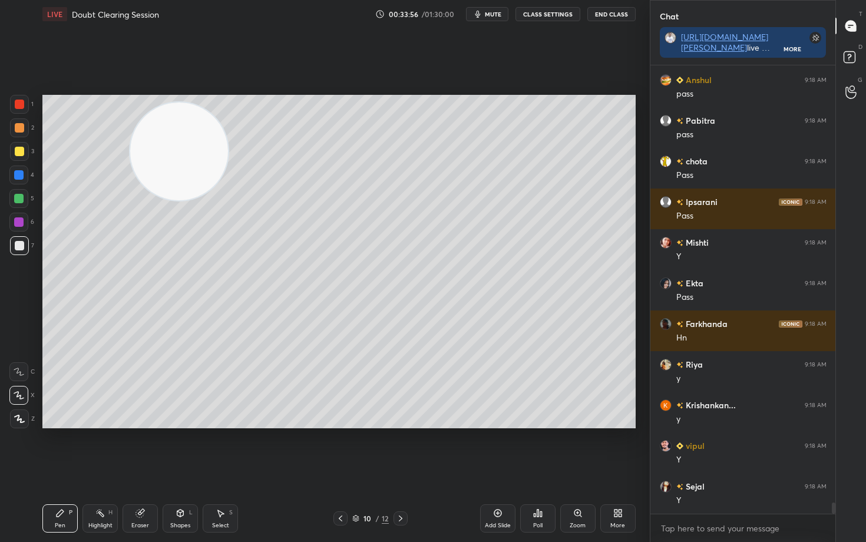
drag, startPoint x: 324, startPoint y: 195, endPoint x: 201, endPoint y: 151, distance: 130.7
click at [184, 155] on video at bounding box center [179, 152] width 98 height 98
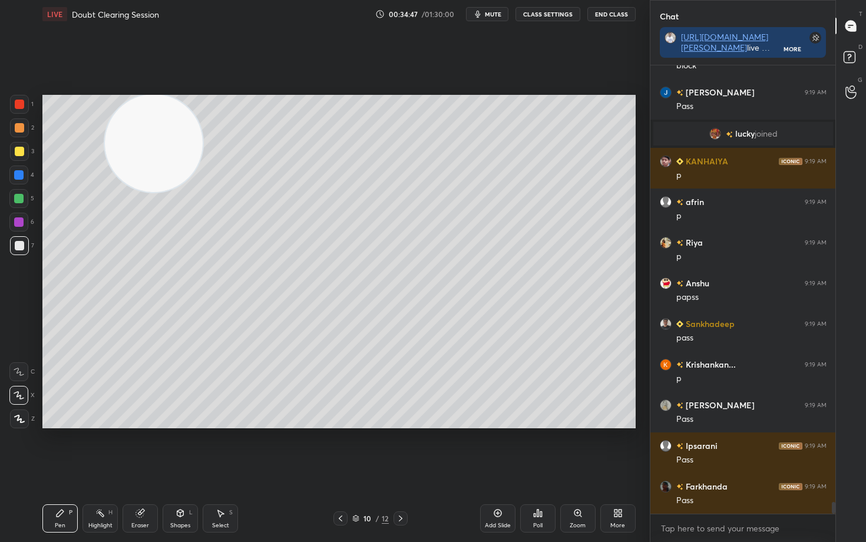
scroll to position [16558, 0]
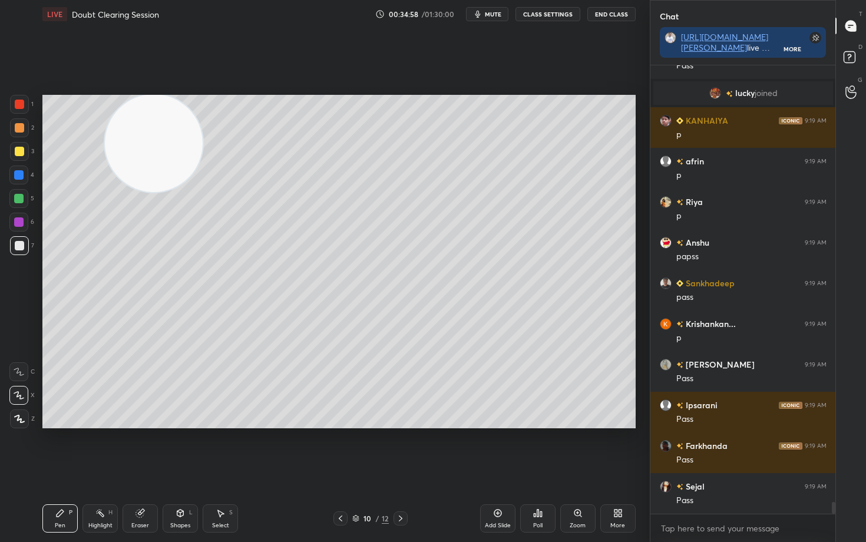
click at [22, 127] on div at bounding box center [19, 127] width 9 height 9
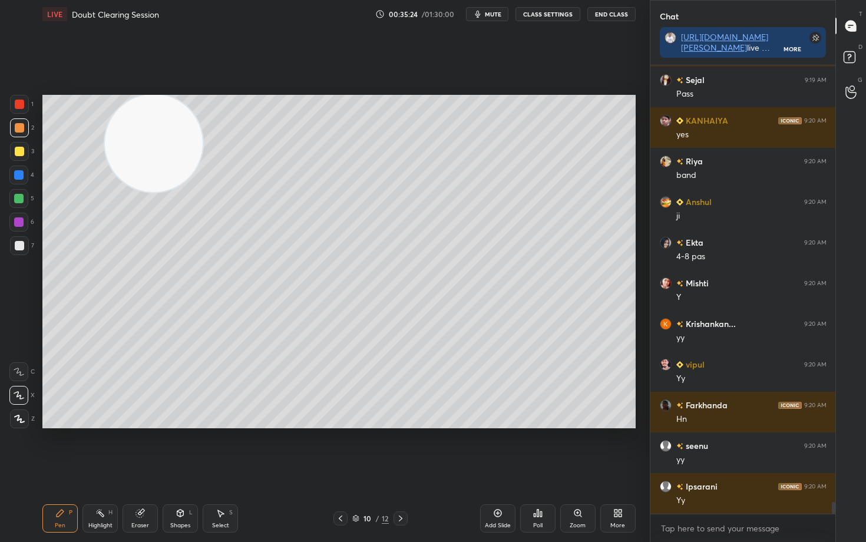
scroll to position [17006, 0]
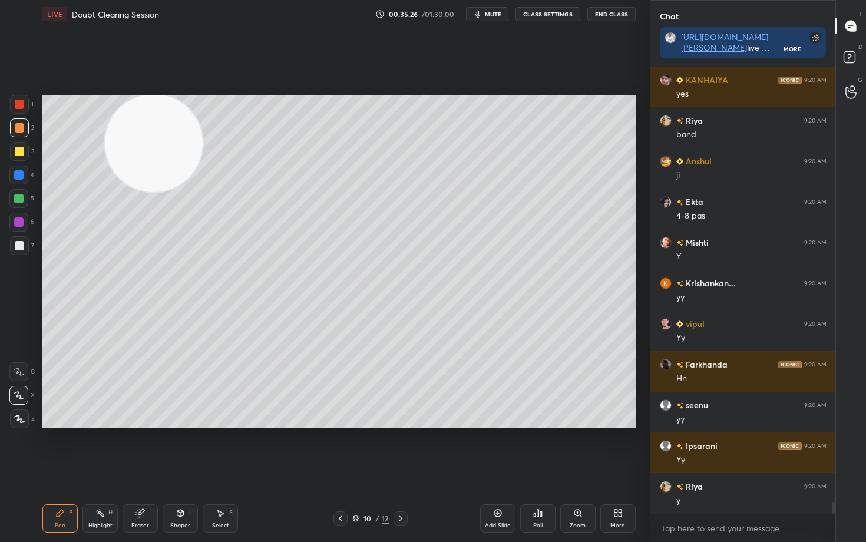
click at [16, 245] on div at bounding box center [19, 245] width 9 height 9
drag, startPoint x: 157, startPoint y: 154, endPoint x: 519, endPoint y: 133, distance: 362.5
click at [203, 137] on video at bounding box center [154, 143] width 98 height 98
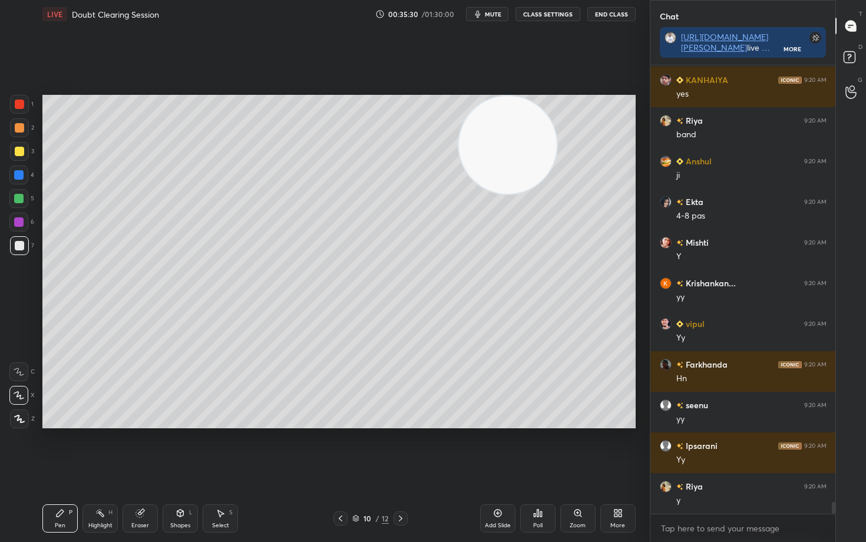
drag, startPoint x: 515, startPoint y: 158, endPoint x: 582, endPoint y: 128, distance: 73.4
click at [557, 129] on video at bounding box center [508, 145] width 98 height 98
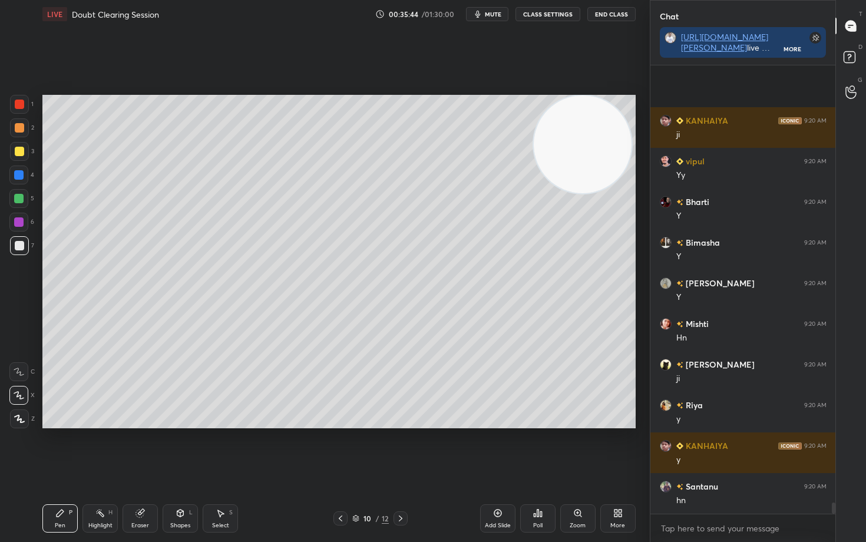
scroll to position [17575, 0]
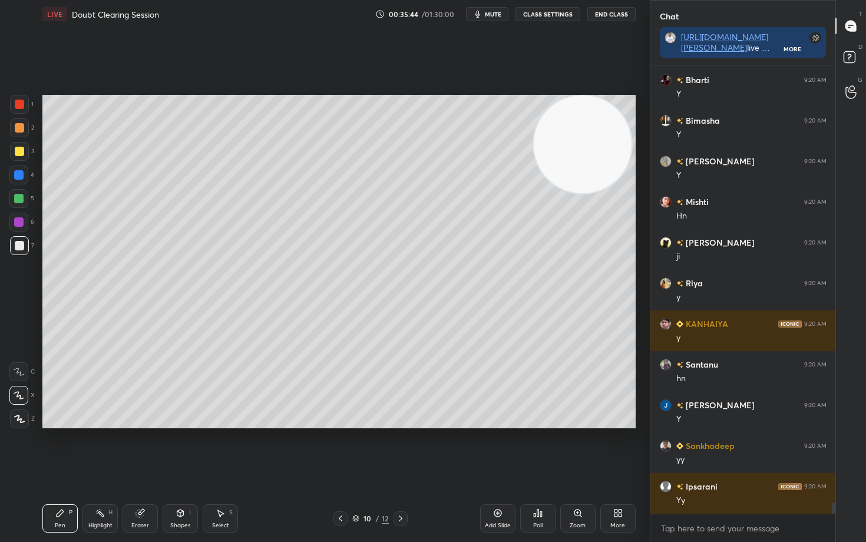
click at [497, 449] on icon at bounding box center [497, 513] width 9 height 9
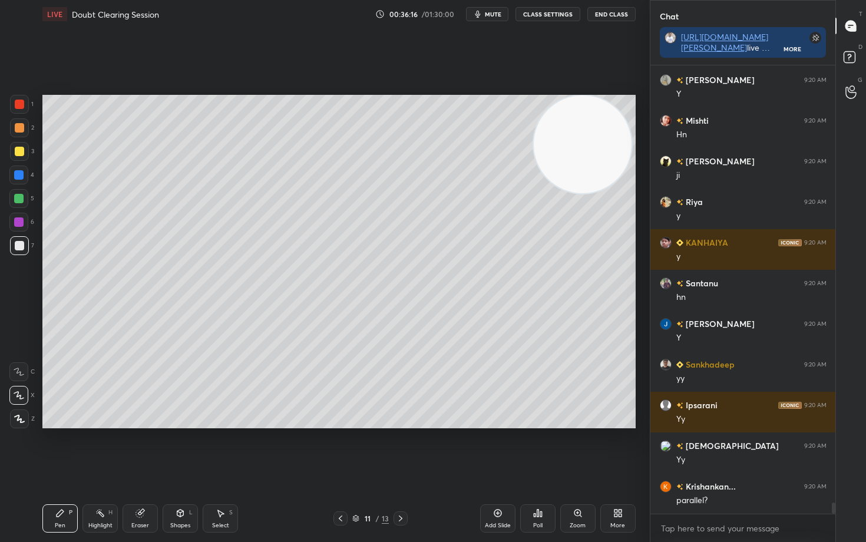
scroll to position [17697, 0]
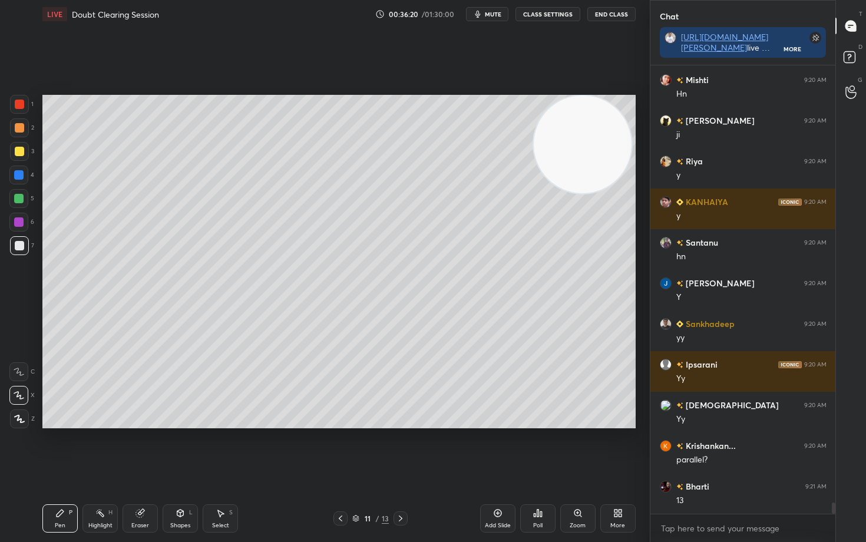
drag, startPoint x: 609, startPoint y: 203, endPoint x: 611, endPoint y: 289, distance: 86.7
click at [611, 193] on video at bounding box center [583, 144] width 98 height 98
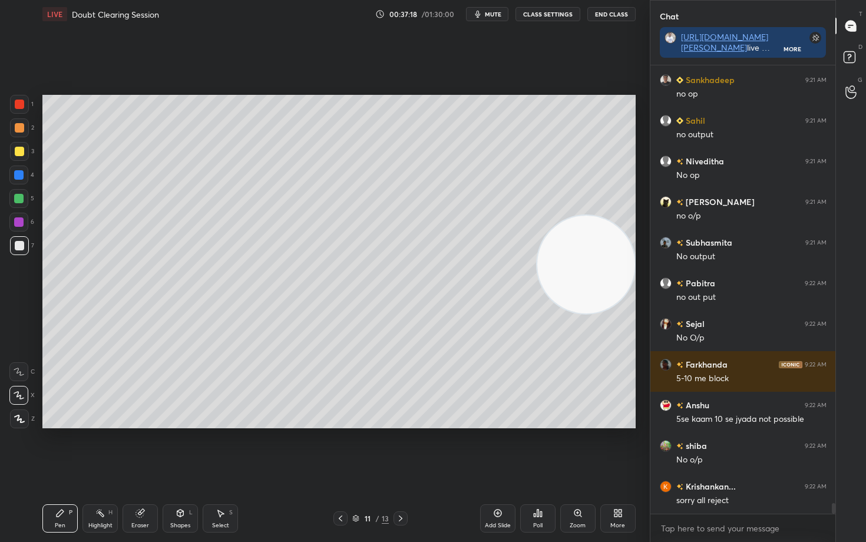
scroll to position [18795, 0]
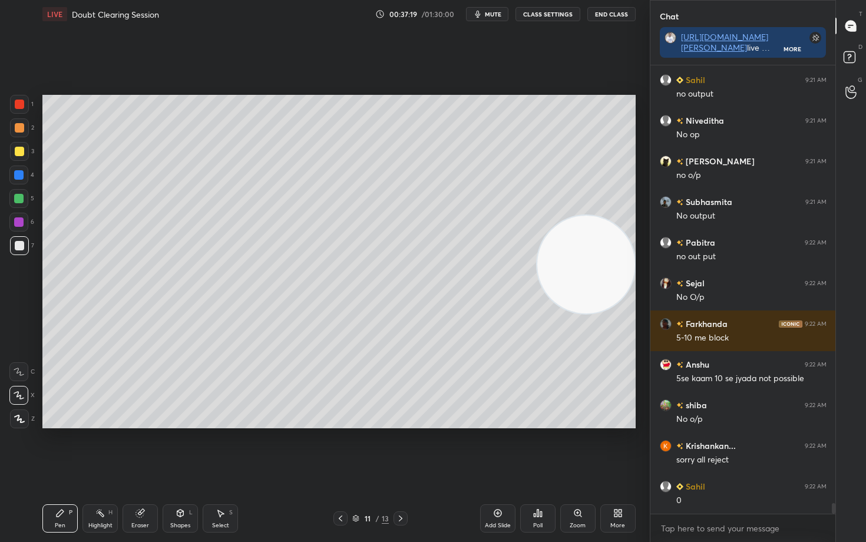
click at [19, 153] on div at bounding box center [19, 151] width 9 height 9
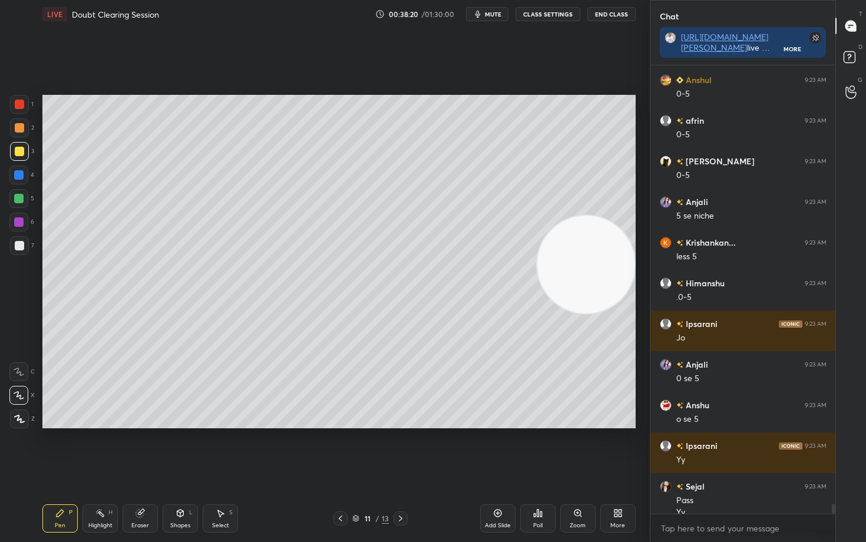
scroll to position [20189, 0]
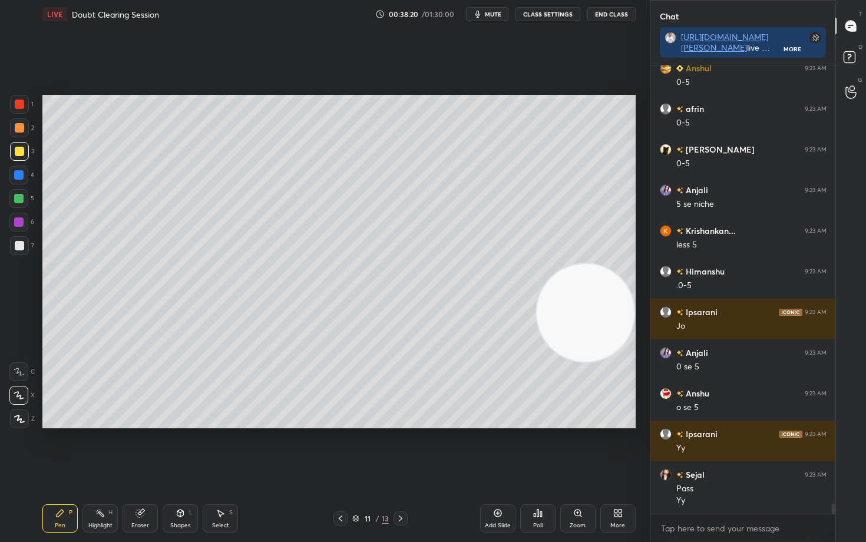
drag, startPoint x: 572, startPoint y: 251, endPoint x: 570, endPoint y: 315, distance: 64.3
click at [571, 315] on video at bounding box center [586, 313] width 98 height 98
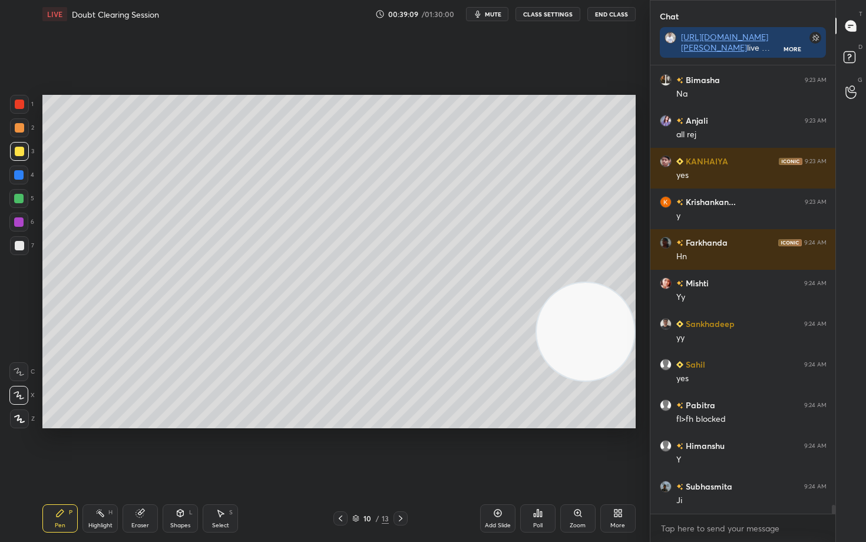
scroll to position [21694, 0]
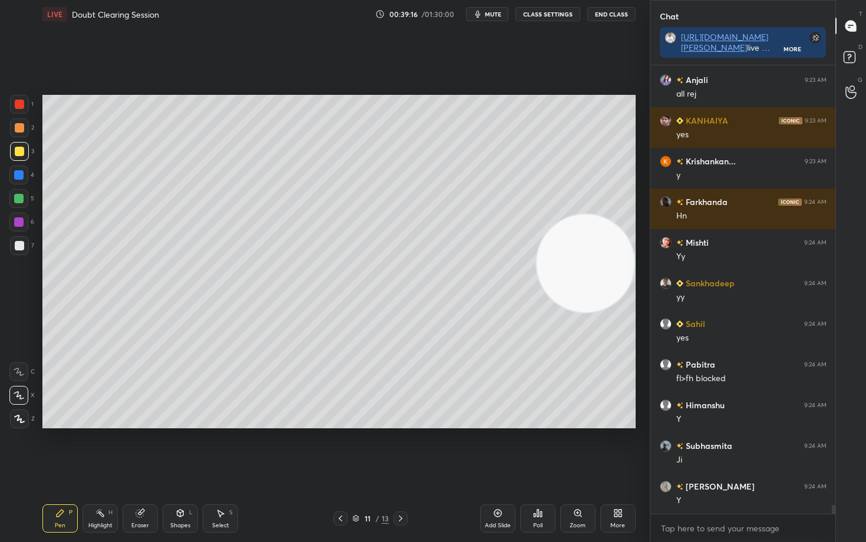
drag, startPoint x: 580, startPoint y: 345, endPoint x: 595, endPoint y: 192, distance: 153.4
click at [596, 215] on video at bounding box center [586, 264] width 98 height 98
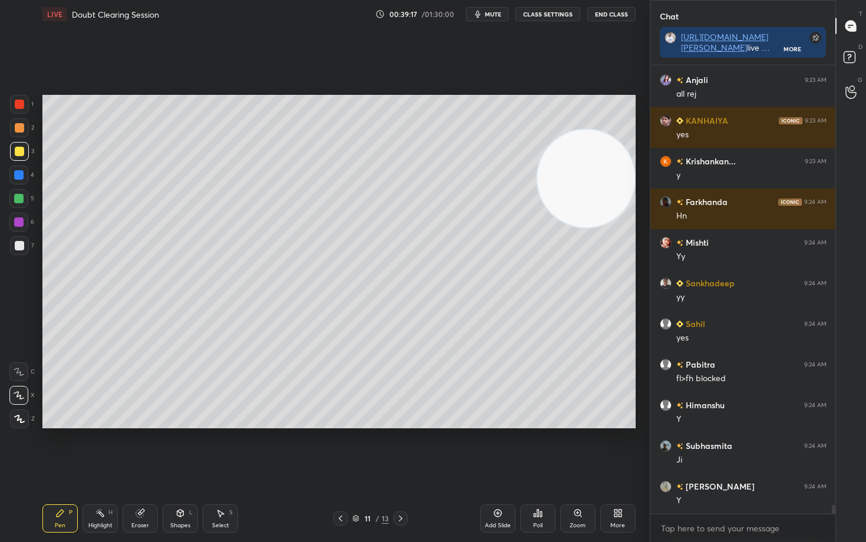
drag, startPoint x: 501, startPoint y: 517, endPoint x: 503, endPoint y: 509, distance: 7.9
click at [501, 449] on icon at bounding box center [497, 513] width 9 height 9
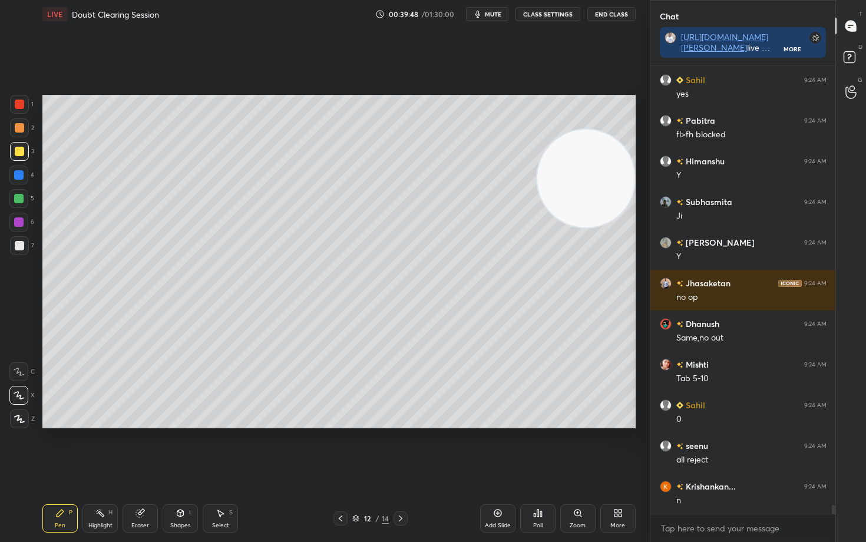
scroll to position [22020, 0]
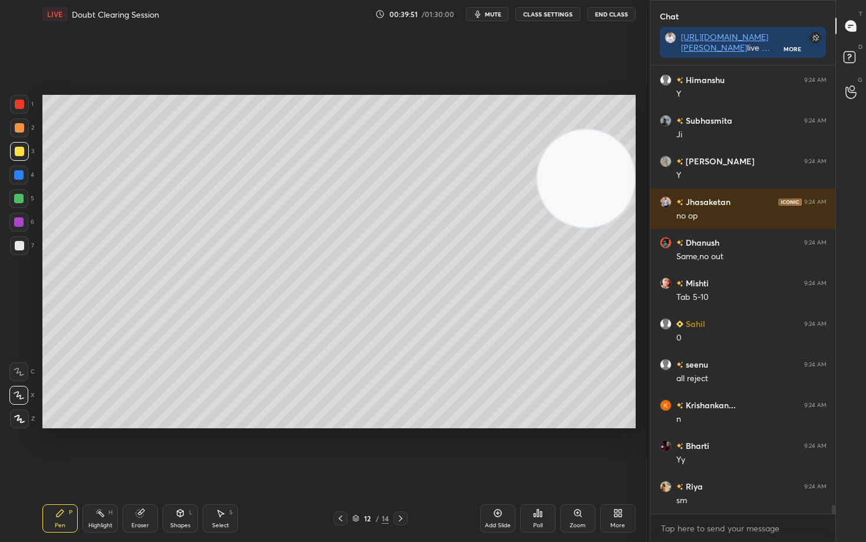
click at [18, 127] on div at bounding box center [19, 127] width 9 height 9
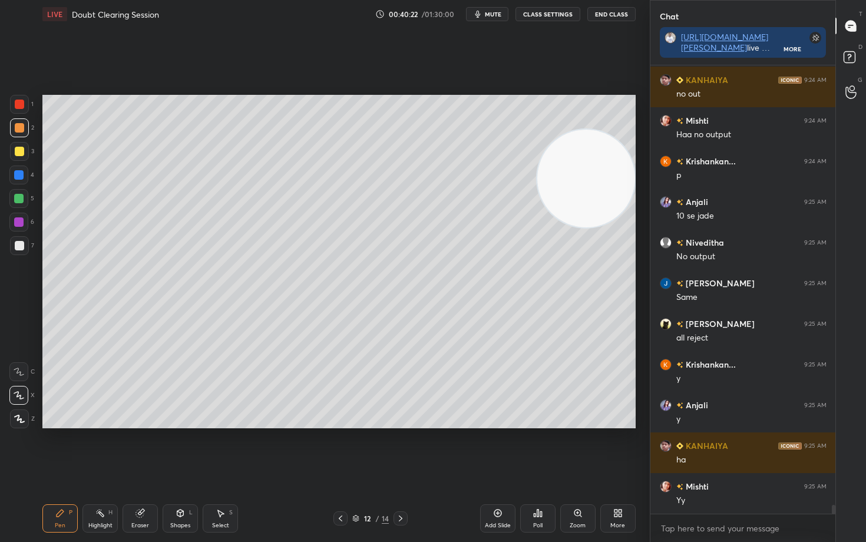
scroll to position [22630, 0]
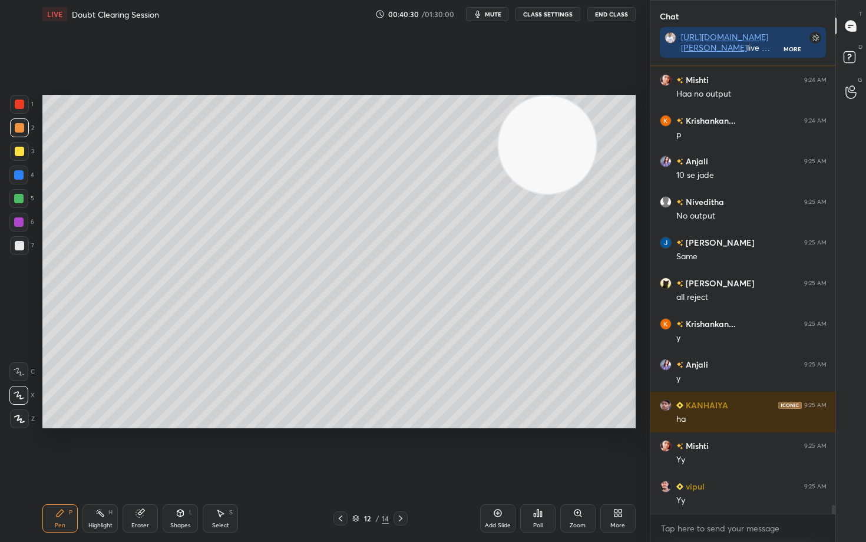
drag, startPoint x: 570, startPoint y: 151, endPoint x: 517, endPoint y: 143, distance: 53.1
click at [542, 140] on video at bounding box center [548, 145] width 98 height 98
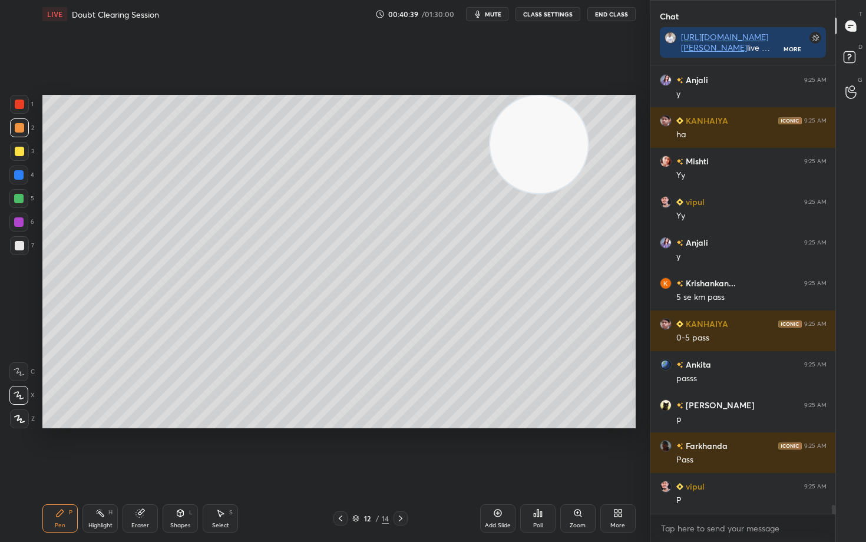
scroll to position [22955, 0]
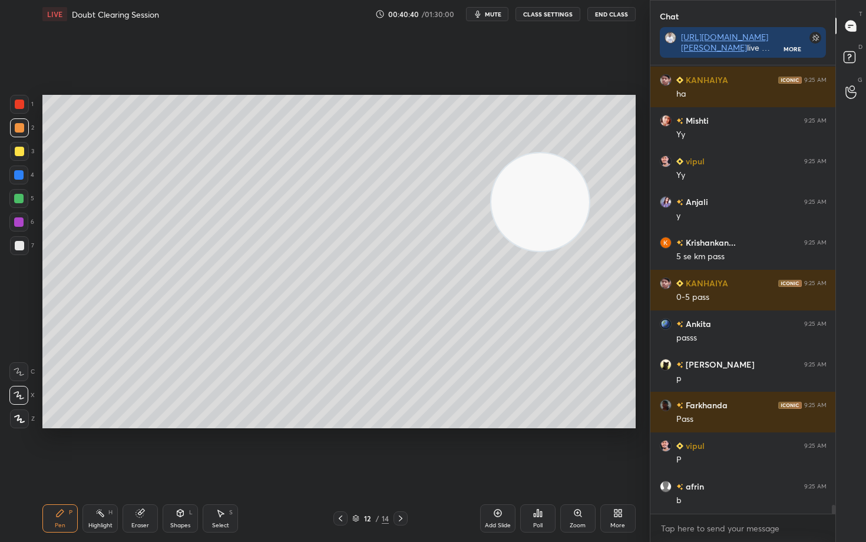
drag, startPoint x: 547, startPoint y: 195, endPoint x: 541, endPoint y: 328, distance: 133.9
click at [547, 251] on video at bounding box center [541, 202] width 98 height 98
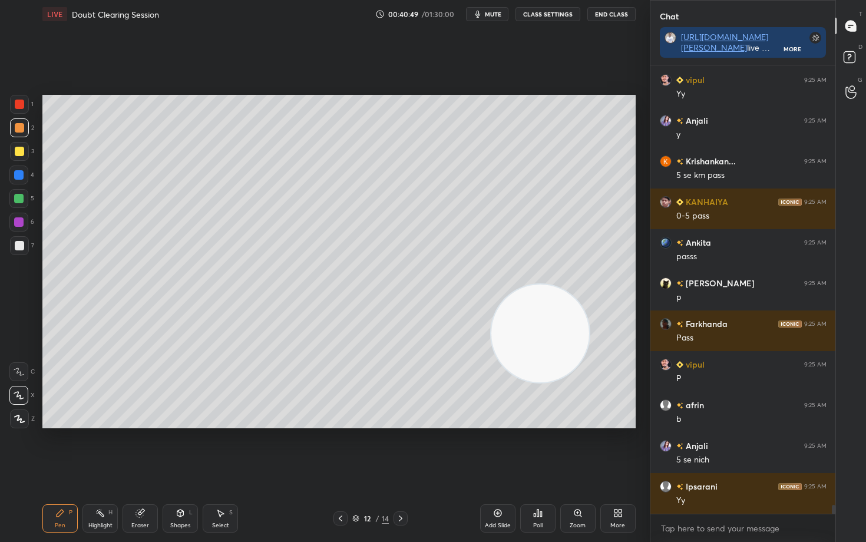
scroll to position [23077, 0]
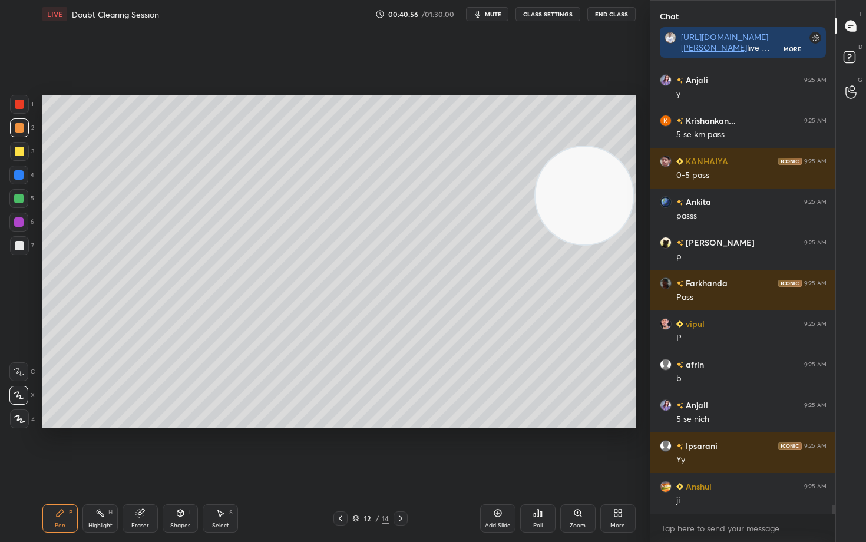
drag, startPoint x: 563, startPoint y: 275, endPoint x: 605, endPoint y: 150, distance: 131.2
click at [611, 166] on video at bounding box center [585, 196] width 98 height 98
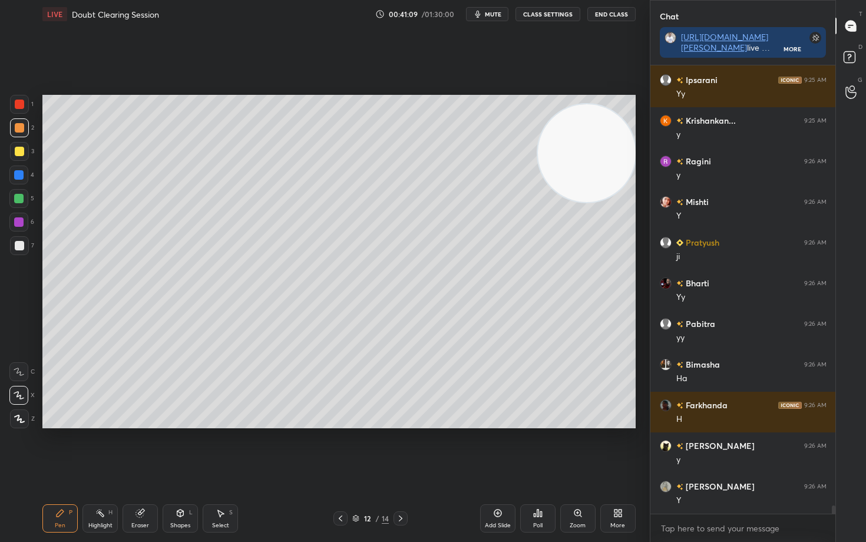
scroll to position [23646, 0]
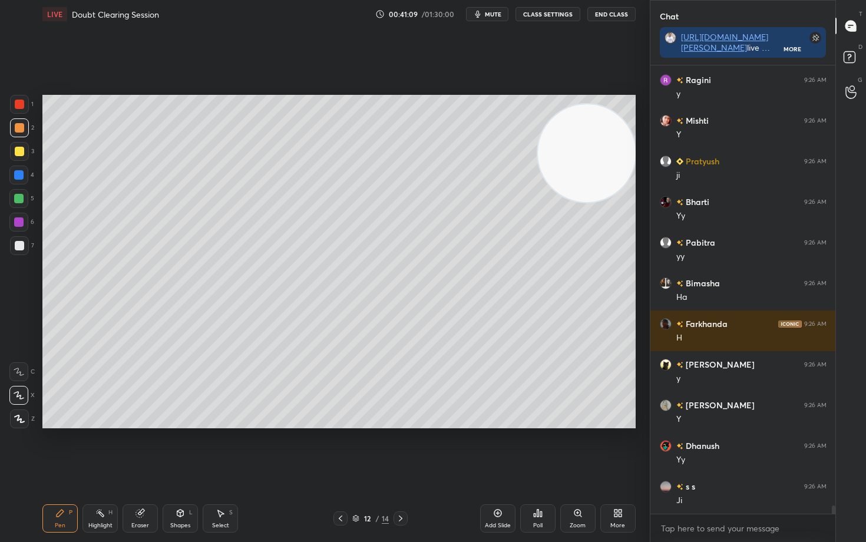
drag, startPoint x: 498, startPoint y: 515, endPoint x: 497, endPoint y: 508, distance: 6.5
click at [496, 449] on icon at bounding box center [497, 513] width 9 height 9
click at [24, 147] on div at bounding box center [19, 151] width 19 height 19
drag, startPoint x: 17, startPoint y: 245, endPoint x: 33, endPoint y: 243, distance: 16.5
click at [17, 245] on div at bounding box center [19, 245] width 9 height 9
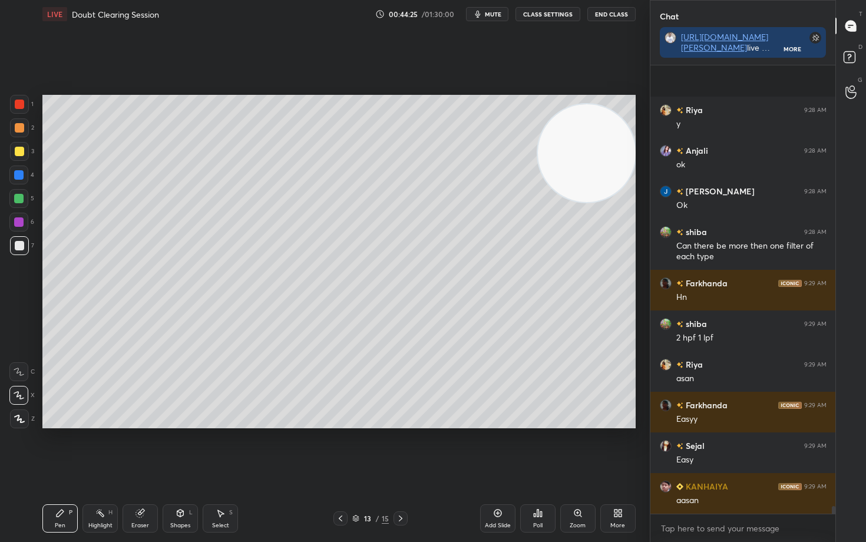
scroll to position [25934, 0]
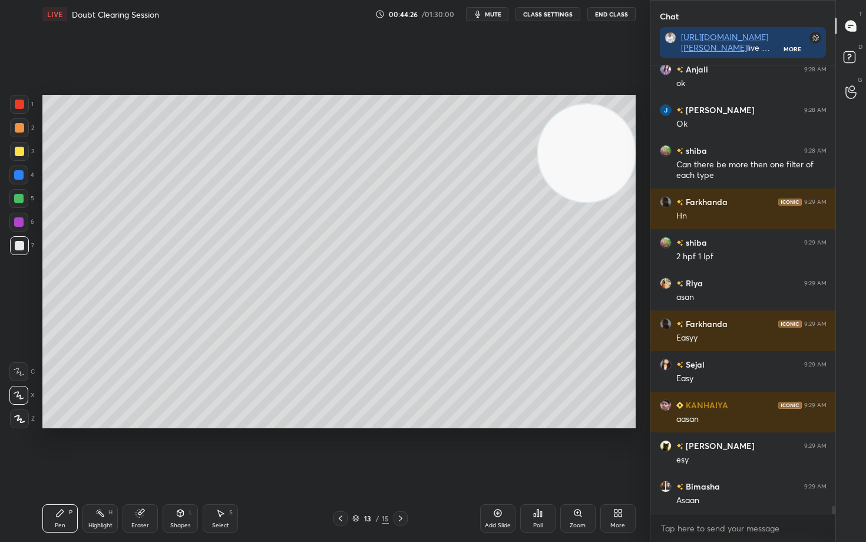
click at [492, 449] on div "Add Slide" at bounding box center [497, 519] width 35 height 28
drag, startPoint x: 578, startPoint y: 159, endPoint x: 592, endPoint y: 114, distance: 47.0
click at [589, 136] on video at bounding box center [587, 153] width 98 height 98
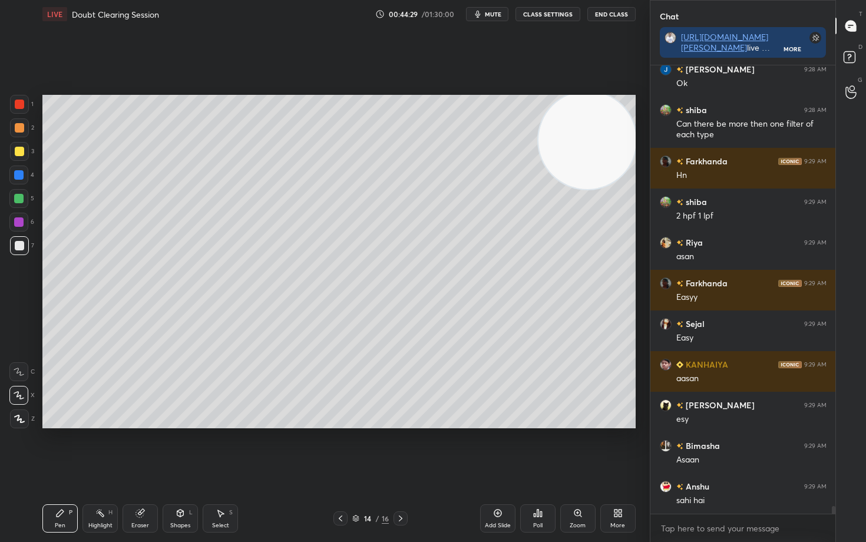
click at [18, 149] on div at bounding box center [19, 151] width 9 height 9
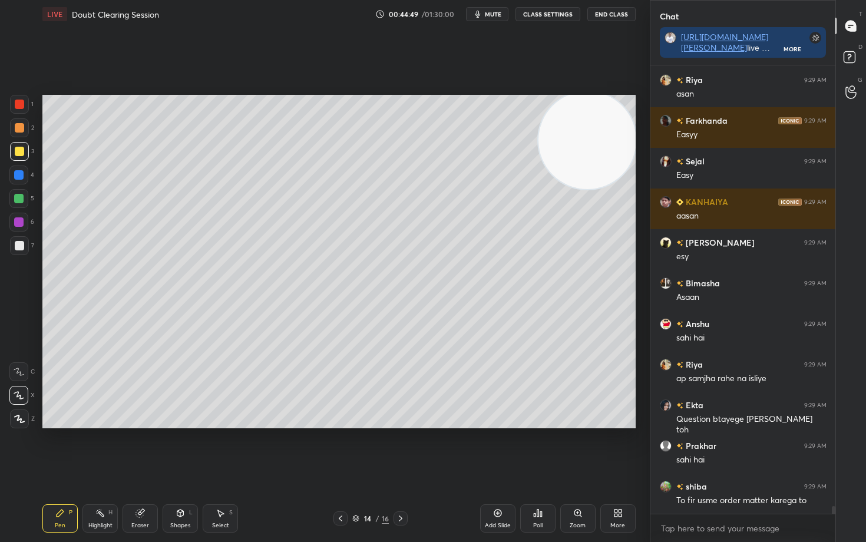
scroll to position [26178, 0]
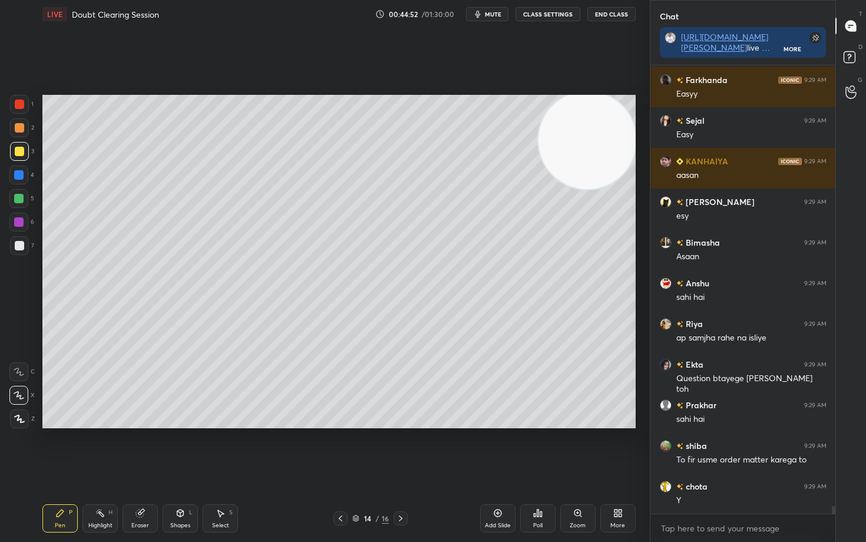
click at [21, 243] on div at bounding box center [19, 245] width 9 height 9
drag, startPoint x: 615, startPoint y: 147, endPoint x: 600, endPoint y: 327, distance: 180.4
click at [602, 194] on video at bounding box center [586, 145] width 98 height 98
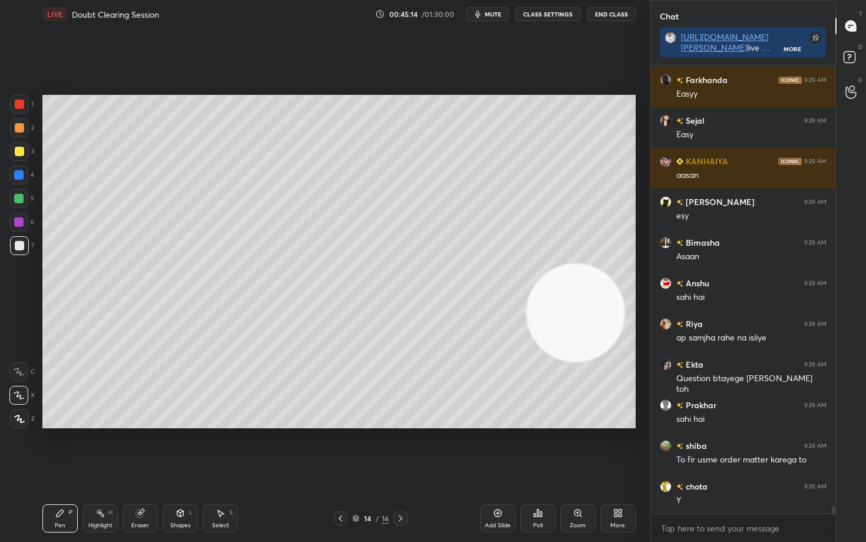
click at [19, 152] on div at bounding box center [19, 151] width 9 height 9
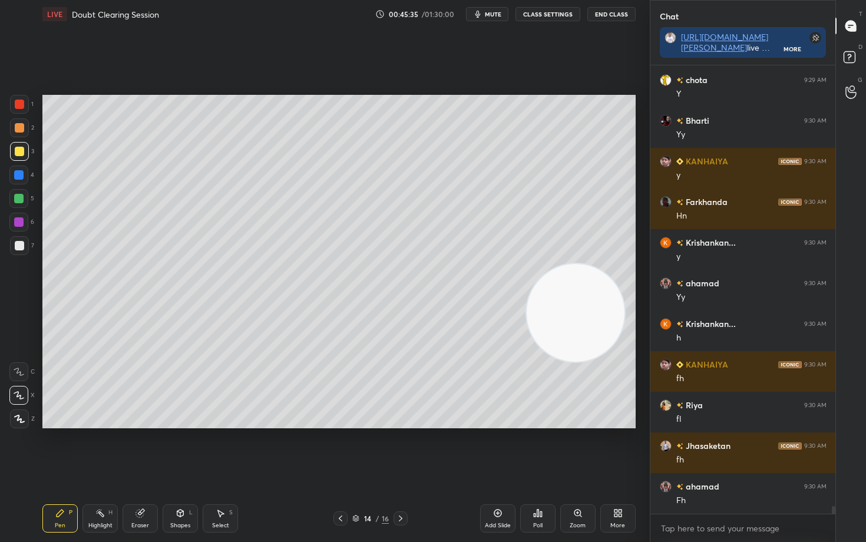
scroll to position [26748, 0]
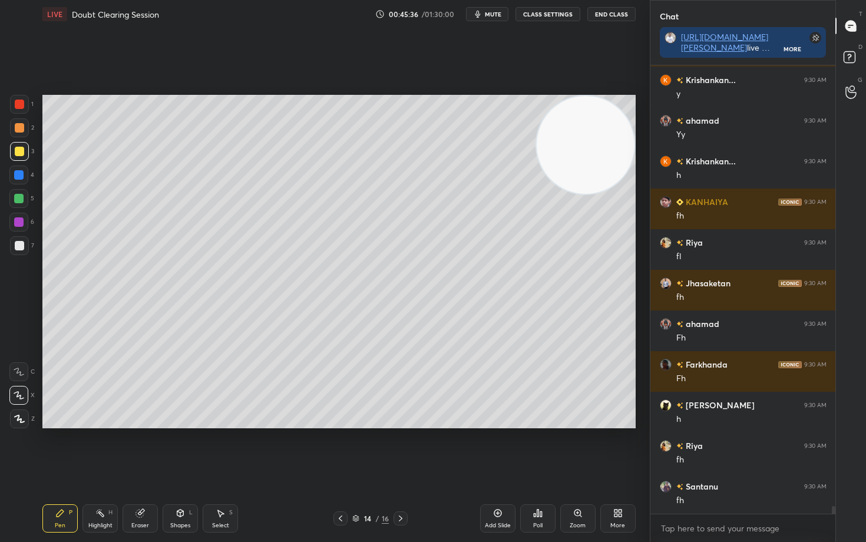
drag, startPoint x: 589, startPoint y: 255, endPoint x: 592, endPoint y: 140, distance: 115.0
click at [602, 140] on video at bounding box center [586, 145] width 98 height 98
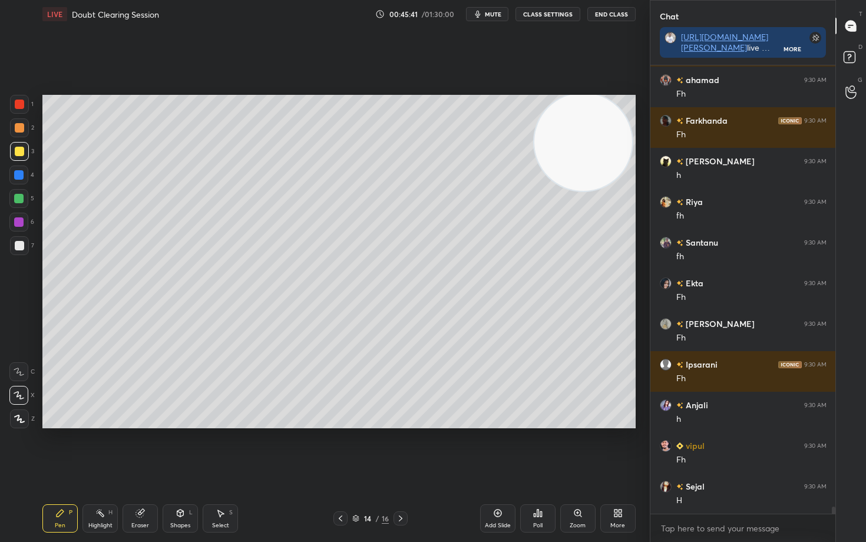
scroll to position [27032, 0]
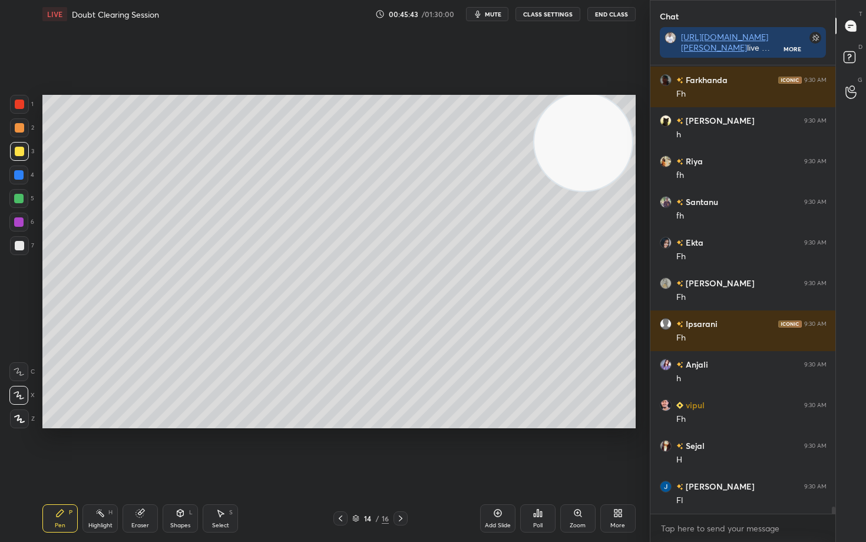
click at [24, 246] on div at bounding box center [19, 245] width 19 height 19
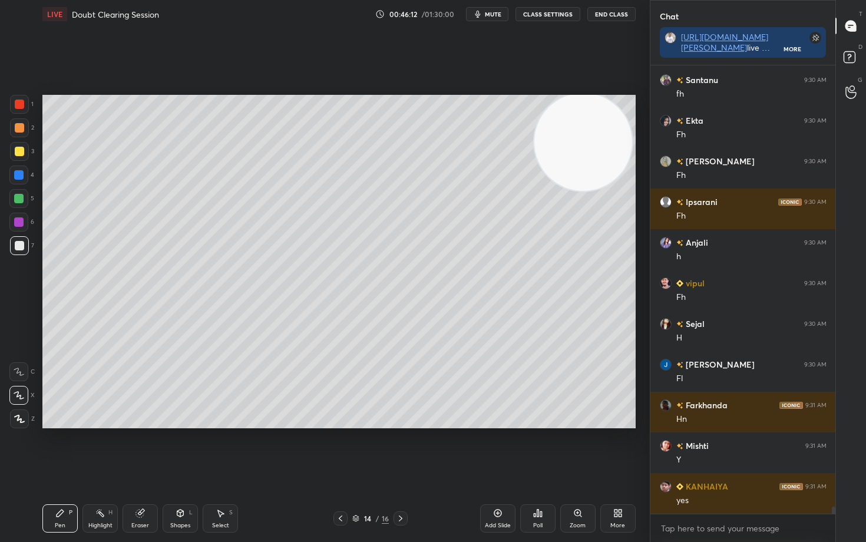
scroll to position [27195, 0]
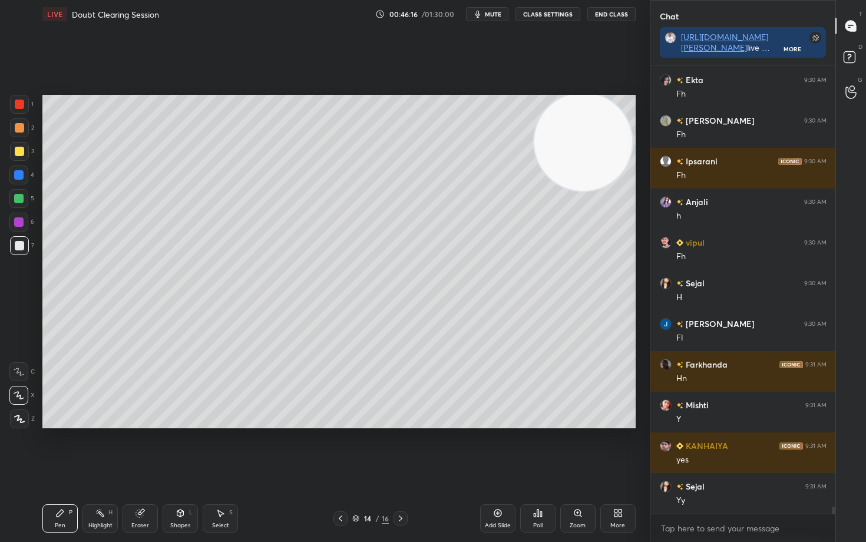
drag, startPoint x: 496, startPoint y: 518, endPoint x: 500, endPoint y: 506, distance: 12.3
click at [495, 449] on div "Add Slide" at bounding box center [497, 519] width 35 height 28
drag, startPoint x: 14, startPoint y: 149, endPoint x: 35, endPoint y: 147, distance: 20.7
click at [15, 149] on div at bounding box center [19, 151] width 19 height 19
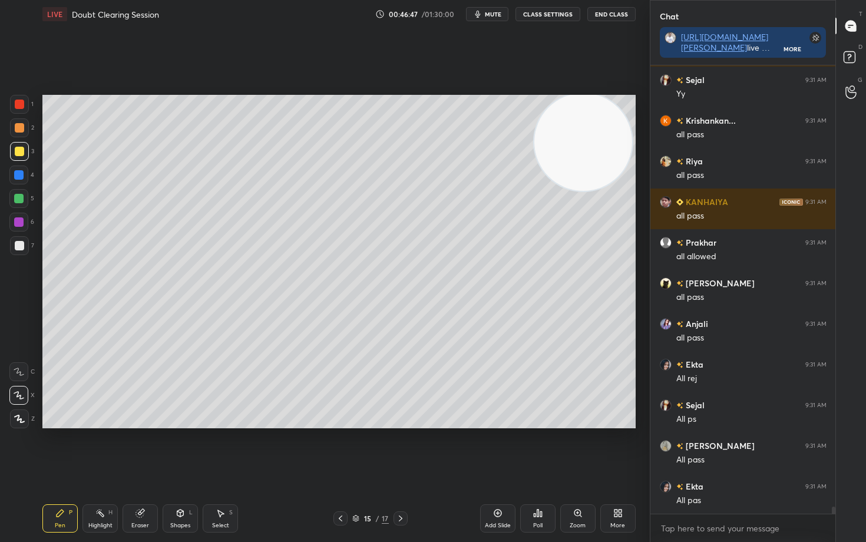
scroll to position [27643, 0]
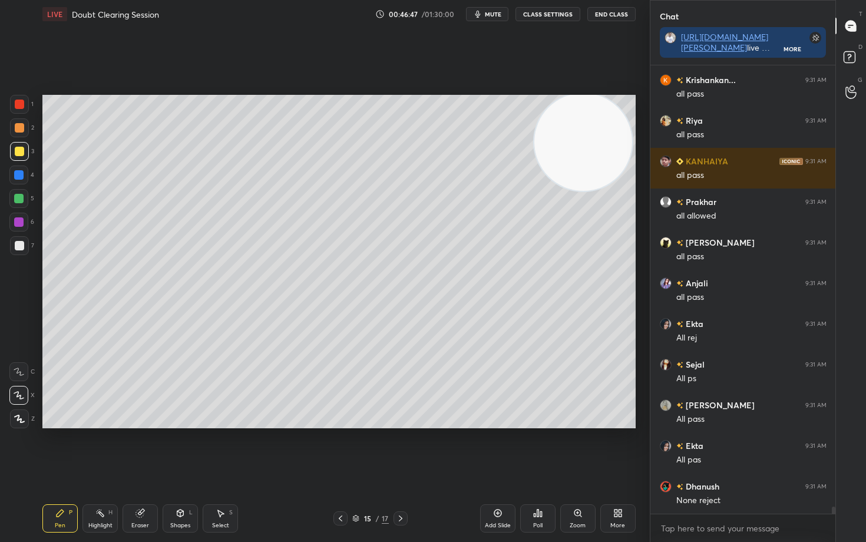
click at [499, 449] on icon at bounding box center [497, 513] width 9 height 9
drag, startPoint x: 18, startPoint y: 238, endPoint x: 24, endPoint y: 242, distance: 6.9
click at [19, 240] on div at bounding box center [19, 245] width 19 height 19
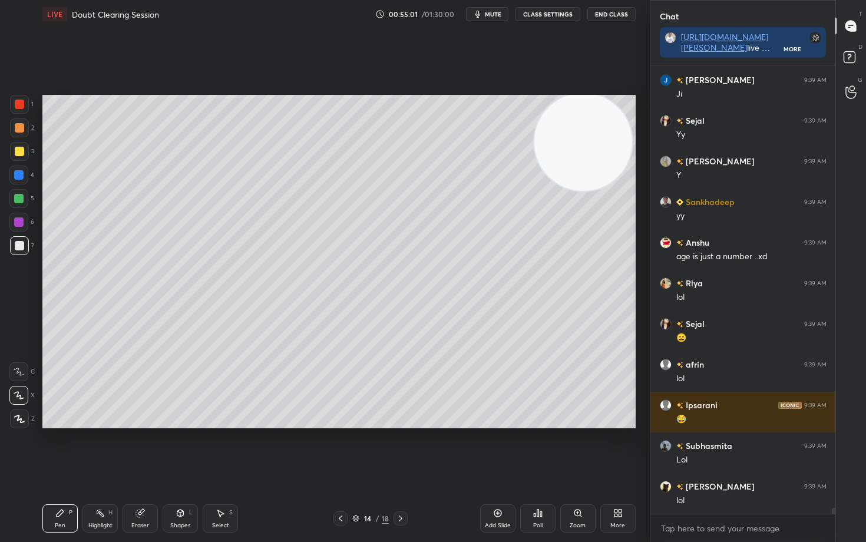
scroll to position [35419, 0]
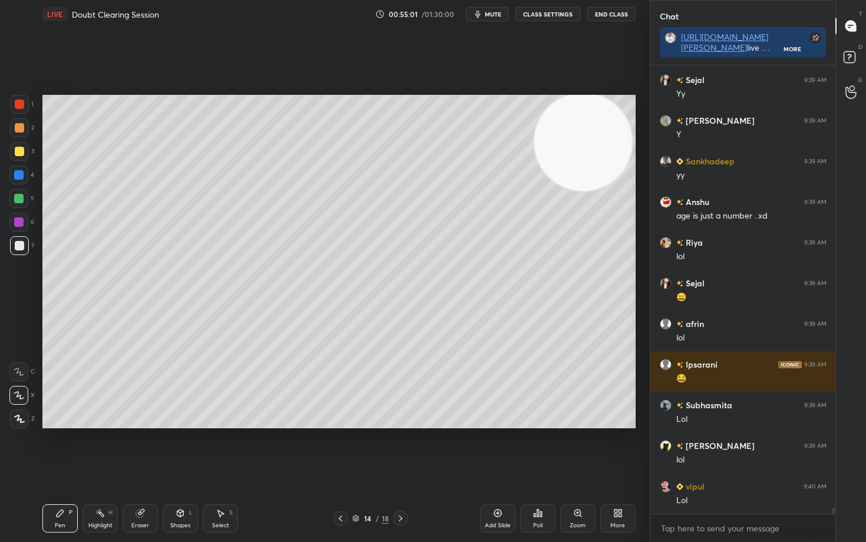
click at [18, 128] on div at bounding box center [19, 127] width 9 height 9
drag, startPoint x: 589, startPoint y: 158, endPoint x: 607, endPoint y: 134, distance: 29.5
click at [608, 136] on video at bounding box center [584, 145] width 98 height 98
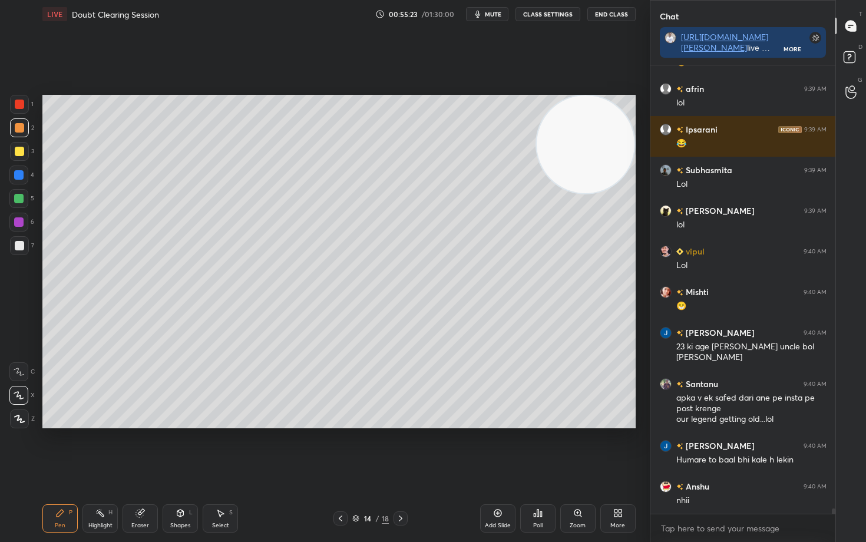
scroll to position [35694, 0]
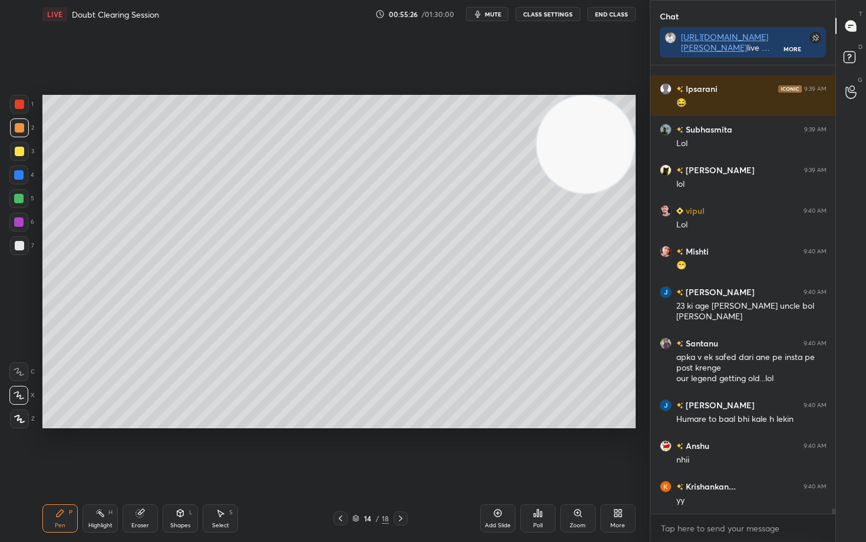
click at [20, 246] on div at bounding box center [19, 245] width 9 height 9
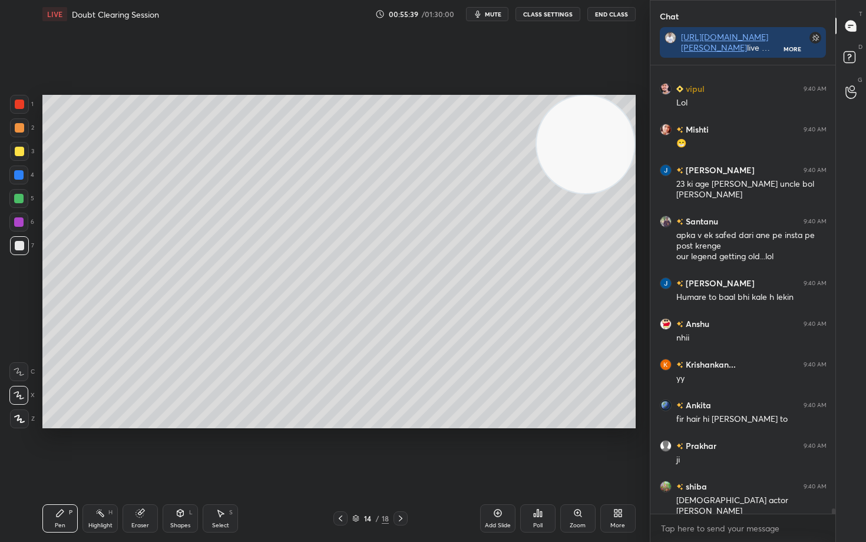
scroll to position [35857, 0]
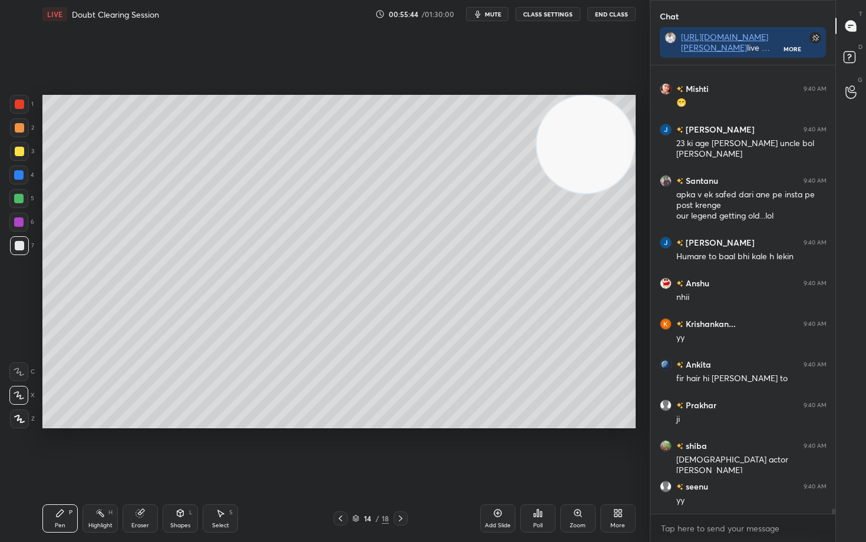
click at [497, 449] on icon at bounding box center [497, 513] width 9 height 9
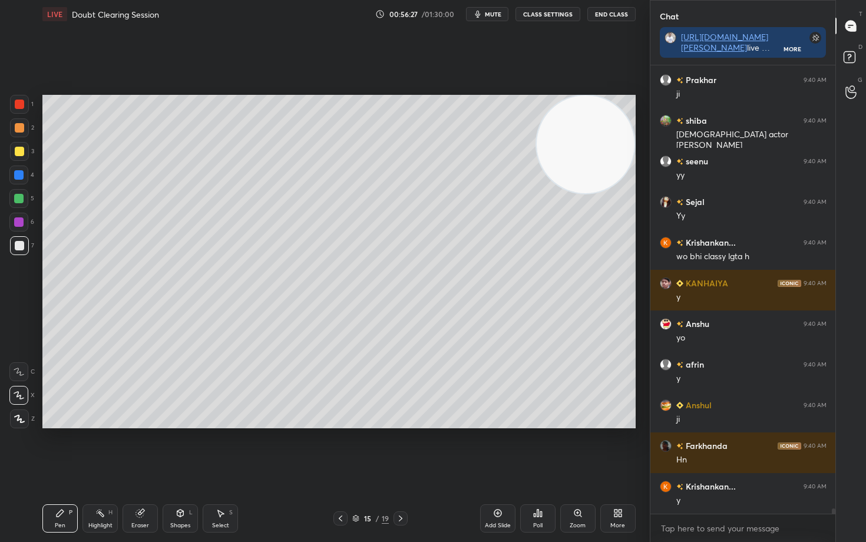
scroll to position [36223, 0]
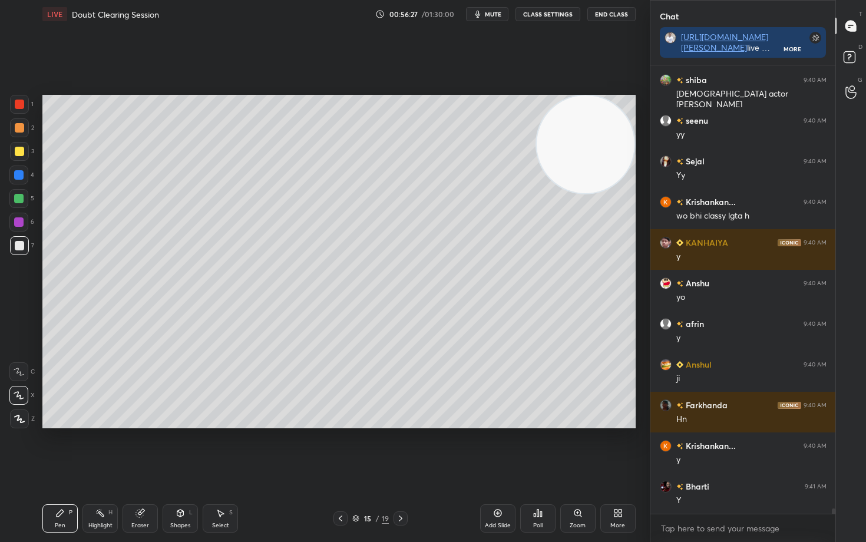
drag, startPoint x: 19, startPoint y: 153, endPoint x: 40, endPoint y: 179, distance: 33.5
click at [19, 155] on div at bounding box center [19, 151] width 9 height 9
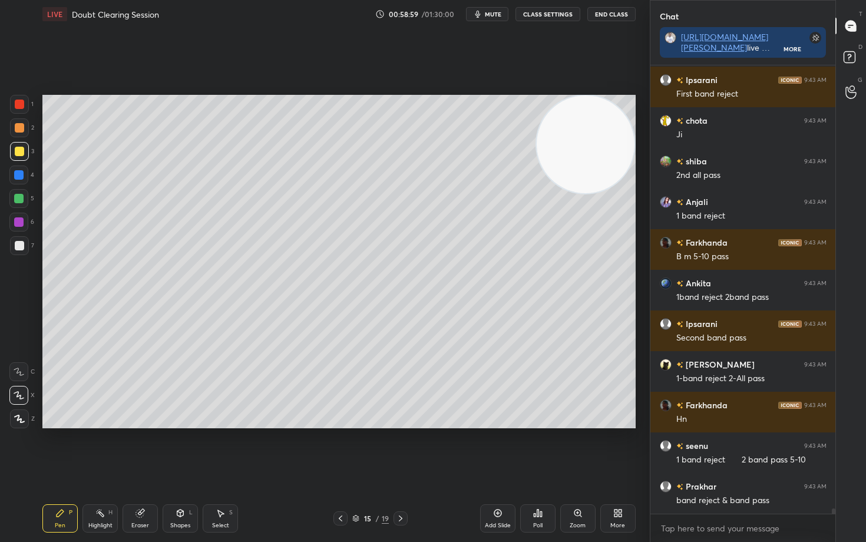
scroll to position [37272, 0]
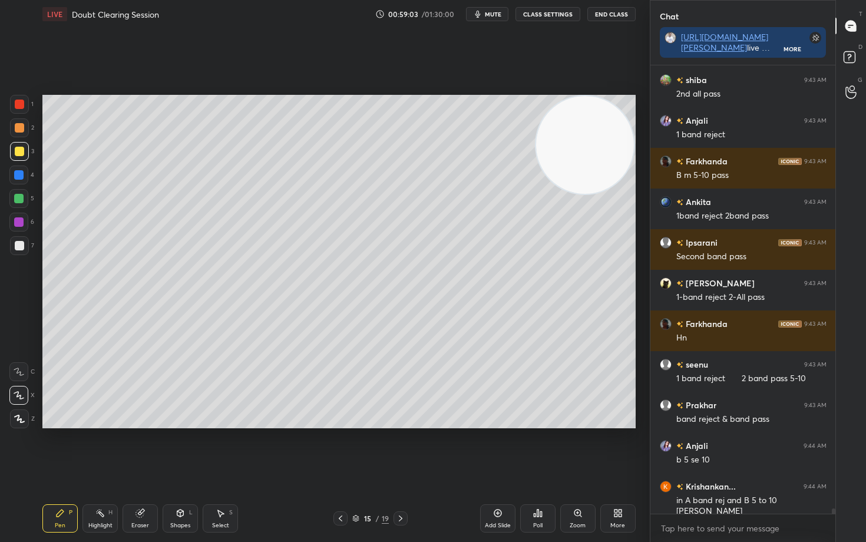
drag, startPoint x: 588, startPoint y: 150, endPoint x: 580, endPoint y: 330, distance: 180.5
click at [587, 194] on video at bounding box center [585, 145] width 98 height 98
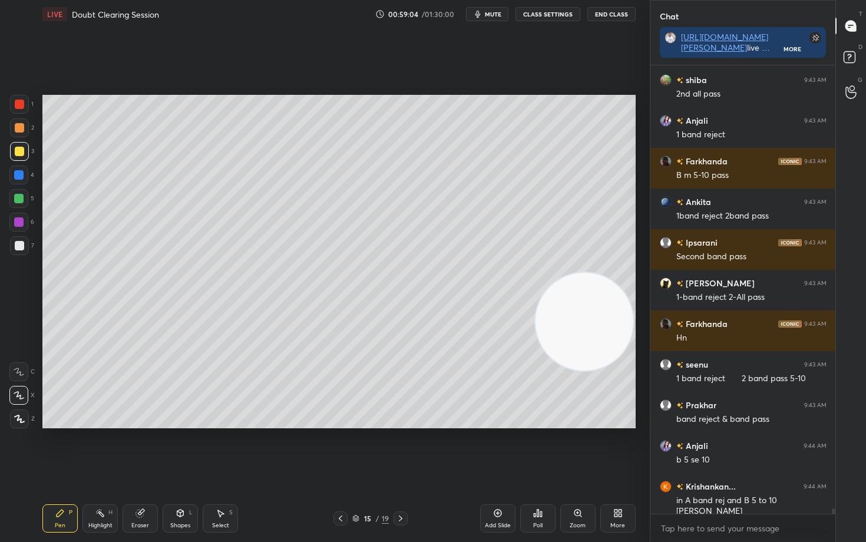
scroll to position [37312, 0]
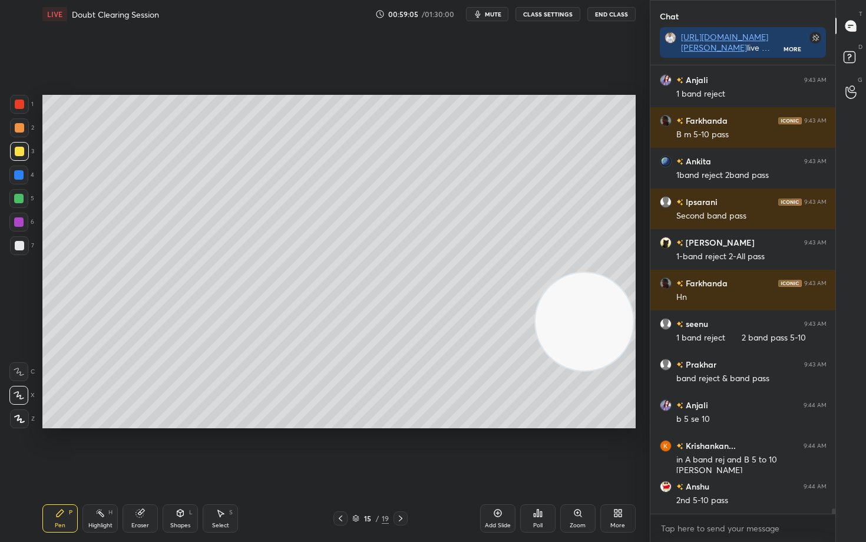
click at [20, 103] on div at bounding box center [19, 104] width 9 height 9
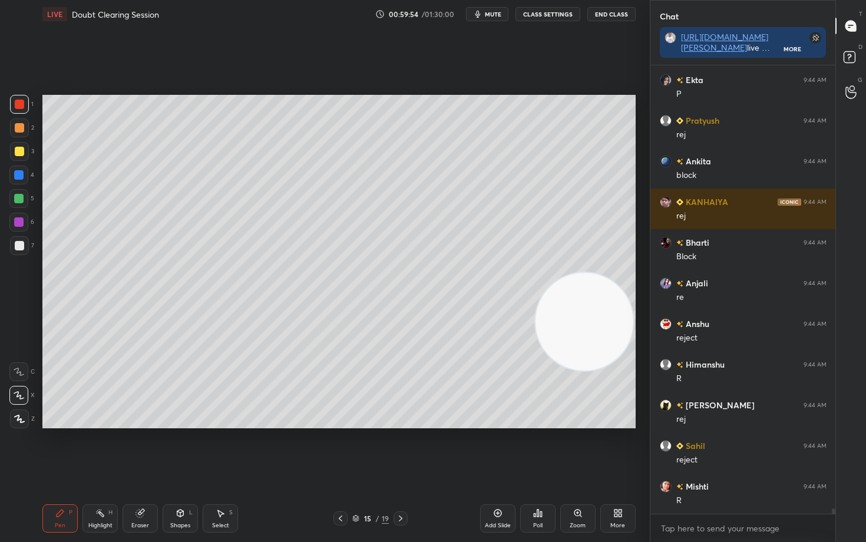
scroll to position [38706, 0]
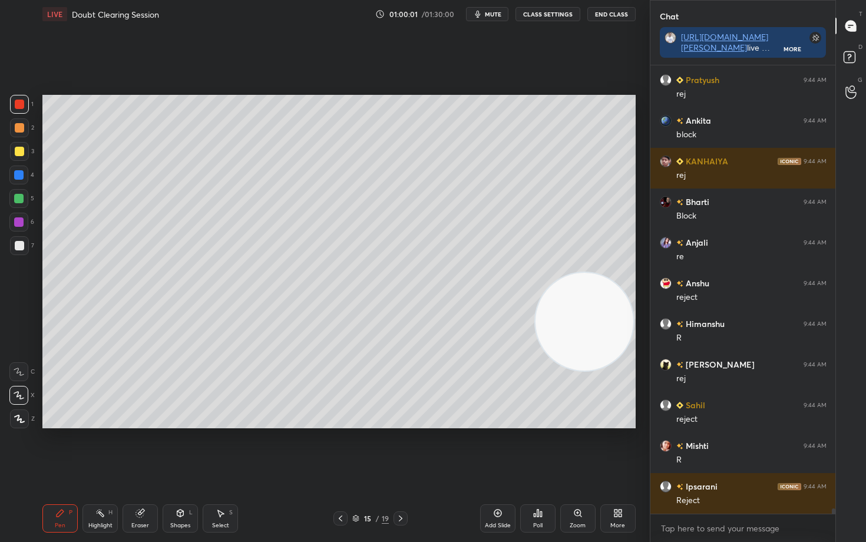
drag, startPoint x: 579, startPoint y: 341, endPoint x: 580, endPoint y: 400, distance: 59.0
click at [579, 371] on video at bounding box center [585, 322] width 98 height 98
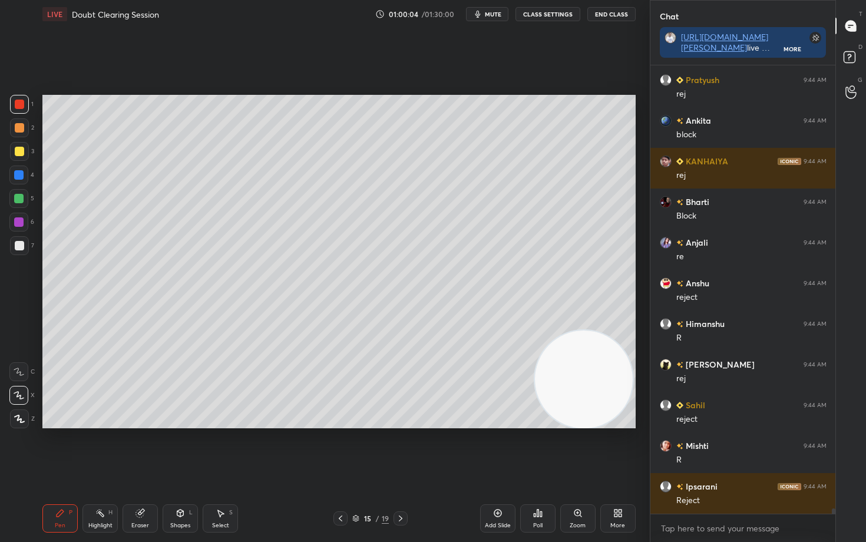
drag, startPoint x: 15, startPoint y: 150, endPoint x: 37, endPoint y: 138, distance: 24.8
click at [15, 150] on div at bounding box center [19, 151] width 9 height 9
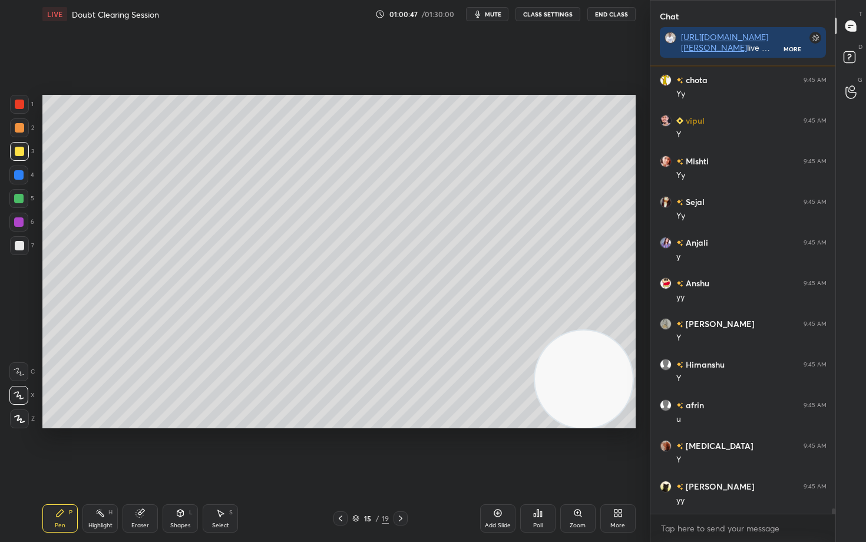
scroll to position [39478, 0]
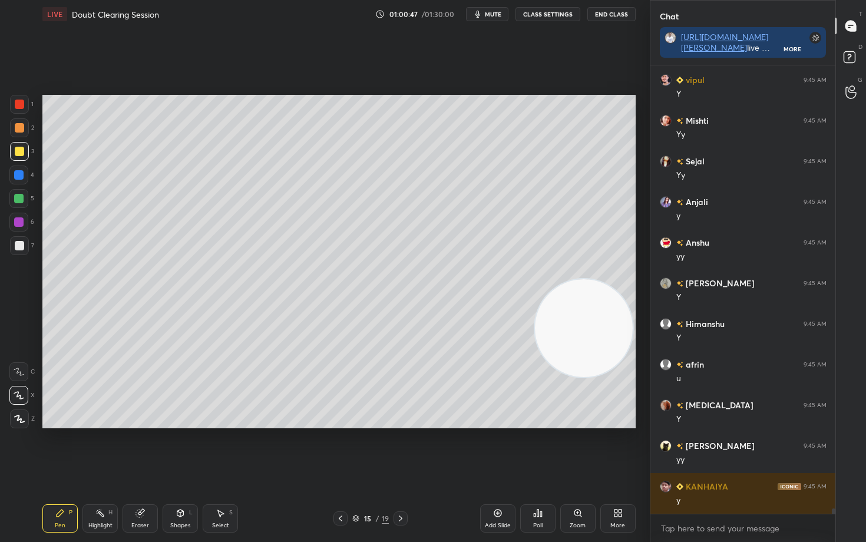
drag, startPoint x: 588, startPoint y: 375, endPoint x: 590, endPoint y: 104, distance: 270.5
click at [605, 279] on video at bounding box center [584, 328] width 98 height 98
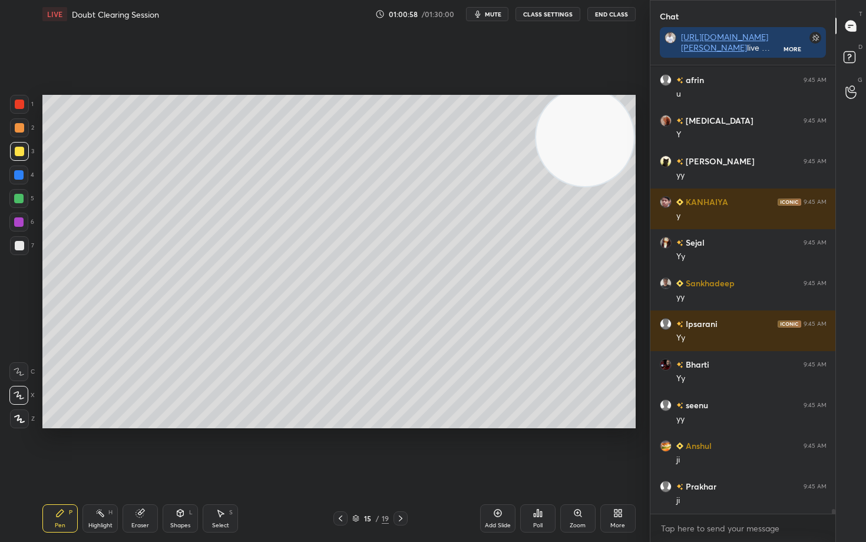
scroll to position [39844, 0]
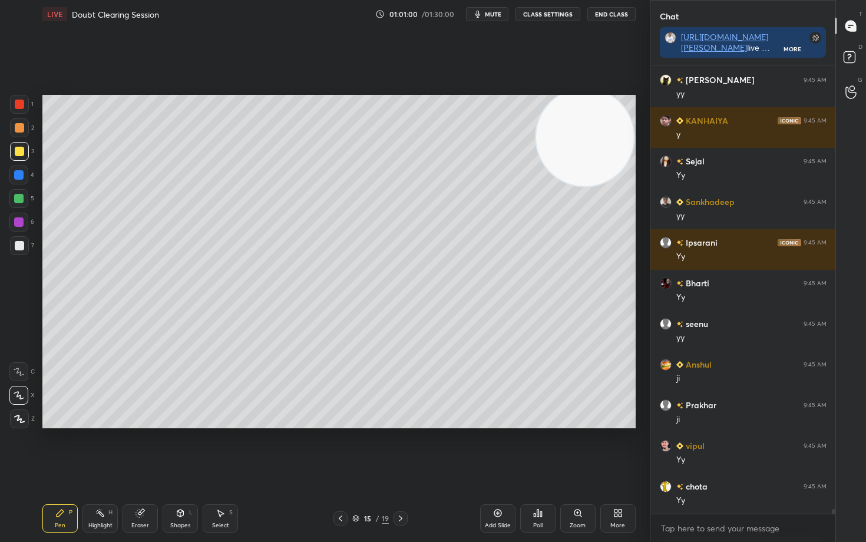
click at [19, 243] on div at bounding box center [19, 245] width 9 height 9
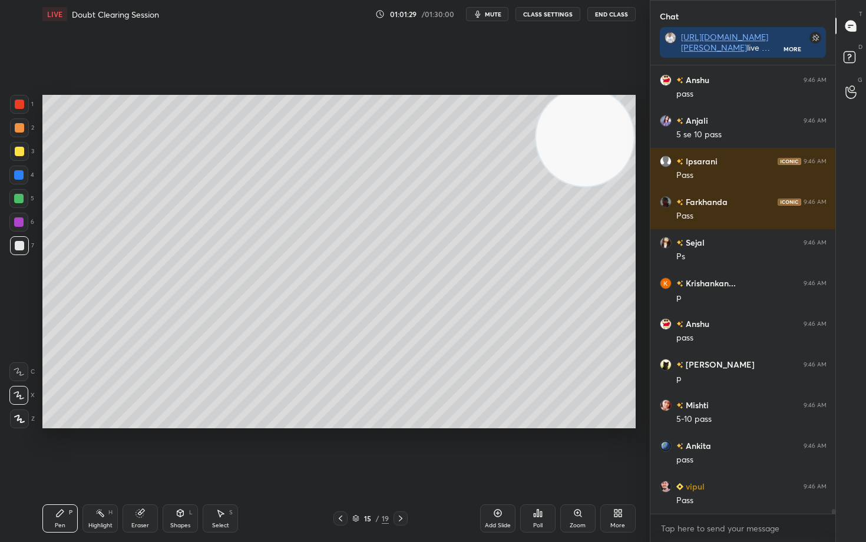
scroll to position [40658, 0]
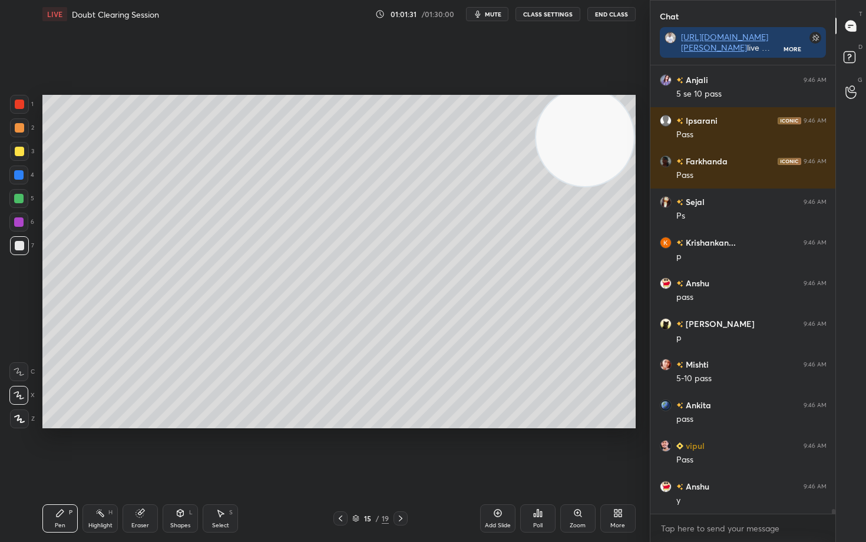
drag, startPoint x: 19, startPoint y: 152, endPoint x: 35, endPoint y: 177, distance: 29.9
click at [19, 153] on div at bounding box center [19, 151] width 9 height 9
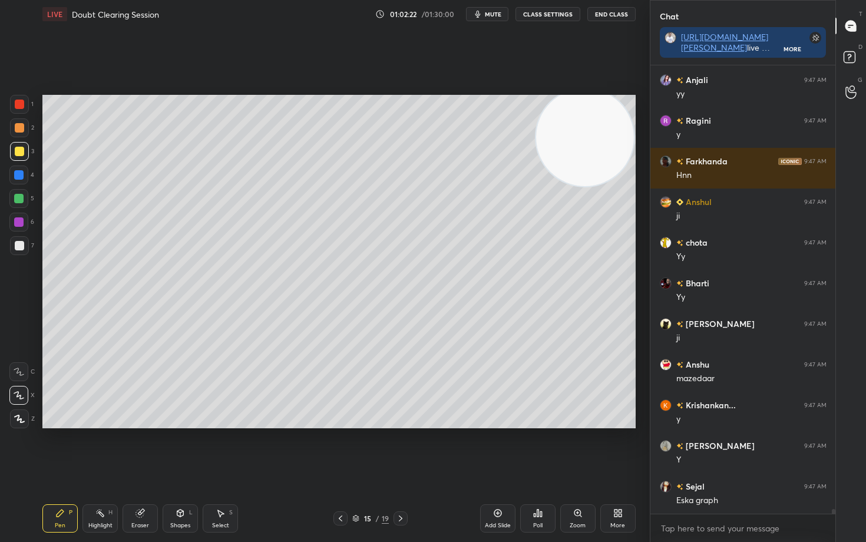
scroll to position [41797, 0]
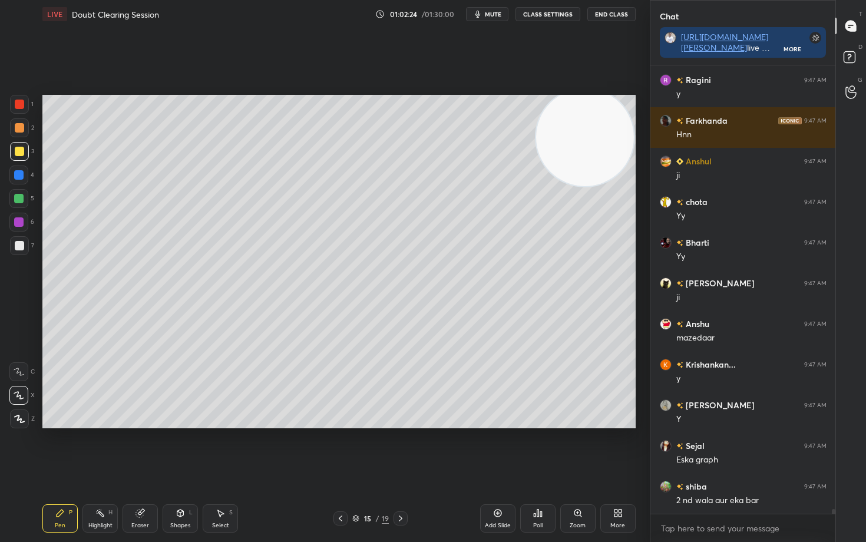
click at [495, 449] on icon at bounding box center [497, 513] width 9 height 9
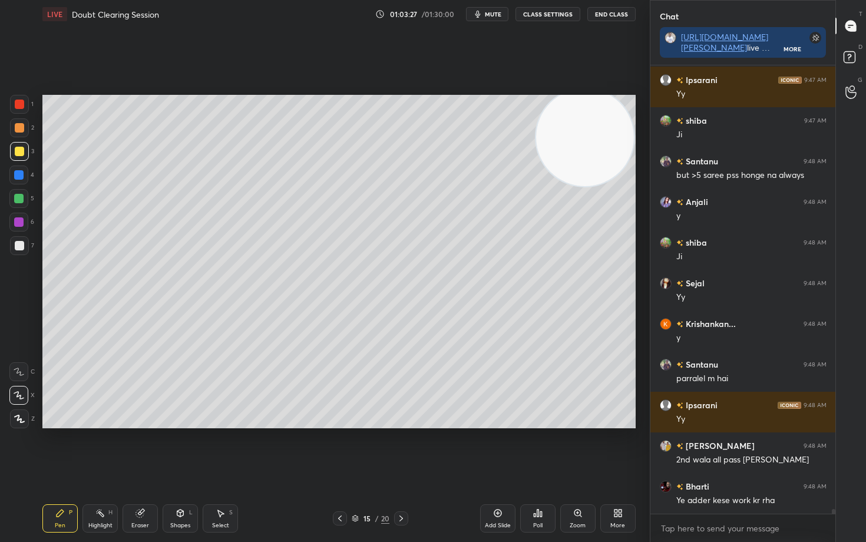
scroll to position [42366, 0]
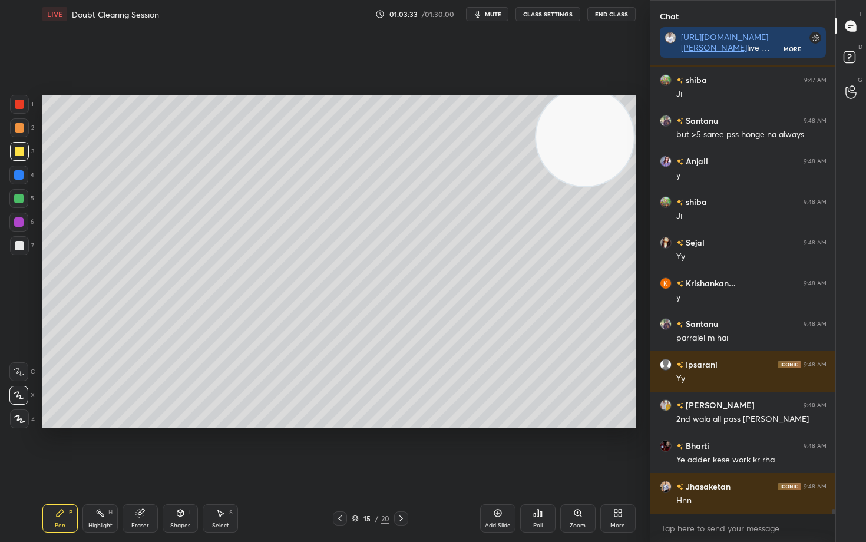
click at [502, 449] on div "Add Slide" at bounding box center [497, 519] width 35 height 28
click at [23, 124] on div at bounding box center [19, 127] width 19 height 19
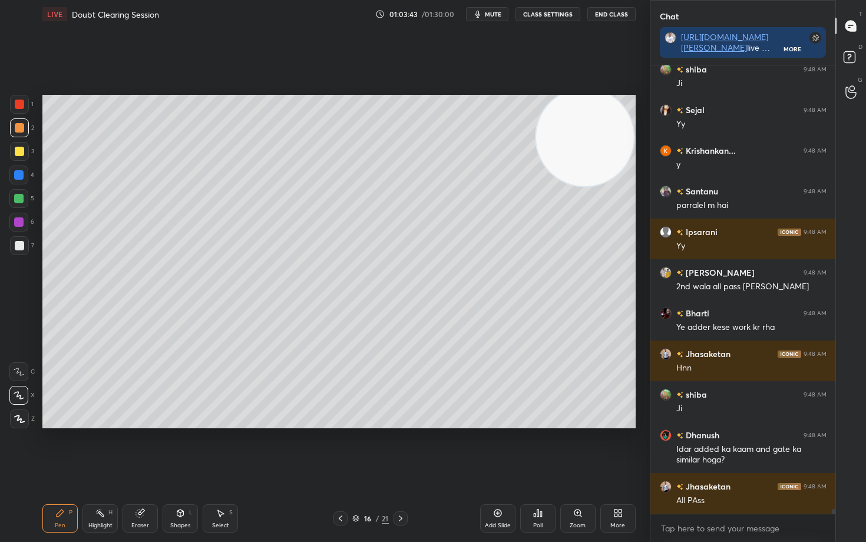
scroll to position [42539, 0]
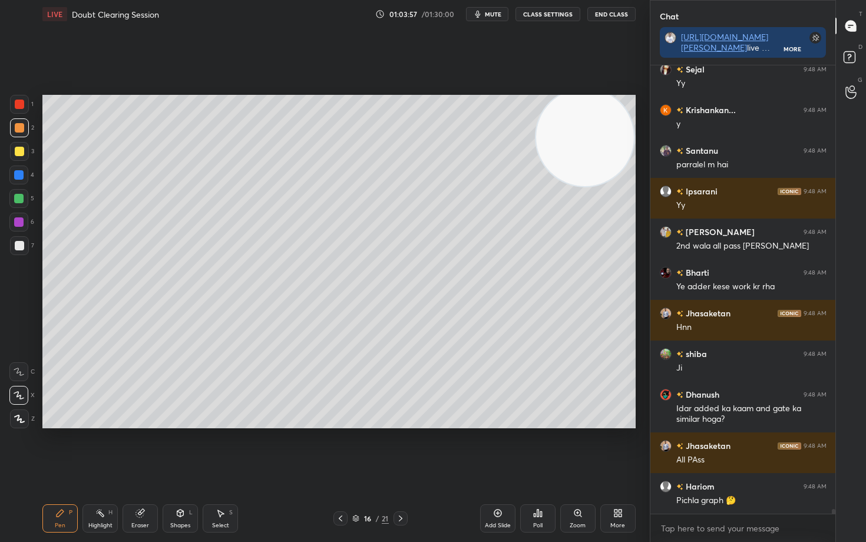
drag, startPoint x: 20, startPoint y: 155, endPoint x: 34, endPoint y: 145, distance: 17.3
click at [19, 153] on div at bounding box center [19, 151] width 9 height 9
drag, startPoint x: 142, startPoint y: 513, endPoint x: 141, endPoint y: 506, distance: 7.8
click at [141, 449] on g at bounding box center [140, 513] width 9 height 9
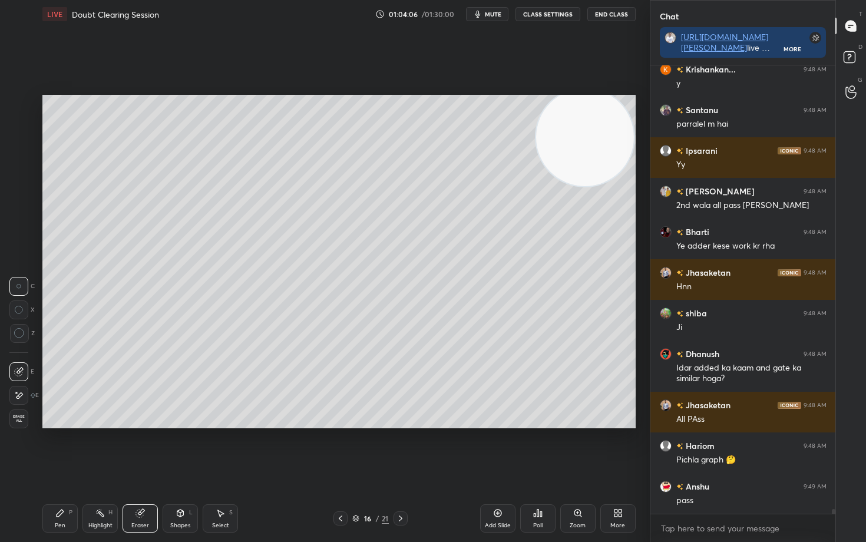
drag, startPoint x: 61, startPoint y: 515, endPoint x: 68, endPoint y: 444, distance: 71.1
click at [61, 449] on icon at bounding box center [59, 513] width 9 height 9
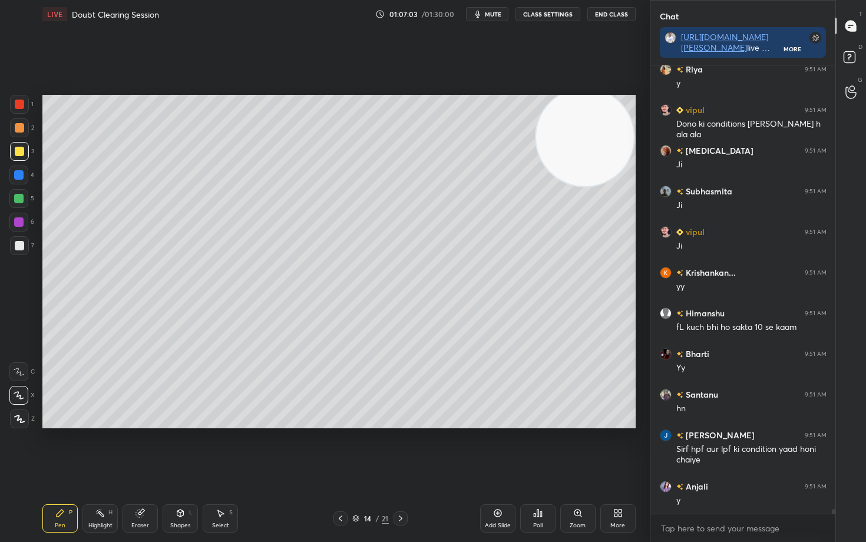
scroll to position [44698, 0]
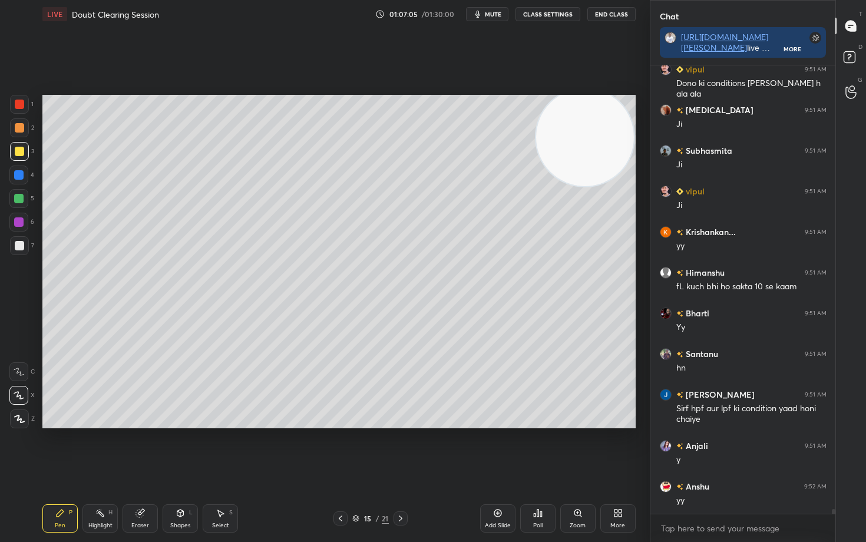
drag, startPoint x: 593, startPoint y: 138, endPoint x: 544, endPoint y: 292, distance: 162.0
click at [545, 186] on video at bounding box center [585, 137] width 98 height 98
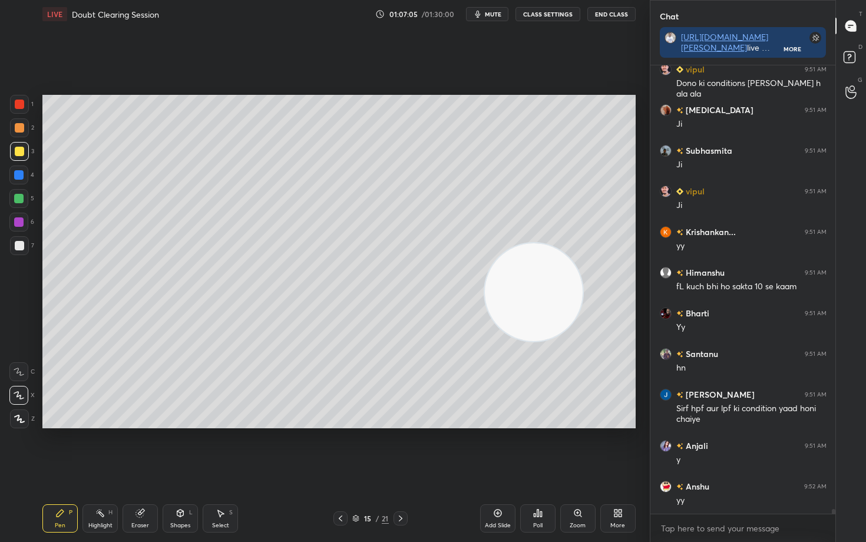
drag, startPoint x: 547, startPoint y: 284, endPoint x: 314, endPoint y: 329, distance: 237.7
click at [485, 341] on video at bounding box center [534, 292] width 98 height 98
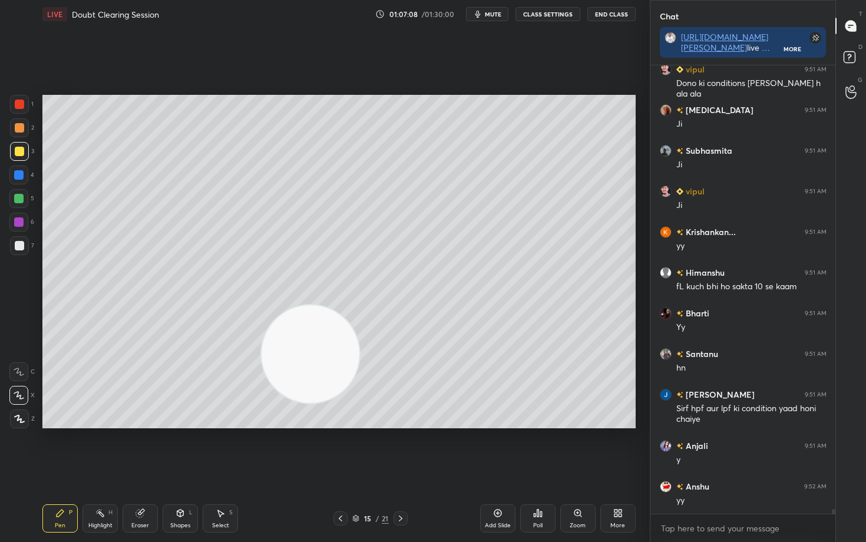
click at [19, 103] on div at bounding box center [19, 104] width 9 height 9
click at [17, 174] on div at bounding box center [18, 174] width 9 height 9
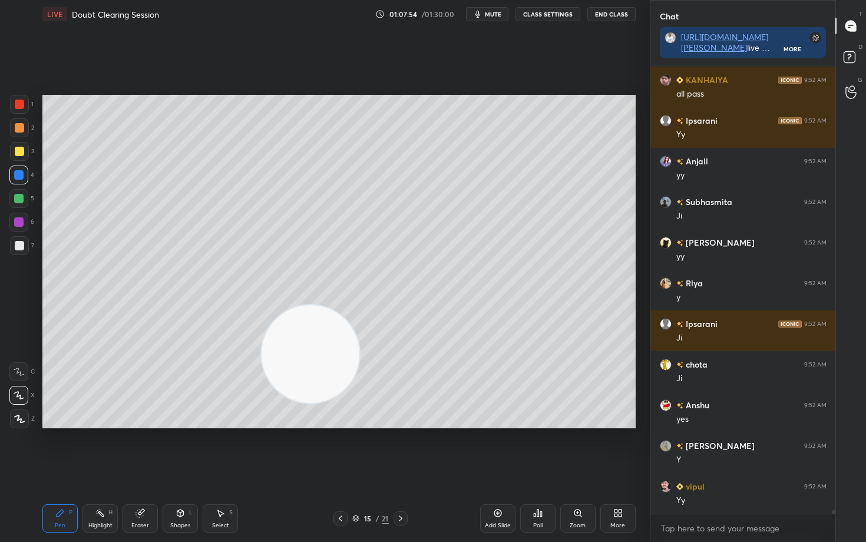
scroll to position [45267, 0]
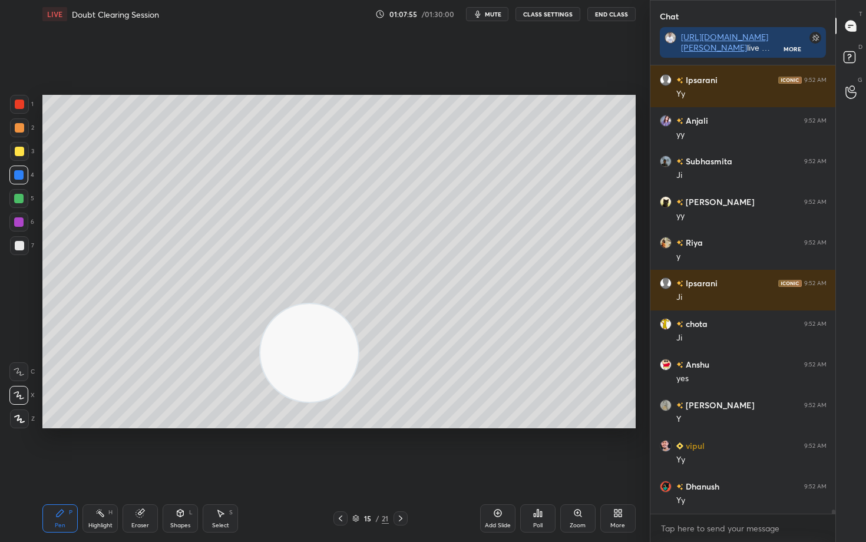
drag, startPoint x: 317, startPoint y: 373, endPoint x: 578, endPoint y: 166, distance: 332.8
click at [358, 304] on video at bounding box center [310, 353] width 98 height 98
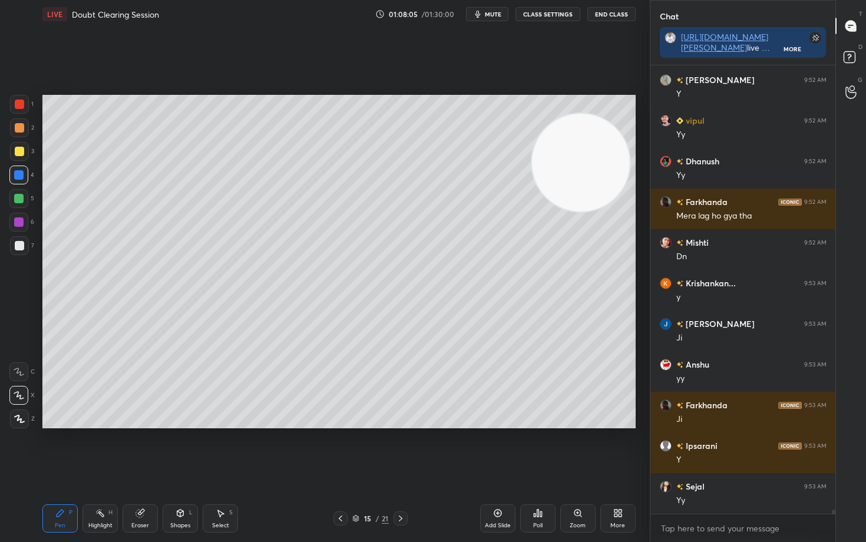
scroll to position [45633, 0]
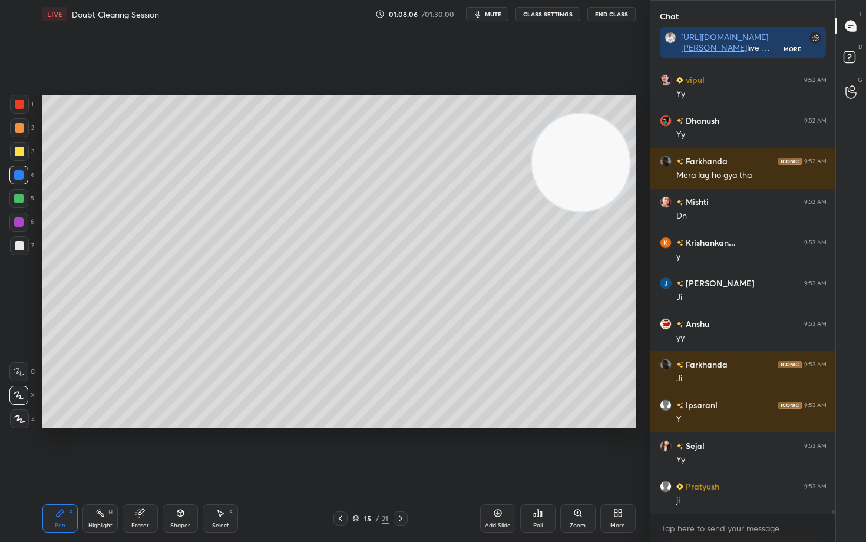
click at [500, 449] on icon at bounding box center [497, 513] width 9 height 9
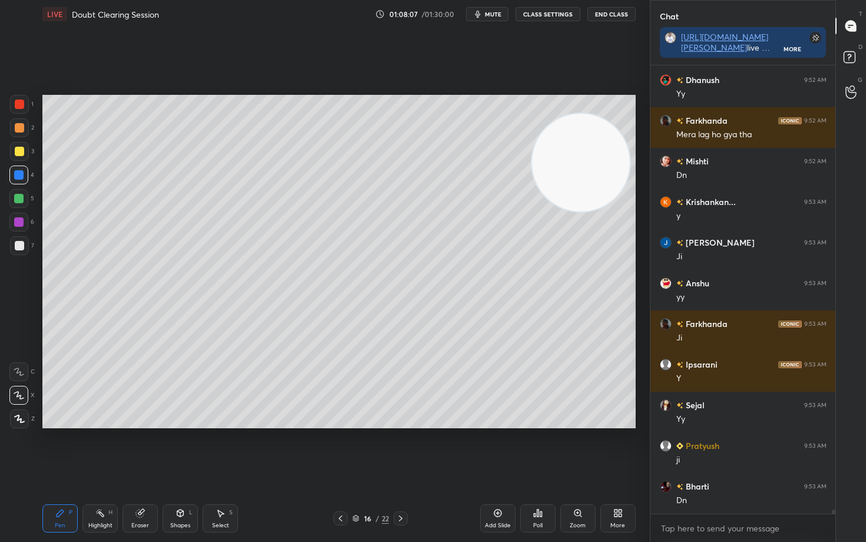
click at [19, 150] on div at bounding box center [19, 151] width 9 height 9
drag, startPoint x: 581, startPoint y: 172, endPoint x: 552, endPoint y: 321, distance: 152.4
click at [559, 214] on video at bounding box center [581, 165] width 98 height 98
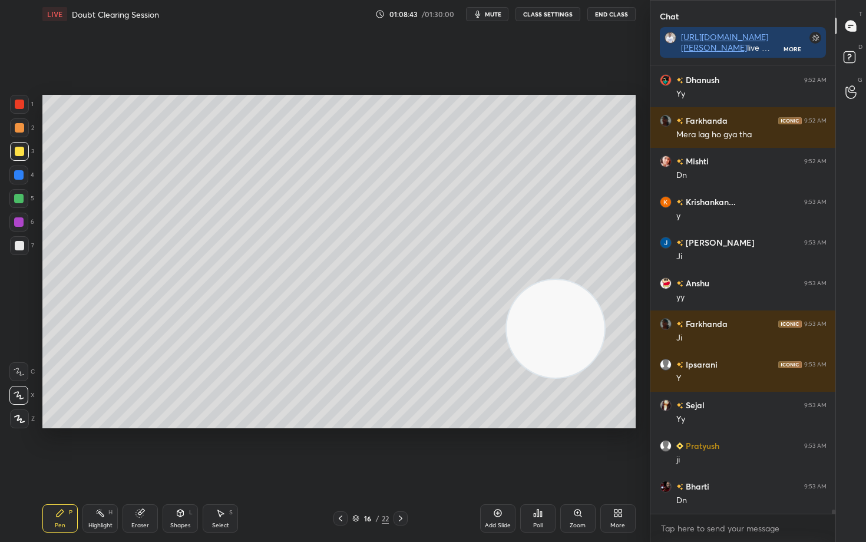
drag, startPoint x: 570, startPoint y: 346, endPoint x: 239, endPoint y: 184, distance: 368.8
click at [507, 280] on video at bounding box center [556, 329] width 98 height 98
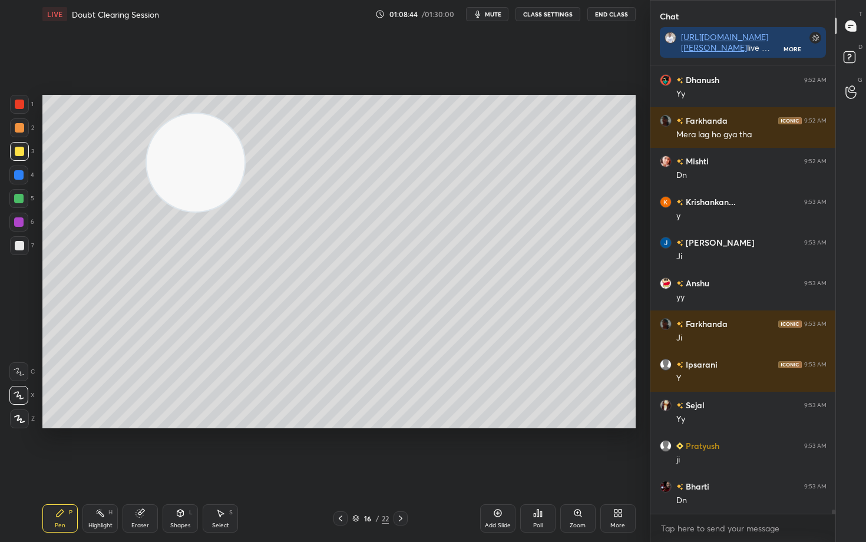
drag, startPoint x: 226, startPoint y: 184, endPoint x: 89, endPoint y: 120, distance: 150.8
click at [147, 121] on video at bounding box center [196, 163] width 98 height 98
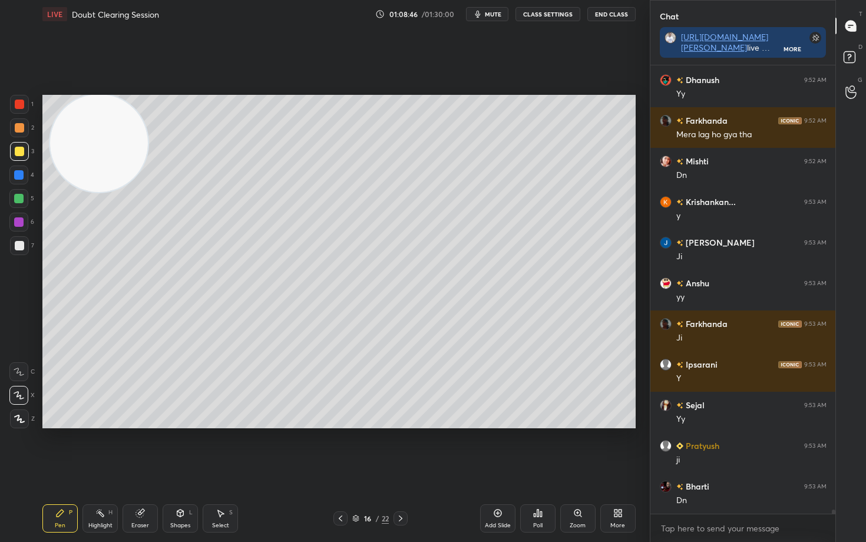
scroll to position [45714, 0]
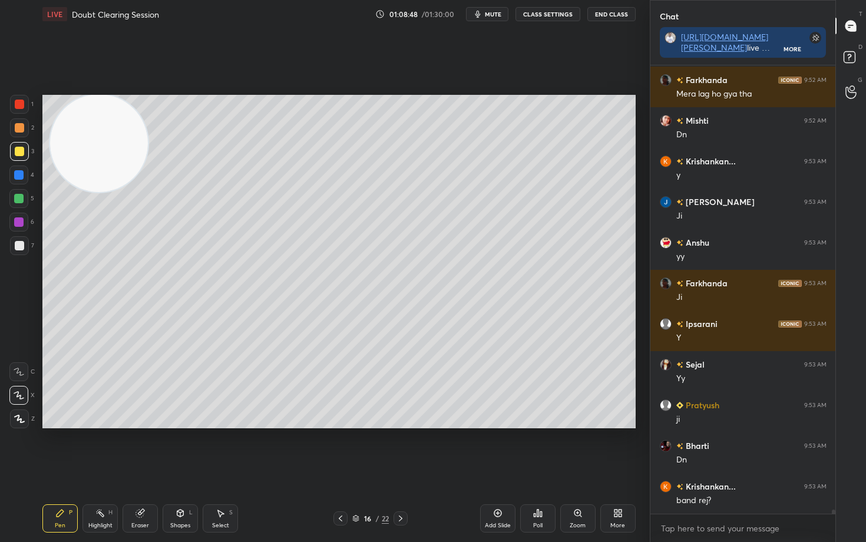
drag, startPoint x: 24, startPoint y: 105, endPoint x: 34, endPoint y: 109, distance: 10.8
click at [24, 104] on div at bounding box center [19, 104] width 19 height 19
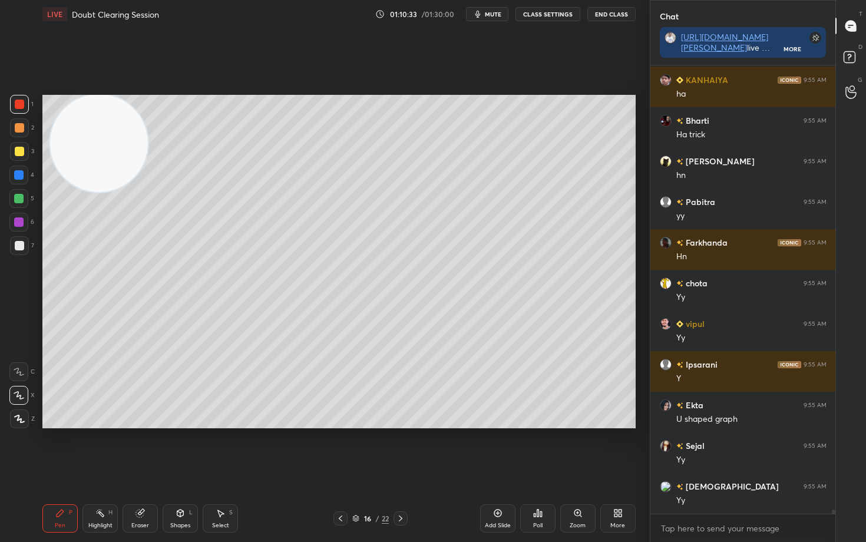
scroll to position [48553, 0]
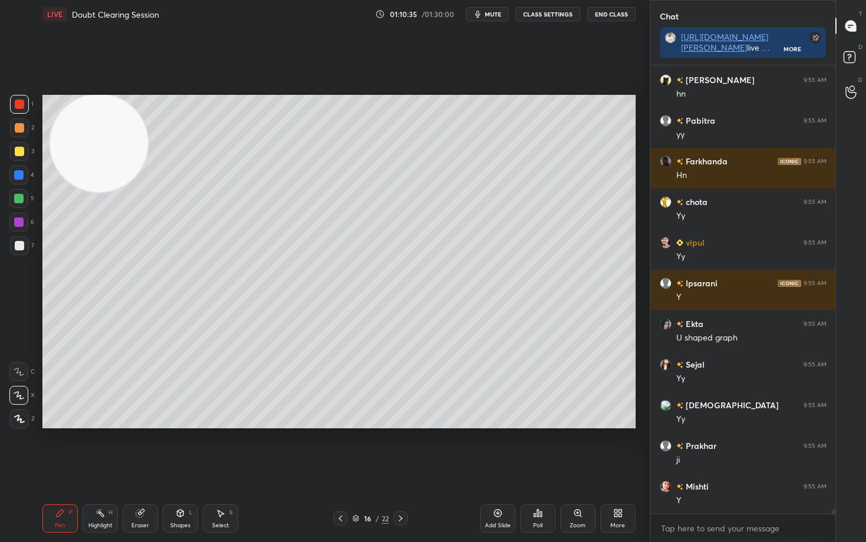
drag, startPoint x: 143, startPoint y: 517, endPoint x: 147, endPoint y: 495, distance: 22.7
click at [142, 449] on icon at bounding box center [140, 513] width 9 height 9
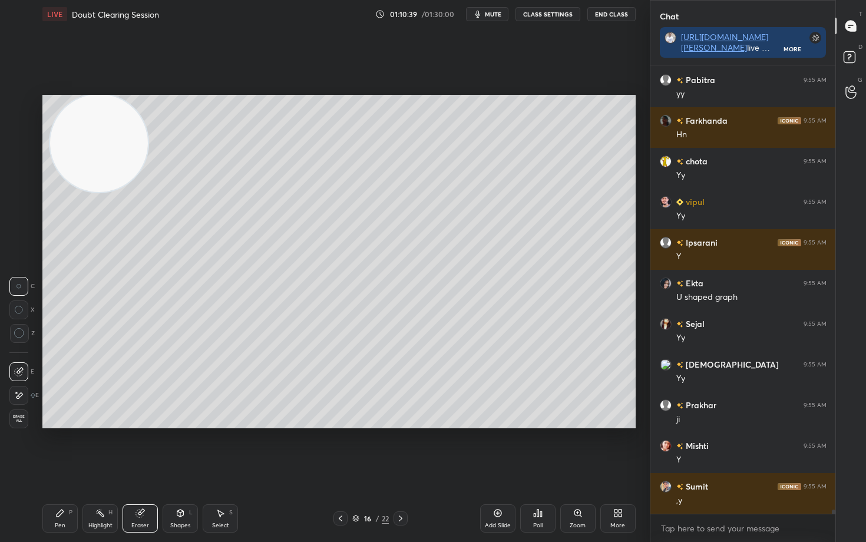
drag, startPoint x: 54, startPoint y: 517, endPoint x: 92, endPoint y: 452, distance: 75.3
click at [52, 449] on div "Pen P" at bounding box center [59, 519] width 35 height 28
click at [134, 449] on div "Eraser" at bounding box center [140, 526] width 18 height 6
click at [19, 337] on icon at bounding box center [19, 333] width 11 height 11
click at [62, 449] on icon at bounding box center [59, 513] width 9 height 9
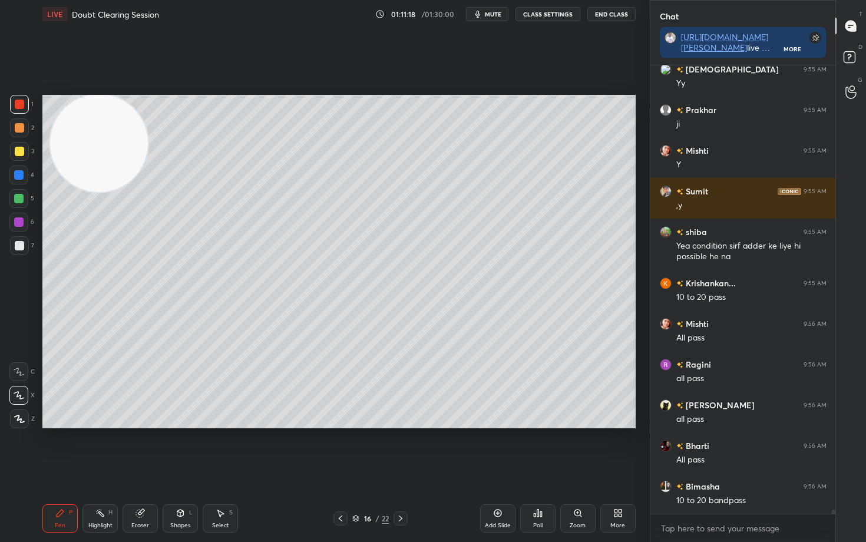
scroll to position [48971, 0]
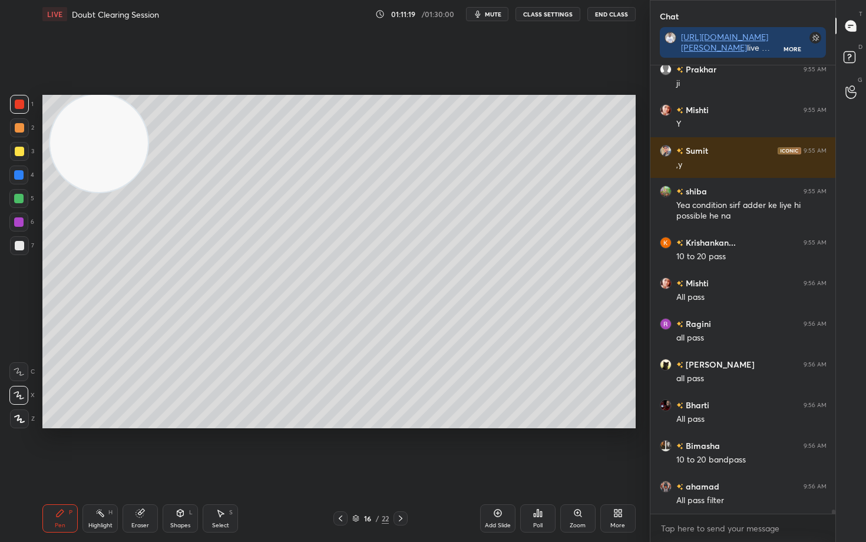
click at [19, 243] on div at bounding box center [19, 245] width 9 height 9
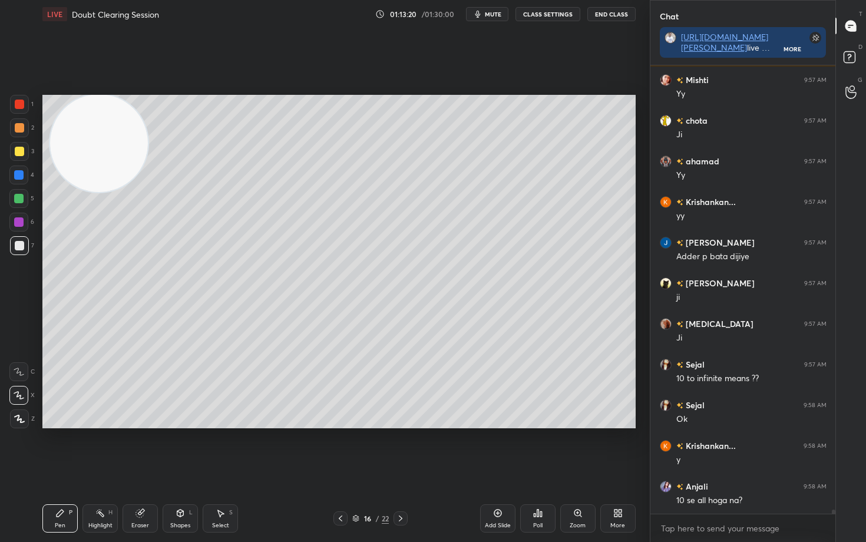
scroll to position [51655, 0]
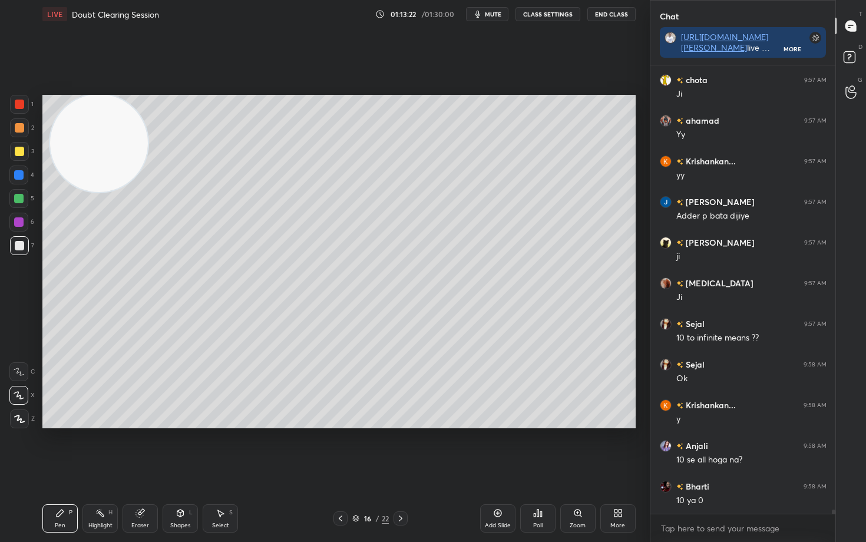
click at [616, 449] on icon at bounding box center [618, 513] width 9 height 9
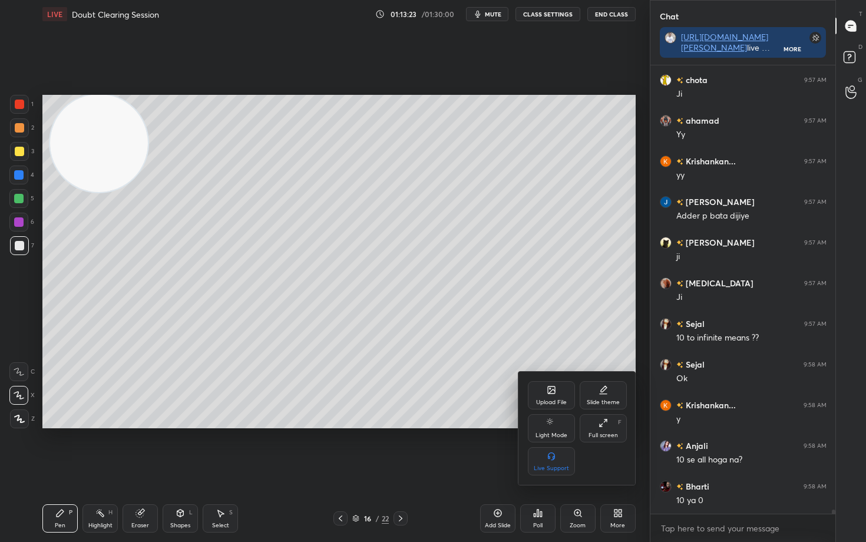
click at [551, 393] on icon at bounding box center [552, 392] width 6 height 4
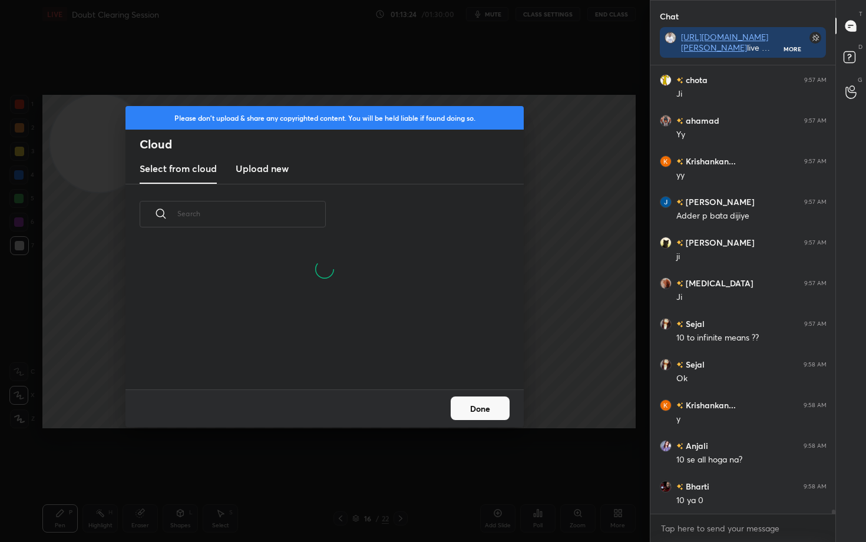
scroll to position [88, 378]
click at [267, 174] on h3 "Upload new" at bounding box center [262, 168] width 53 height 14
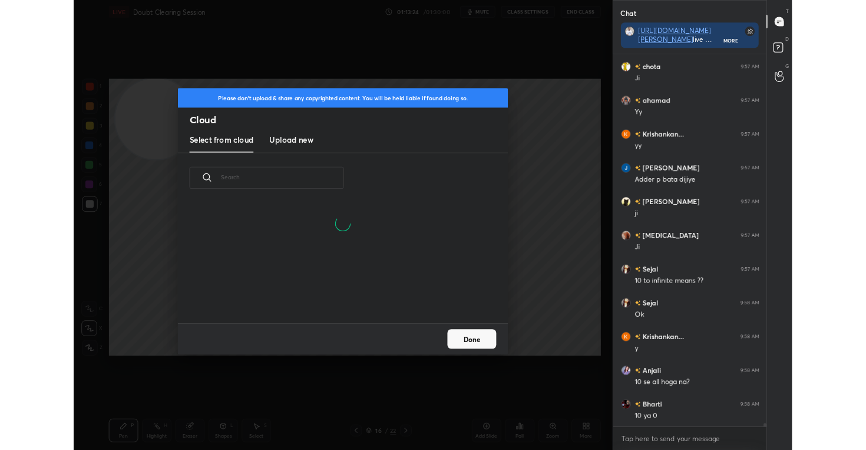
scroll to position [0, 0]
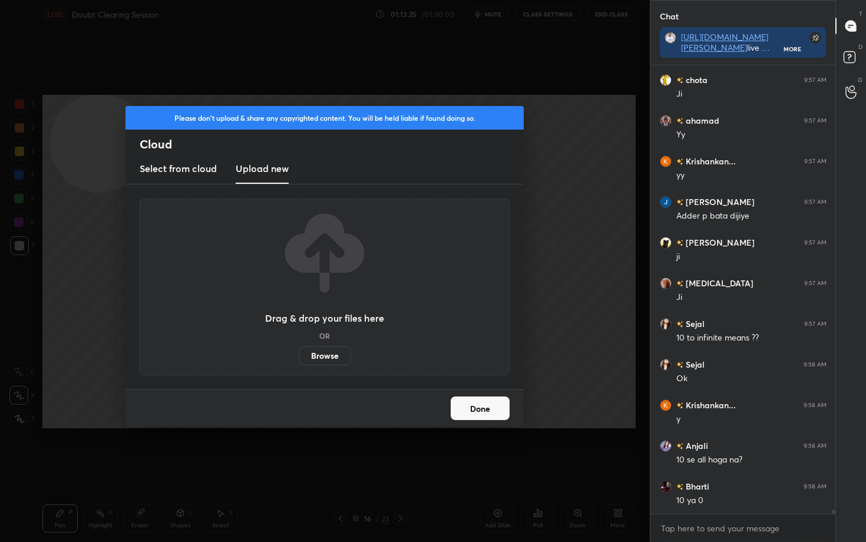
click at [319, 357] on label "Browse" at bounding box center [325, 356] width 52 height 19
click at [299, 357] on input "Browse" at bounding box center [299, 356] width 0 height 19
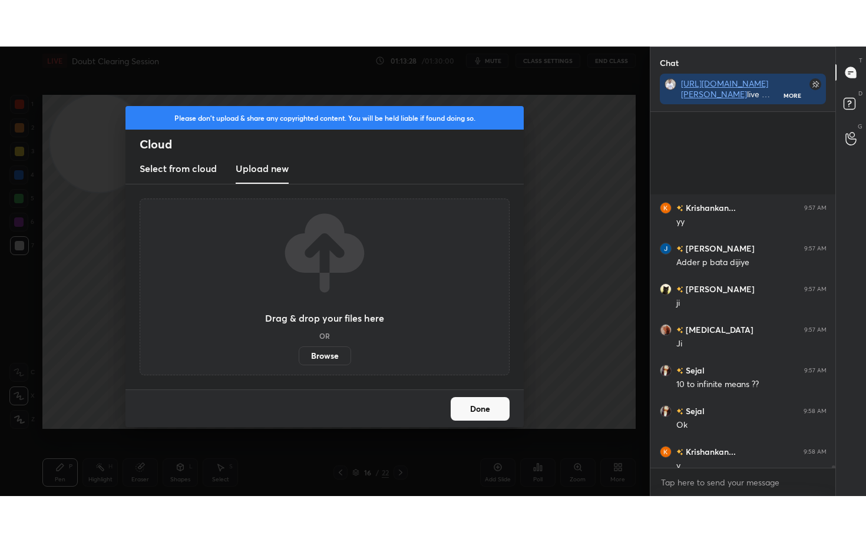
scroll to position [51788, 0]
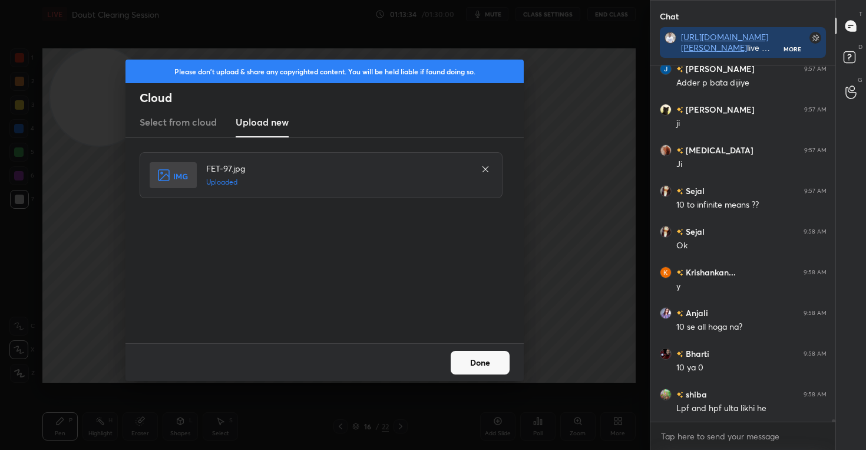
click at [483, 365] on button "Done" at bounding box center [480, 363] width 59 height 24
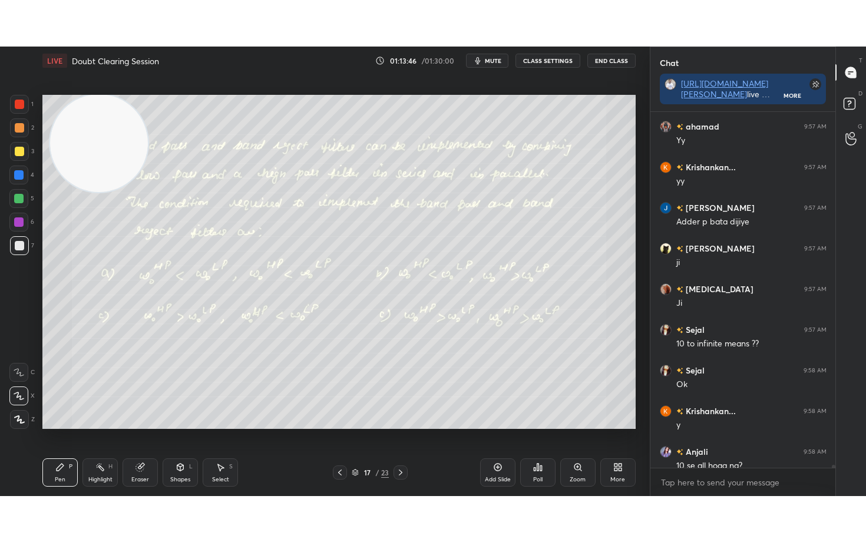
scroll to position [51696, 0]
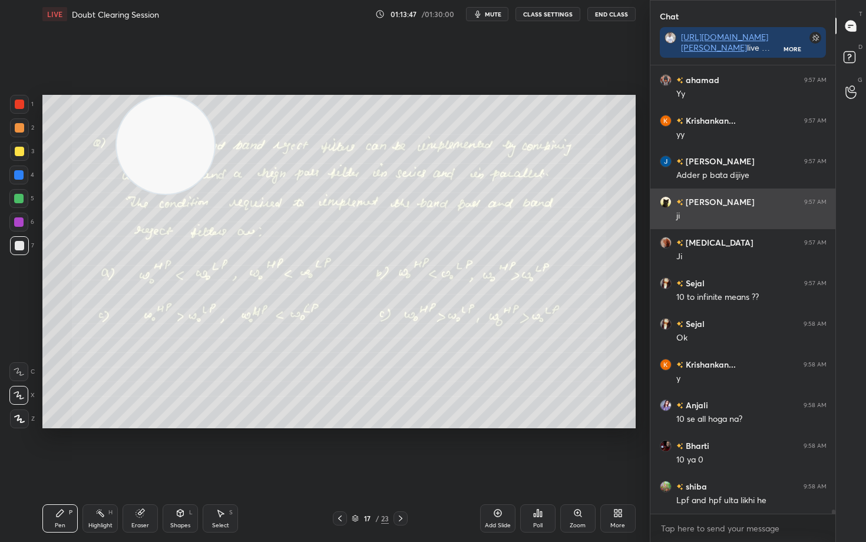
drag, startPoint x: 97, startPoint y: 145, endPoint x: 822, endPoint y: 213, distance: 728.7
click at [822, 208] on div "1 2 3 4 5 6 7 C X Z C X Z E E Erase all H H LIVE Doubt Clearing Session 01:13:4…" at bounding box center [433, 271] width 866 height 542
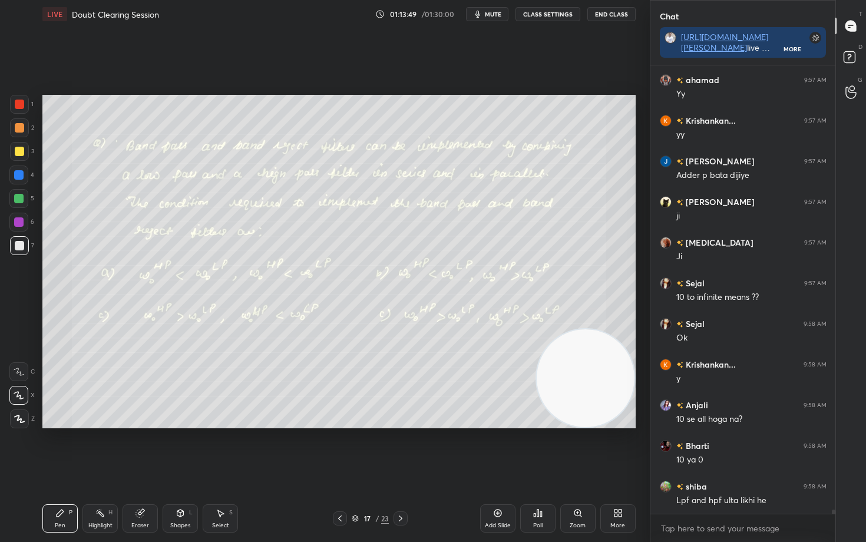
drag, startPoint x: 615, startPoint y: 206, endPoint x: 634, endPoint y: 446, distance: 240.6
click at [634, 446] on div "Setting up your live class Poll for secs No correct answer Start poll" at bounding box center [339, 261] width 603 height 467
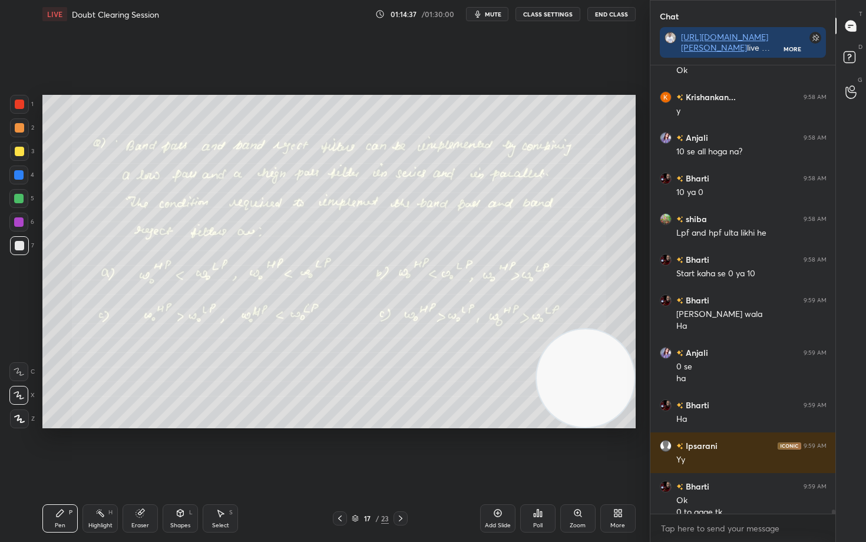
scroll to position [51975, 0]
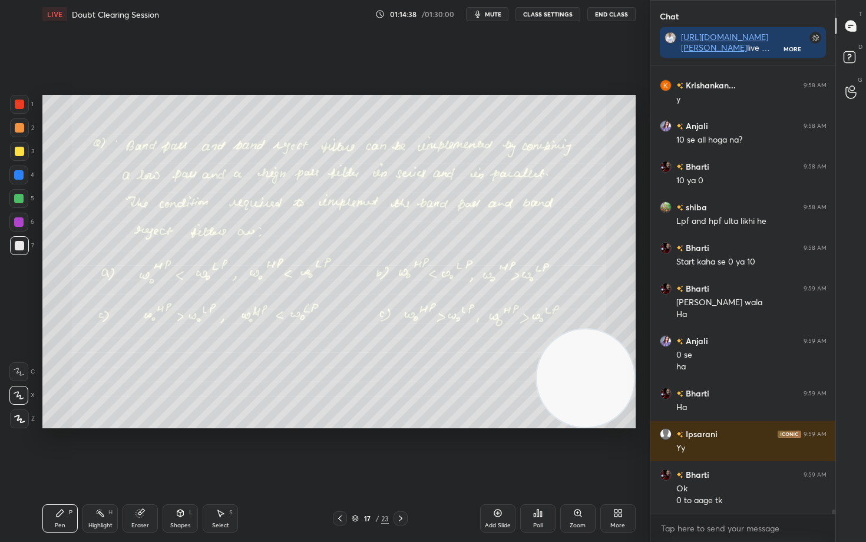
drag, startPoint x: 595, startPoint y: 407, endPoint x: 598, endPoint y: 426, distance: 18.6
click at [598, 421] on video at bounding box center [586, 378] width 98 height 98
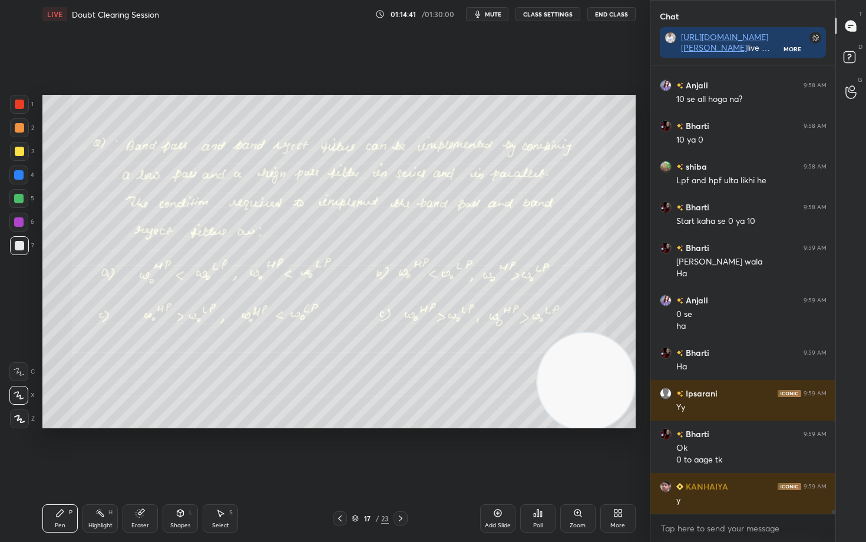
click at [19, 103] on div at bounding box center [19, 104] width 9 height 9
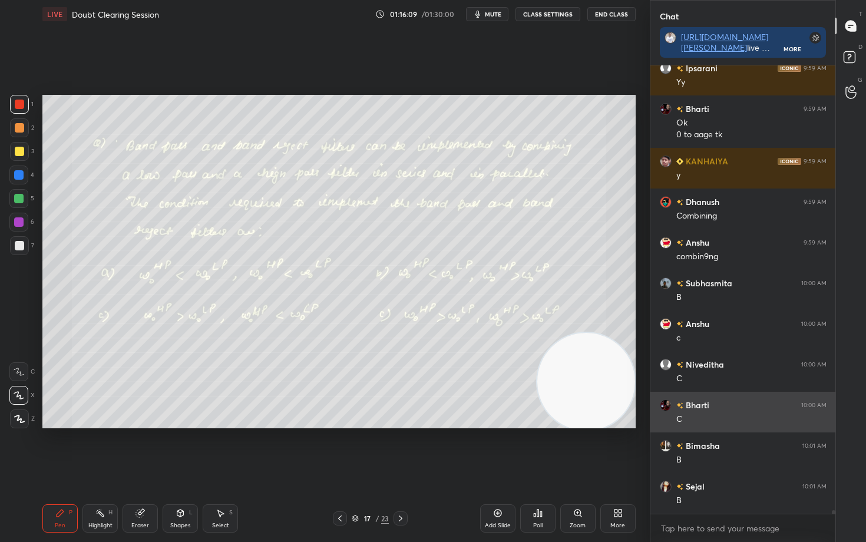
scroll to position [52382, 0]
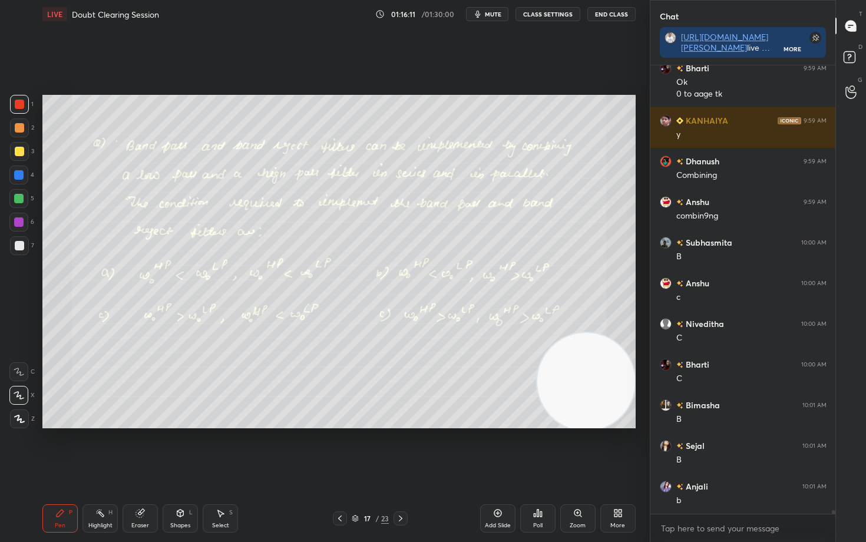
click at [618, 449] on icon at bounding box center [618, 513] width 9 height 9
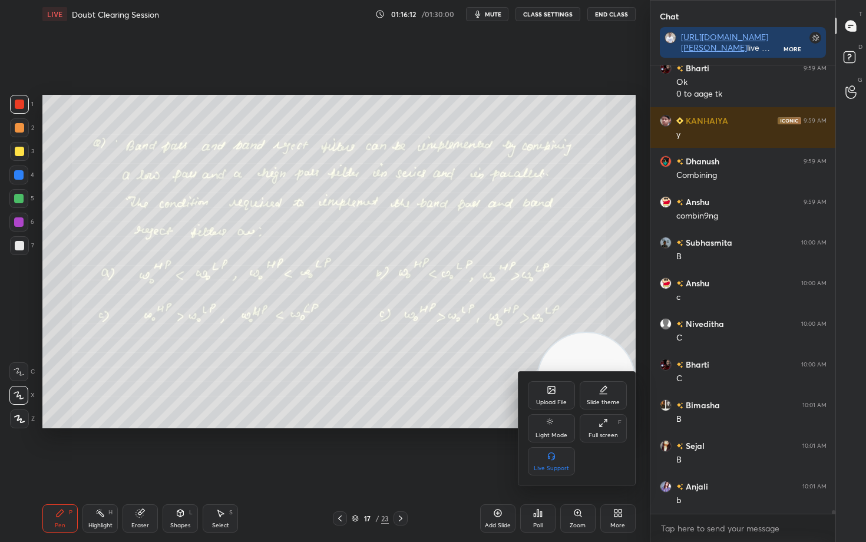
click at [551, 400] on div "Upload File" at bounding box center [551, 403] width 31 height 6
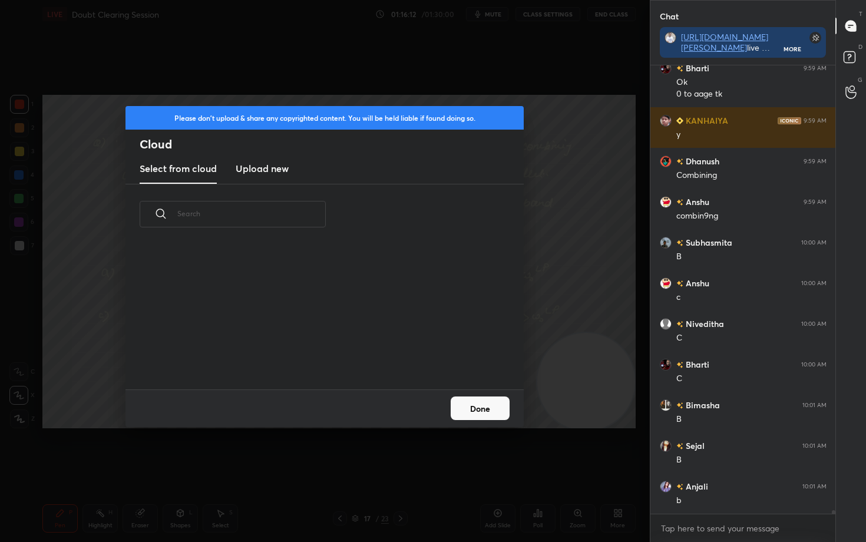
scroll to position [145, 378]
click at [262, 172] on h3 "Upload new" at bounding box center [262, 168] width 53 height 14
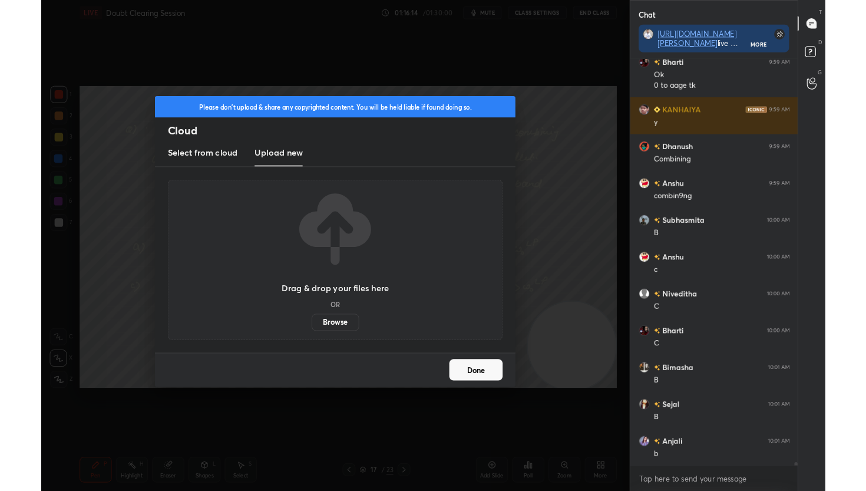
scroll to position [52422, 0]
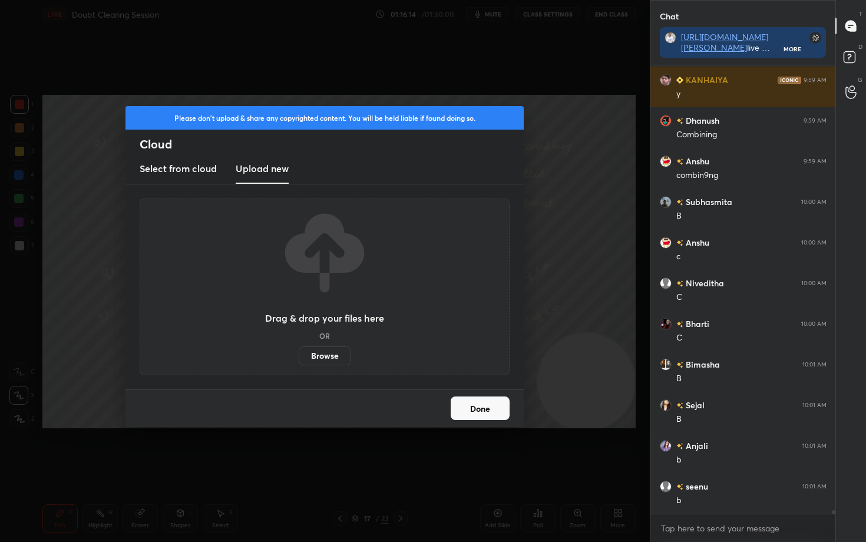
click at [321, 360] on label "Browse" at bounding box center [325, 356] width 52 height 19
click at [299, 360] on input "Browse" at bounding box center [299, 356] width 0 height 19
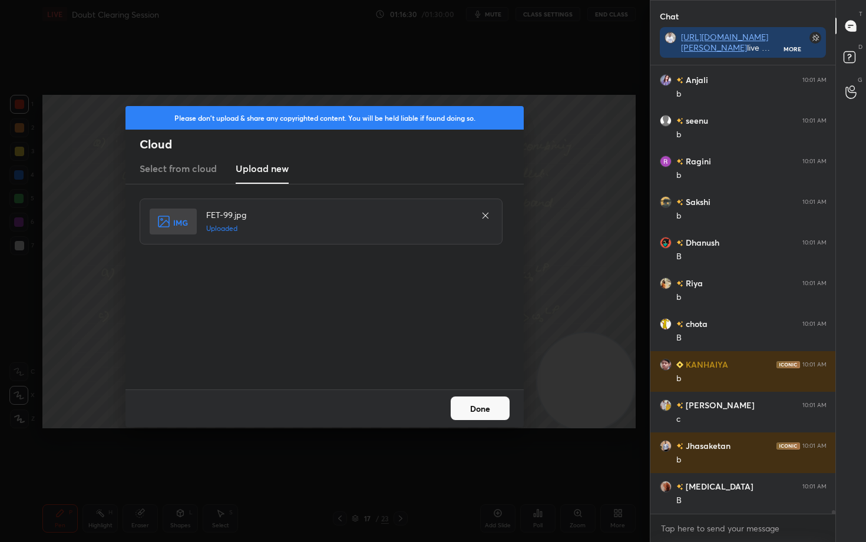
scroll to position [52829, 0]
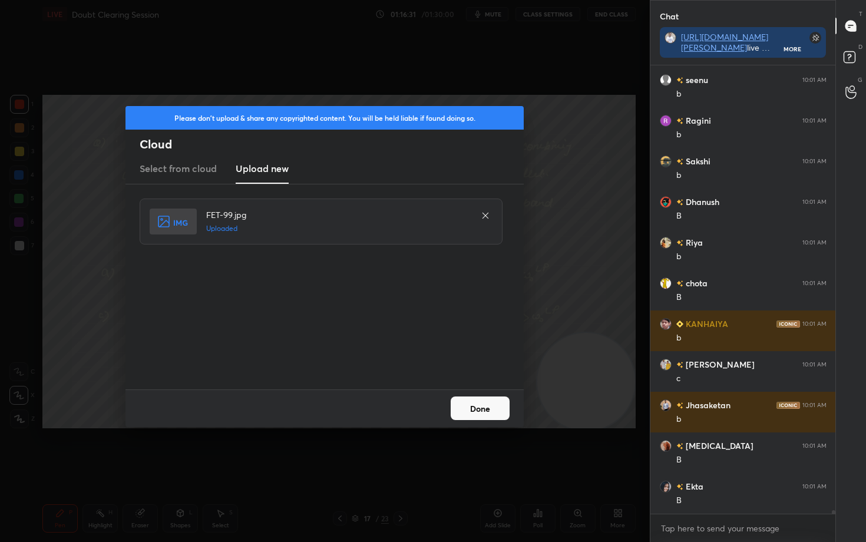
click at [469, 408] on button "Done" at bounding box center [480, 409] width 59 height 24
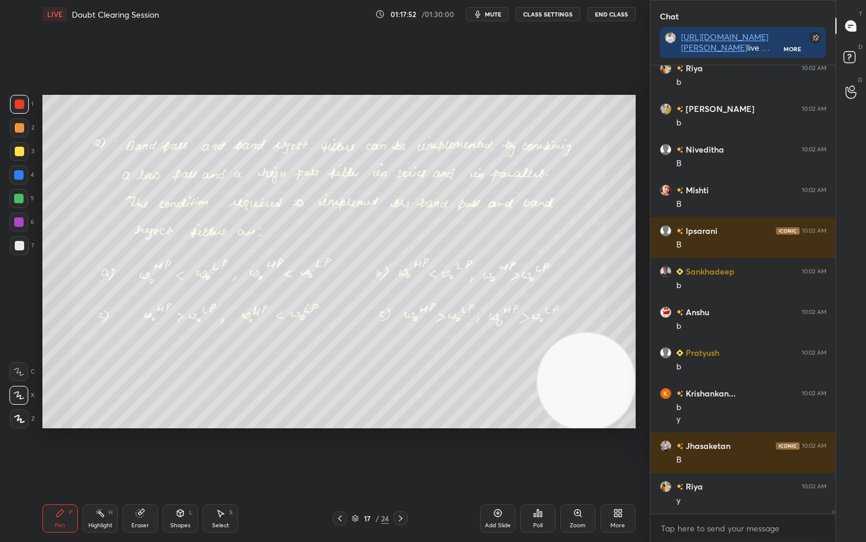
scroll to position [54102, 0]
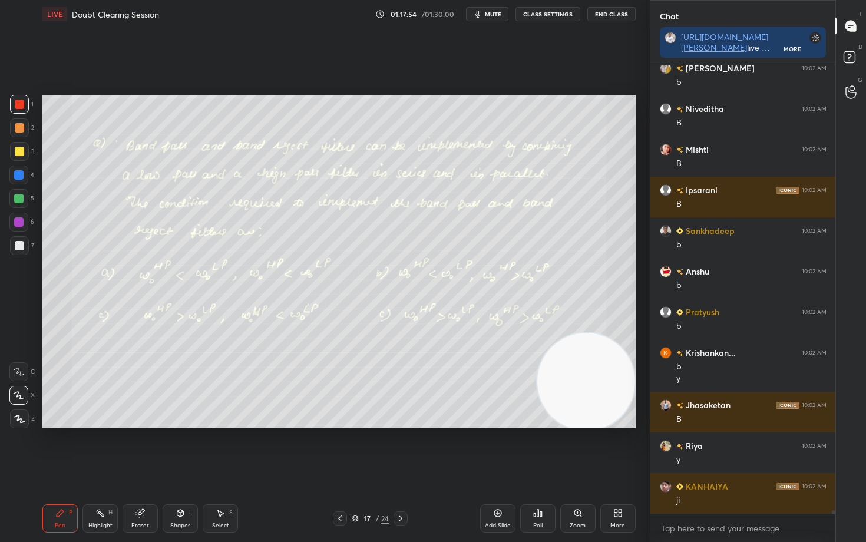
click at [610, 449] on div "More" at bounding box center [618, 519] width 35 height 28
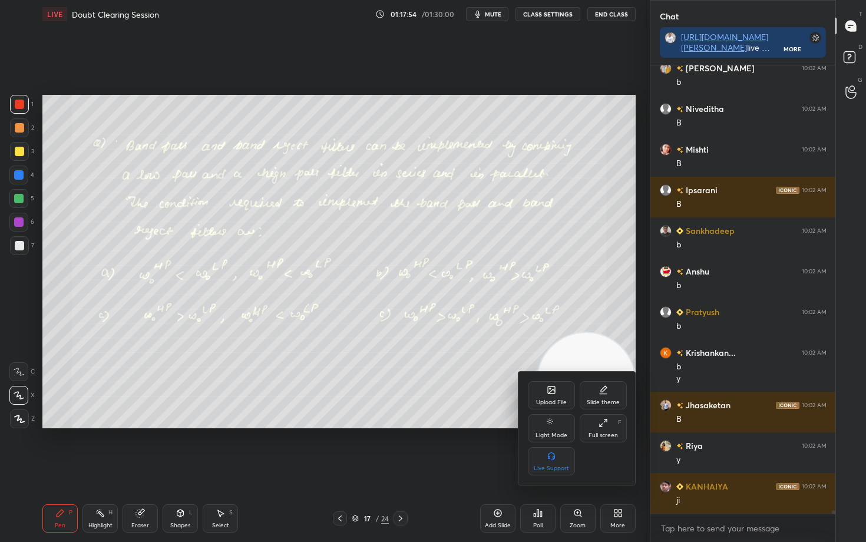
scroll to position [54142, 0]
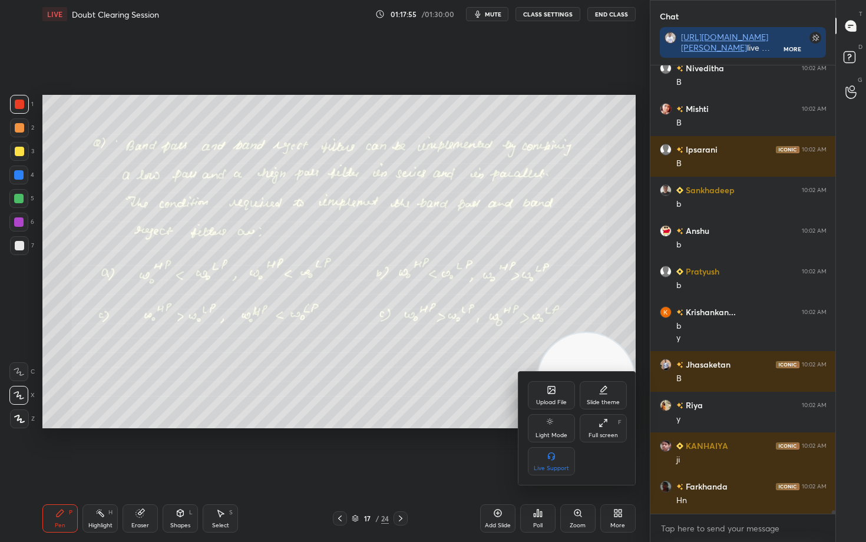
click at [552, 395] on div "Upload File" at bounding box center [551, 395] width 47 height 28
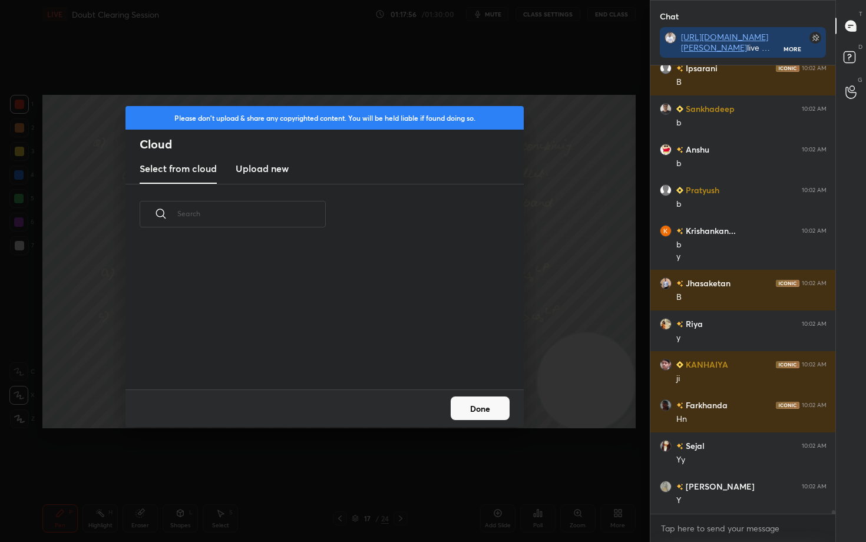
scroll to position [4, 6]
click at [266, 169] on h3 "Upload new" at bounding box center [262, 168] width 53 height 14
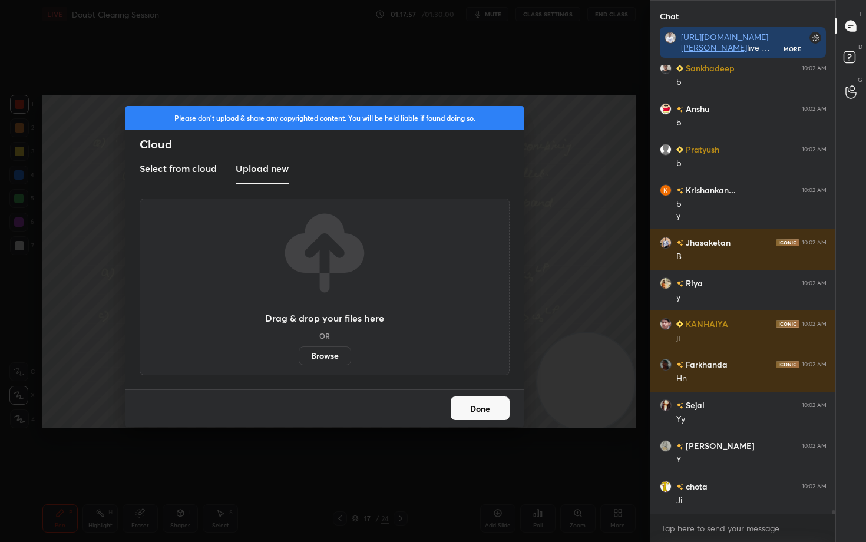
scroll to position [54305, 0]
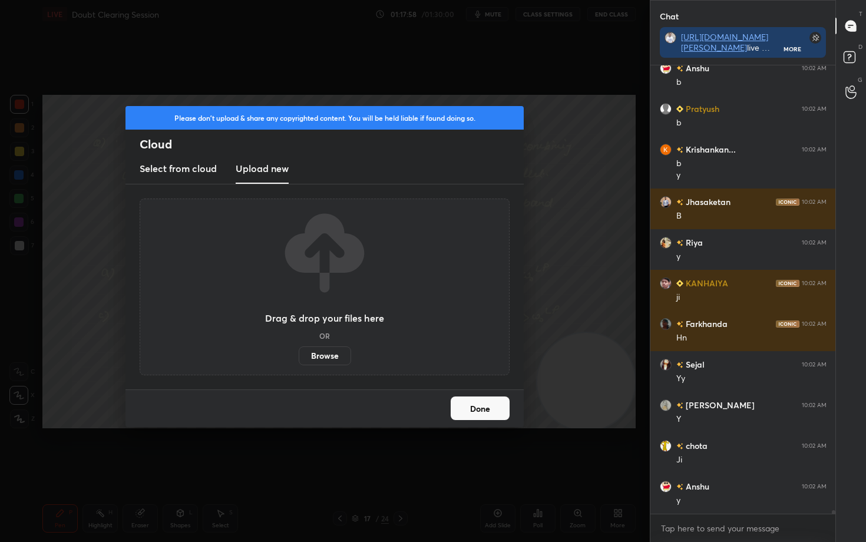
click at [321, 354] on label "Browse" at bounding box center [325, 356] width 52 height 19
click at [299, 354] on input "Browse" at bounding box center [299, 356] width 0 height 19
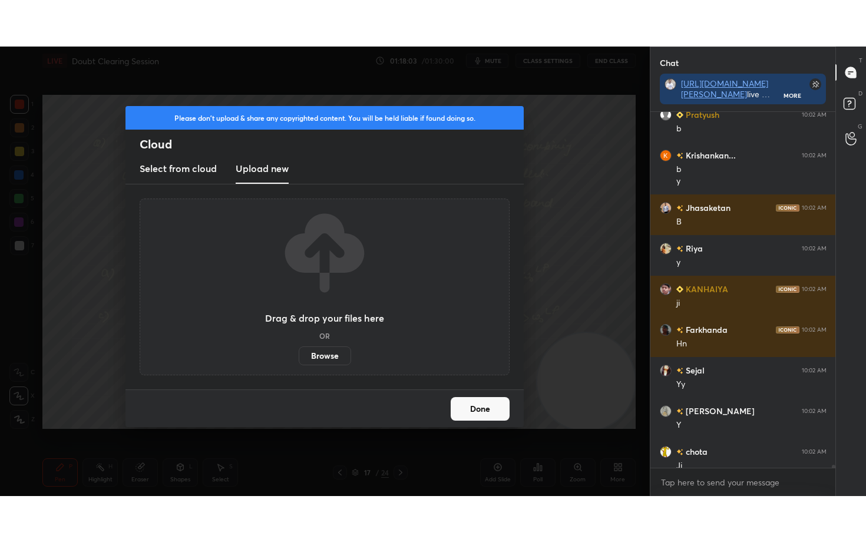
scroll to position [54479, 0]
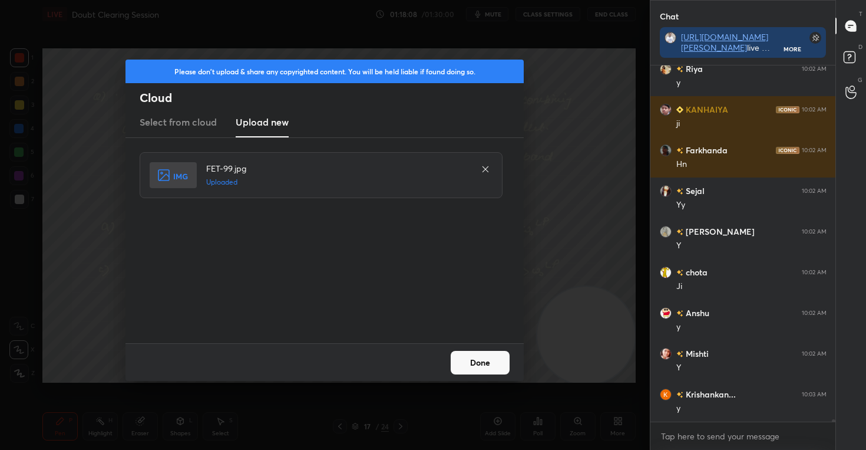
click at [484, 361] on button "Done" at bounding box center [480, 363] width 59 height 24
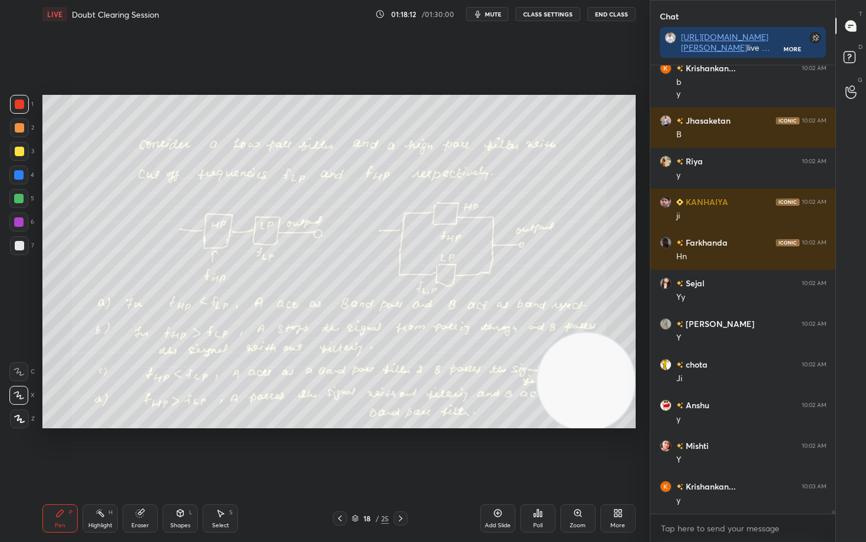
scroll to position [54427, 0]
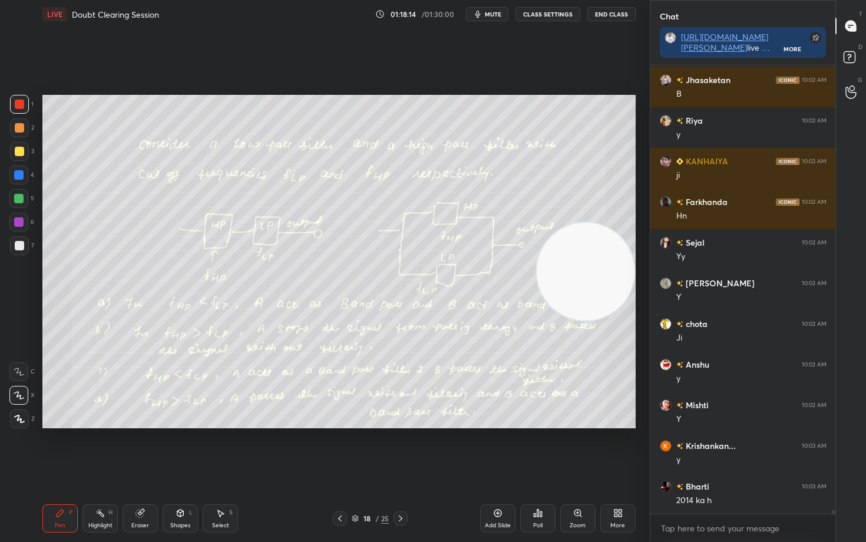
drag, startPoint x: 592, startPoint y: 360, endPoint x: 611, endPoint y: 144, distance: 217.2
click at [614, 223] on video at bounding box center [586, 272] width 98 height 98
drag, startPoint x: 599, startPoint y: 153, endPoint x: 602, endPoint y: 321, distance: 167.4
click at [617, 313] on video at bounding box center [586, 278] width 98 height 98
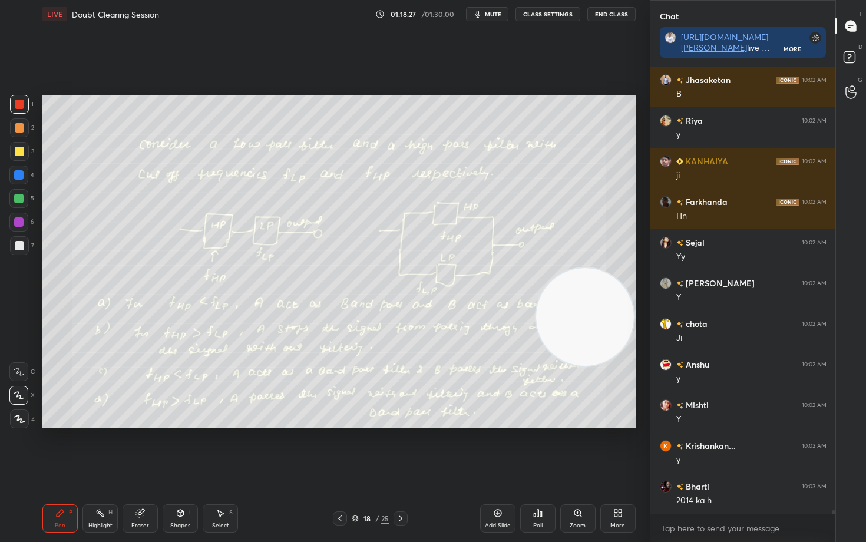
drag, startPoint x: 587, startPoint y: 344, endPoint x: 609, endPoint y: 210, distance: 135.6
click at [608, 268] on video at bounding box center [585, 317] width 98 height 98
drag, startPoint x: 608, startPoint y: 209, endPoint x: 573, endPoint y: 370, distance: 164.6
click at [600, 393] on video at bounding box center [582, 344] width 98 height 98
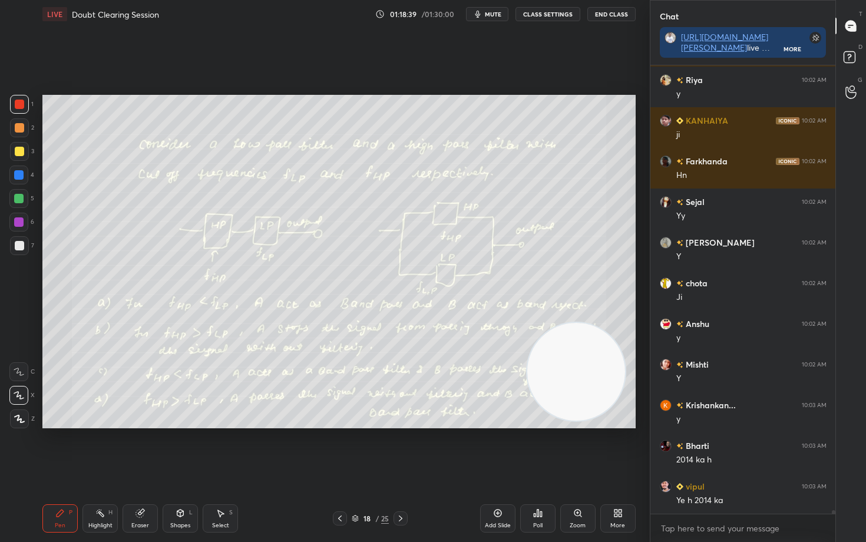
scroll to position [54508, 0]
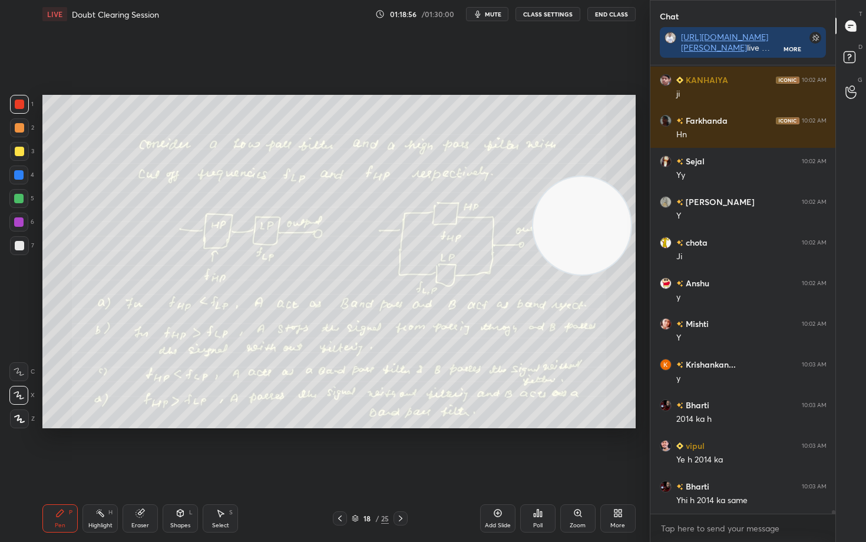
drag, startPoint x: 565, startPoint y: 345, endPoint x: 584, endPoint y: 142, distance: 203.6
click at [583, 177] on video at bounding box center [582, 226] width 98 height 98
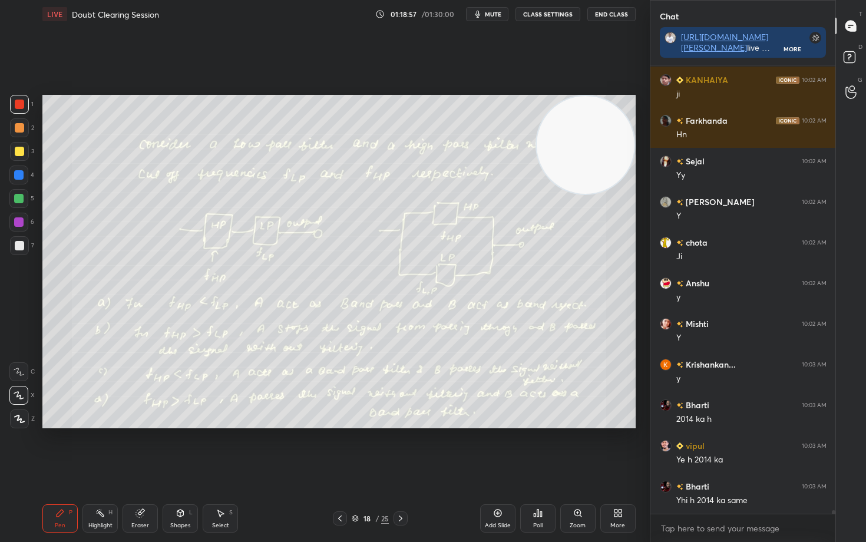
drag, startPoint x: 593, startPoint y: 187, endPoint x: 599, endPoint y: 132, distance: 55.7
click at [601, 138] on video at bounding box center [586, 145] width 98 height 98
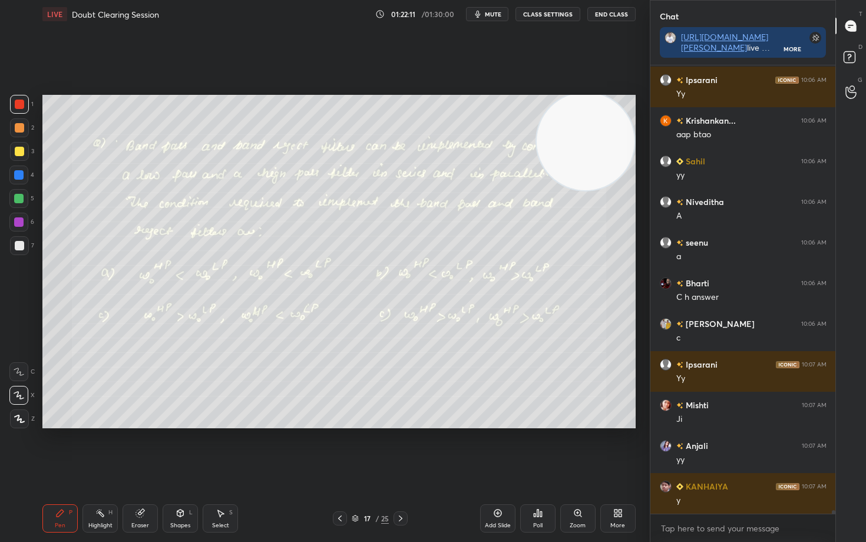
scroll to position [56135, 0]
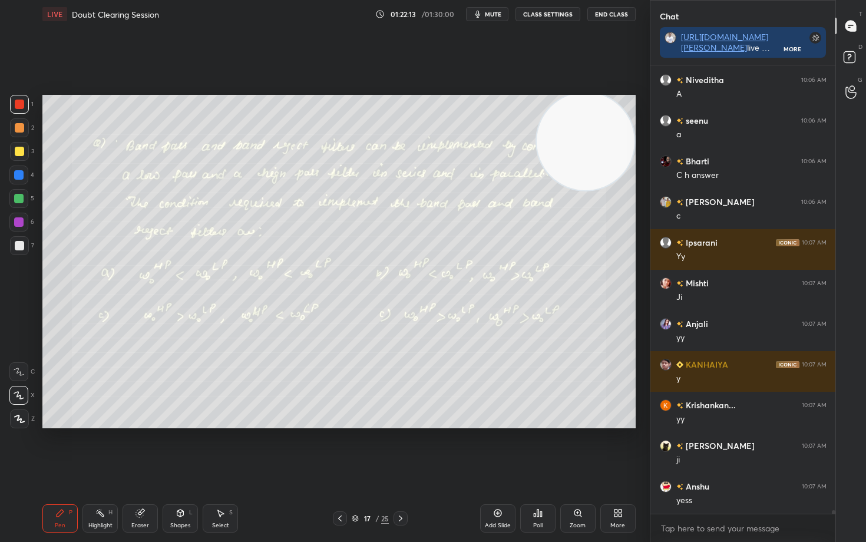
click at [500, 449] on icon at bounding box center [497, 513] width 9 height 9
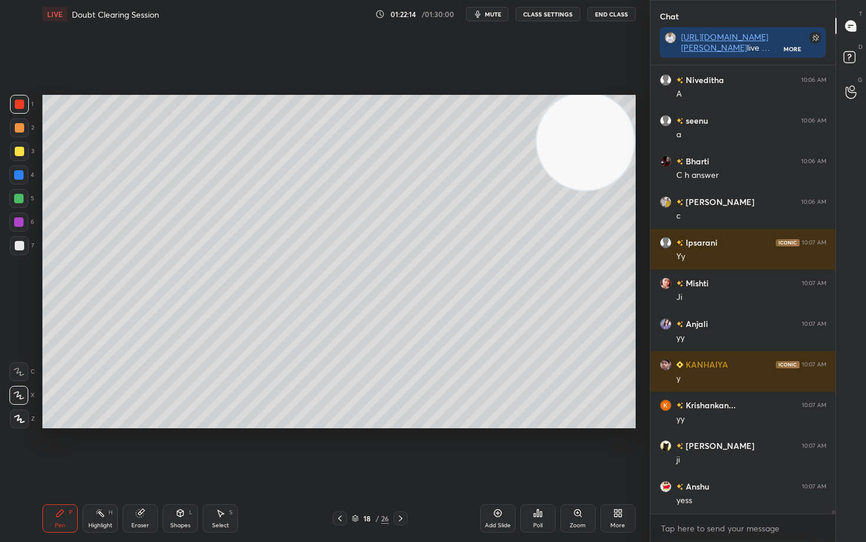
scroll to position [56216, 0]
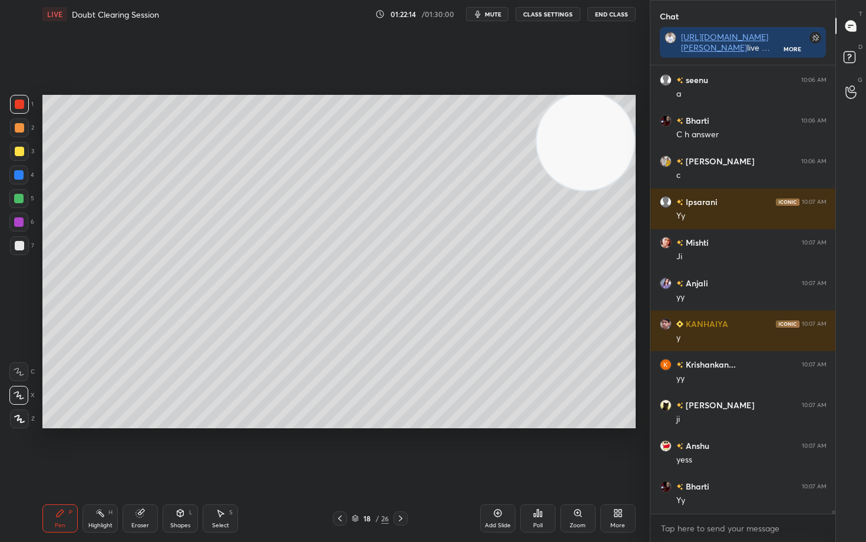
drag, startPoint x: 18, startPoint y: 249, endPoint x: 35, endPoint y: 243, distance: 18.3
click at [17, 250] on div at bounding box center [19, 245] width 9 height 9
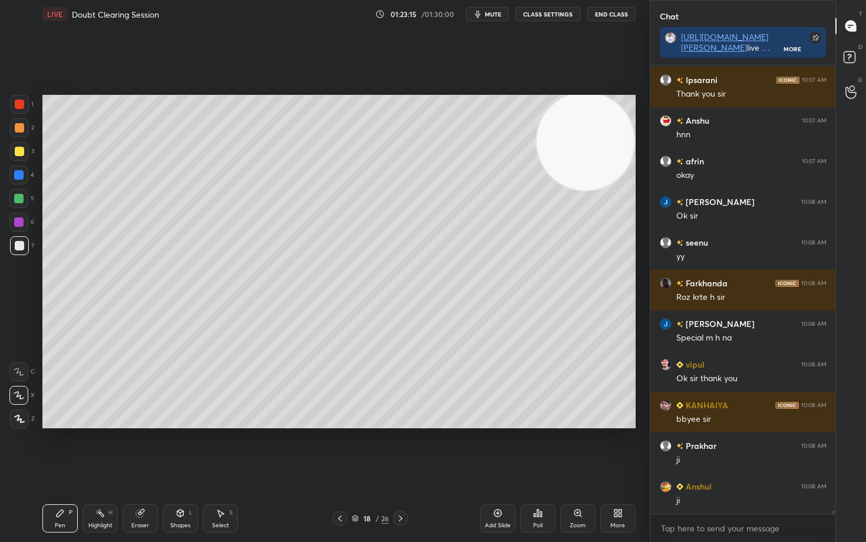
scroll to position [347, 182]
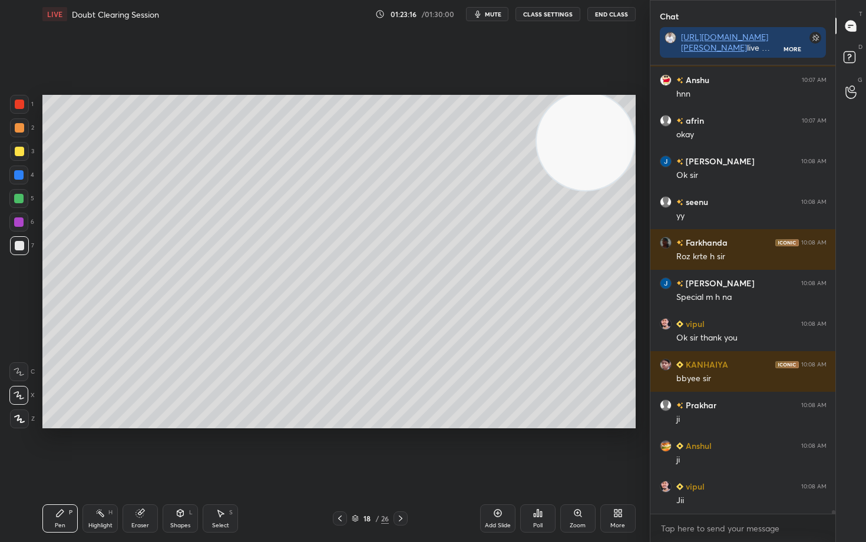
click at [612, 14] on button "End Class" at bounding box center [612, 14] width 48 height 14
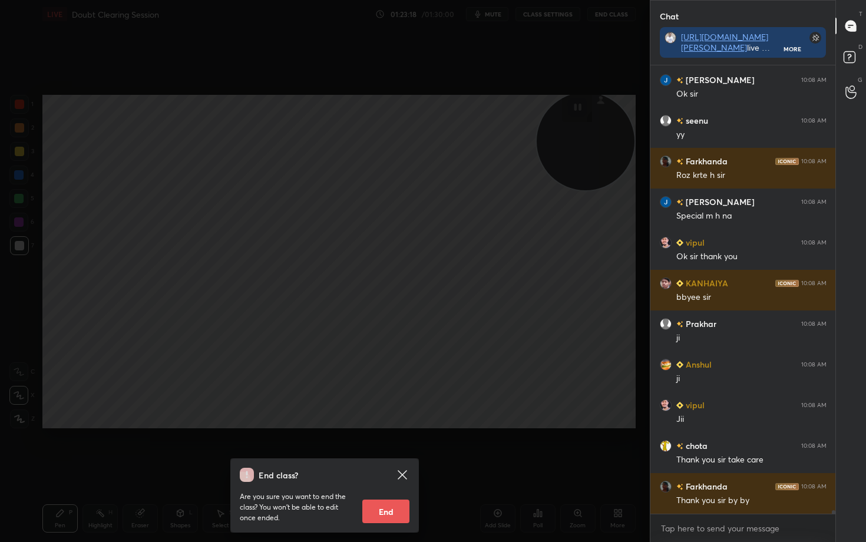
click at [391, 449] on button "End" at bounding box center [385, 512] width 47 height 24
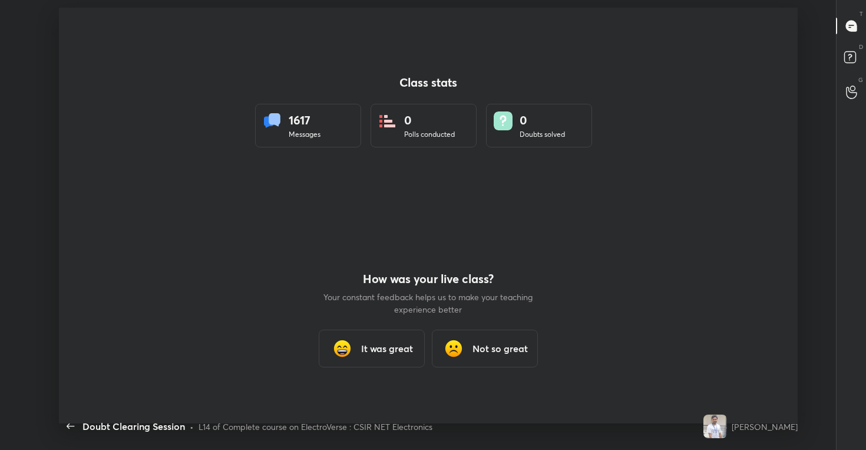
type textarea "x"
